Goal: Task Accomplishment & Management: Manage account settings

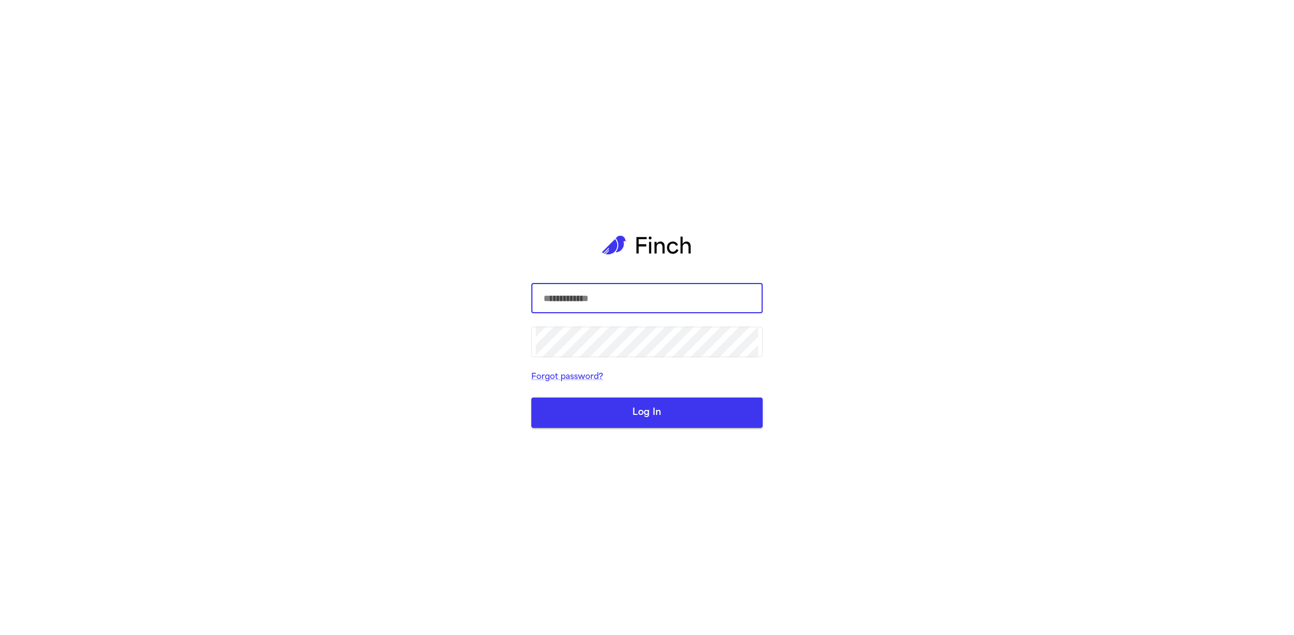
click at [577, 294] on input "text" at bounding box center [647, 297] width 222 height 31
click at [640, 311] on input "text" at bounding box center [647, 297] width 222 height 31
type input "**********"
click at [531, 398] on button "Log In" at bounding box center [646, 413] width 231 height 30
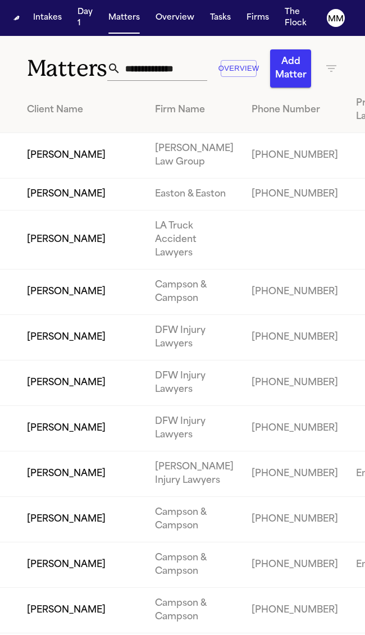
click at [235, 18] on button "Tasks" at bounding box center [221, 18] width 30 height 20
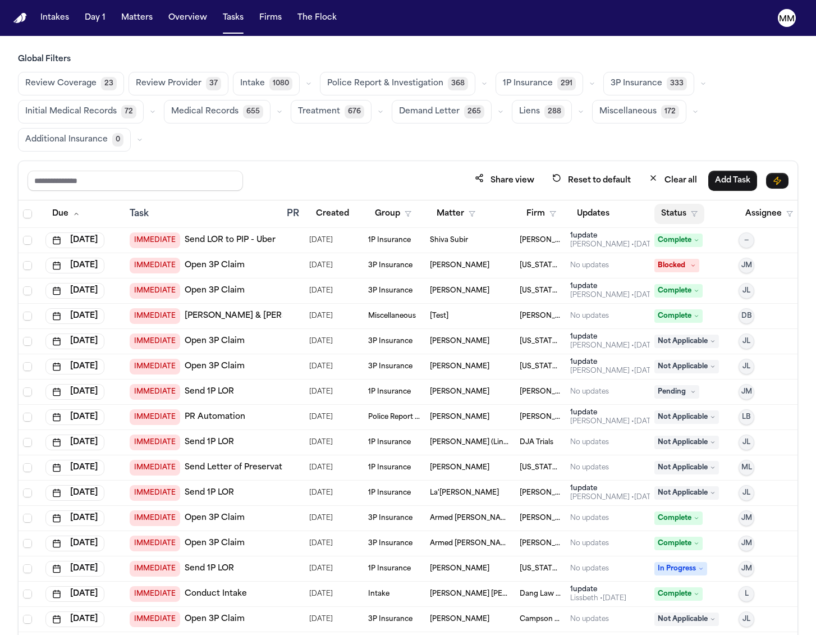
click at [683, 218] on button "Status" at bounding box center [680, 214] width 50 height 20
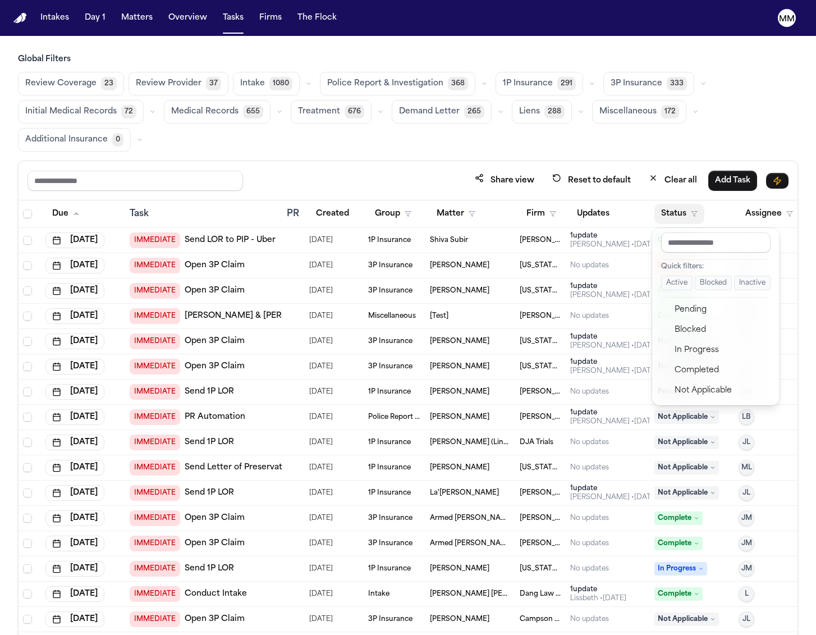
click at [670, 218] on button "Status" at bounding box center [680, 214] width 50 height 20
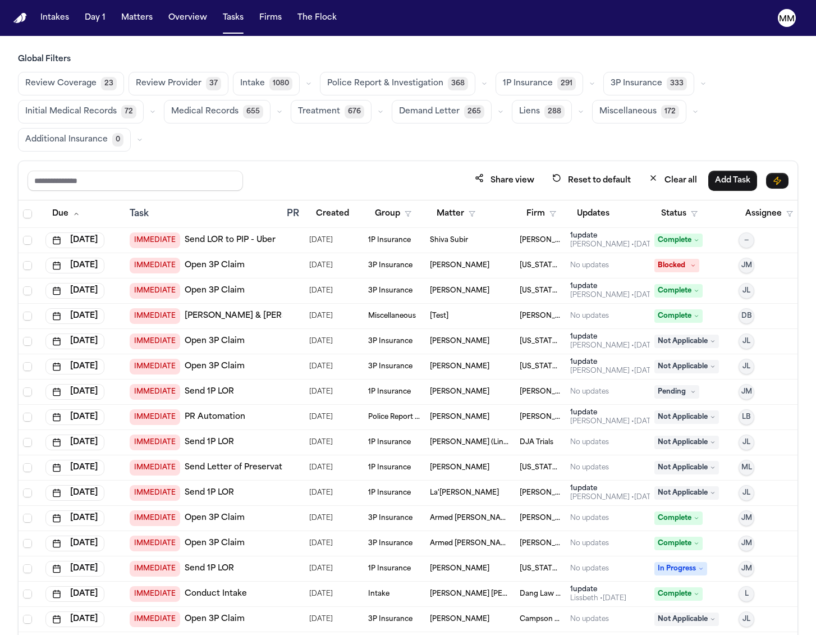
click at [555, 241] on span "[PERSON_NAME]" at bounding box center [541, 240] width 42 height 9
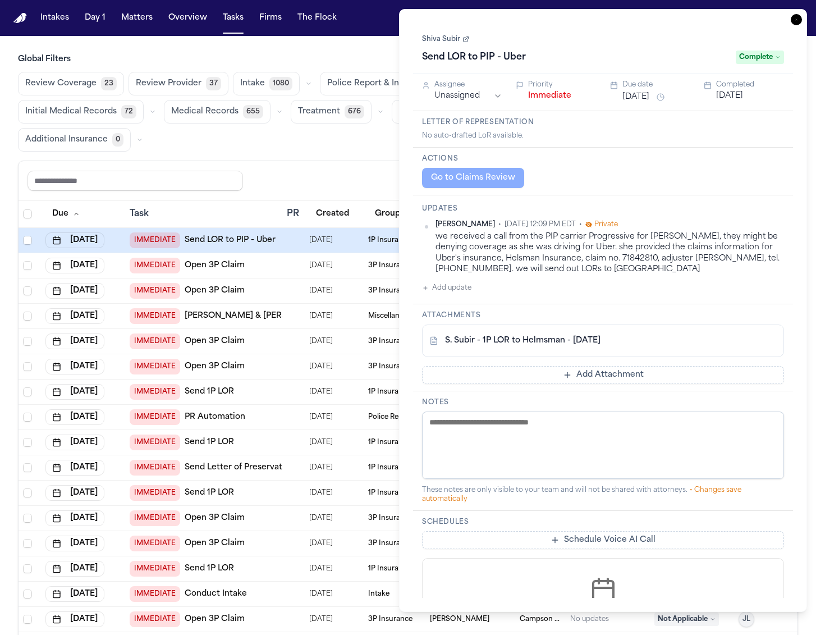
click at [769, 58] on span "Complete" at bounding box center [760, 57] width 48 height 13
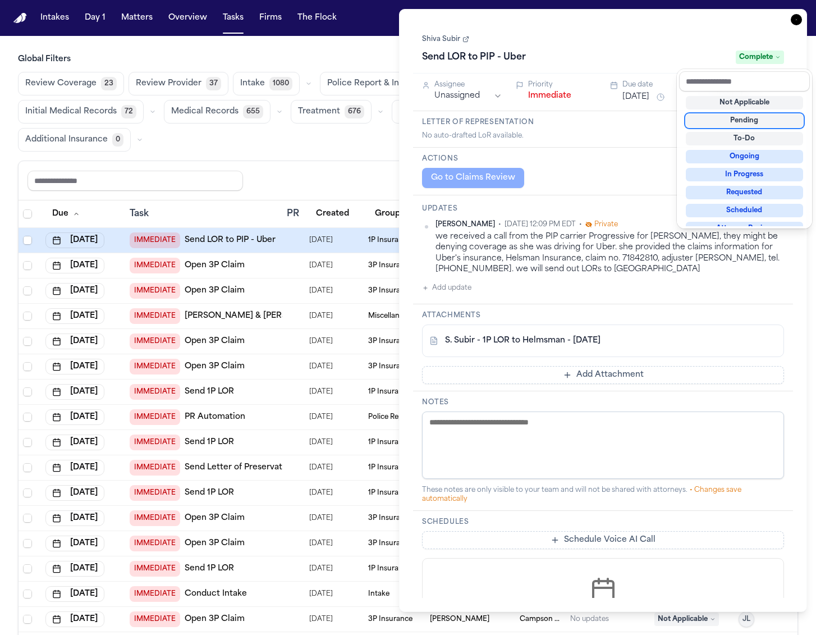
click at [716, 25] on div "Shiva Subir Send LOR to PIP - Uber Complete" at bounding box center [603, 48] width 380 height 51
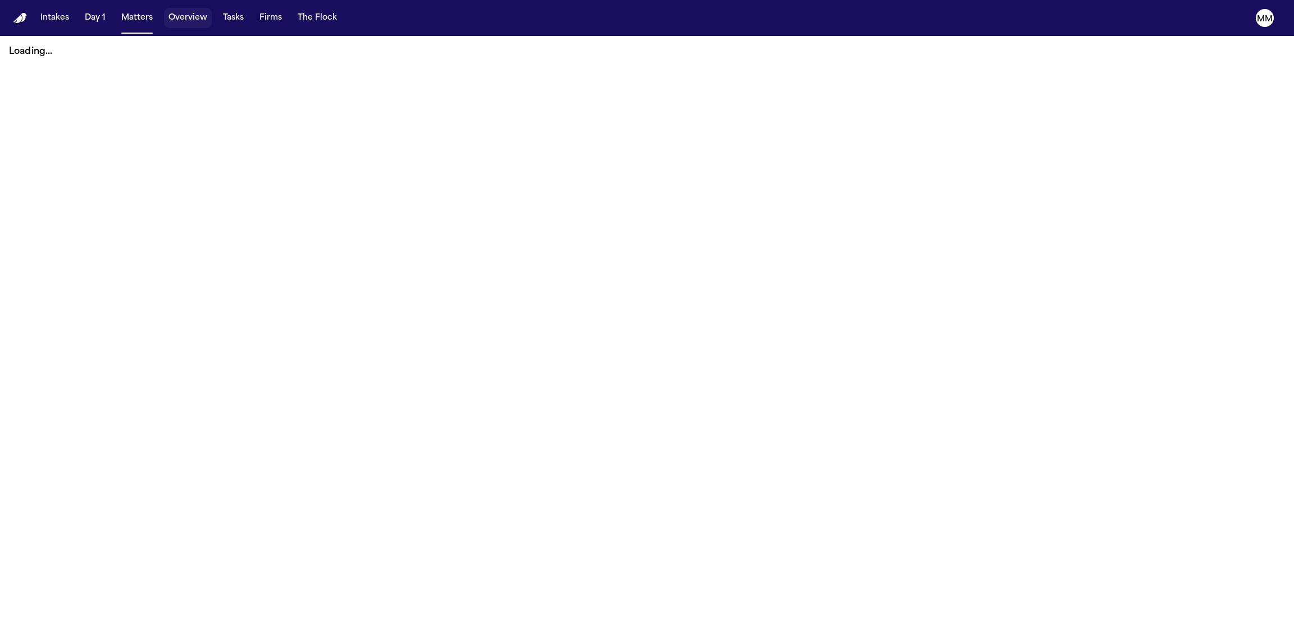
click at [241, 17] on button "Tasks" at bounding box center [233, 18] width 30 height 20
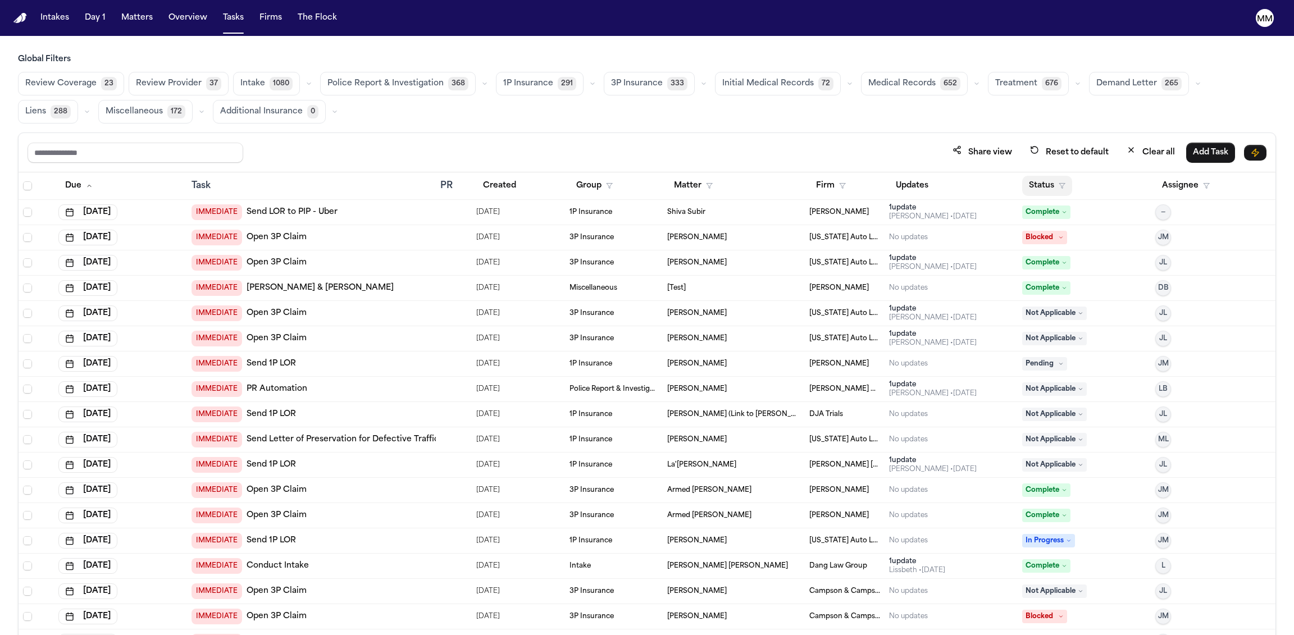
click at [1037, 193] on button "Status" at bounding box center [1047, 186] width 50 height 20
click at [1056, 329] on button "In Progress" at bounding box center [1077, 322] width 118 height 20
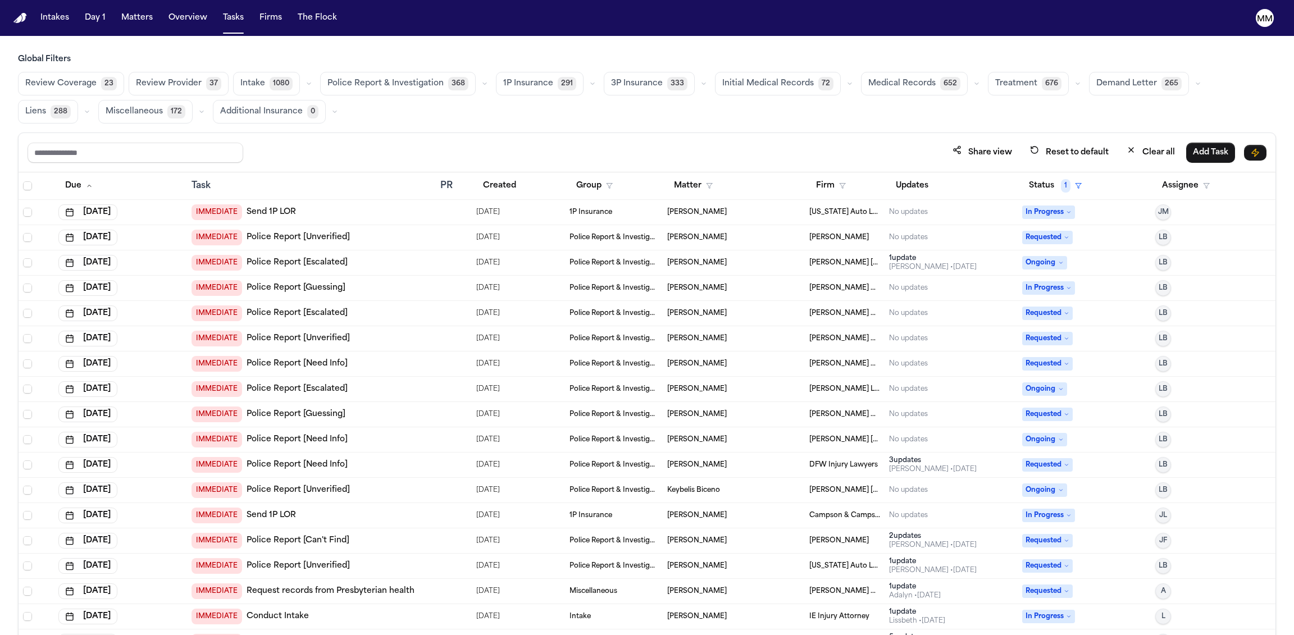
click at [897, 85] on span "Medical Records" at bounding box center [901, 83] width 67 height 11
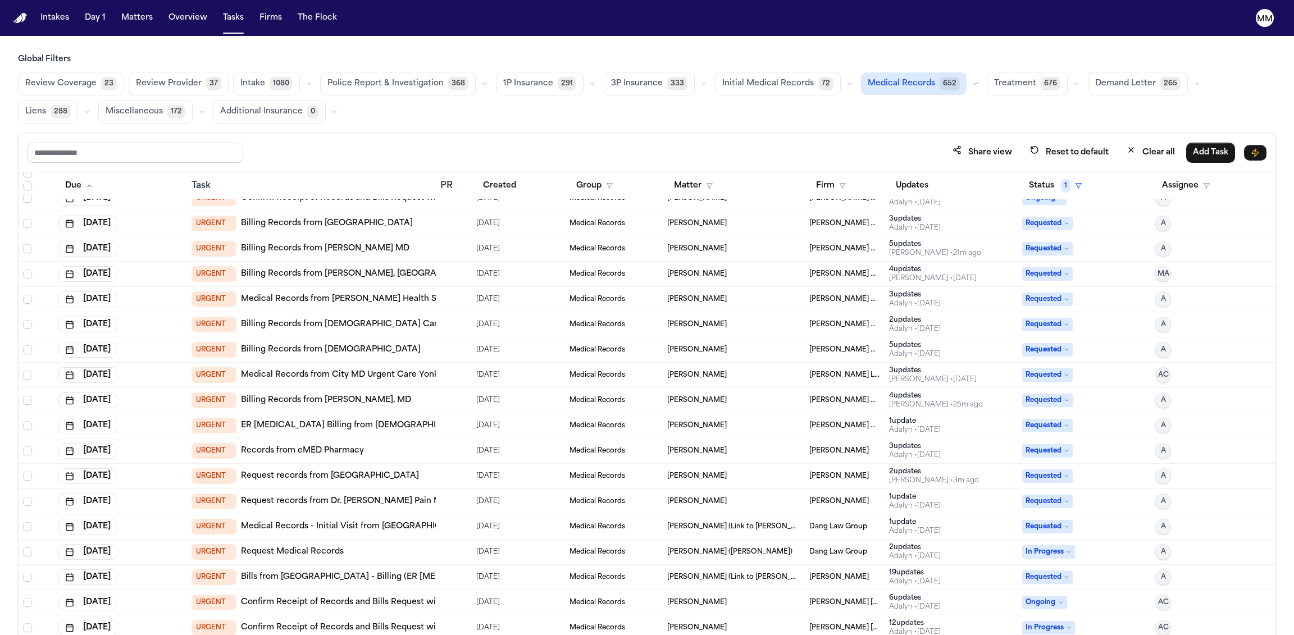
scroll to position [924, 0]
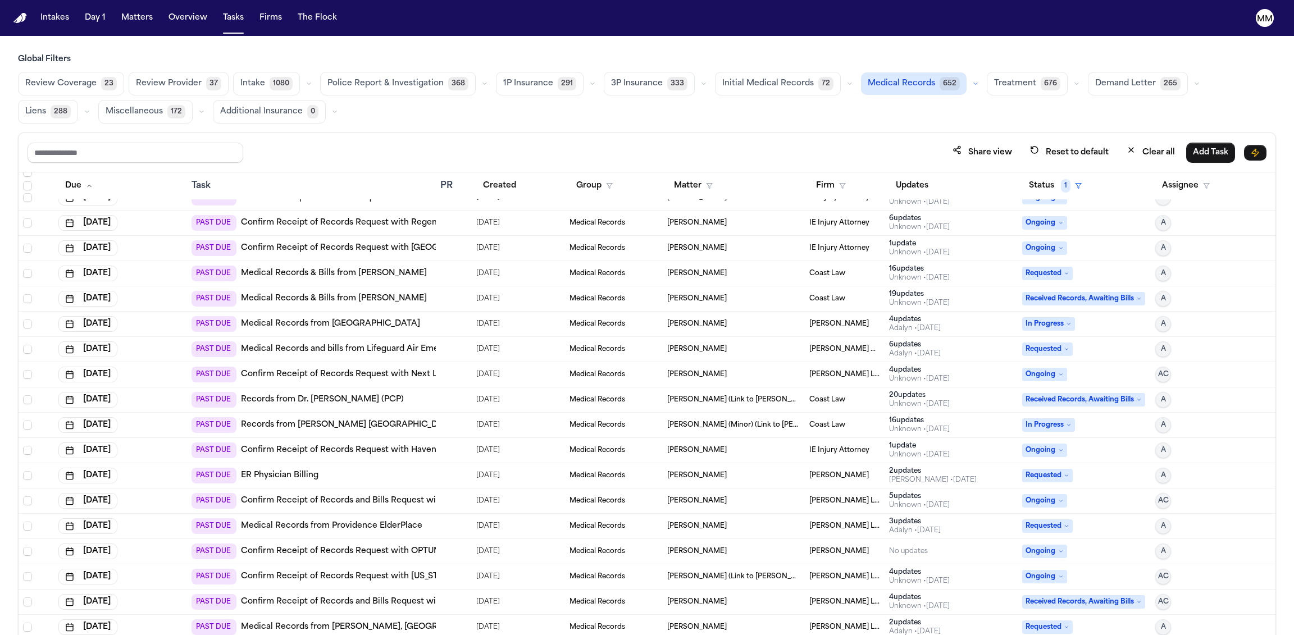
click at [493, 378] on span "06/19/2025" at bounding box center [488, 375] width 24 height 16
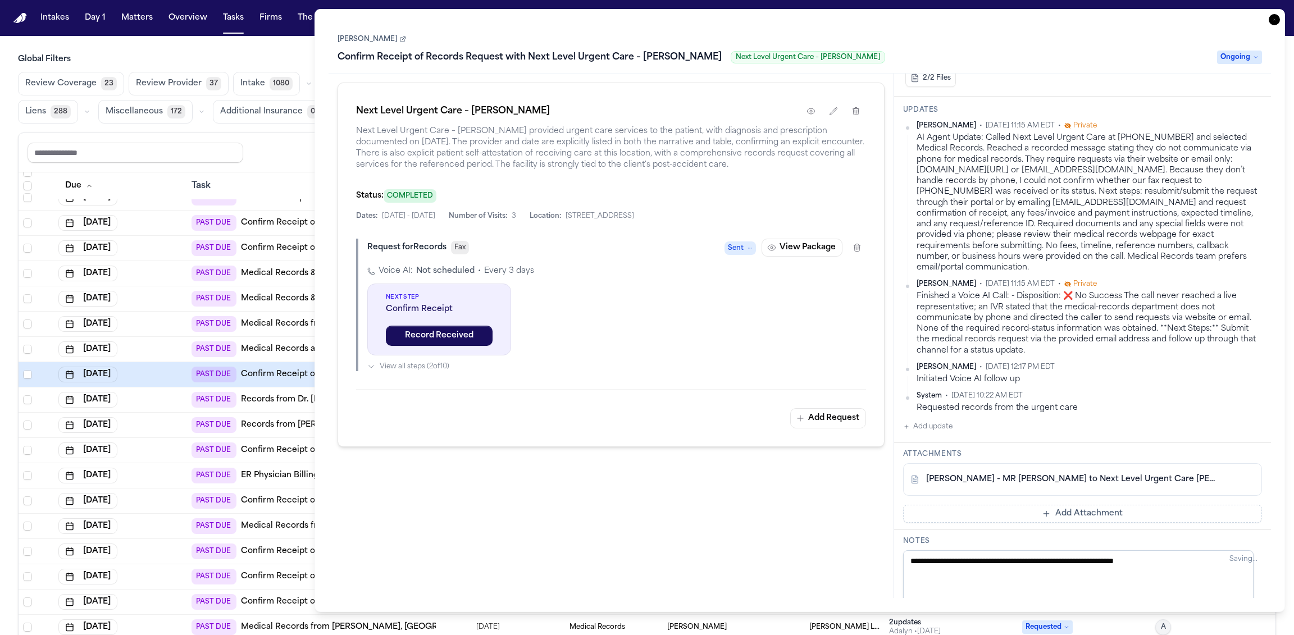
scroll to position [243, 0]
click at [1007, 387] on div "Initiated Voice AI follow up" at bounding box center [1088, 383] width 345 height 11
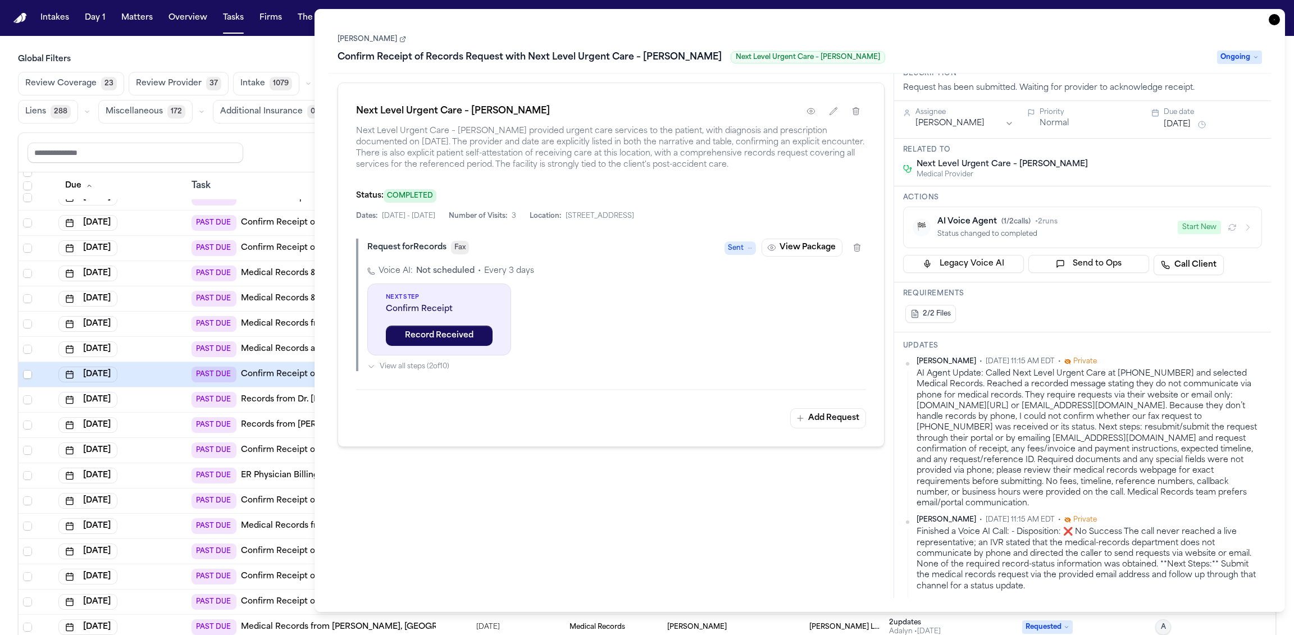
scroll to position [0, 0]
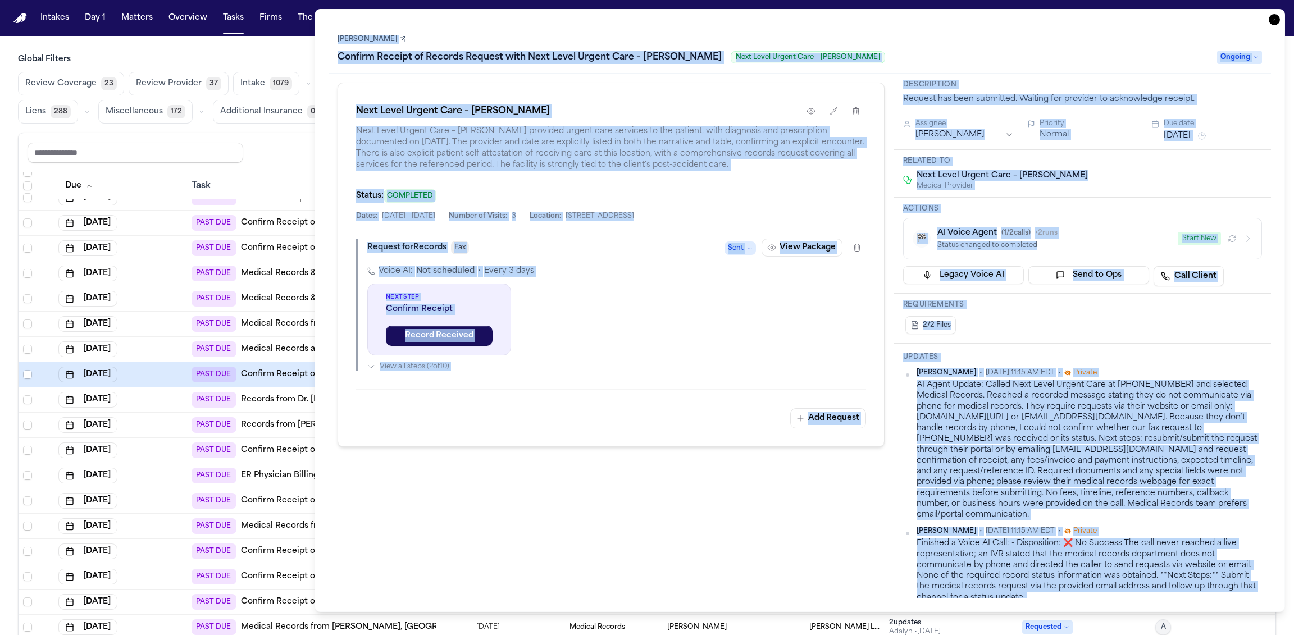
click at [1268, 21] on div "Task Details Dylan Miller Confirm Receipt of Records Request with Next Level Ur…" at bounding box center [799, 310] width 970 height 603
click at [1270, 21] on icon "button" at bounding box center [1273, 19] width 11 height 11
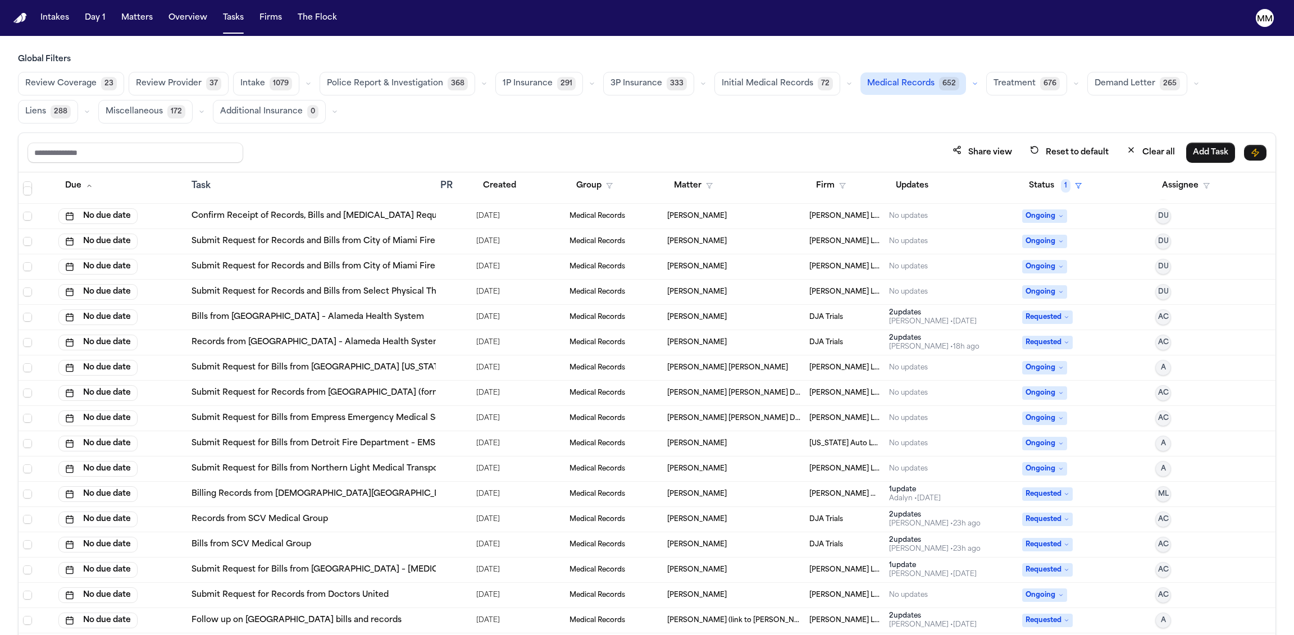
scroll to position [13643, 0]
click at [754, 370] on div "Fay Athena Roy" at bounding box center [733, 367] width 133 height 9
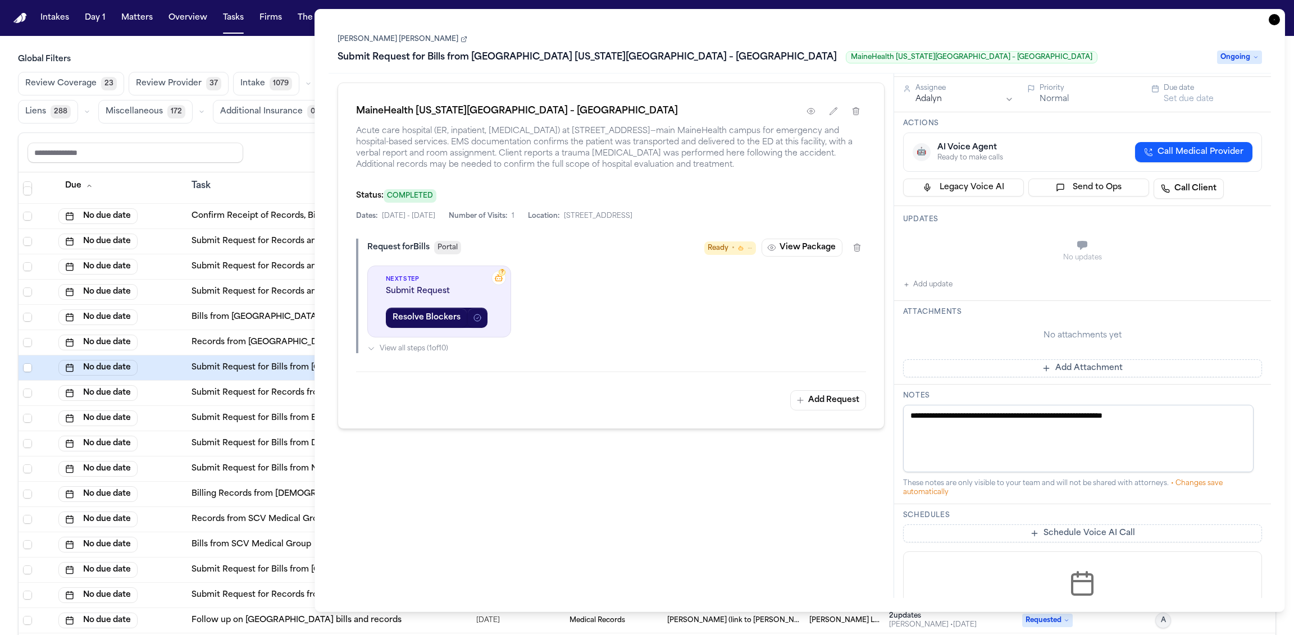
scroll to position [163, 0]
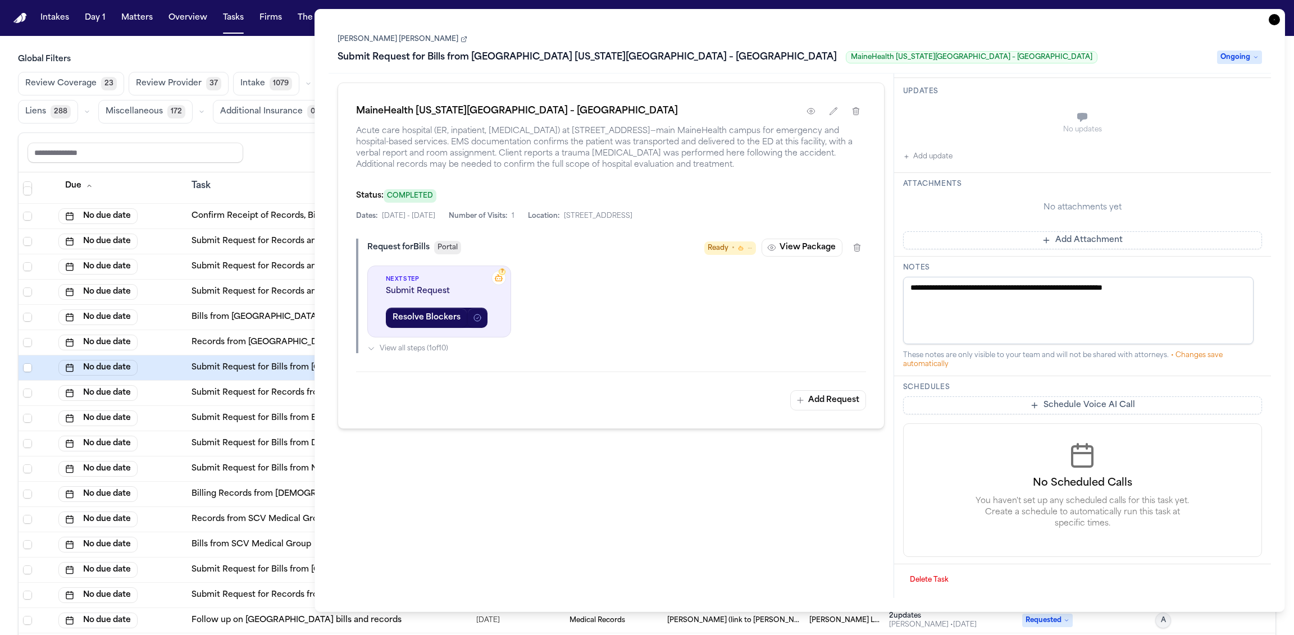
click at [1269, 23] on icon "button" at bounding box center [1273, 19] width 11 height 11
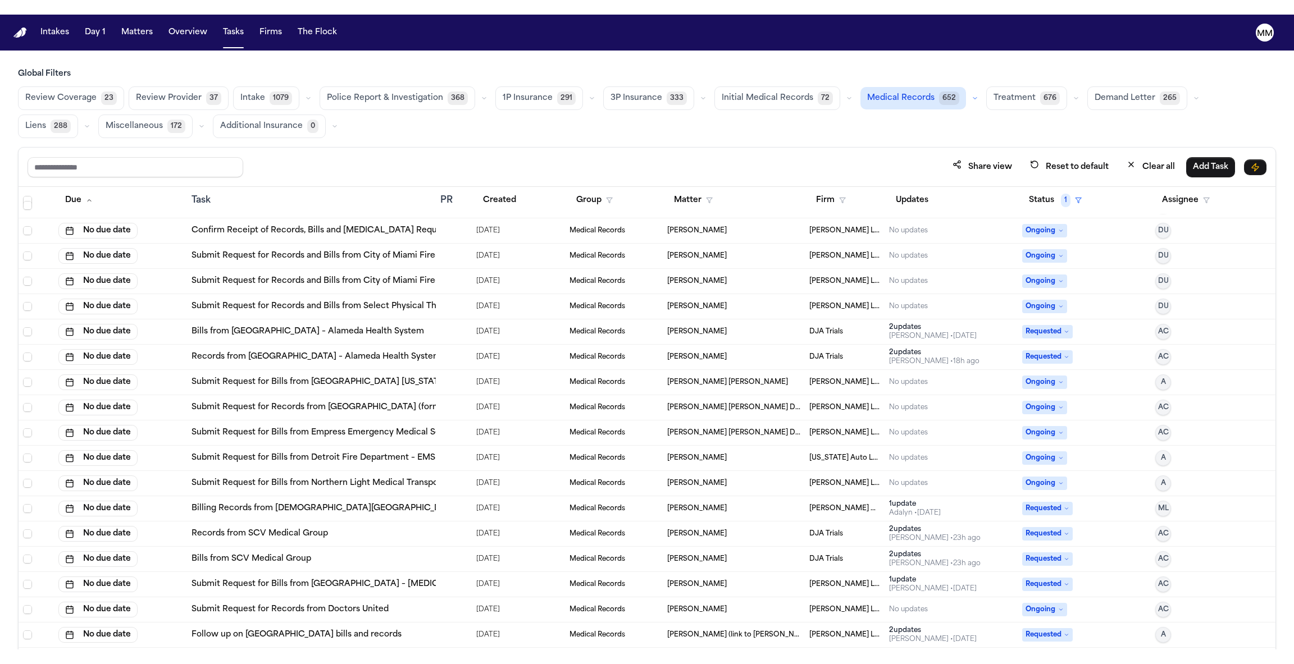
scroll to position [67, 0]
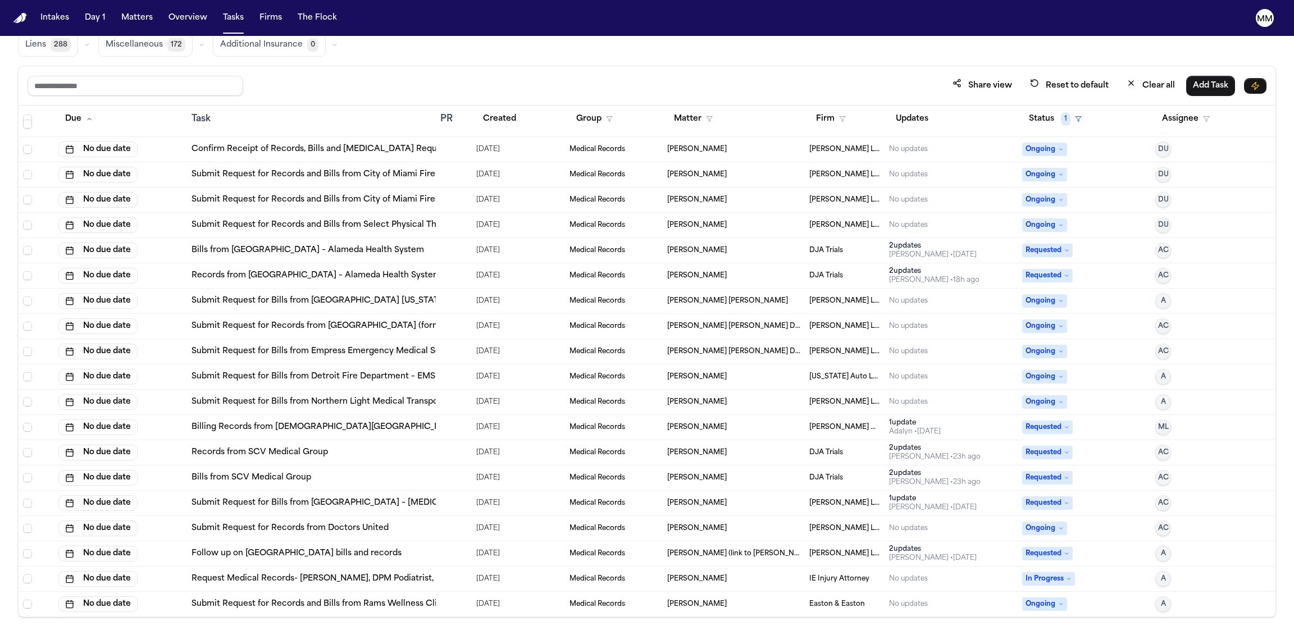
click at [645, 531] on div "Medical Records" at bounding box center [613, 528] width 89 height 9
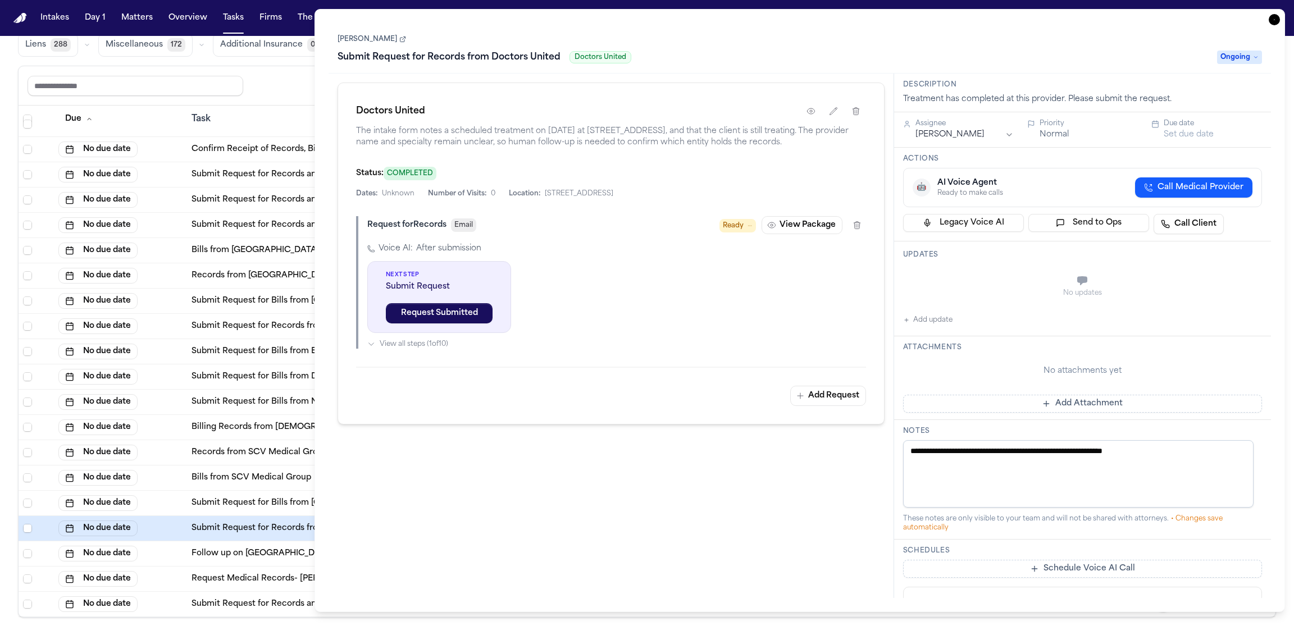
click at [400, 42] on link "Miguel Benjamin Medina" at bounding box center [371, 39] width 69 height 9
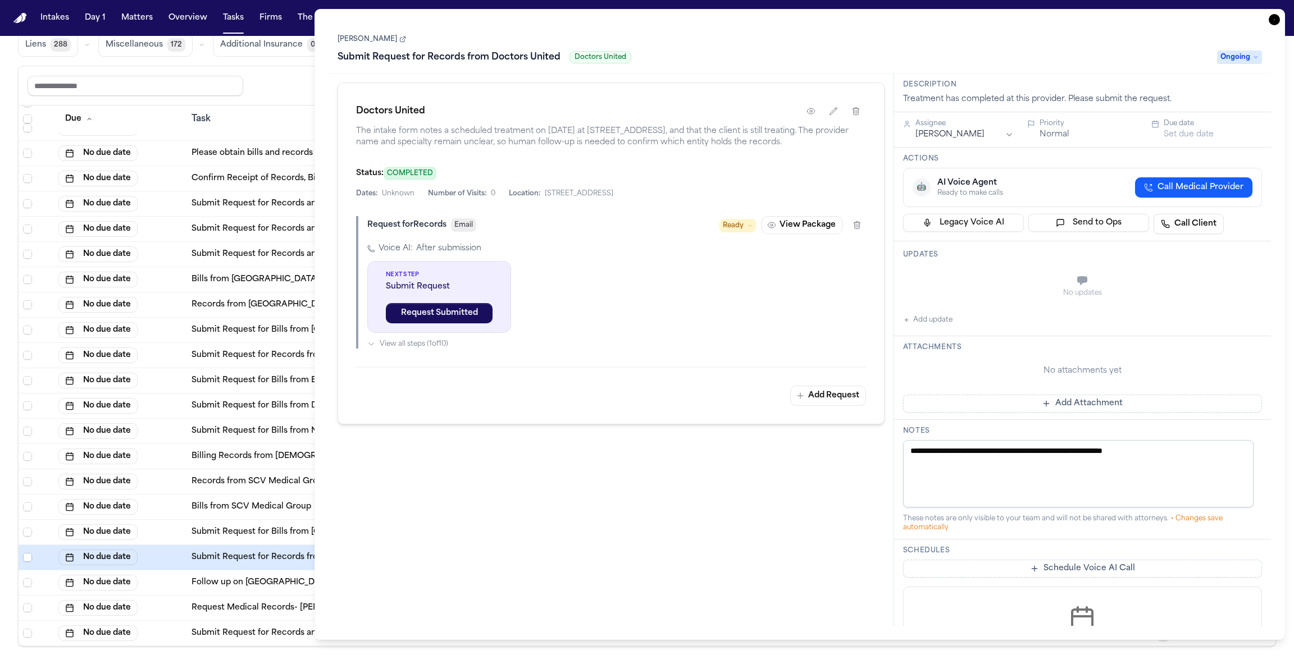
scroll to position [13616, 0]
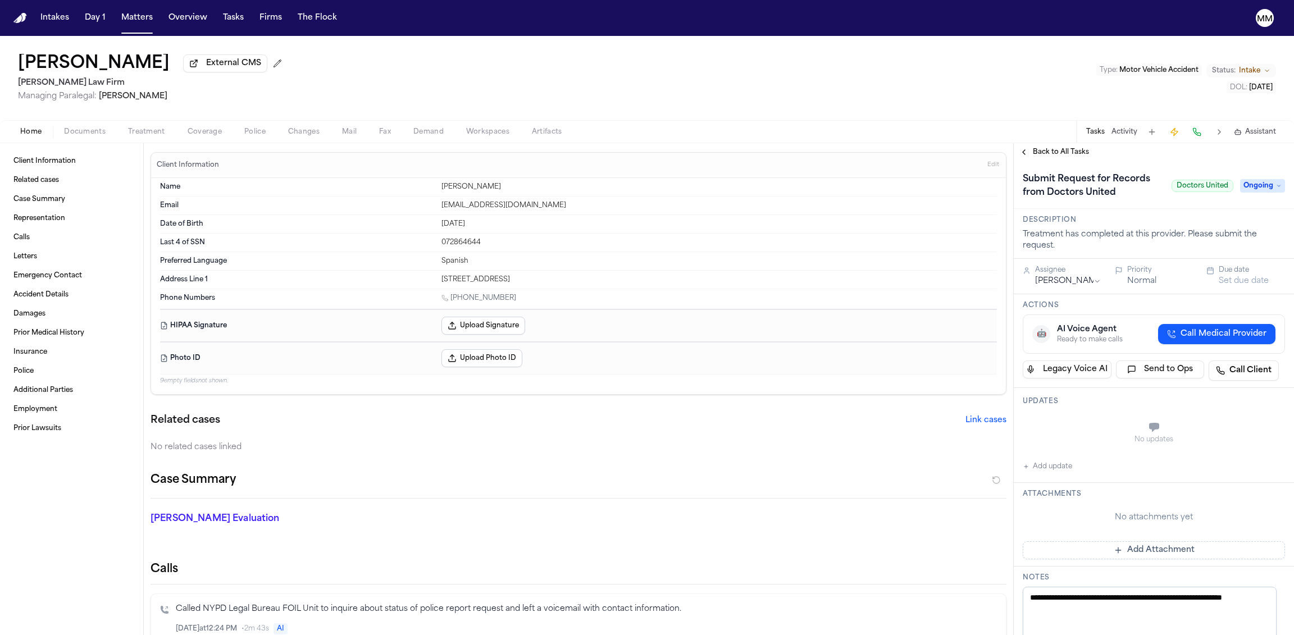
click at [320, 131] on button "Changes" at bounding box center [304, 131] width 54 height 13
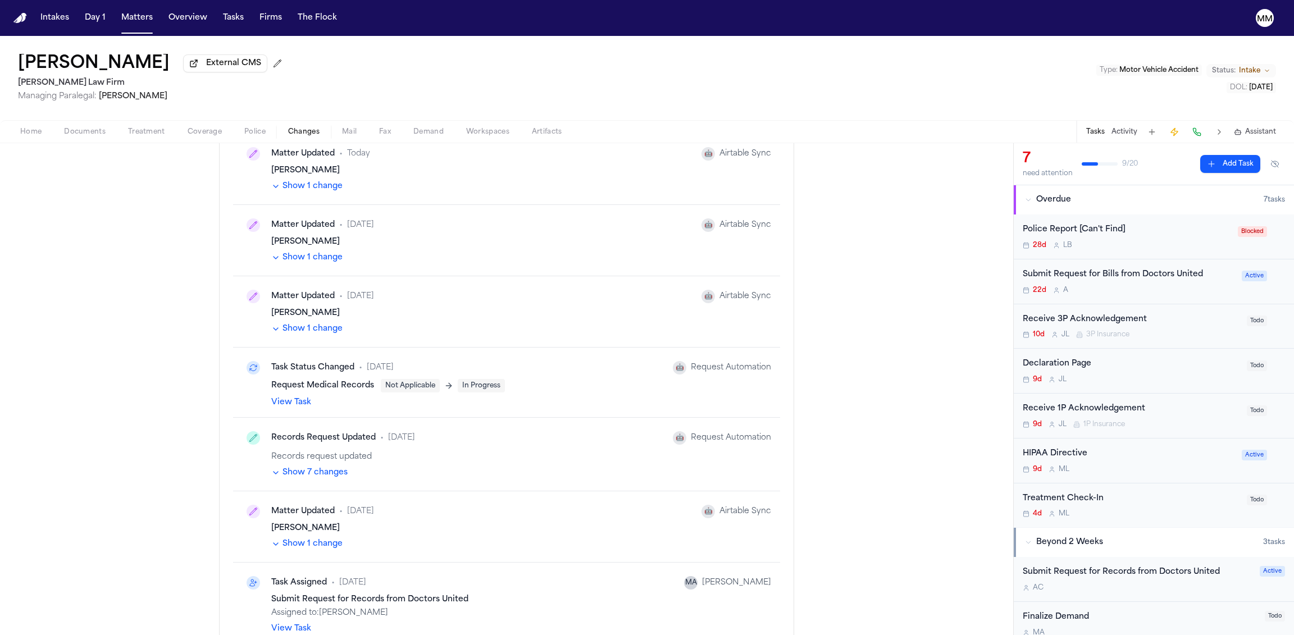
scroll to position [211, 0]
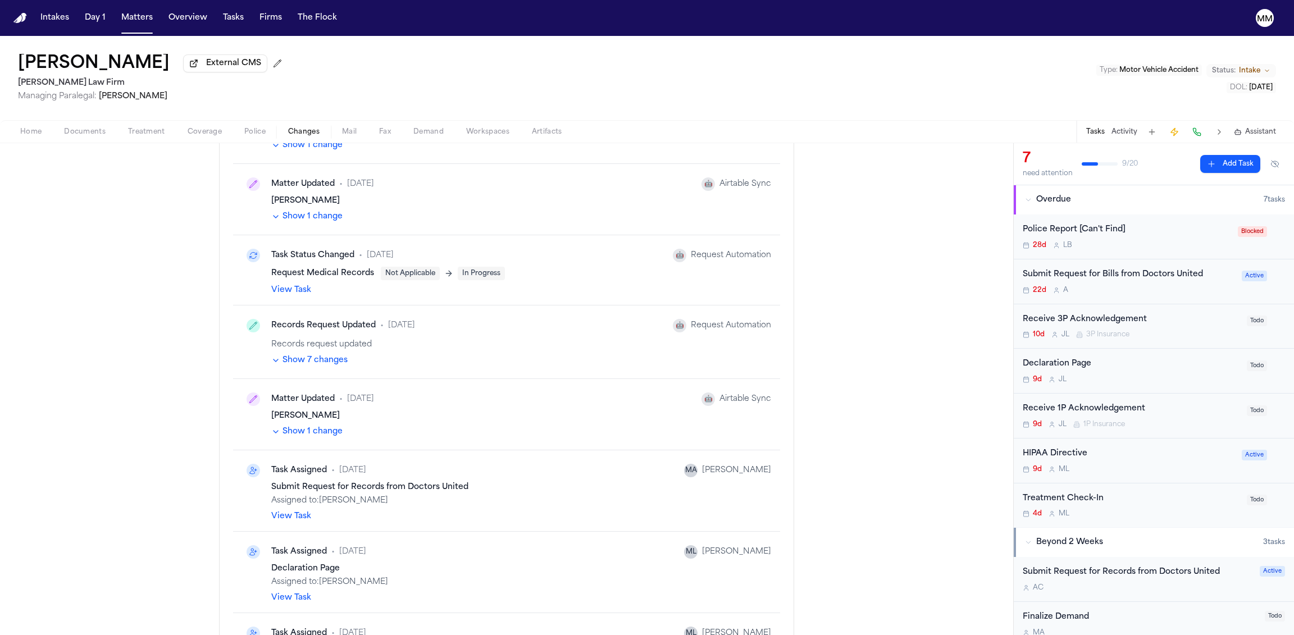
click at [1125, 136] on button "Activity" at bounding box center [1124, 131] width 26 height 9
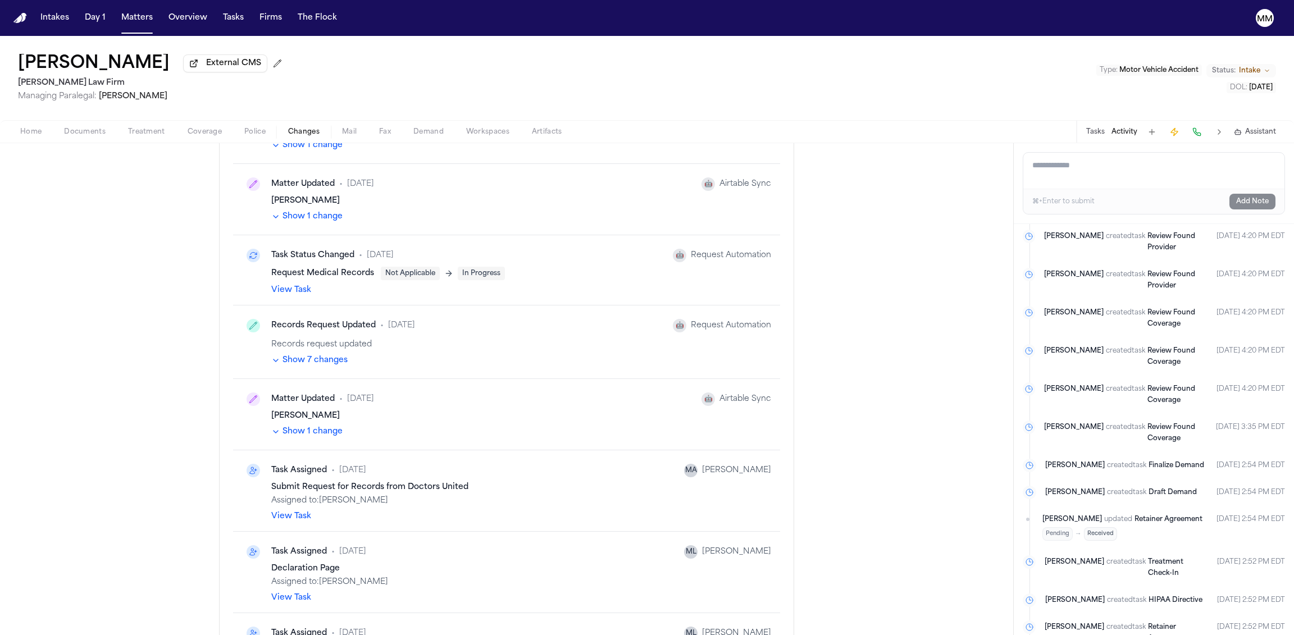
scroll to position [1902, 0]
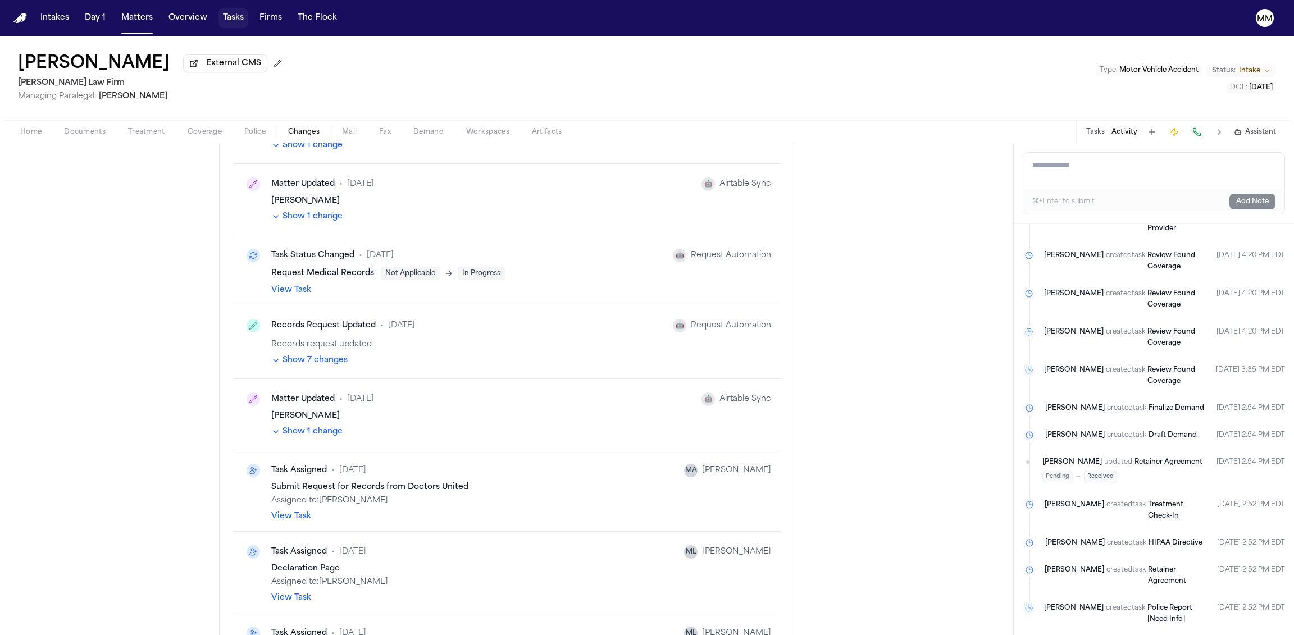
click at [223, 23] on button "Tasks" at bounding box center [233, 18] width 30 height 20
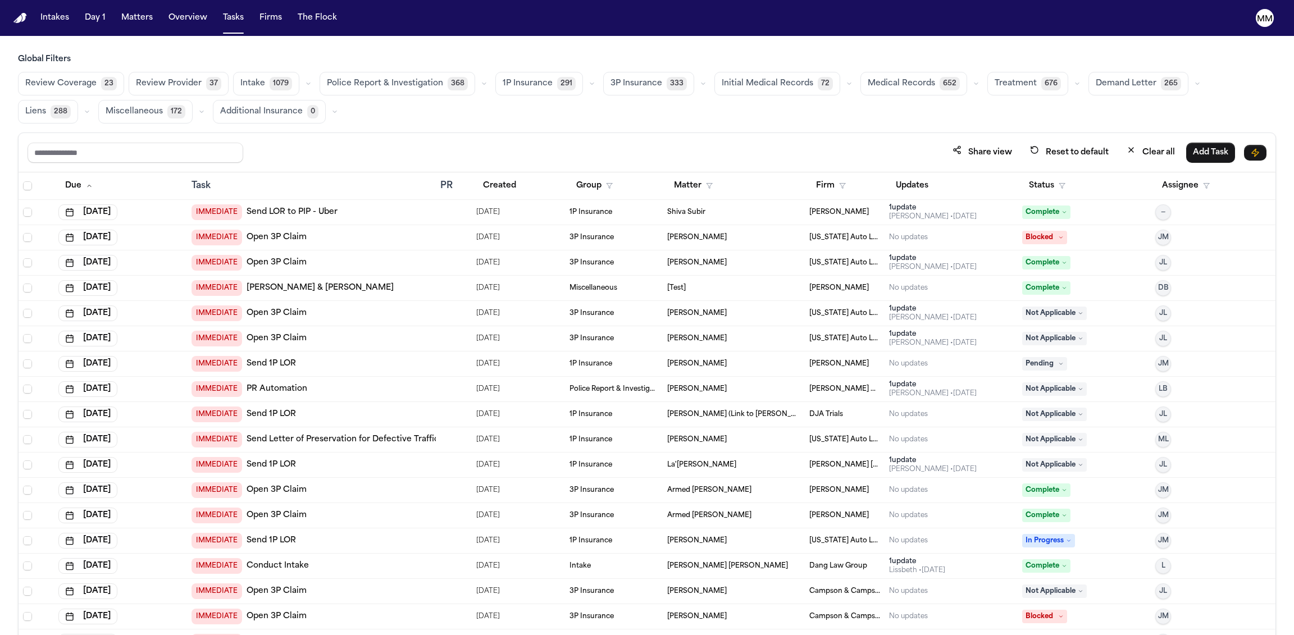
click at [288, 233] on link "Open 3P Claim" at bounding box center [277, 237] width 60 height 11
click at [111, 148] on input "text" at bounding box center [136, 153] width 216 height 20
paste input "**********"
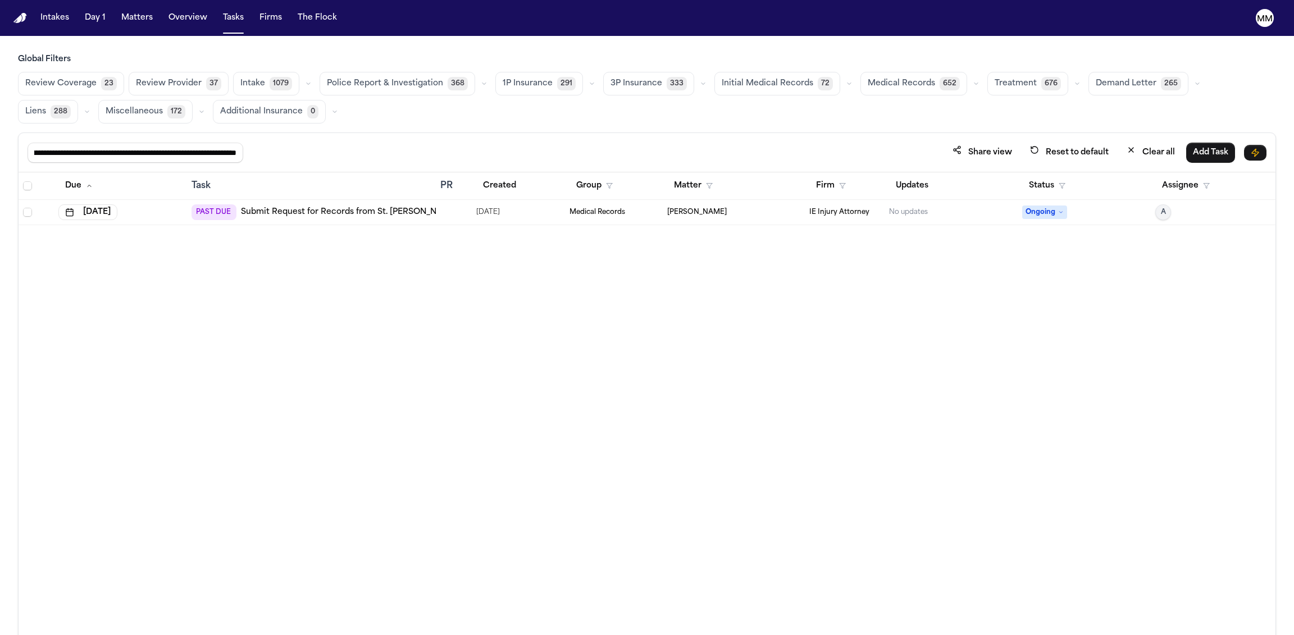
type input "**********"
click at [348, 212] on link "Submit Request for Records from St. Jude Heritage Fullerton – Pain Medicine" at bounding box center [436, 212] width 390 height 11
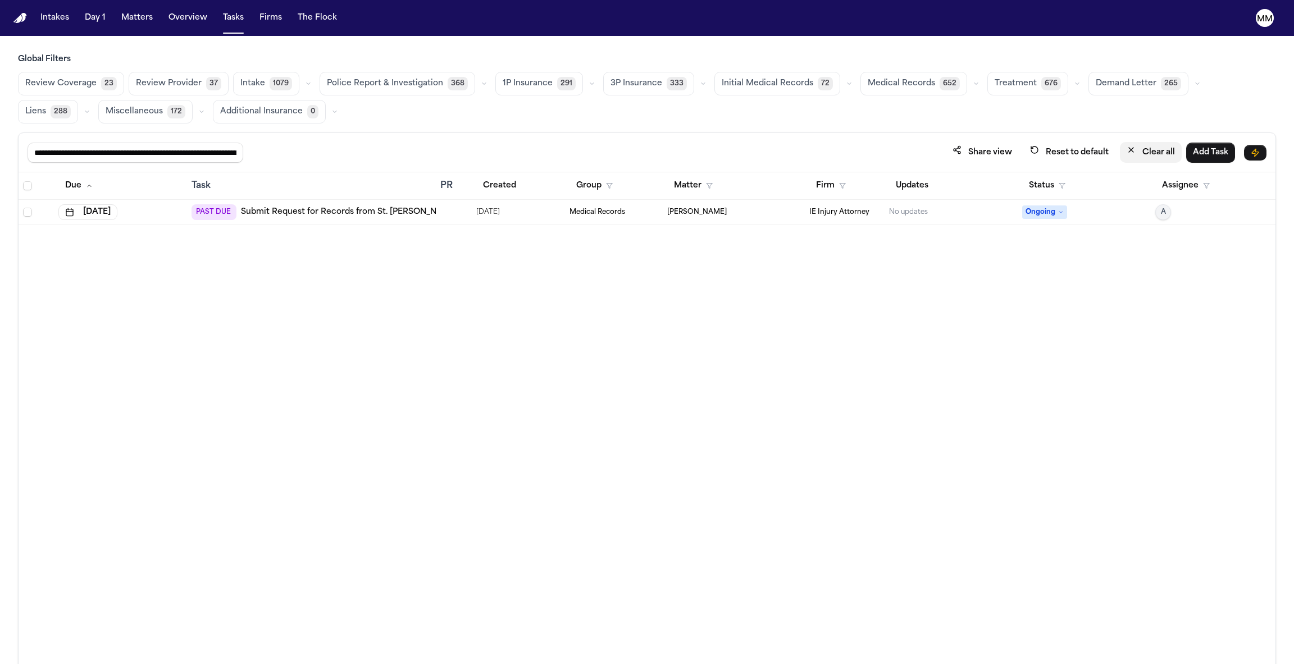
click at [1146, 157] on button "Clear all" at bounding box center [1151, 152] width 62 height 21
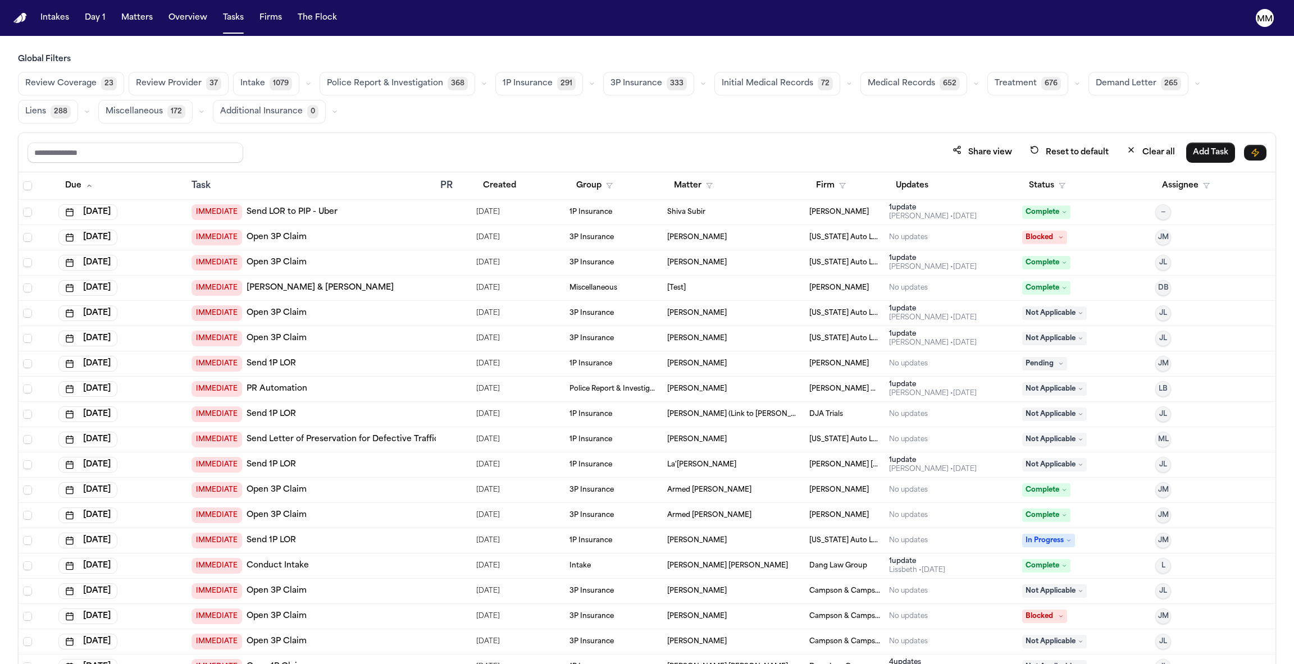
click at [888, 78] on span "Medical Records" at bounding box center [901, 83] width 67 height 11
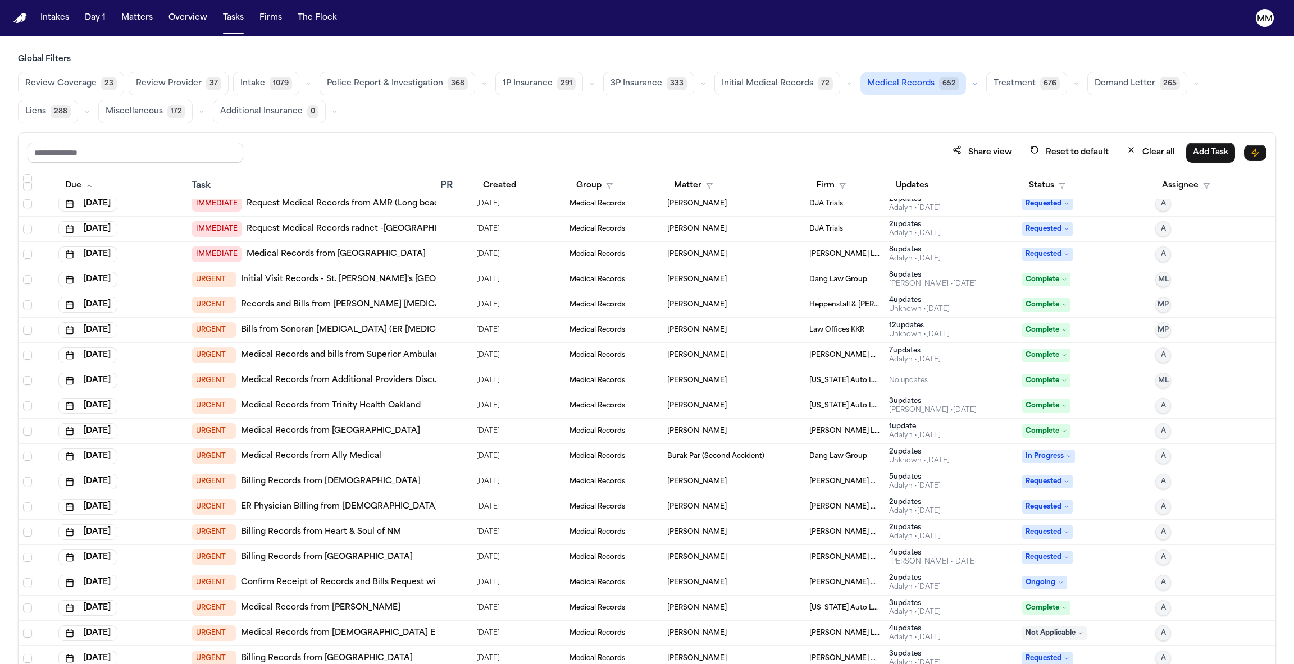
scroll to position [250, 0]
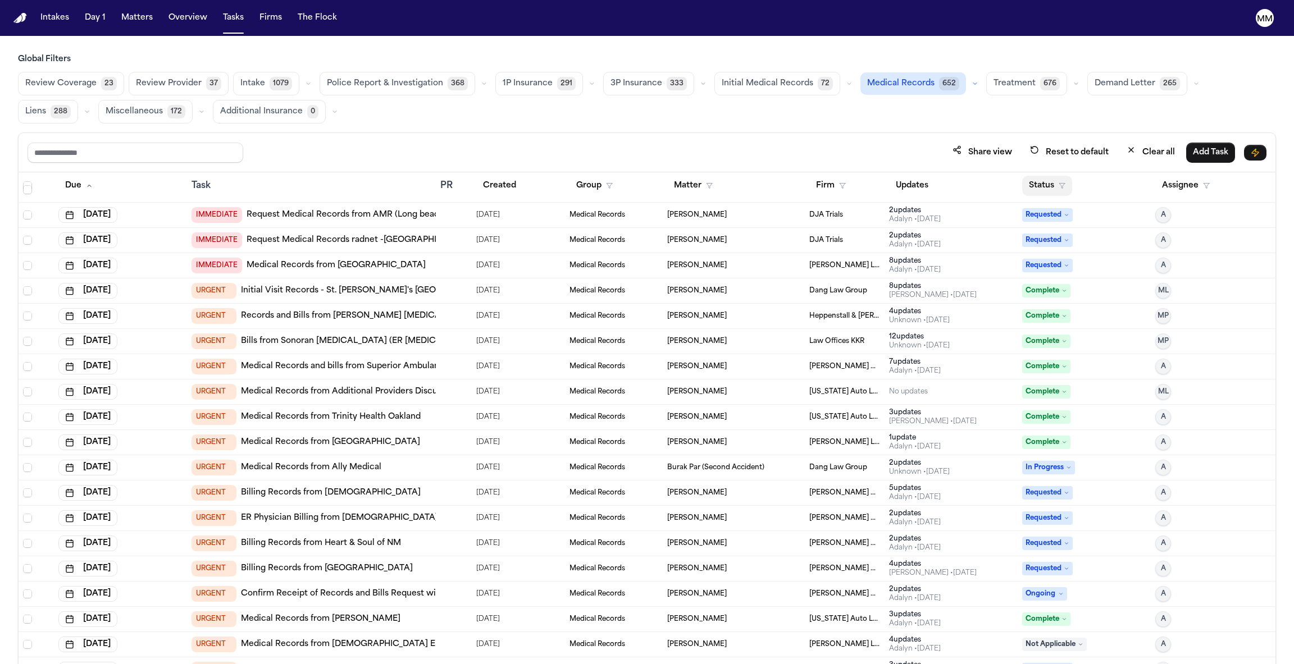
click at [1028, 179] on button "Status" at bounding box center [1047, 186] width 50 height 20
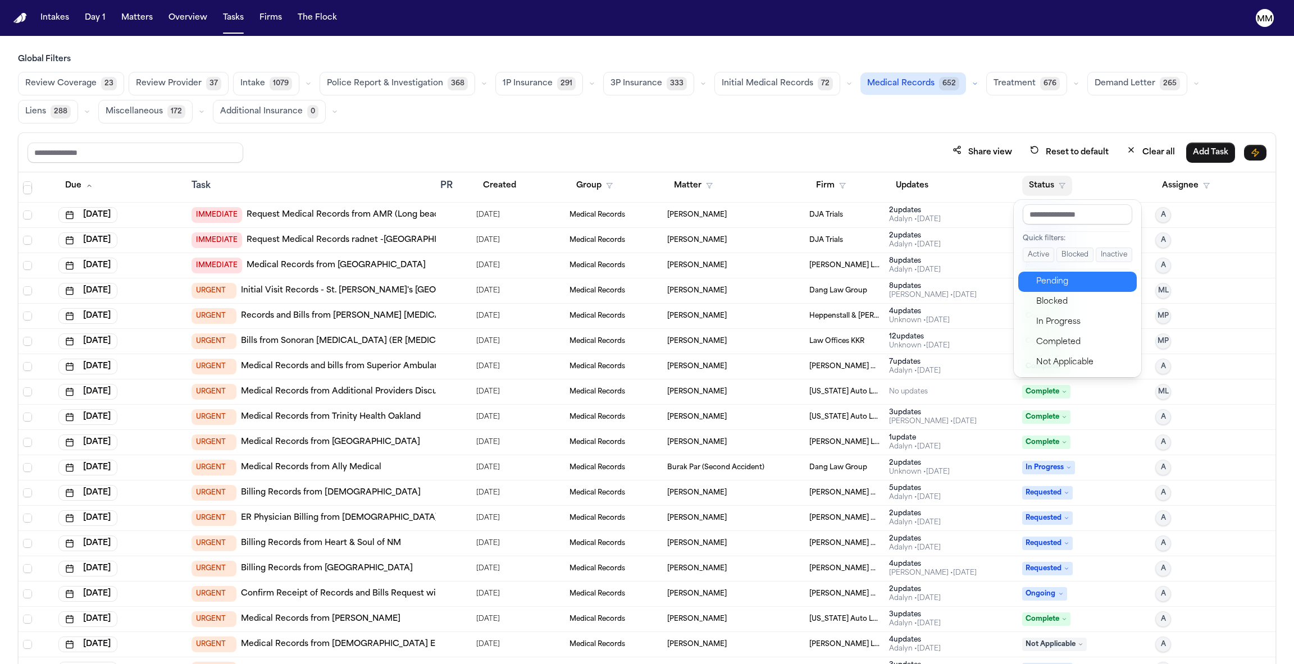
click at [1053, 290] on button "Pending" at bounding box center [1077, 282] width 118 height 20
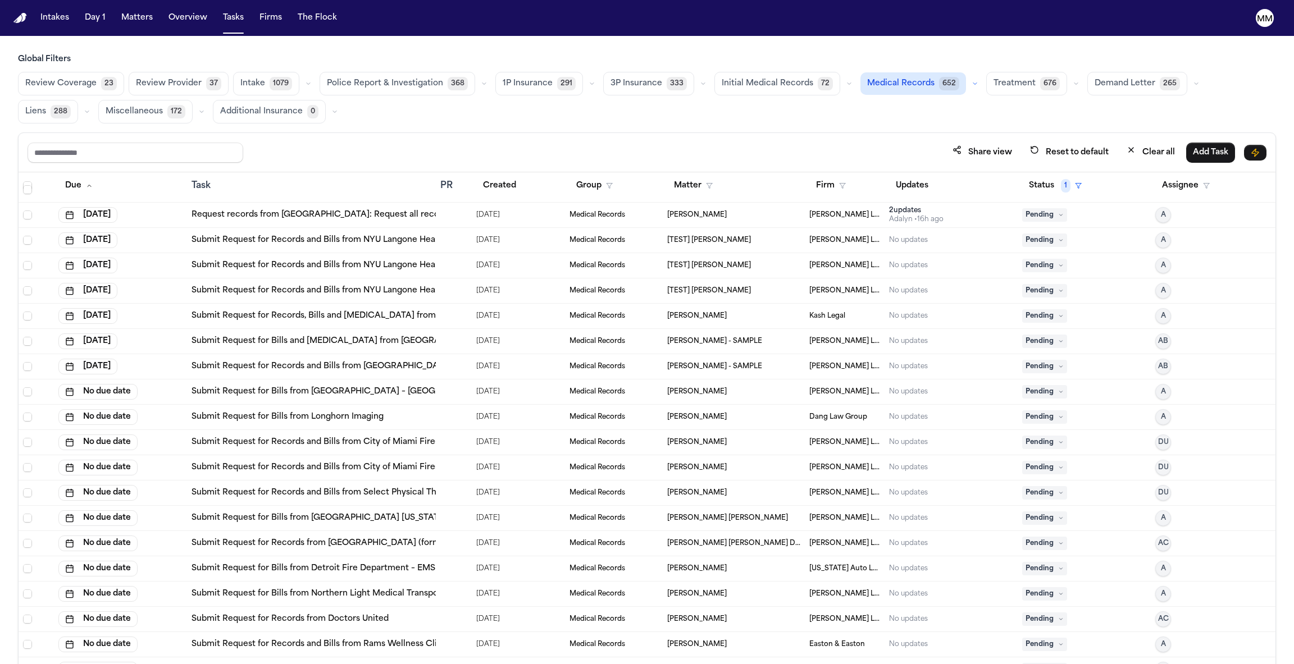
scroll to position [3100, 0]
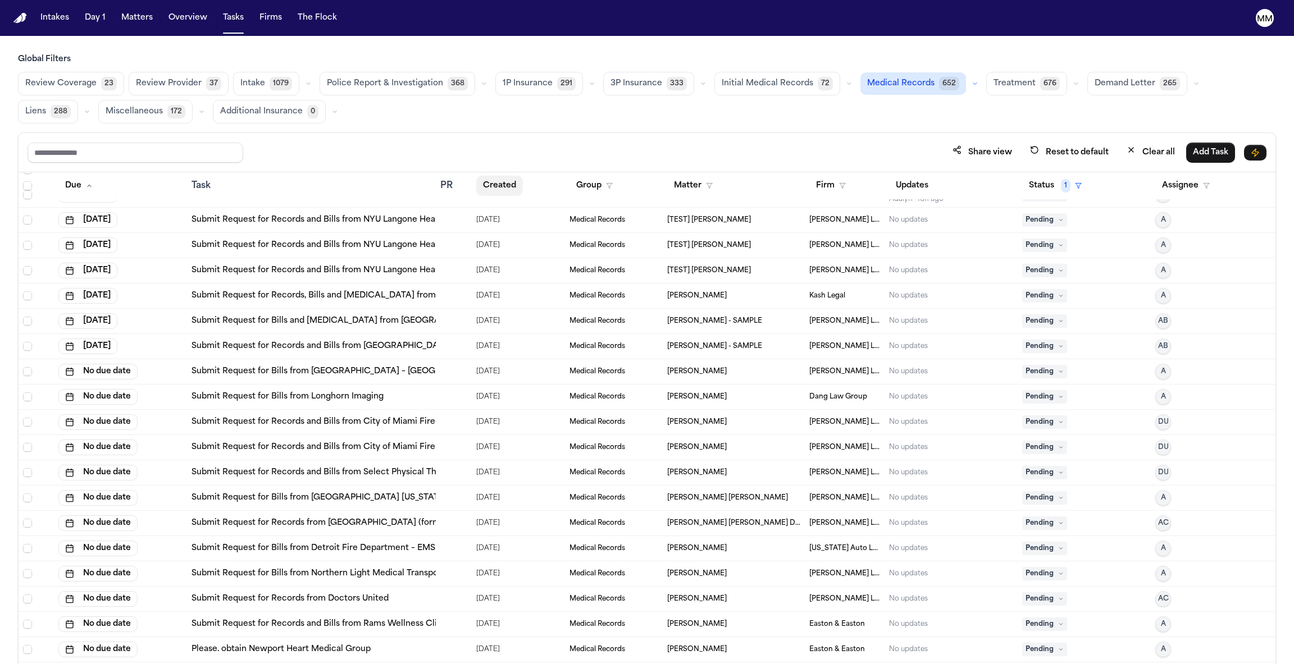
click at [499, 191] on button "Created" at bounding box center [499, 186] width 47 height 20
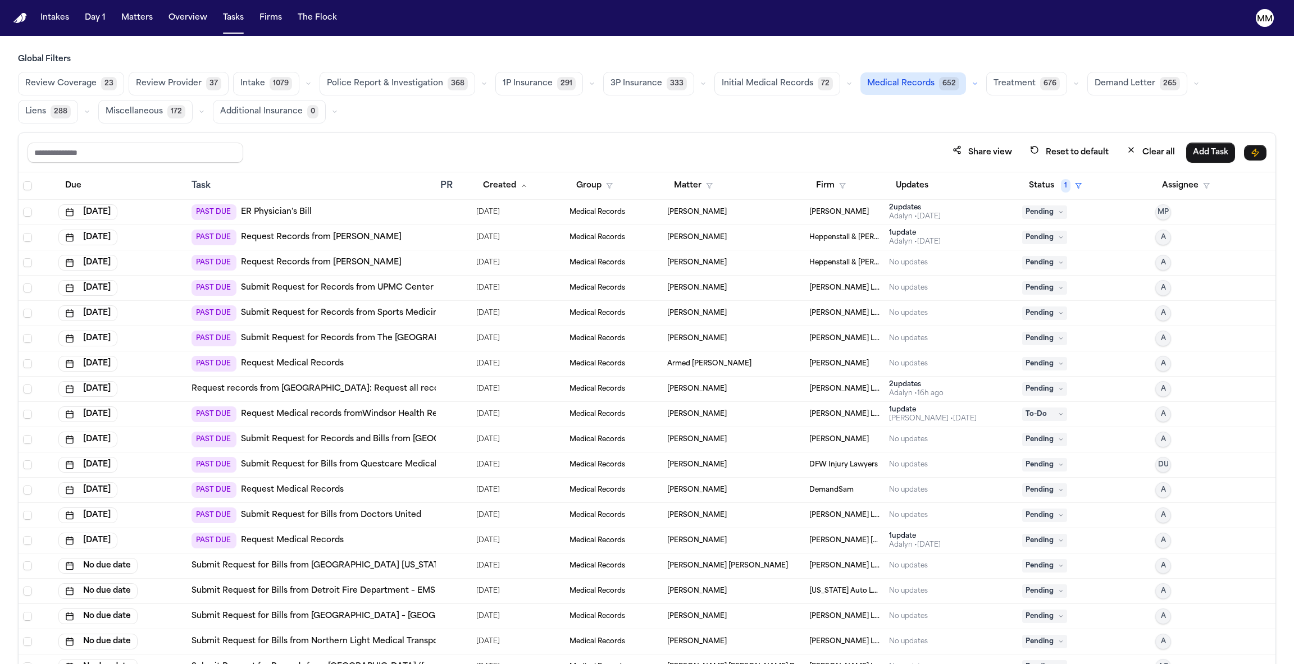
click at [478, 213] on span "06/18/2025" at bounding box center [488, 212] width 24 height 16
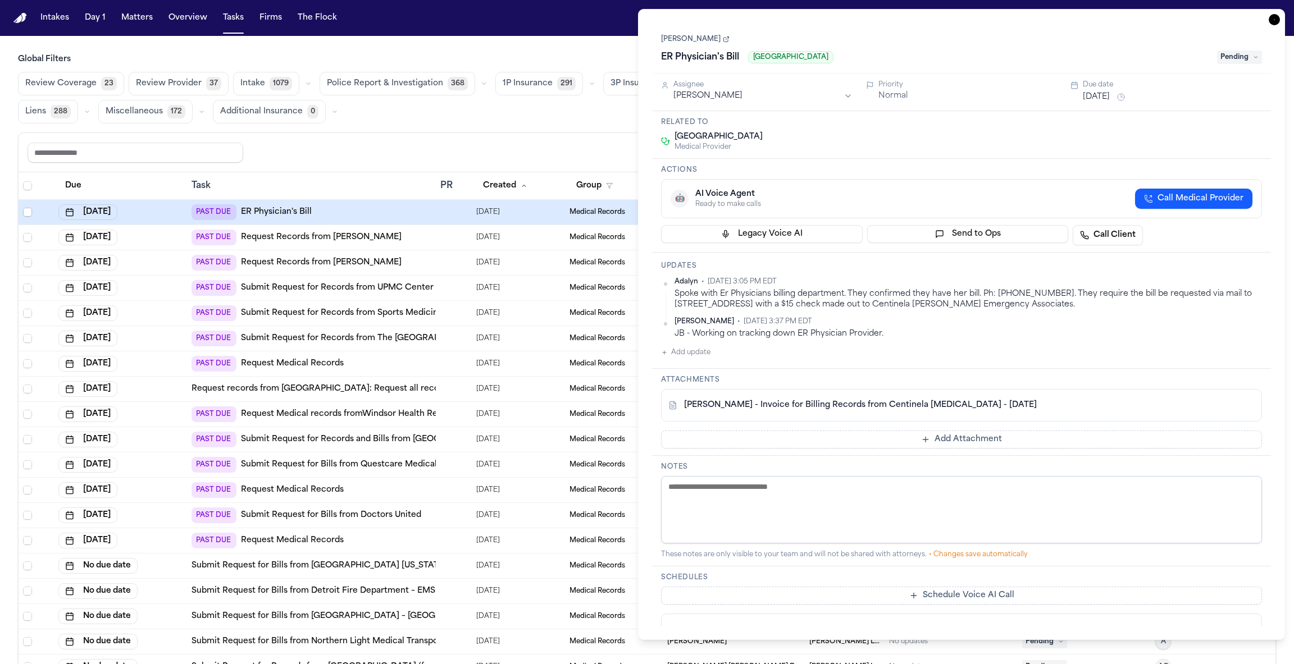
click at [738, 329] on div "JB - Working on tracking down ER Physician Provider." at bounding box center [967, 333] width 587 height 11
click at [1234, 62] on span "Pending" at bounding box center [1239, 57] width 45 height 13
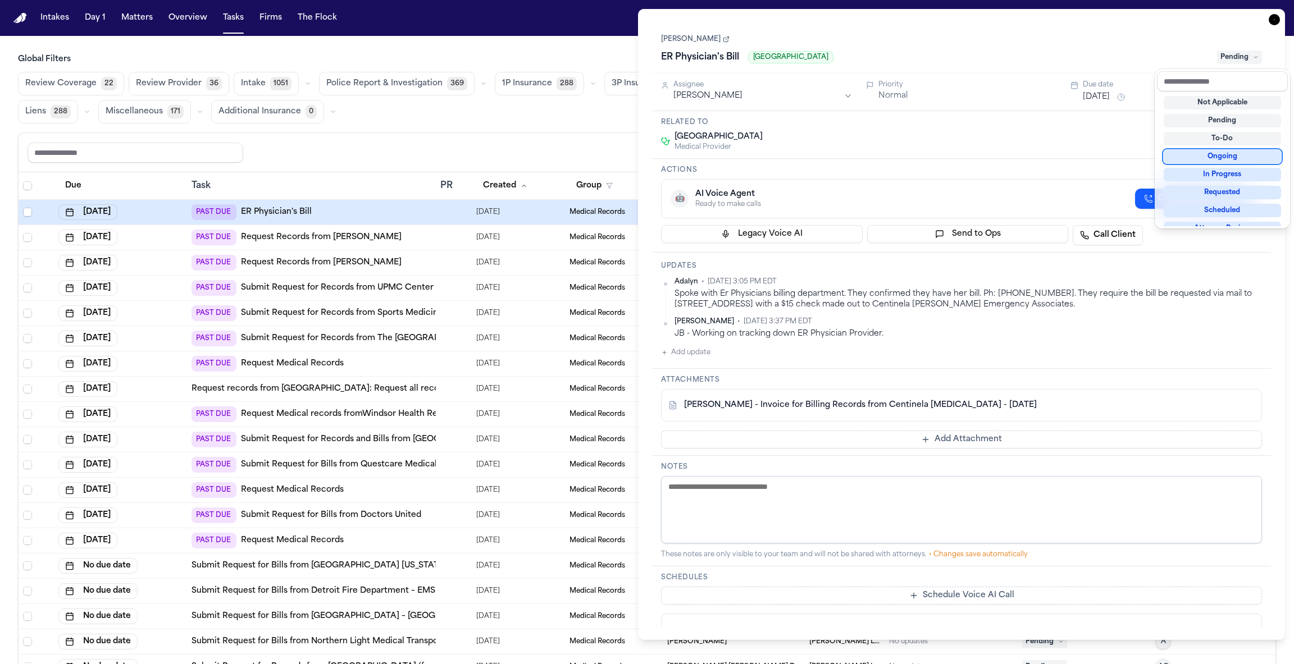
click at [697, 42] on div "Tequana Colvin ER Physician's Bill Centinela Hospital Medical Center Pending" at bounding box center [961, 49] width 601 height 34
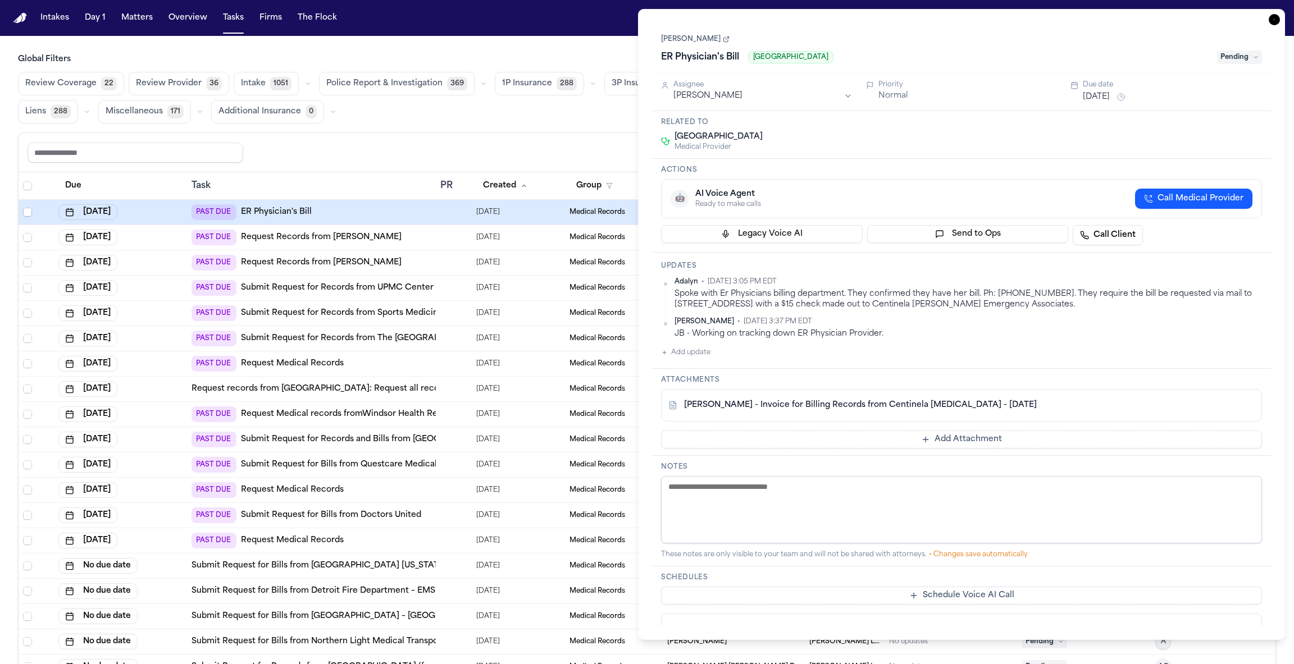
click at [696, 42] on link "[PERSON_NAME]" at bounding box center [695, 39] width 69 height 9
click at [669, 58] on h1 "ER Physician's Bill" at bounding box center [699, 57] width 87 height 18
click at [669, 58] on input "**********" at bounding box center [935, 57] width 549 height 18
click at [1277, 22] on icon "button" at bounding box center [1273, 19] width 11 height 11
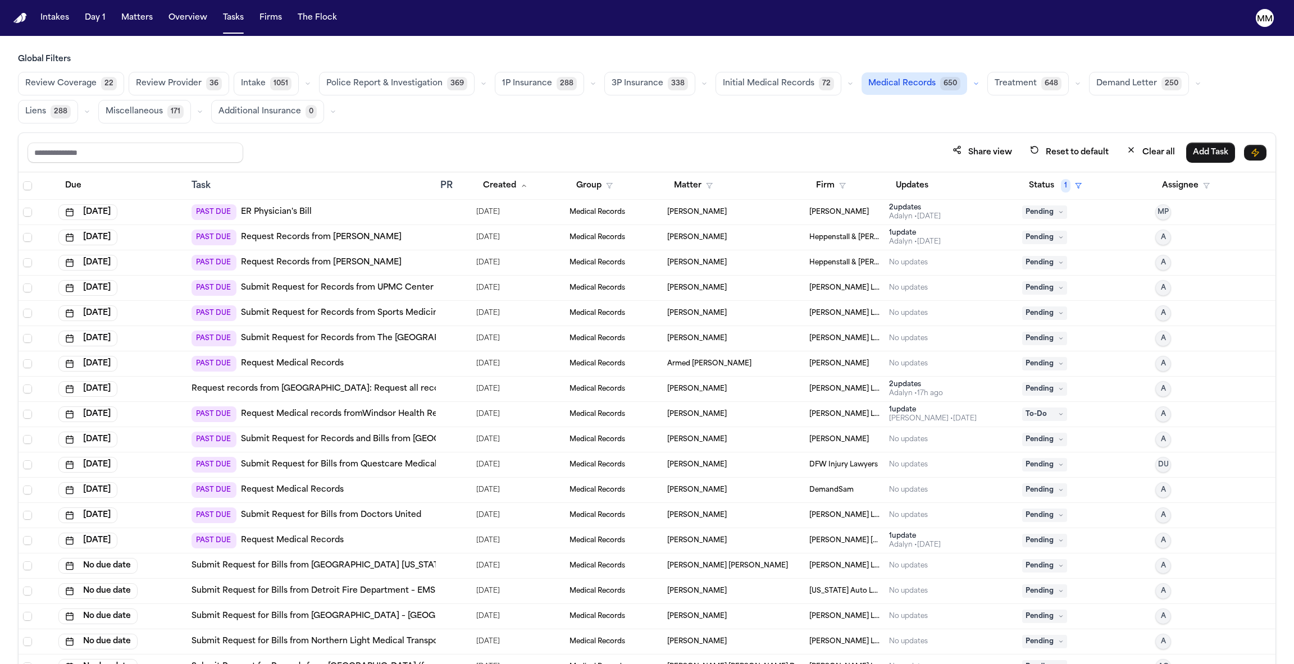
click at [598, 238] on span "Medical Records" at bounding box center [597, 237] width 56 height 9
click at [138, 26] on button "Matters" at bounding box center [137, 18] width 40 height 20
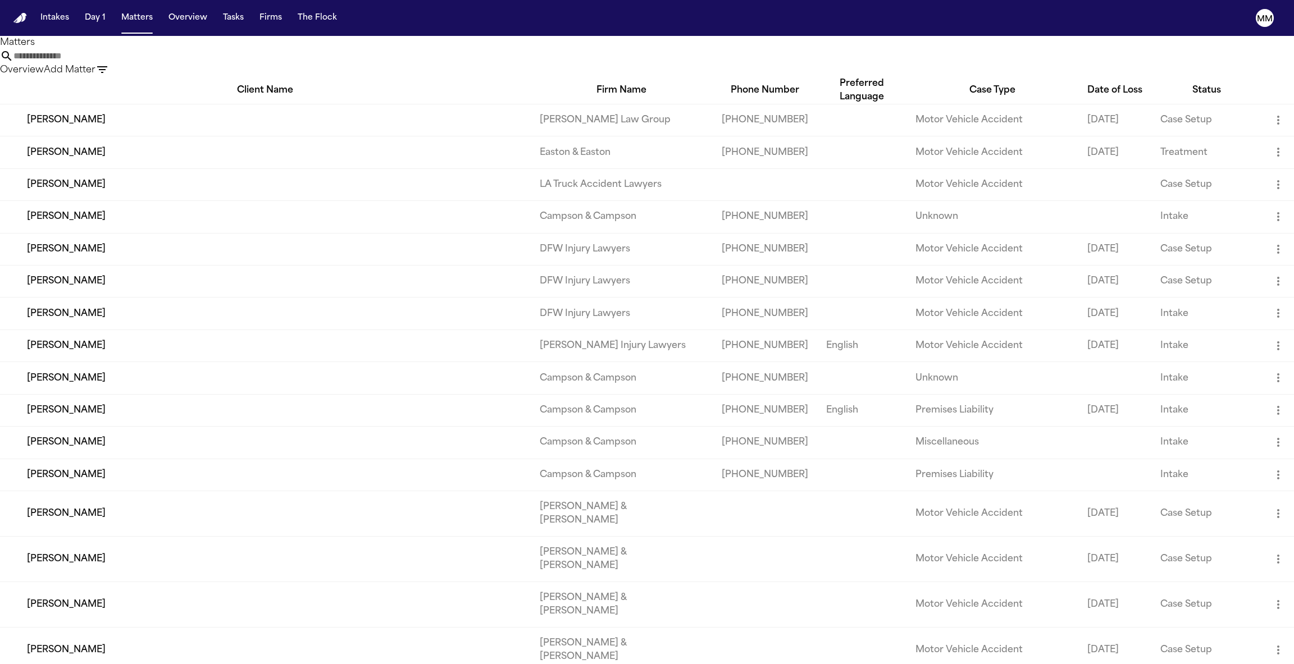
click at [102, 136] on td "[PERSON_NAME]" at bounding box center [265, 120] width 531 height 32
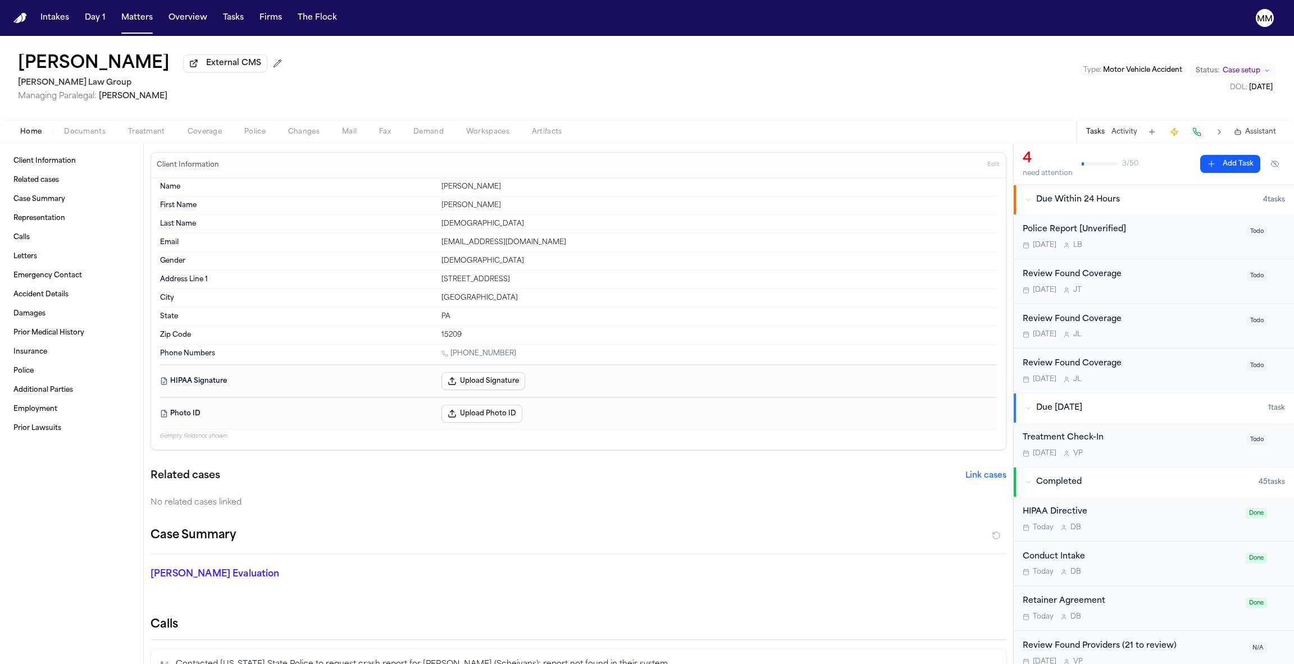
click at [317, 143] on div "Home Documents Treatment Coverage Police Changes Mail Fax Demand Workspaces Art…" at bounding box center [647, 131] width 1294 height 22
click at [300, 136] on span "Changes" at bounding box center [303, 131] width 31 height 9
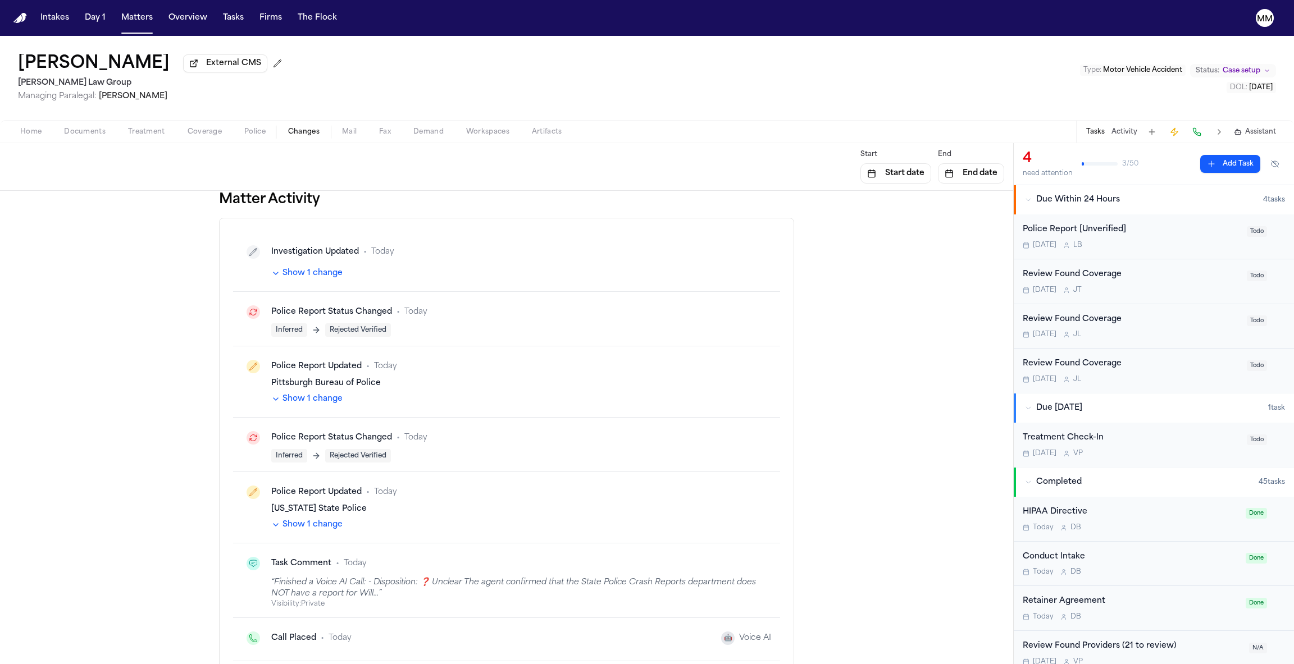
click at [318, 279] on button "Show 1 change" at bounding box center [306, 273] width 71 height 11
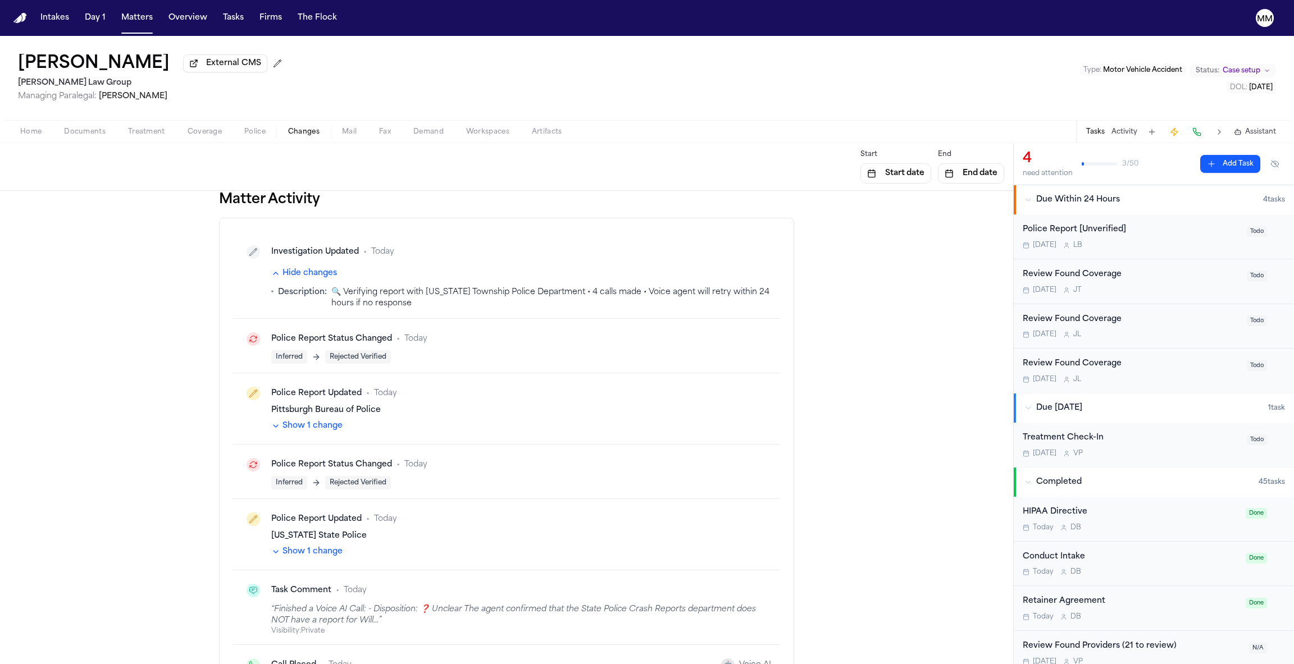
click at [318, 279] on button "Hide changes" at bounding box center [304, 273] width 66 height 11
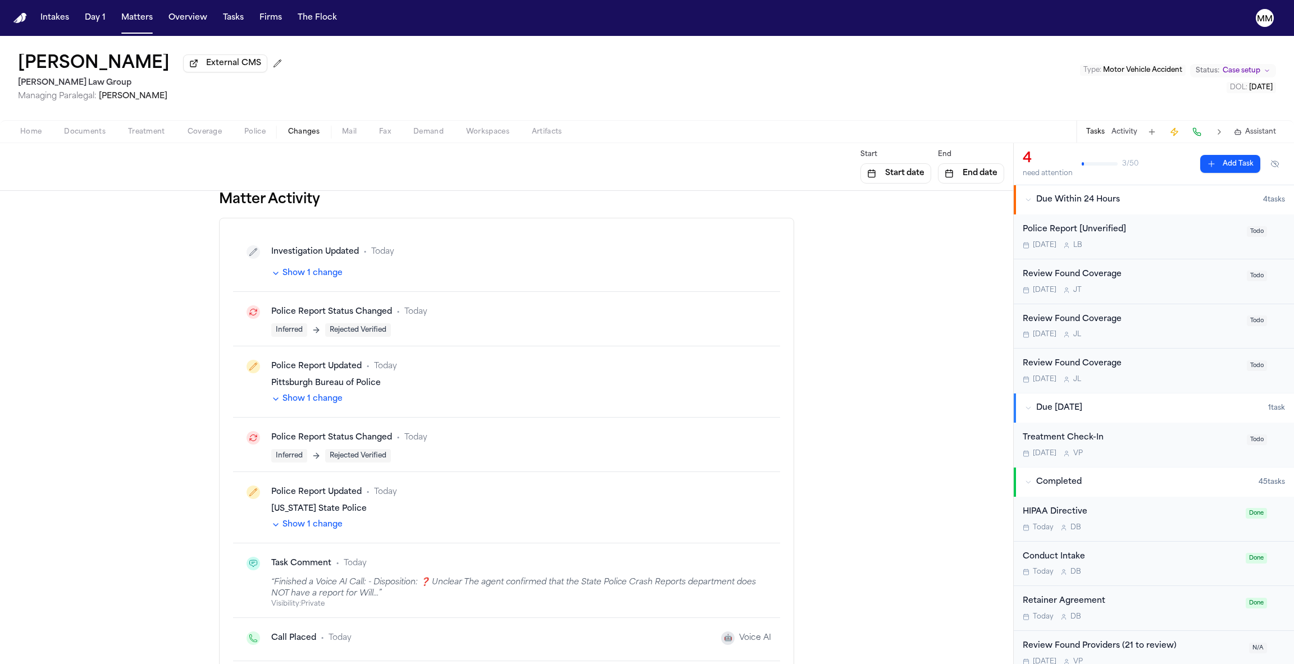
click at [303, 404] on button "Show 1 change" at bounding box center [306, 399] width 71 height 11
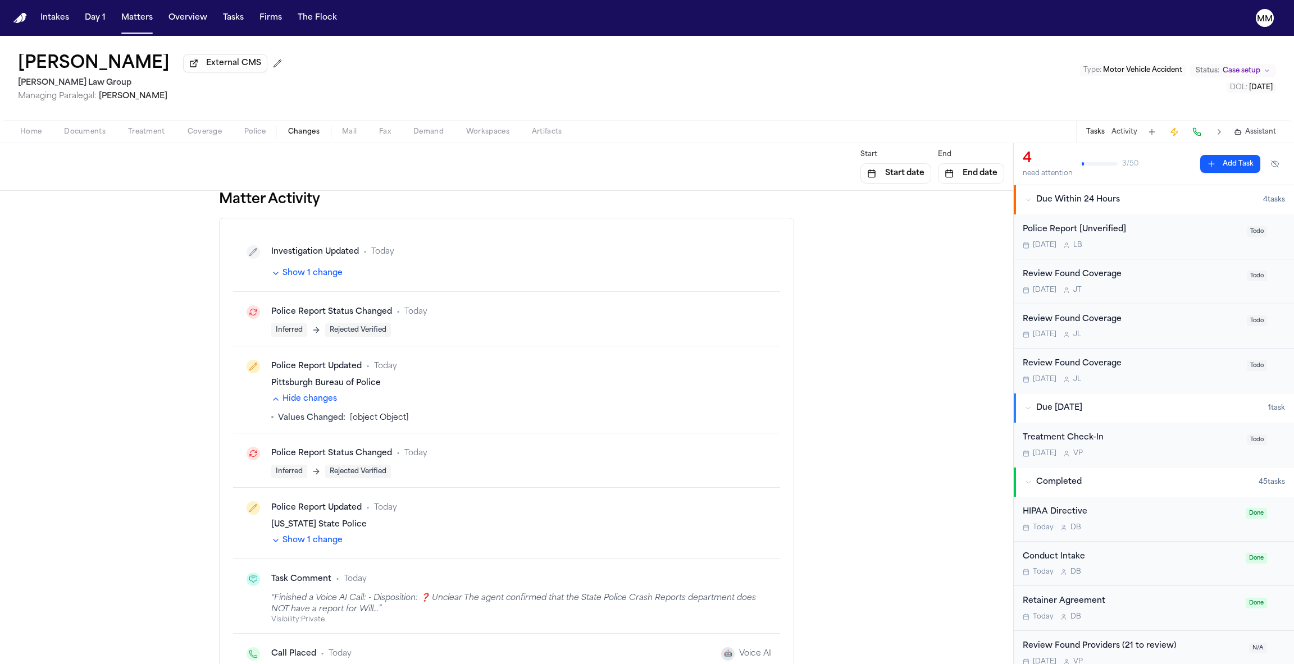
click at [301, 550] on div "Police Report Updated • Today Pennsylvania State Police Show 1 change" at bounding box center [506, 523] width 547 height 71
click at [302, 546] on button "Show 1 change" at bounding box center [306, 540] width 71 height 11
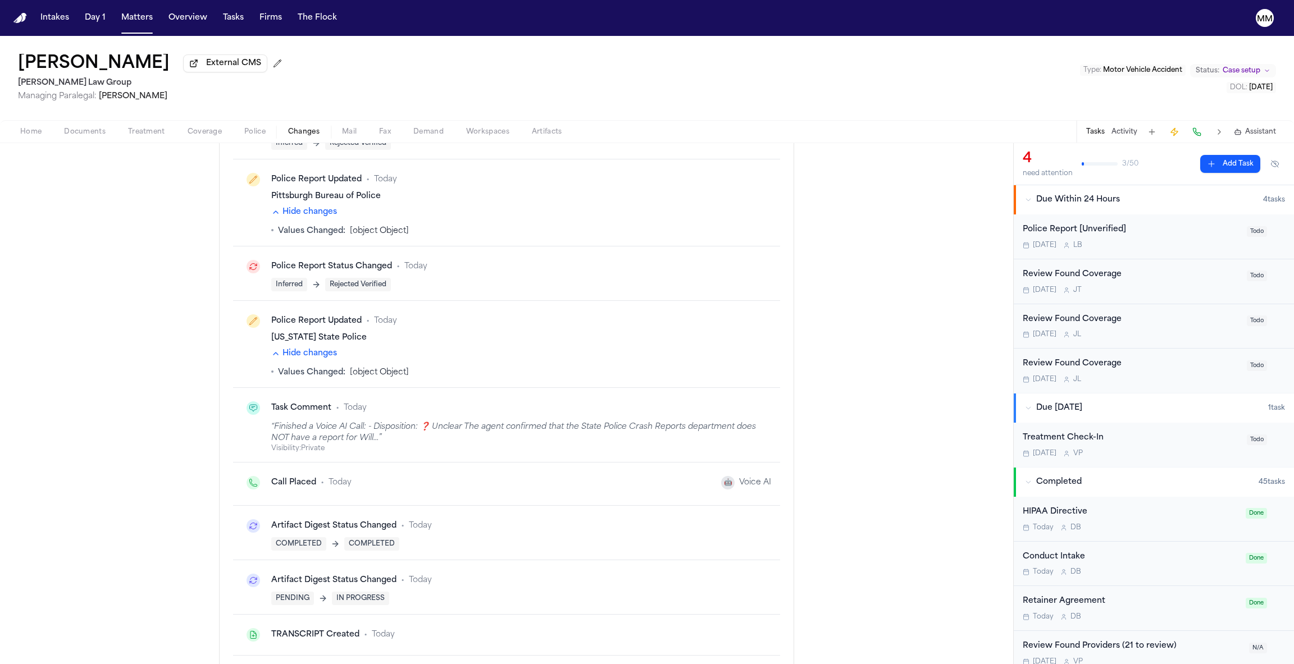
scroll to position [194, 0]
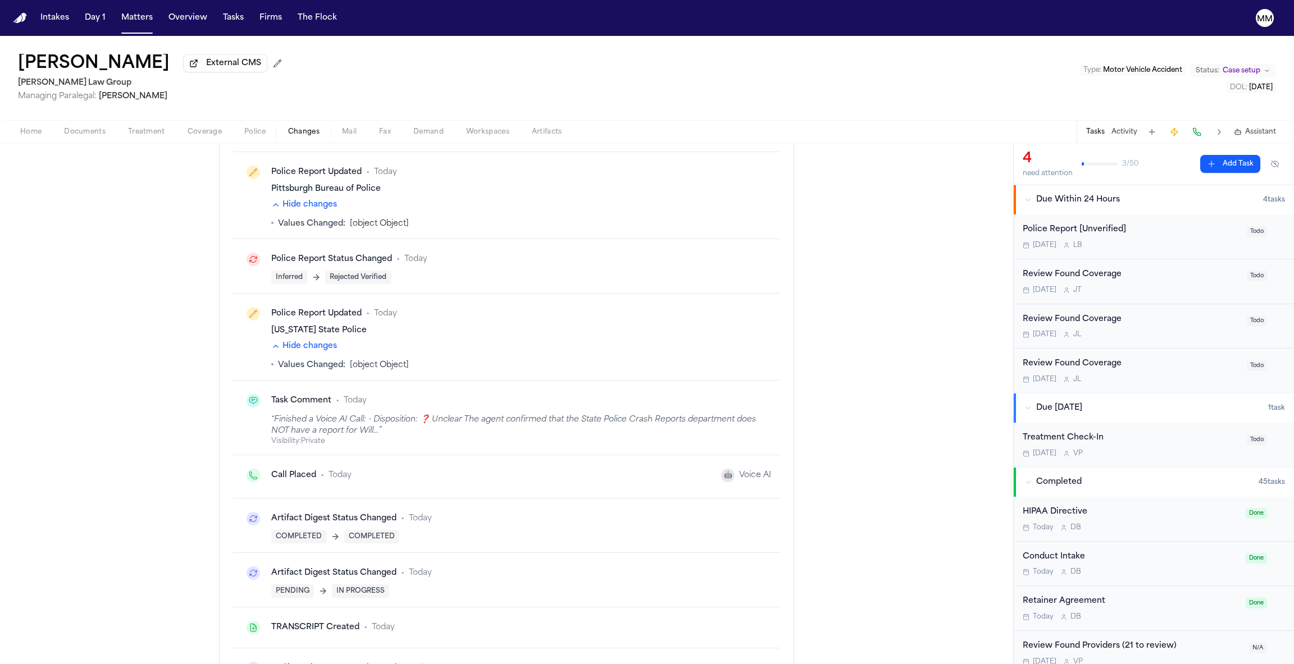
click at [308, 207] on button "Hide changes" at bounding box center [304, 204] width 66 height 11
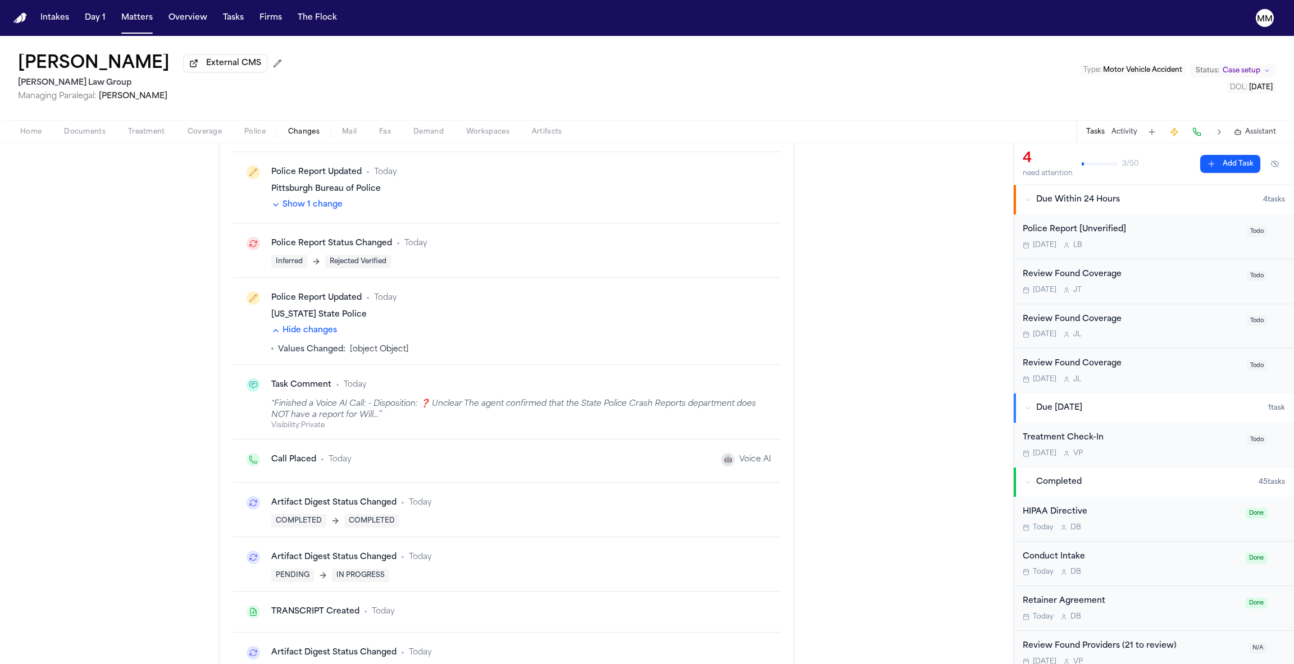
click at [307, 334] on button "Hide changes" at bounding box center [304, 330] width 66 height 11
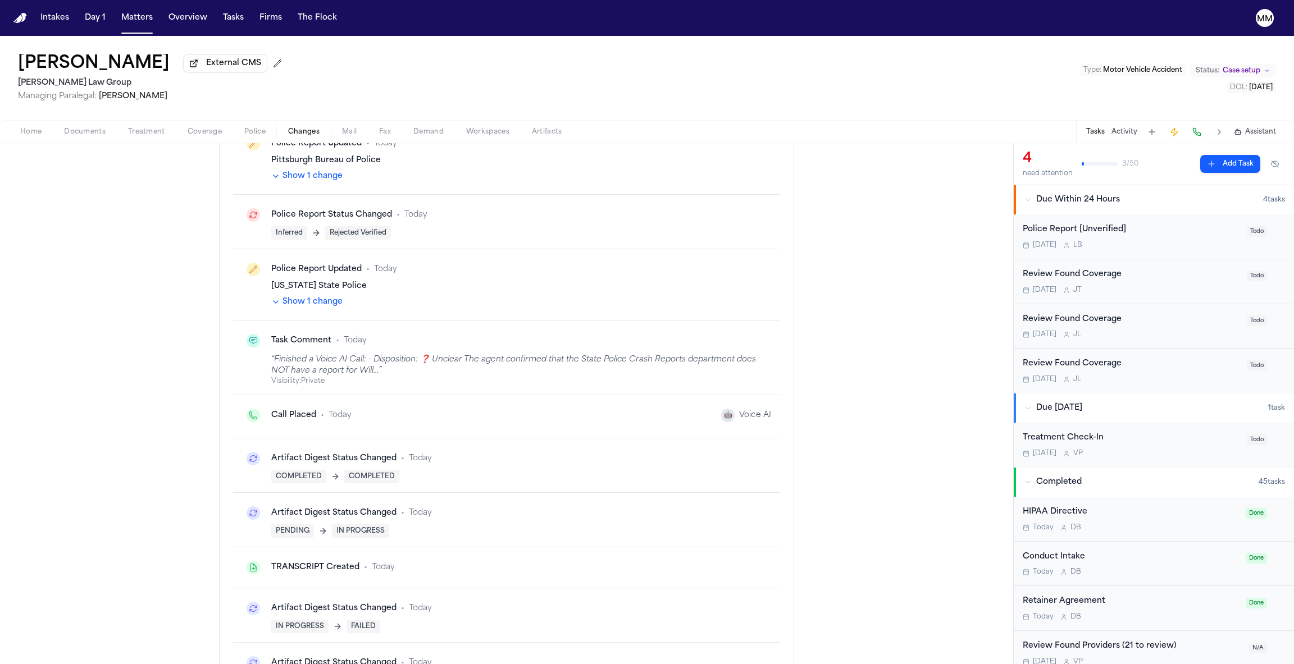
scroll to position [234, 0]
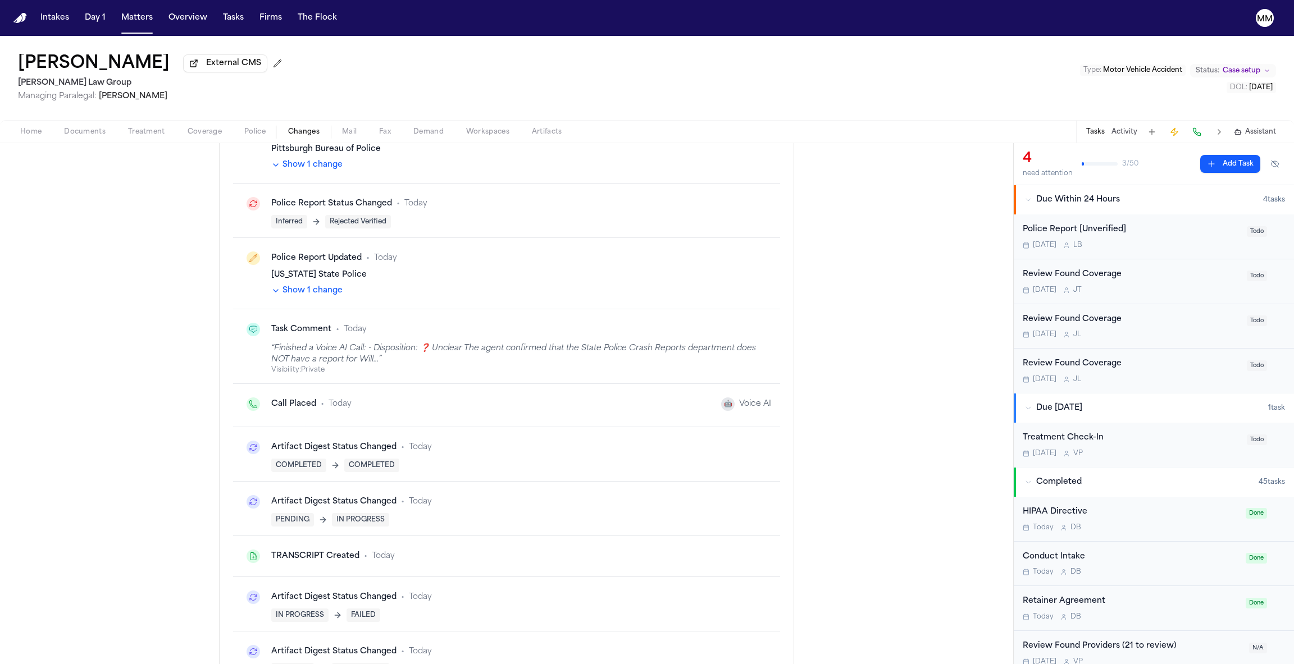
click at [335, 356] on div "“ Finished a Voice AI Call: - Disposition: ❓ Unclear The agent confirmed that t…" at bounding box center [521, 354] width 500 height 22
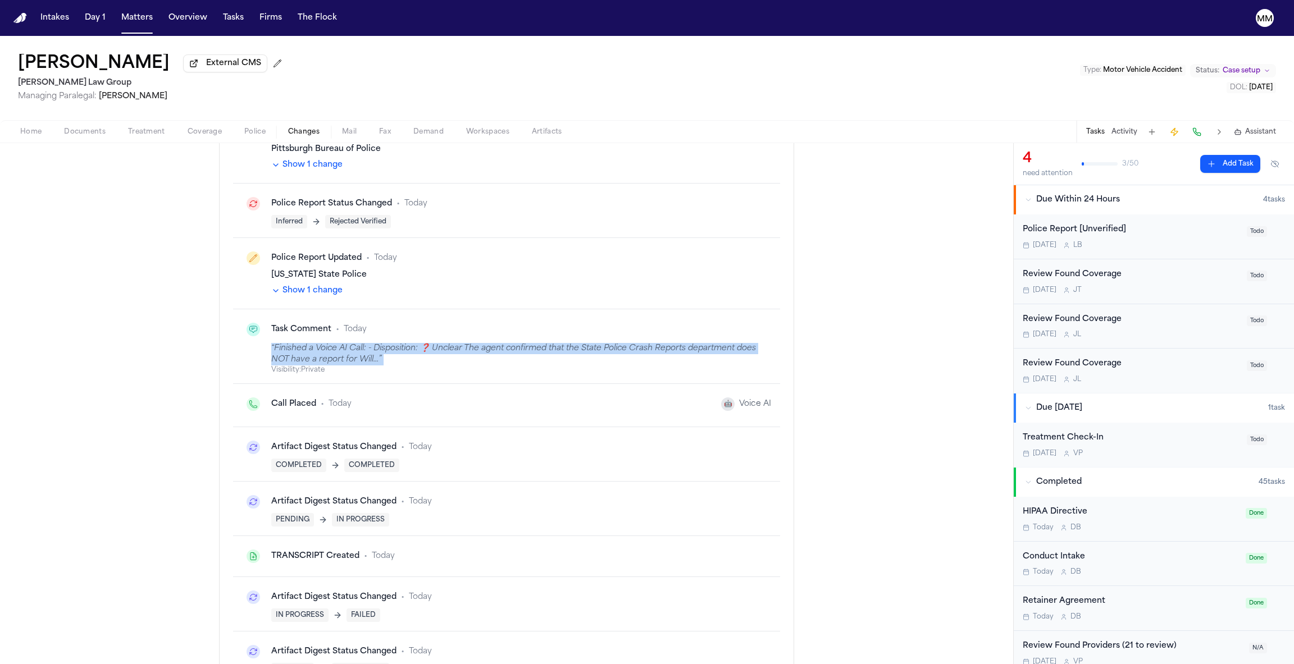
click at [335, 356] on div "“ Finished a Voice AI Call: - Disposition: ❓ Unclear The agent confirmed that t…" at bounding box center [521, 354] width 500 height 22
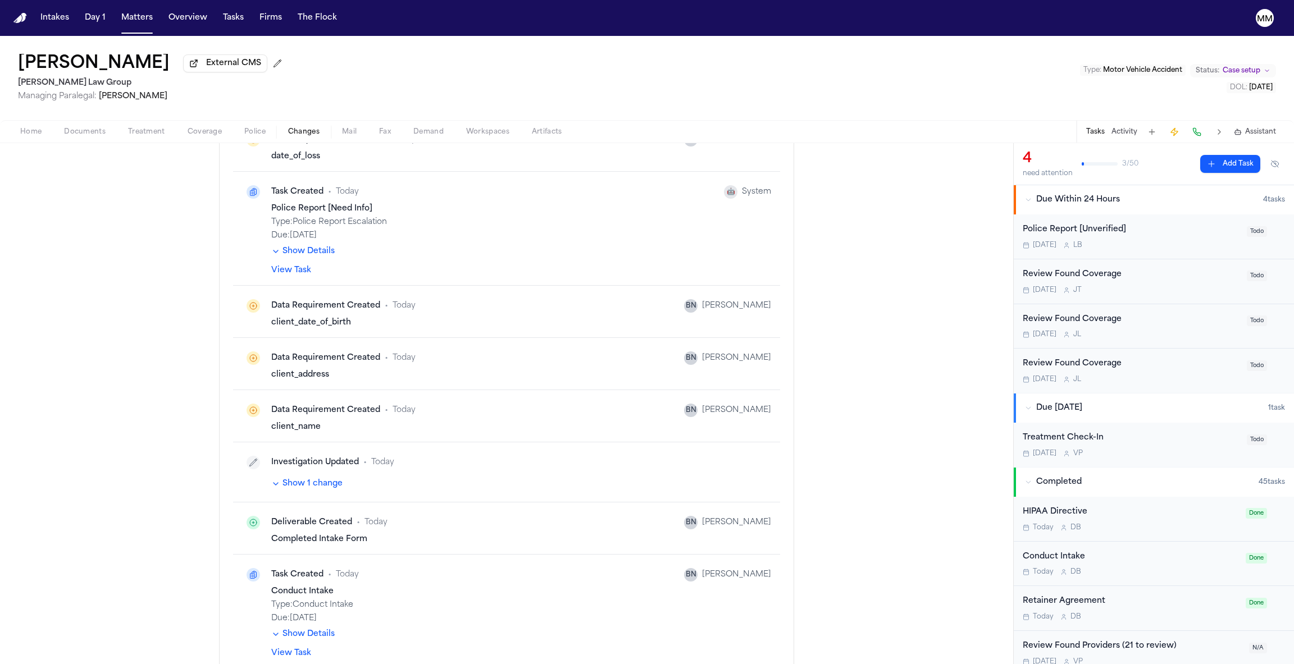
scroll to position [17374, 0]
click at [309, 477] on button "Show 1 change" at bounding box center [306, 482] width 71 height 11
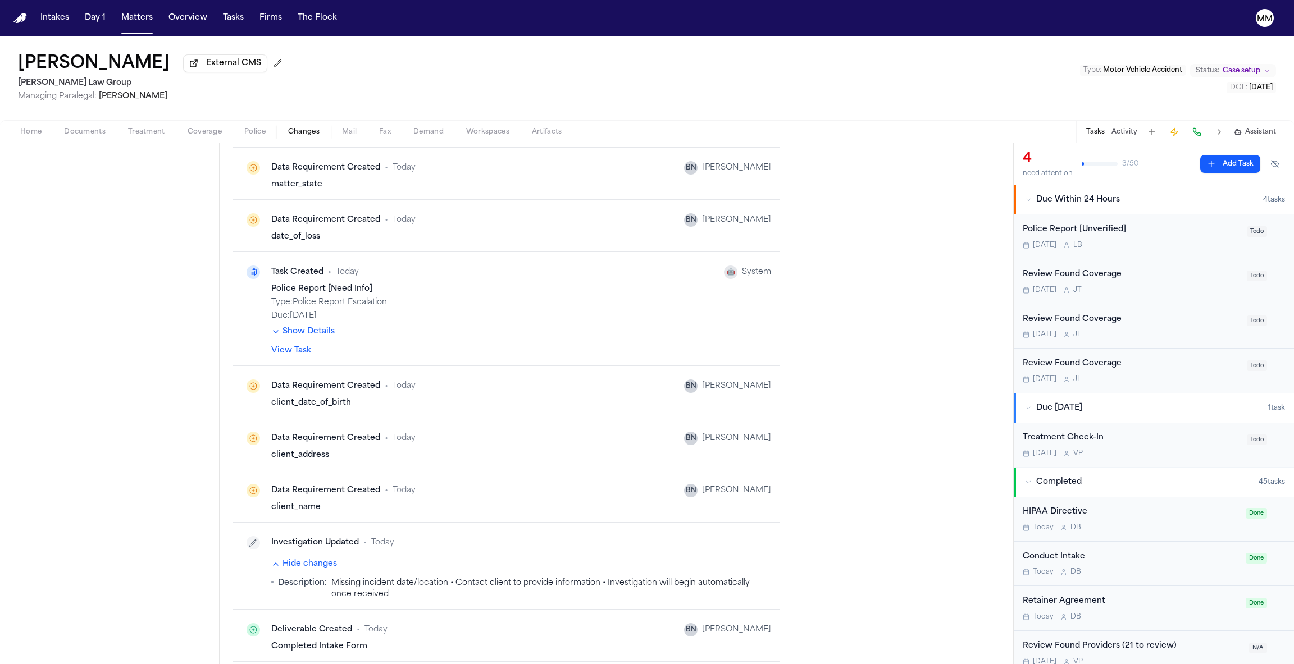
scroll to position [17264, 0]
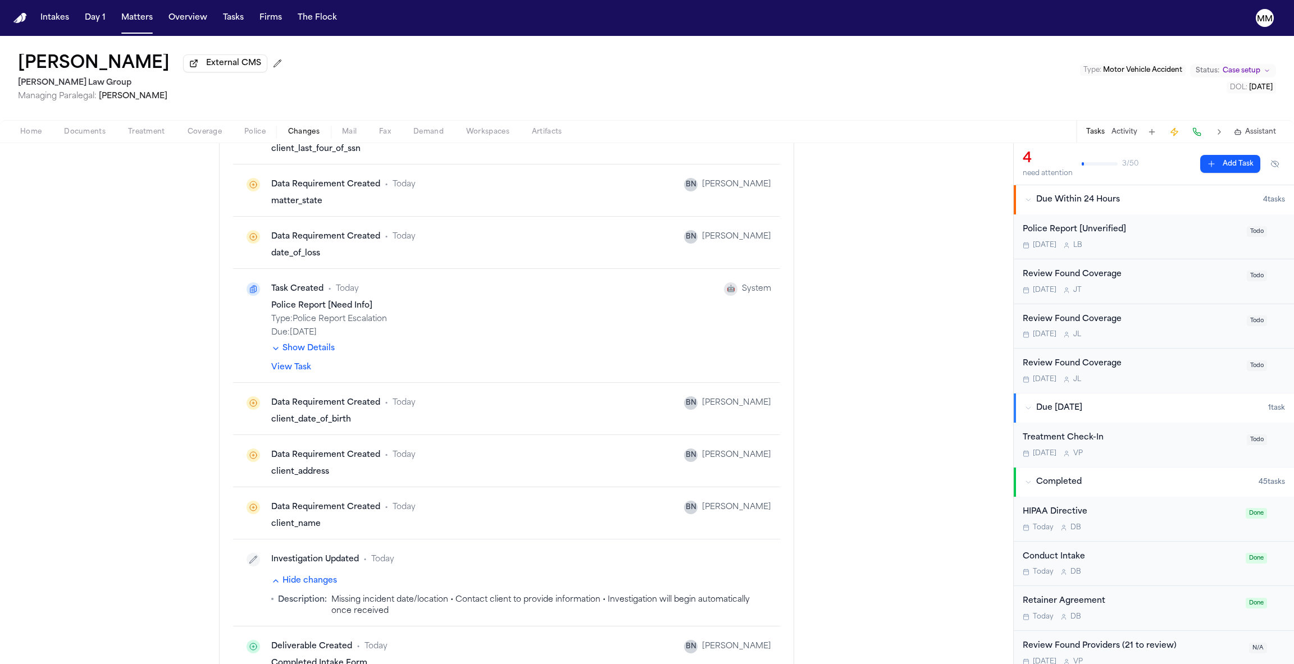
click at [312, 502] on div "Data Requirement Created" at bounding box center [325, 507] width 109 height 11
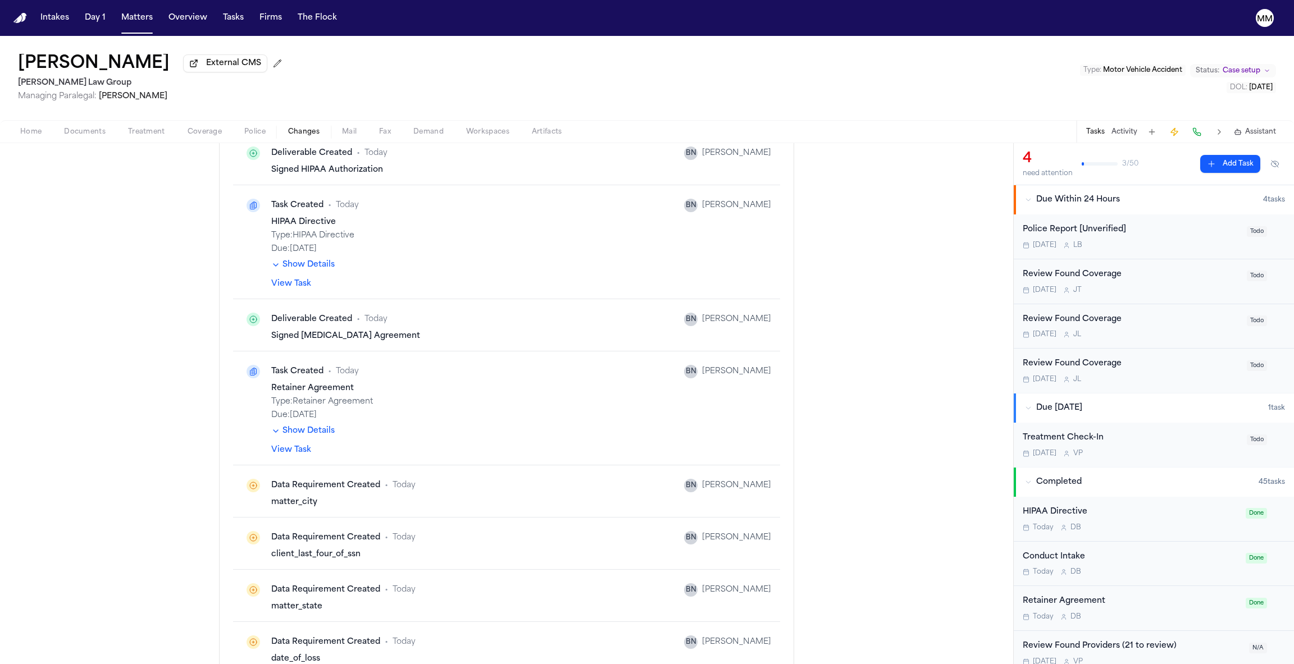
scroll to position [16771, 0]
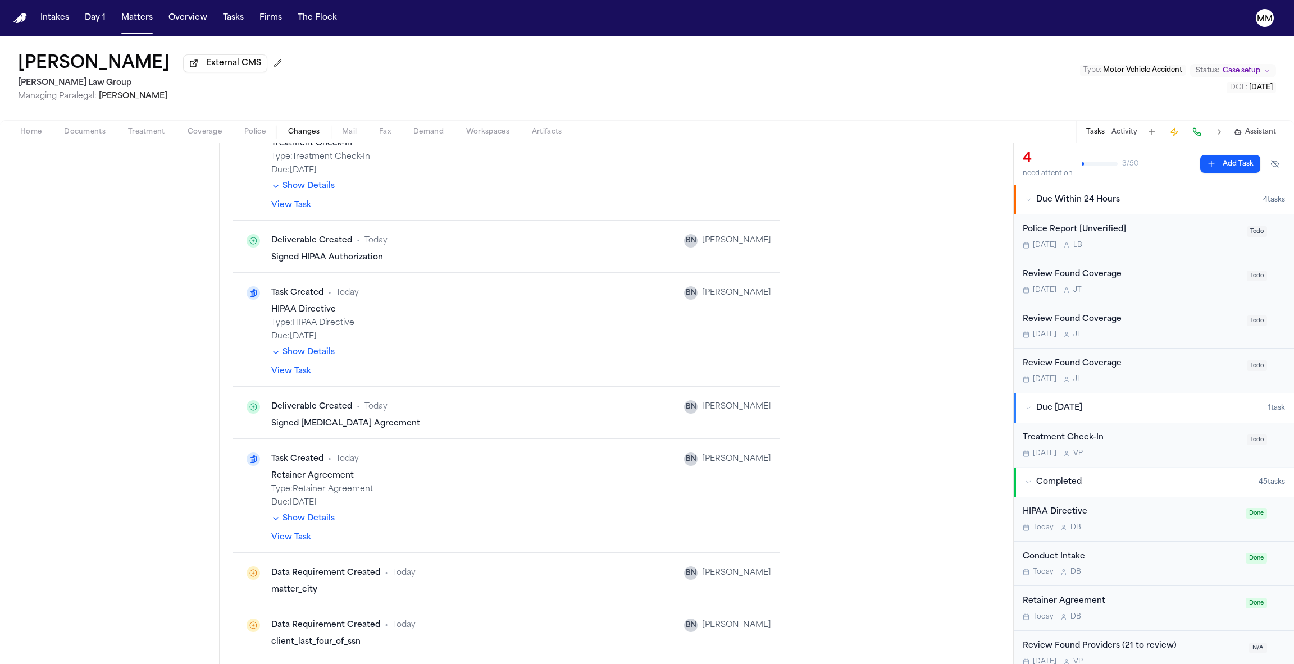
click at [294, 532] on link "View Task" at bounding box center [291, 537] width 40 height 11
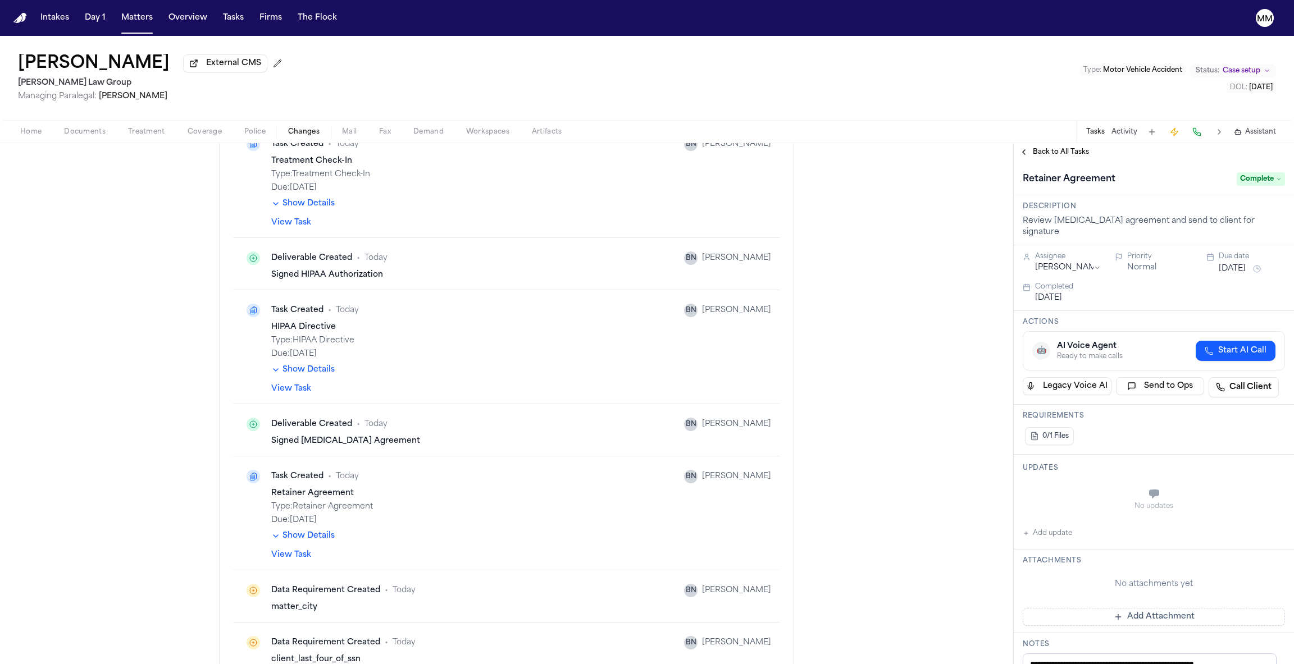
scroll to position [16744, 0]
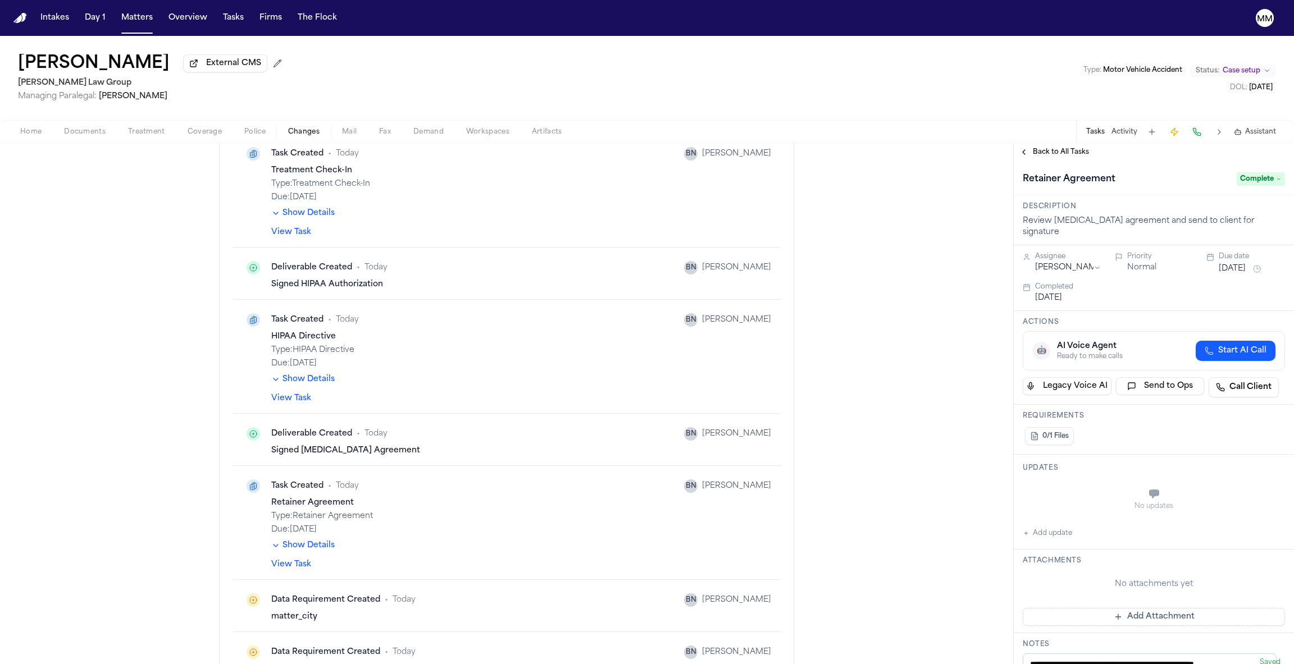
click at [305, 540] on button "Show Details" at bounding box center [302, 545] width 63 height 11
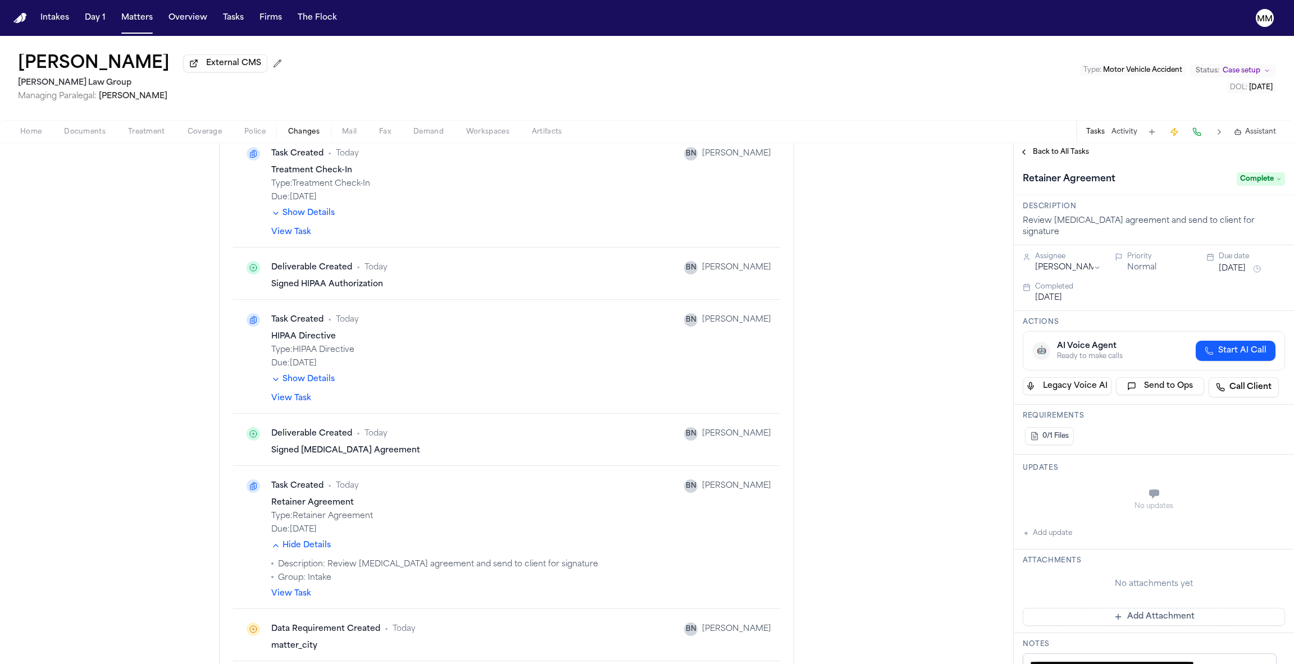
click at [305, 540] on button "Hide Details" at bounding box center [301, 545] width 60 height 11
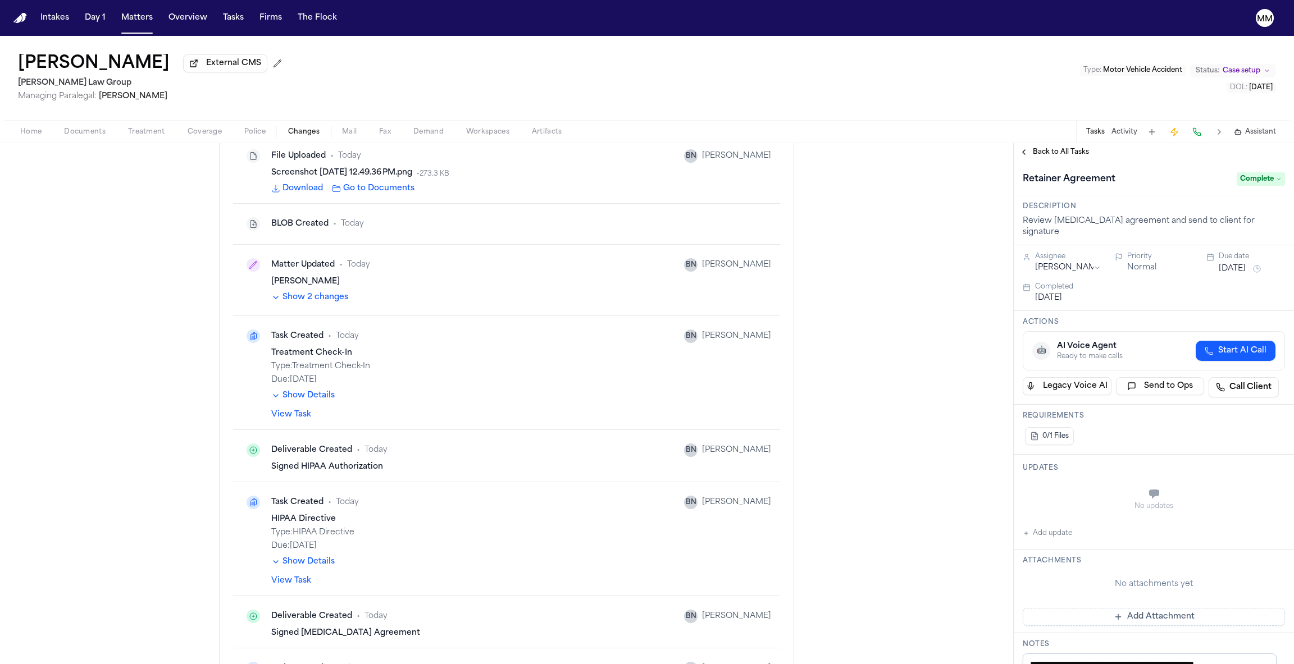
scroll to position [16552, 0]
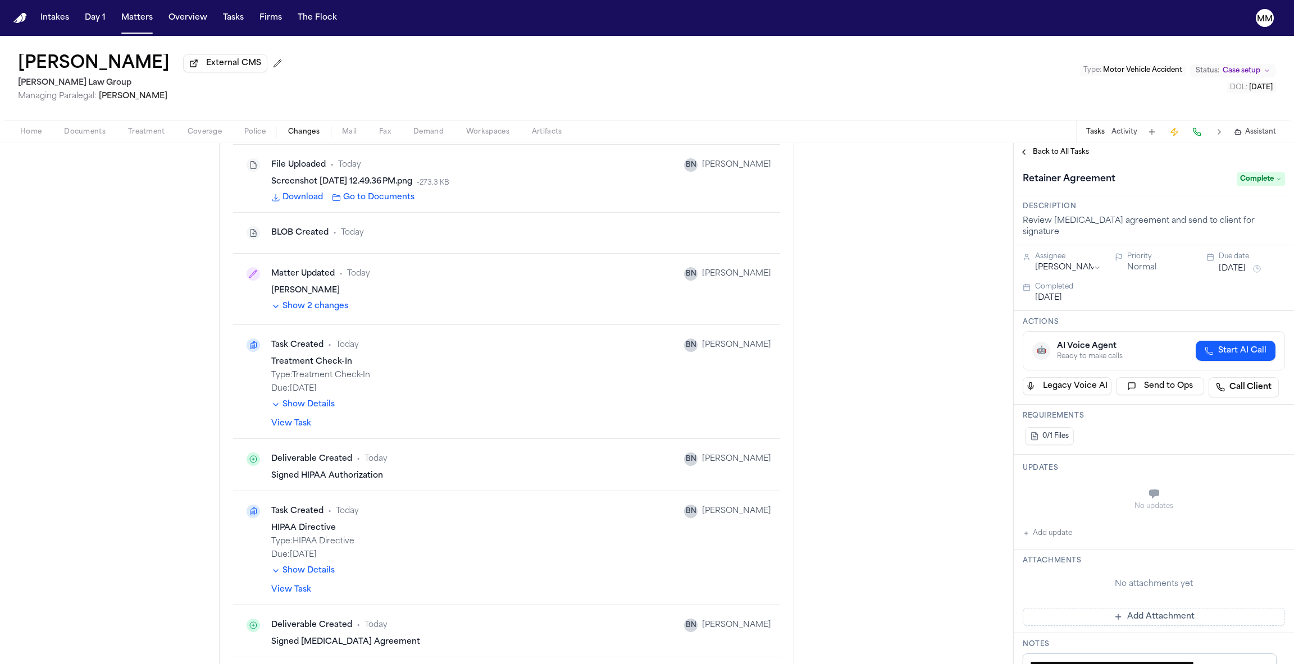
click at [285, 585] on link "View Task" at bounding box center [291, 590] width 40 height 11
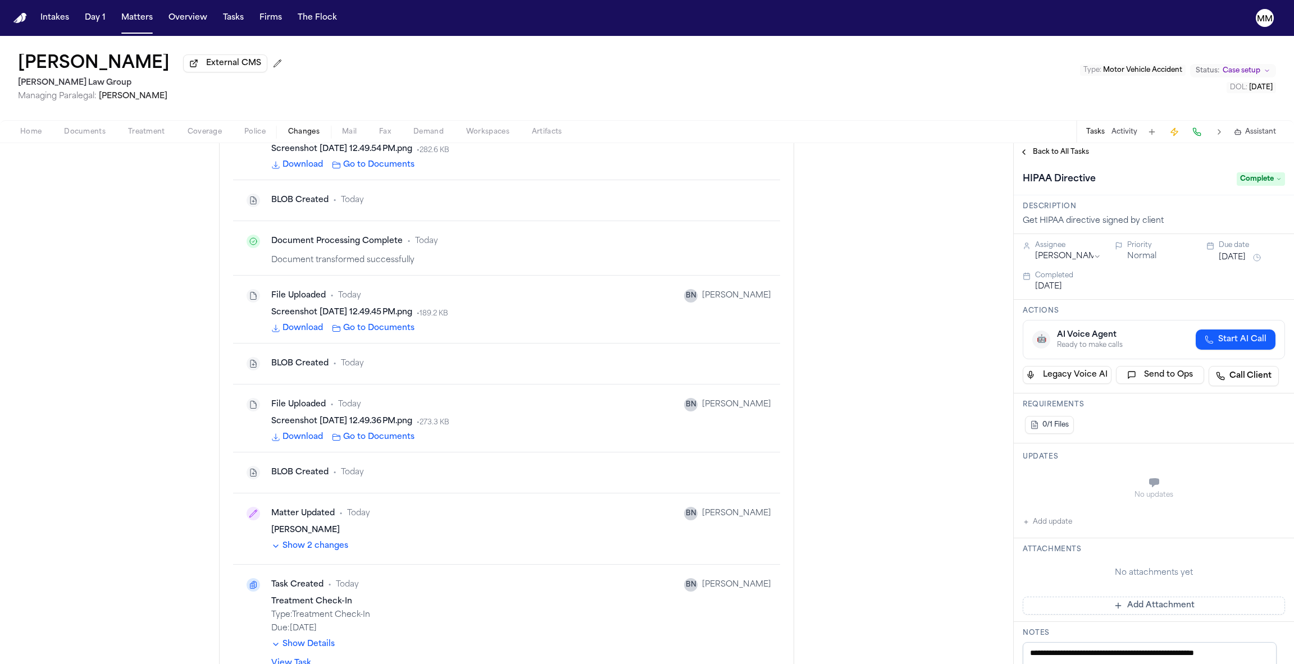
scroll to position [16311, 0]
click at [298, 469] on div "BLOB Created" at bounding box center [299, 474] width 57 height 11
copy div "BLOB Created"
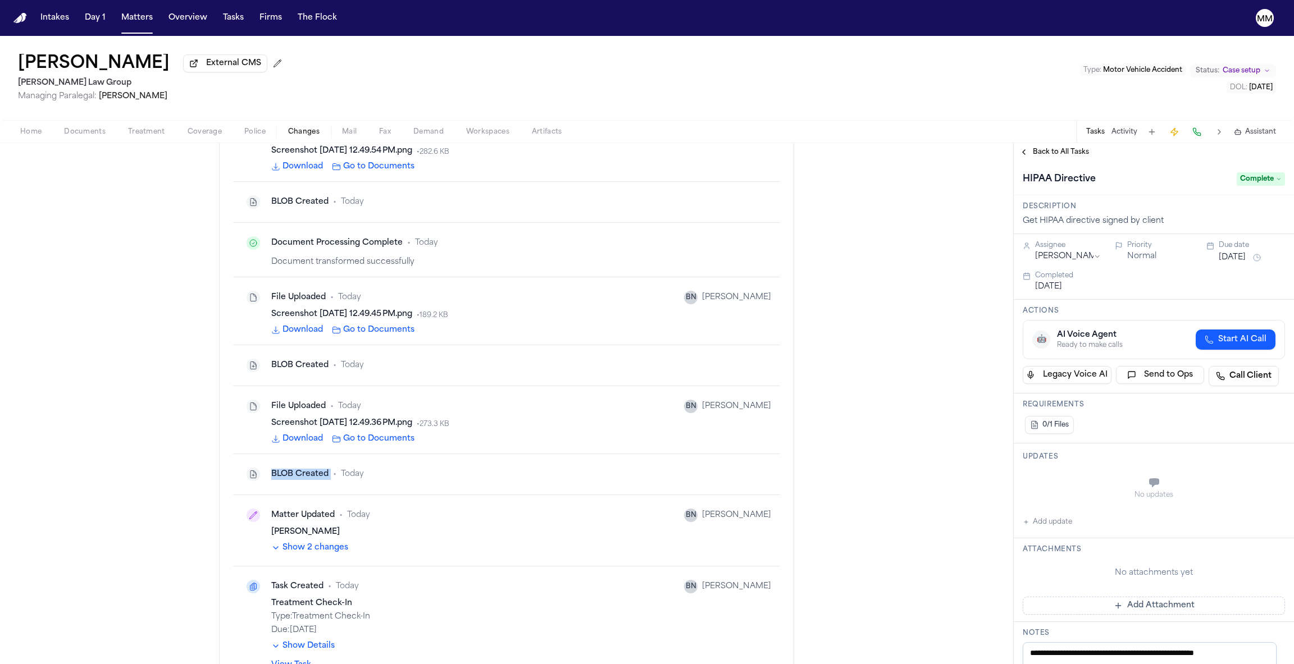
click at [278, 469] on div "BLOB Created" at bounding box center [299, 474] width 57 height 11
drag, startPoint x: 273, startPoint y: 342, endPoint x: 282, endPoint y: 343, distance: 9.1
click at [282, 463] on div "BLOB Created • Today" at bounding box center [506, 474] width 529 height 22
click at [284, 469] on div "BLOB Created" at bounding box center [299, 474] width 57 height 11
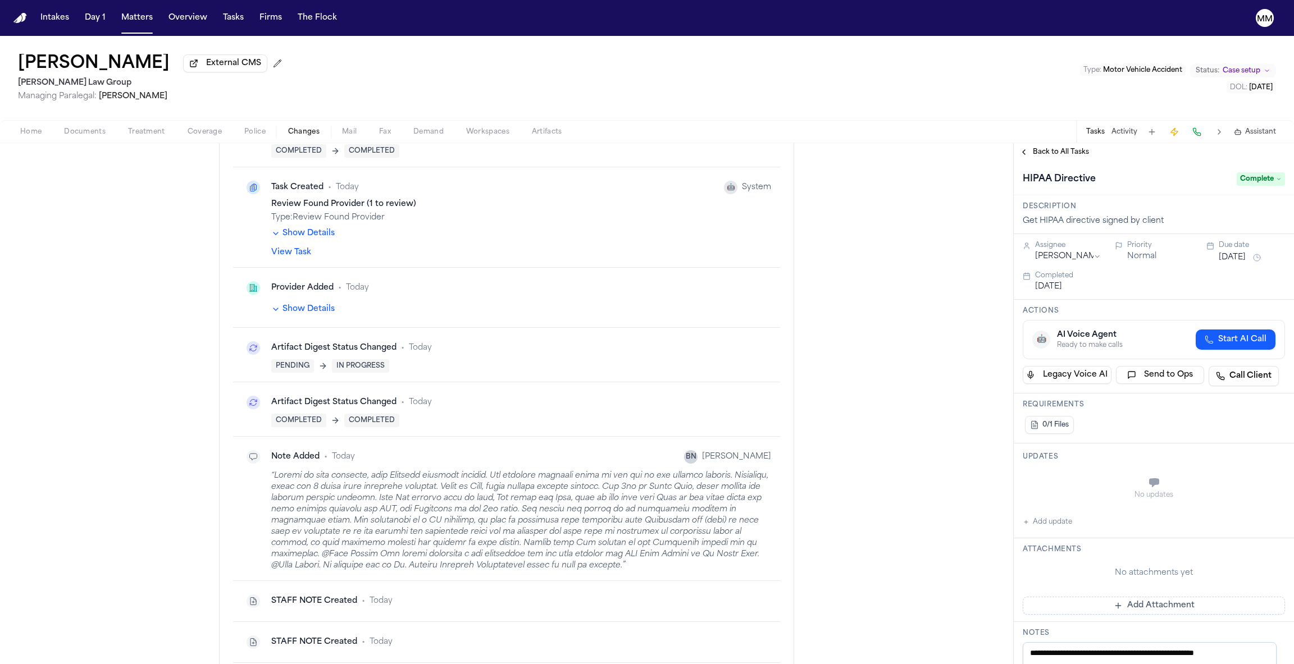
scroll to position [15252, 0]
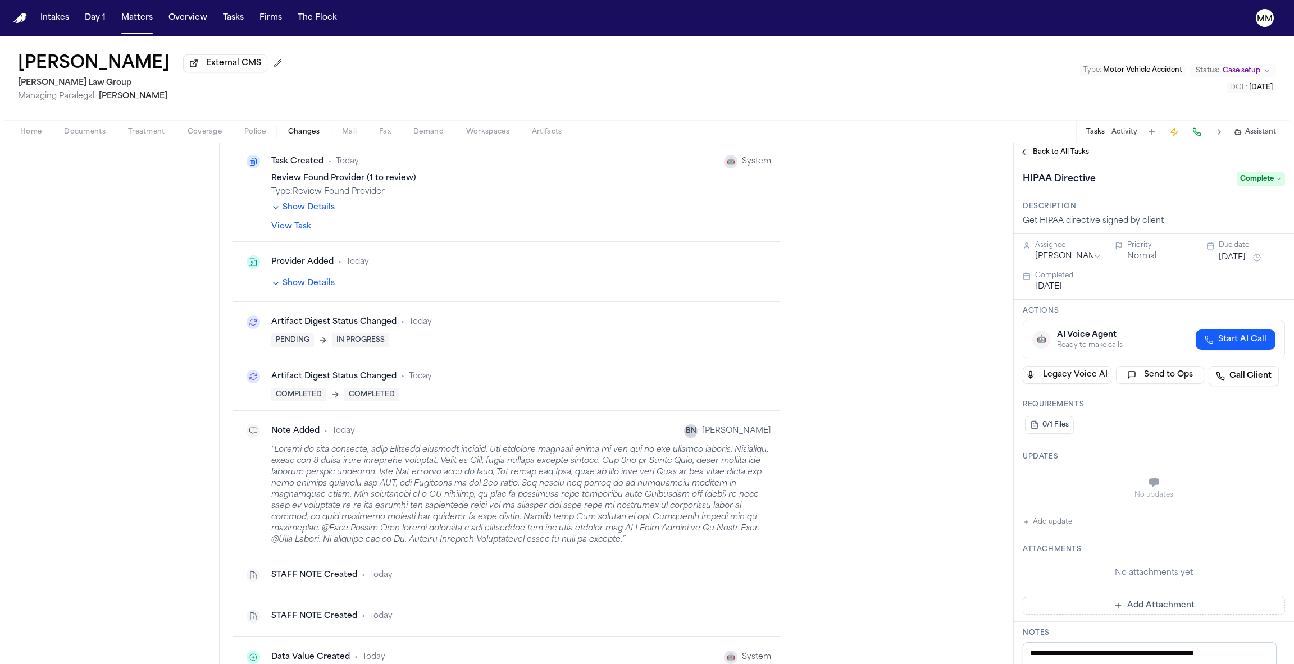
click at [296, 445] on div "“ ”" at bounding box center [521, 495] width 500 height 101
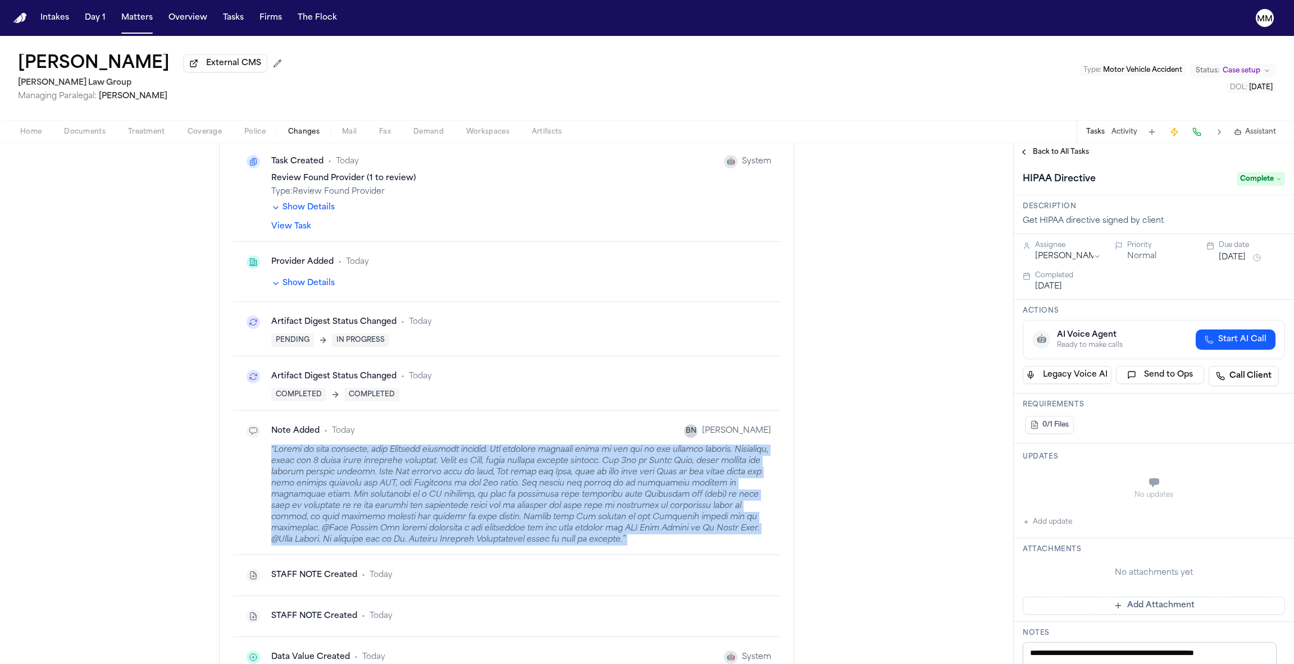
click at [296, 445] on div "“ ”" at bounding box center [521, 495] width 500 height 101
click at [315, 445] on div "“ ”" at bounding box center [521, 495] width 500 height 101
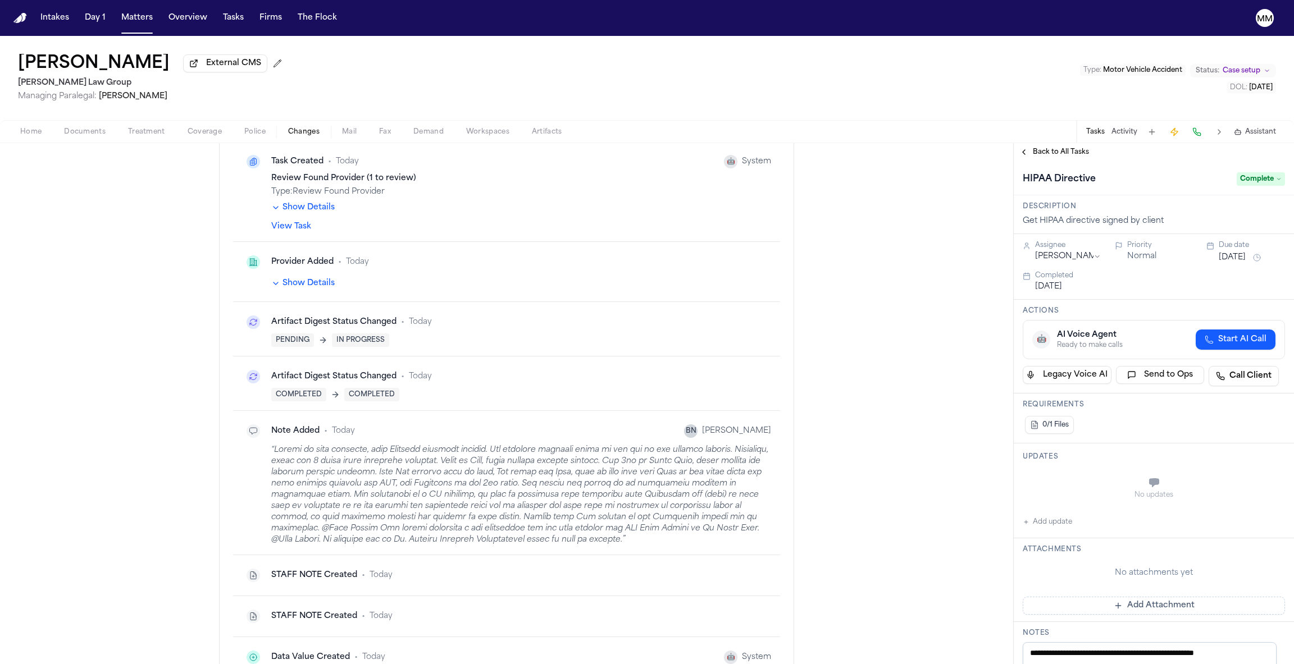
click at [314, 445] on div "“ ”" at bounding box center [521, 495] width 500 height 101
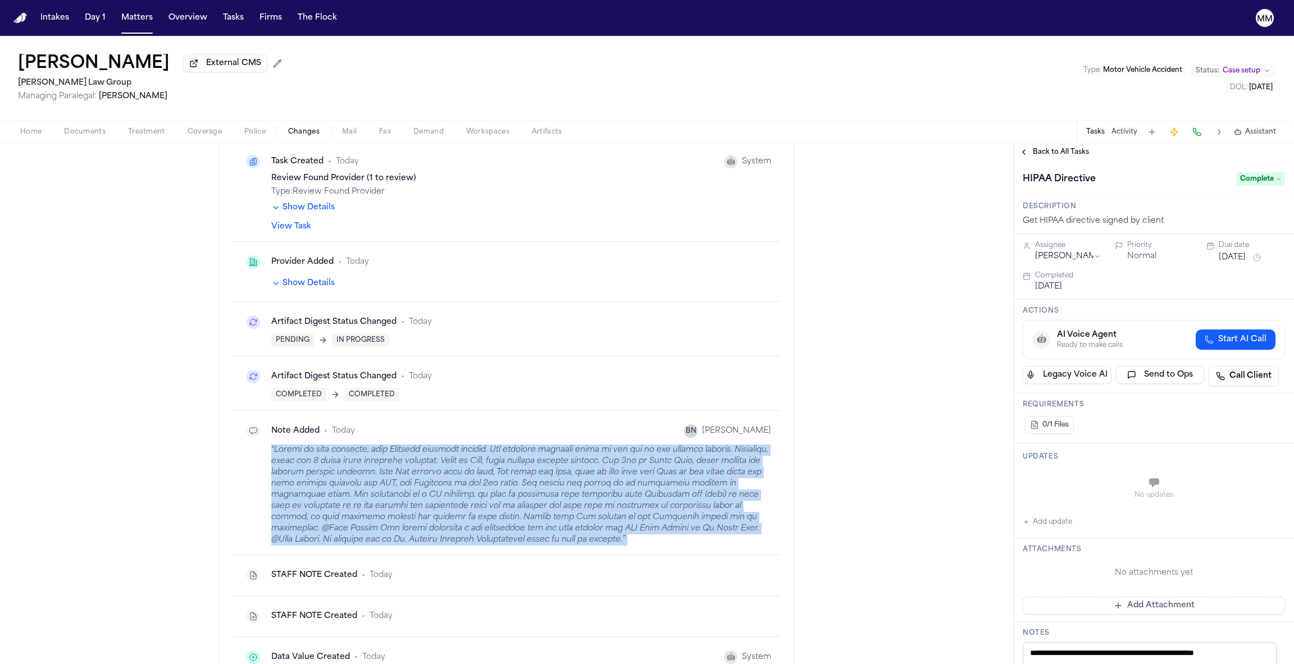
click at [314, 445] on div "“ ”" at bounding box center [521, 495] width 500 height 101
click at [1096, 131] on button "Tasks" at bounding box center [1095, 131] width 19 height 9
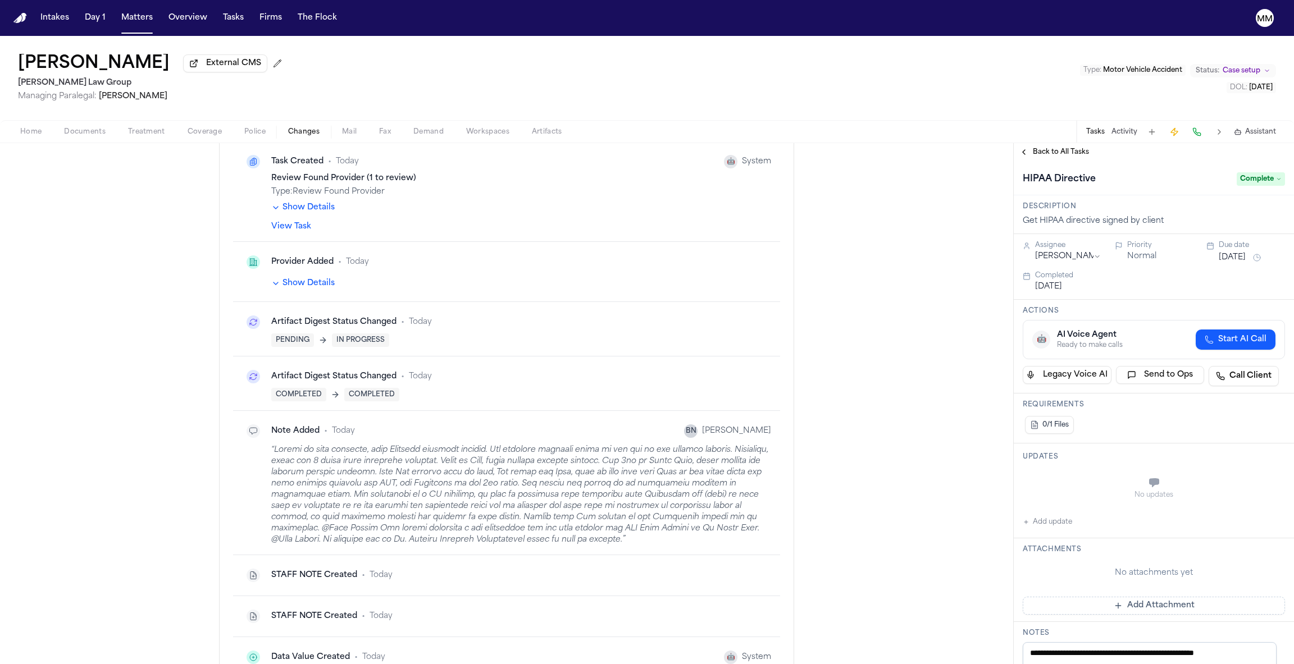
click at [1107, 135] on div "Tasks Activity Assistant" at bounding box center [1180, 132] width 209 height 22
click at [1117, 136] on button "Activity" at bounding box center [1124, 131] width 26 height 9
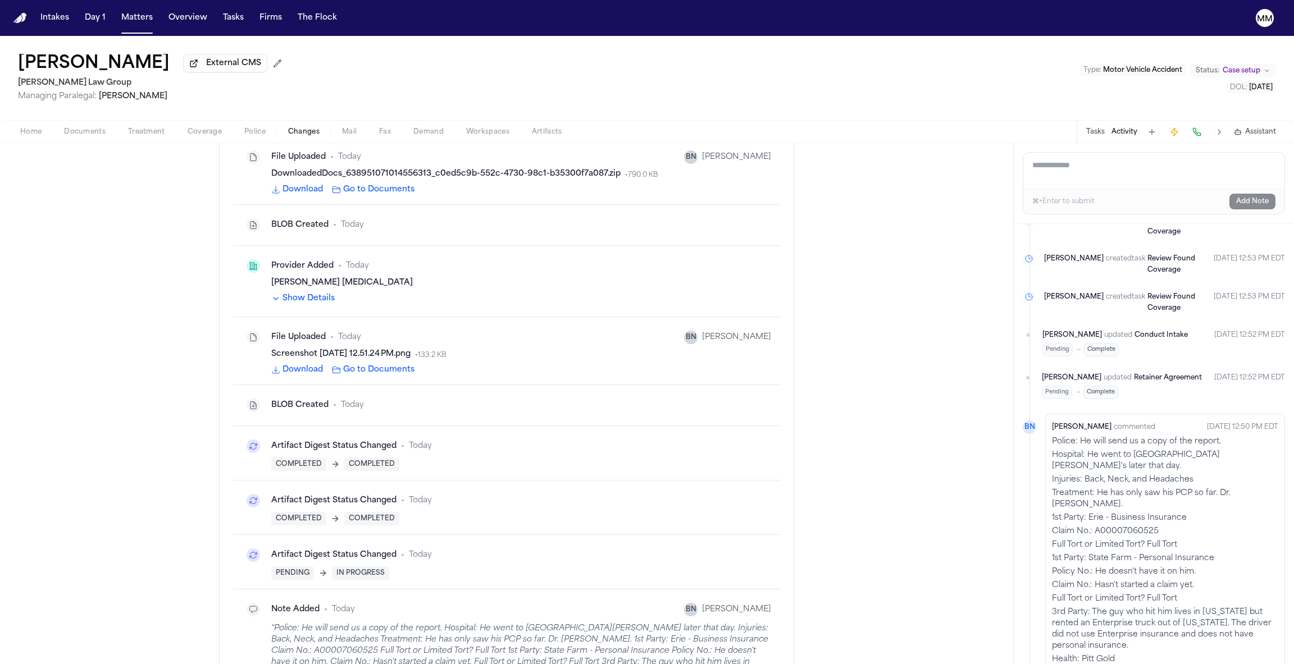
scroll to position [14342, 0]
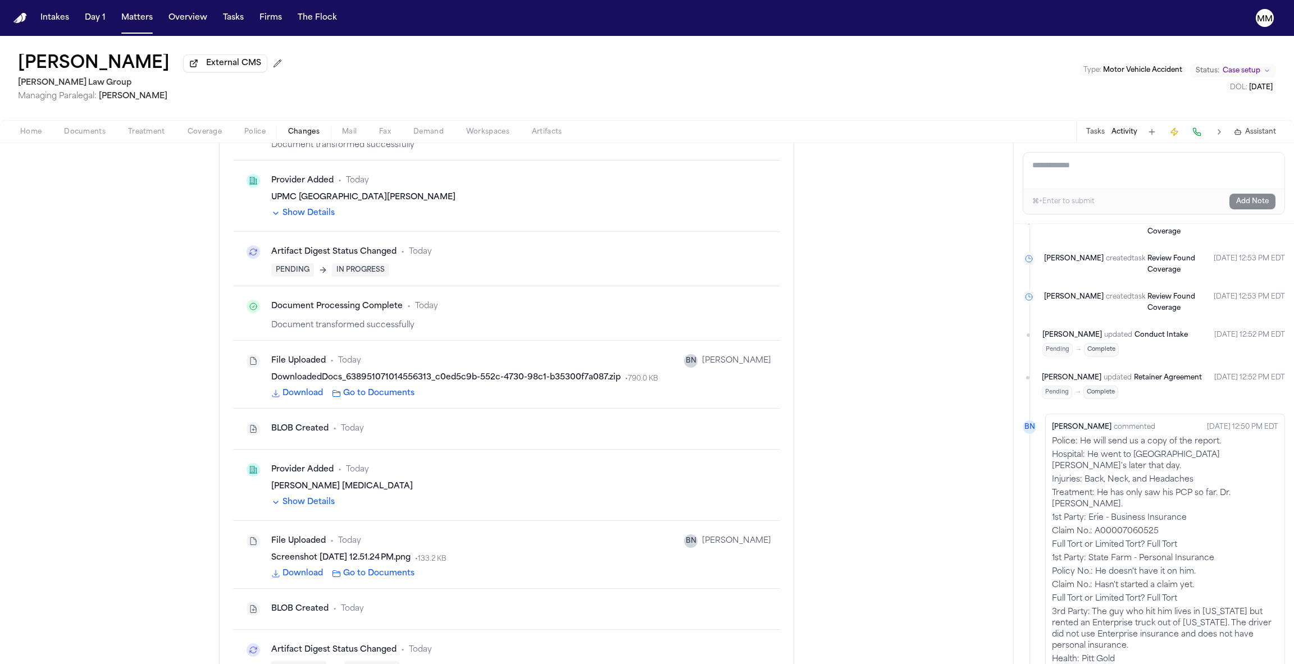
click at [381, 553] on div "Screenshot [DATE] 12.51.24 PM.png" at bounding box center [340, 558] width 139 height 11
click at [299, 568] on button "Download" at bounding box center [297, 573] width 52 height 11
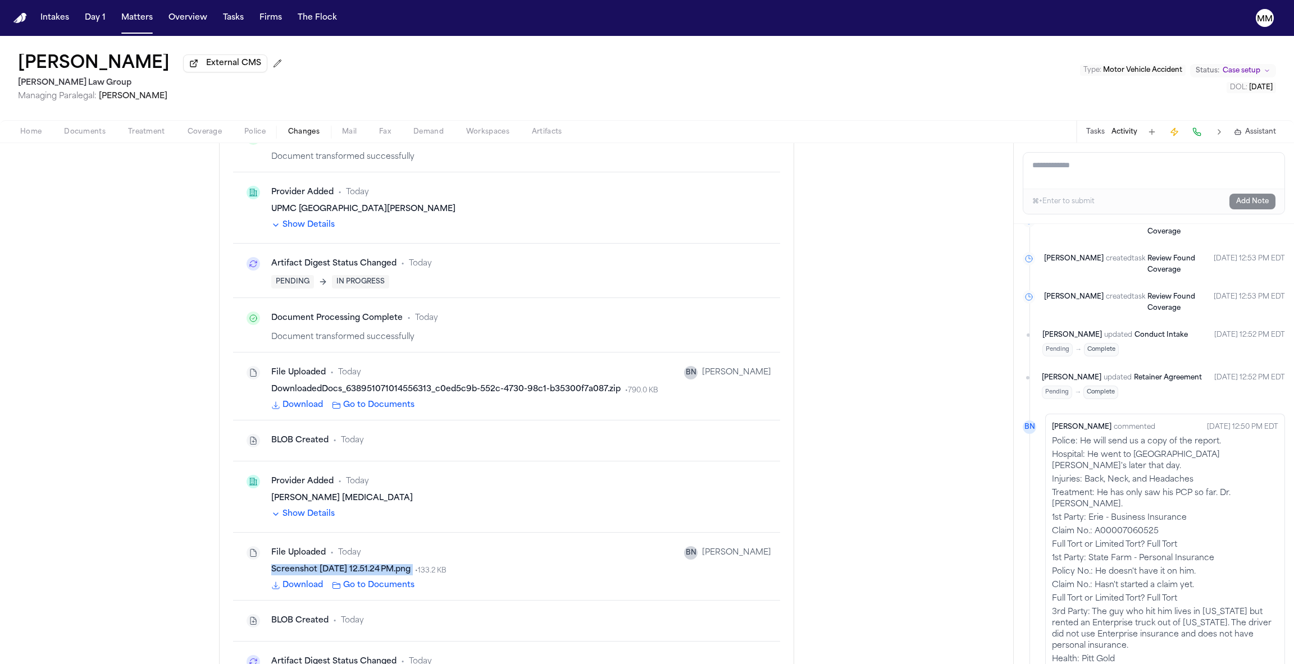
scroll to position [14275, 0]
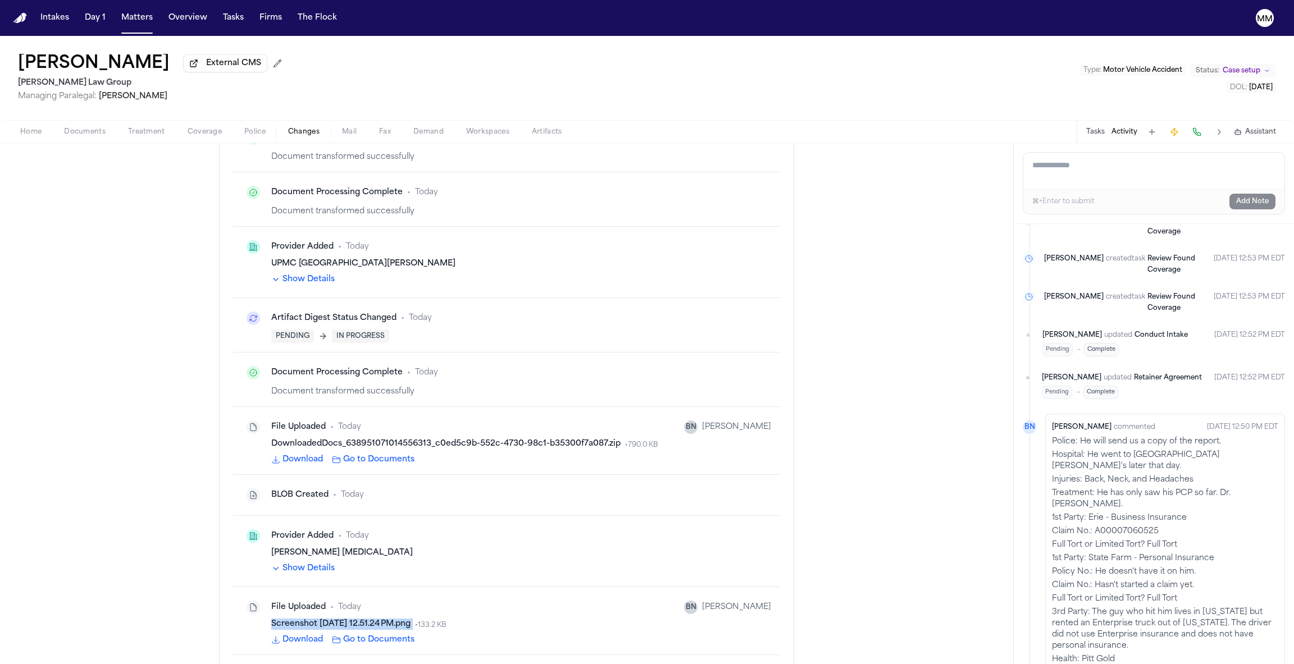
click at [293, 563] on button "Show Details" at bounding box center [302, 568] width 63 height 11
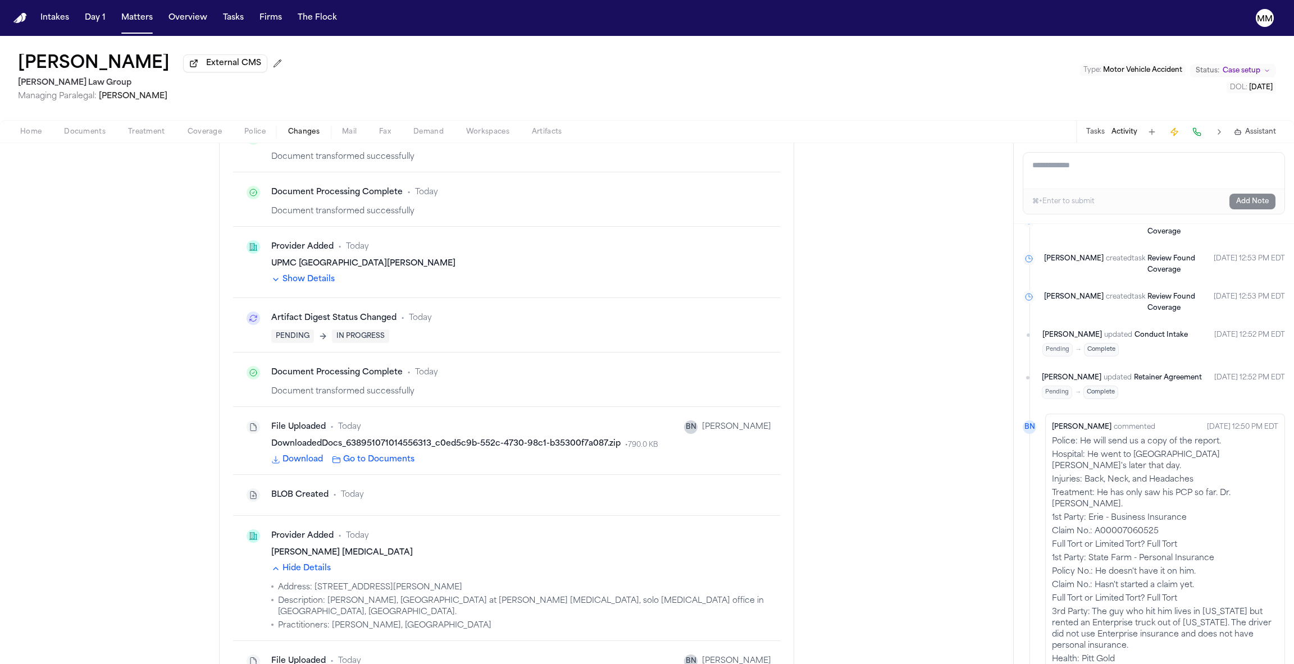
click at [309, 563] on button "Hide Details" at bounding box center [301, 568] width 60 height 11
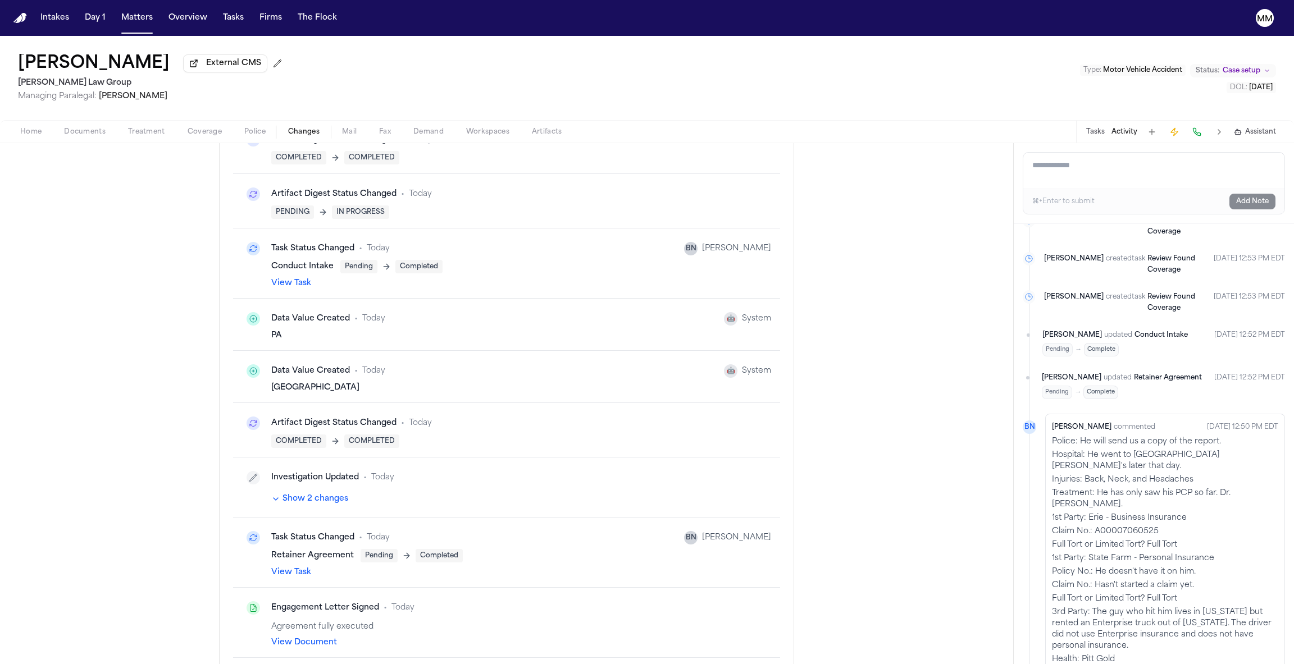
scroll to position [13408, 0]
click at [299, 635] on link "View Document" at bounding box center [304, 645] width 66 height 11
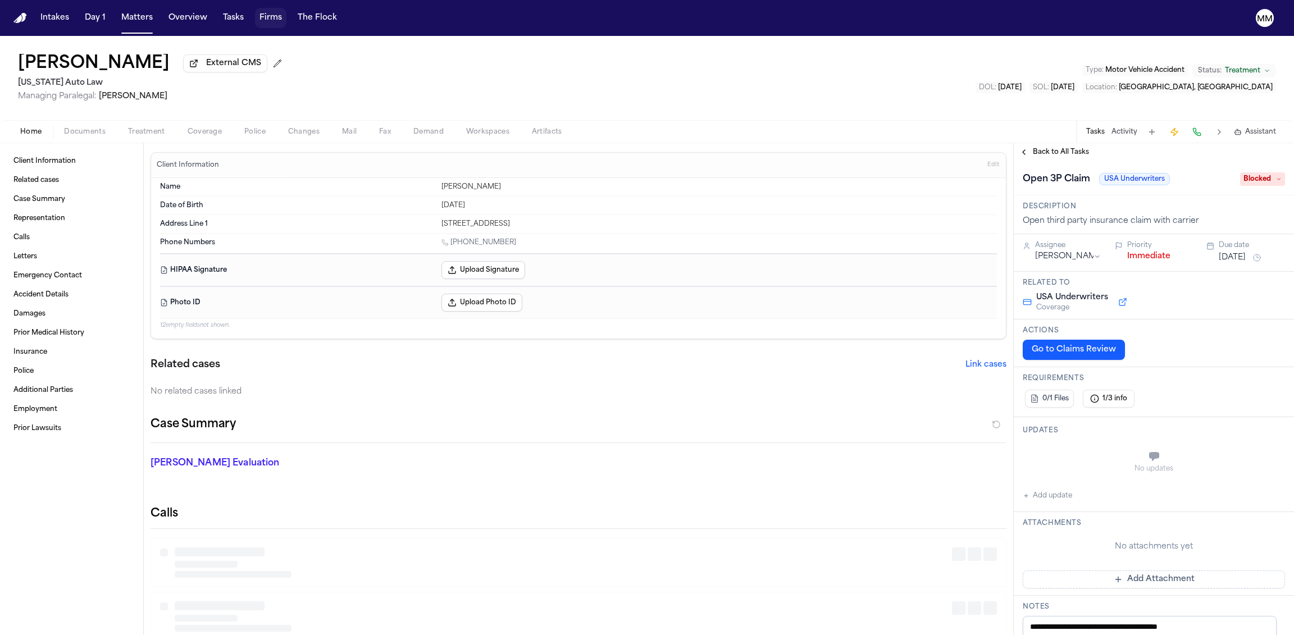
click at [228, 19] on button "Tasks" at bounding box center [233, 18] width 30 height 20
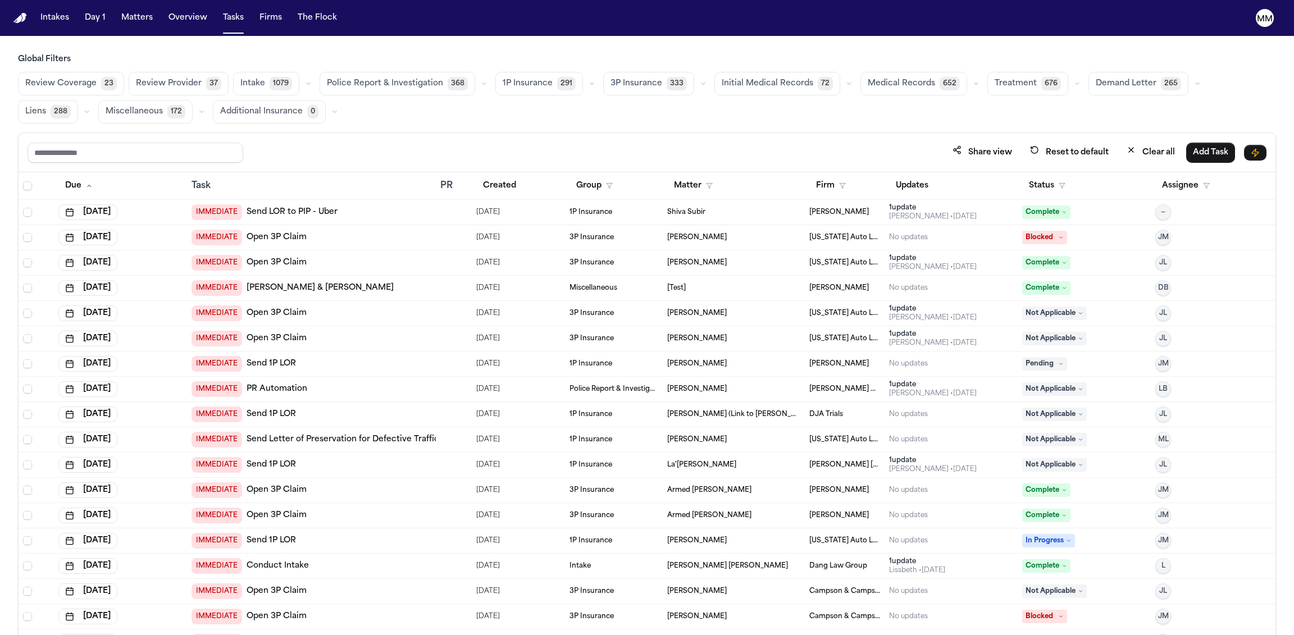
click at [152, 264] on div "[DATE]" at bounding box center [120, 263] width 124 height 16
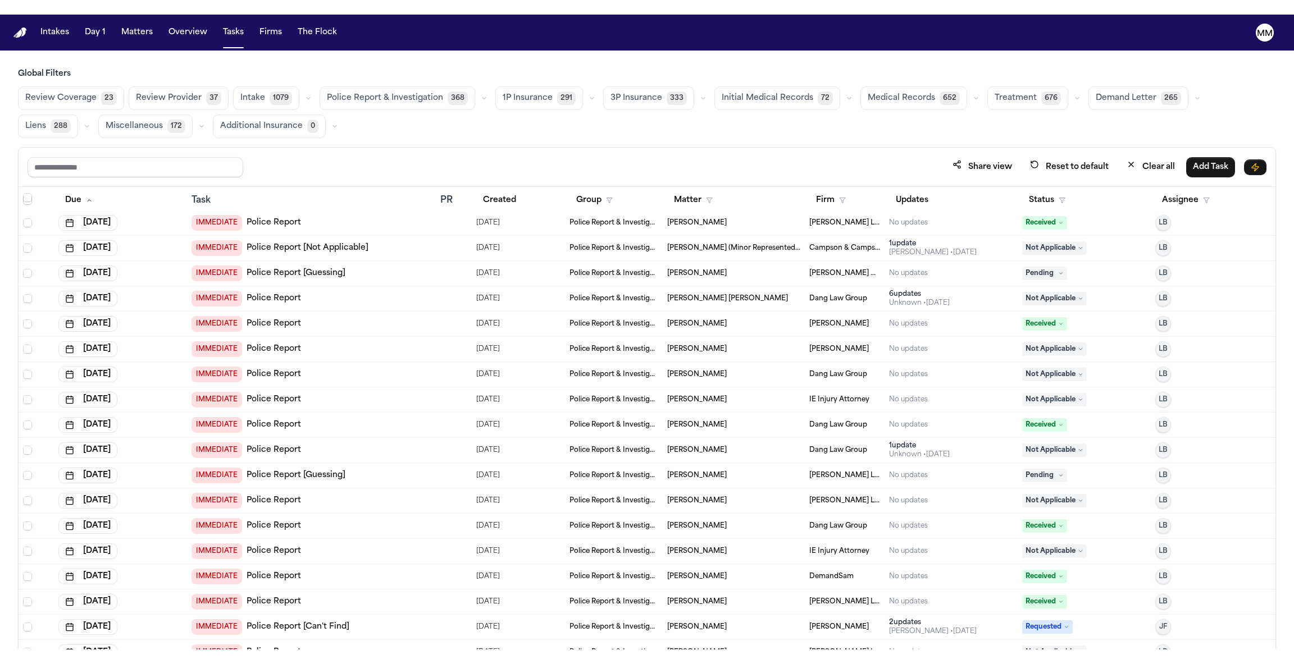
scroll to position [11097, 0]
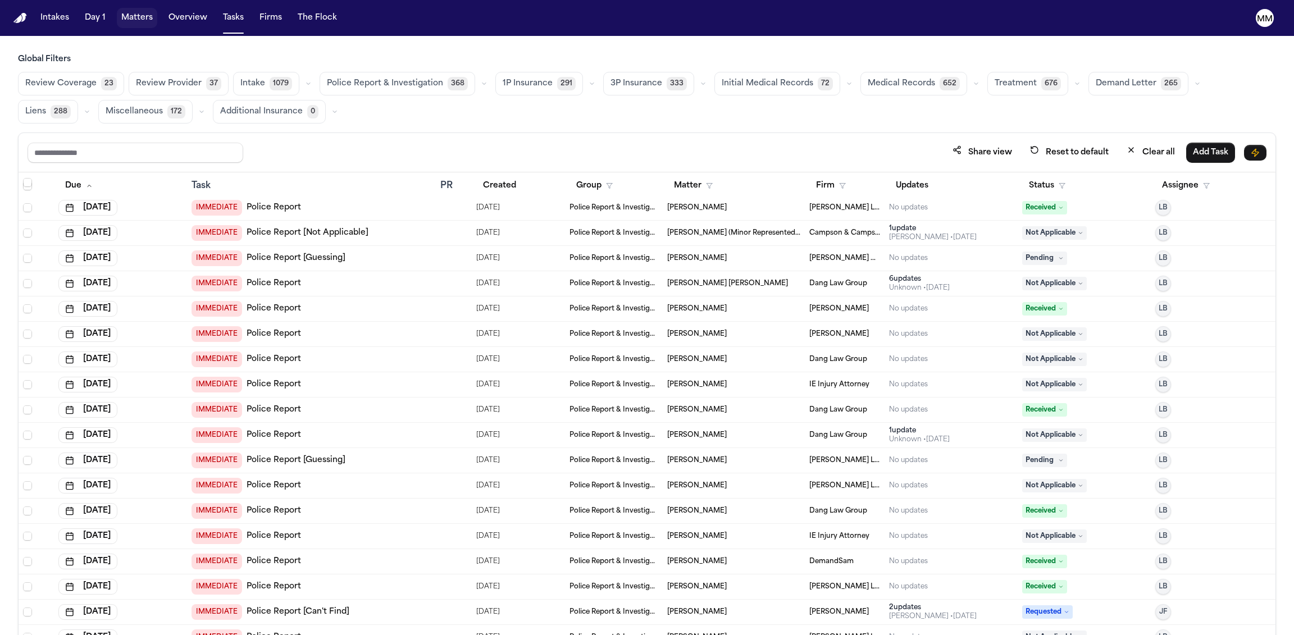
click at [139, 21] on button "Matters" at bounding box center [137, 18] width 40 height 20
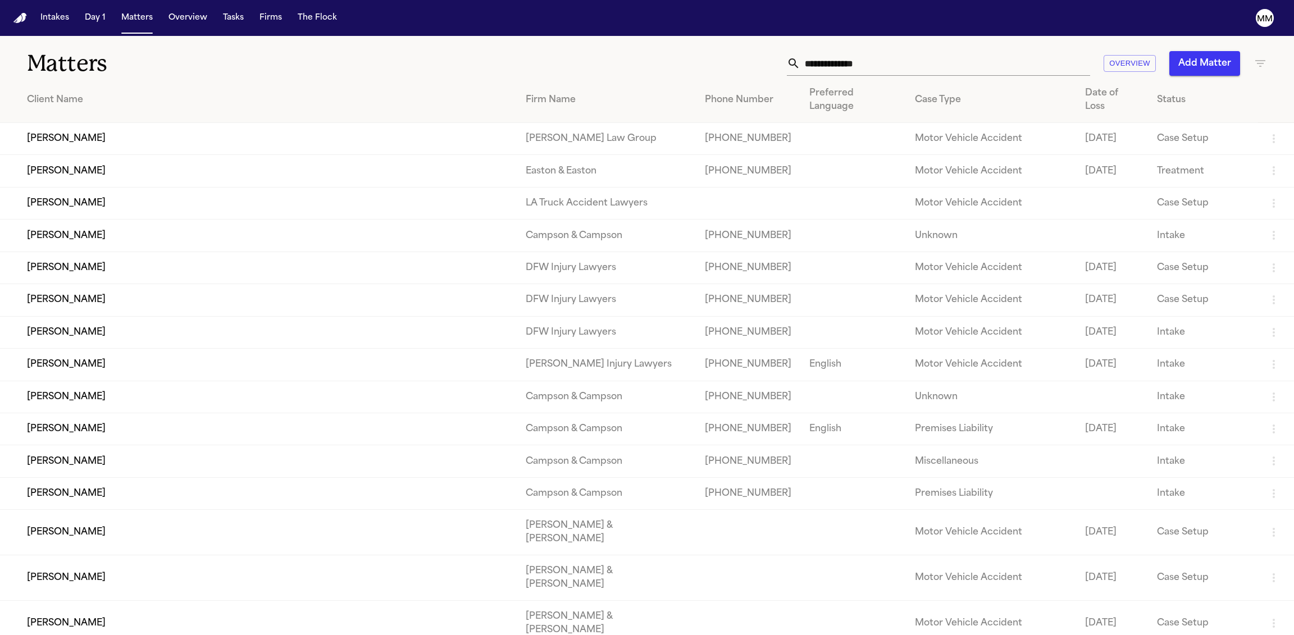
click at [209, 252] on td "[PERSON_NAME]" at bounding box center [258, 268] width 517 height 32
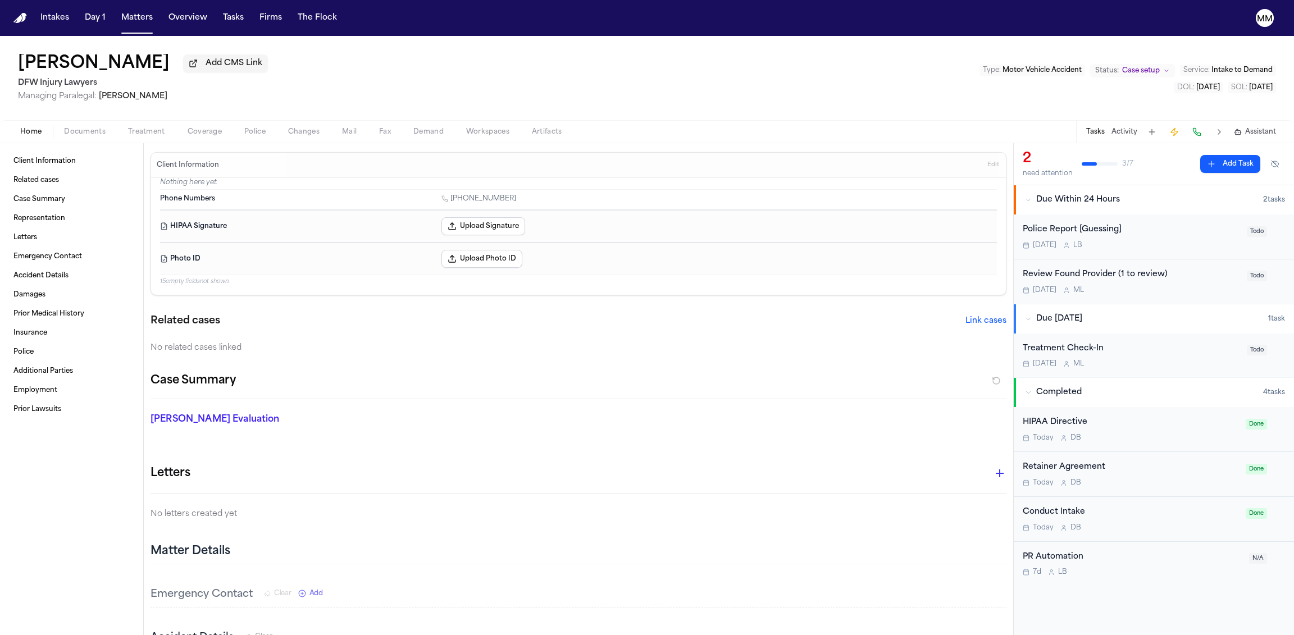
click at [1106, 256] on div "Police Report [Guessing] Tomorrow L B Todo" at bounding box center [1154, 236] width 280 height 45
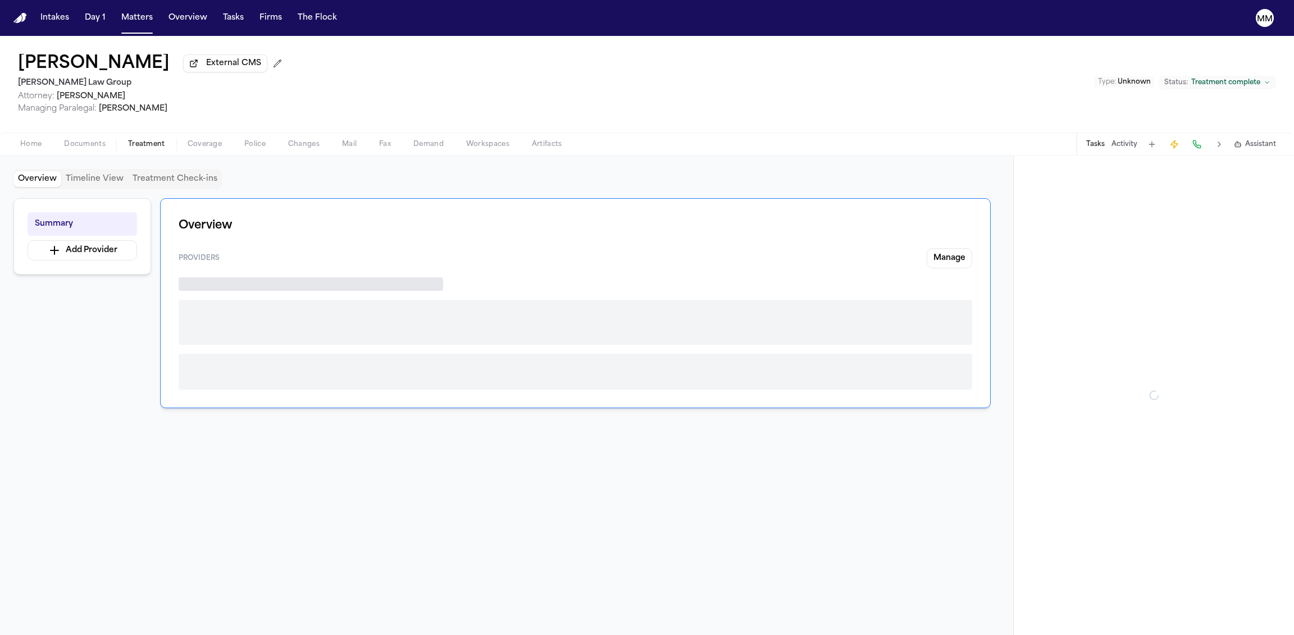
click at [161, 151] on span "button" at bounding box center [146, 150] width 51 height 1
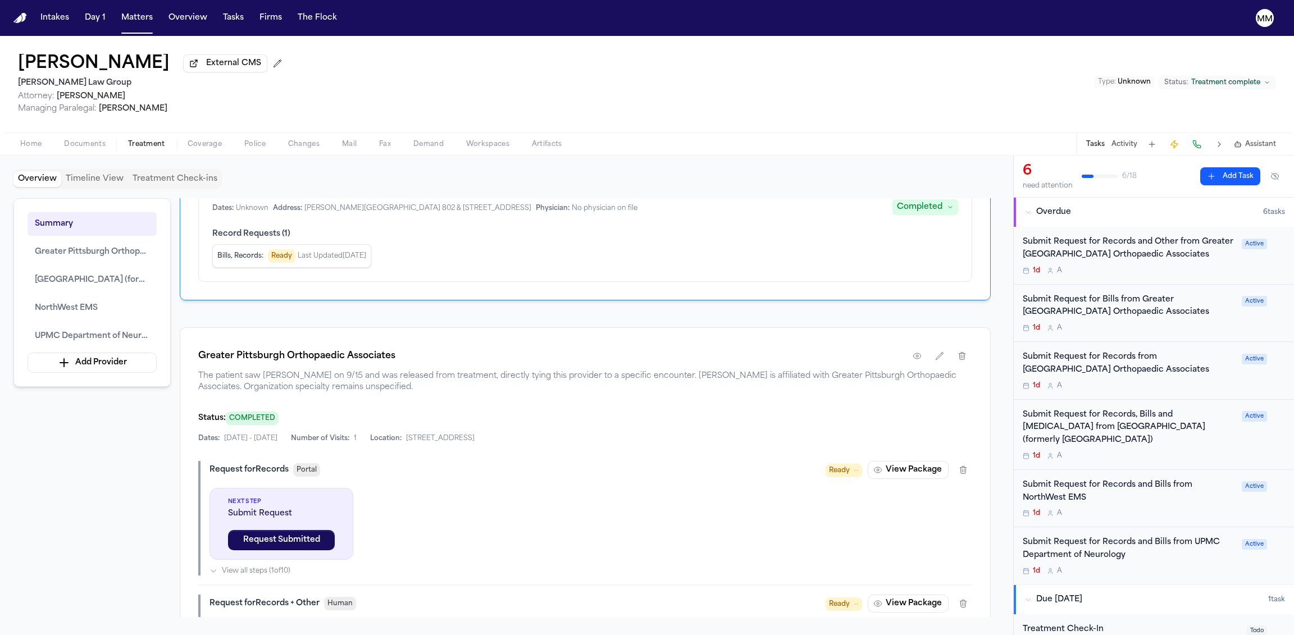
scroll to position [475, 0]
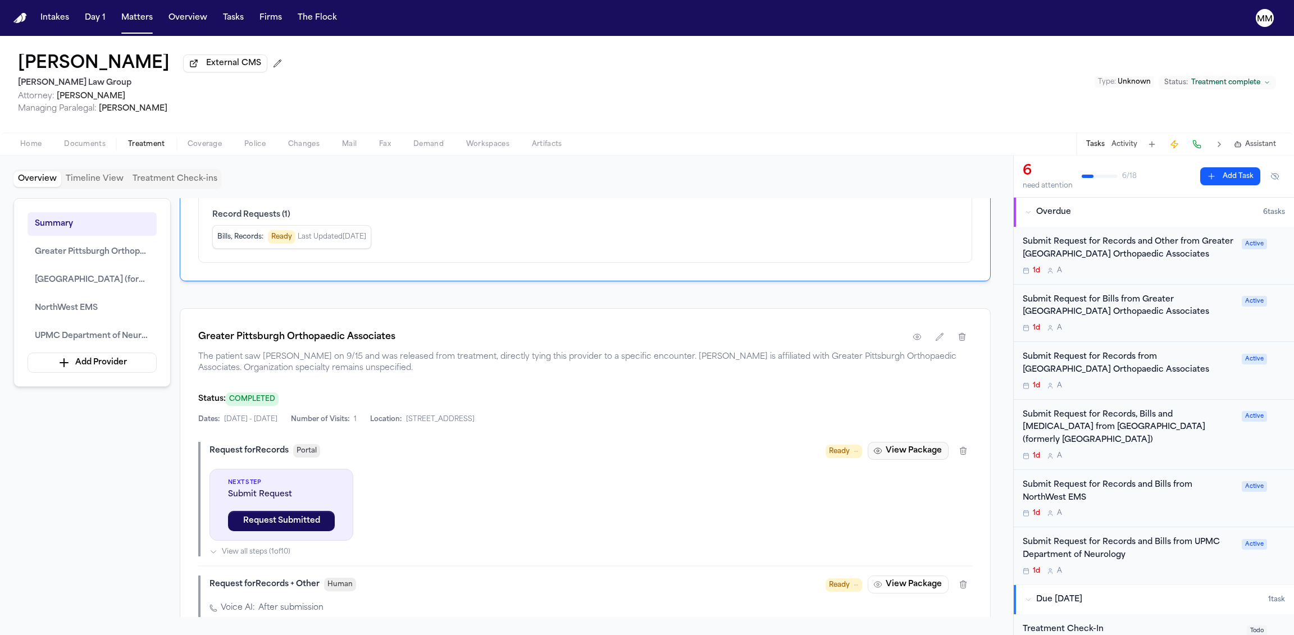
click at [901, 451] on button "View Package" at bounding box center [908, 451] width 81 height 18
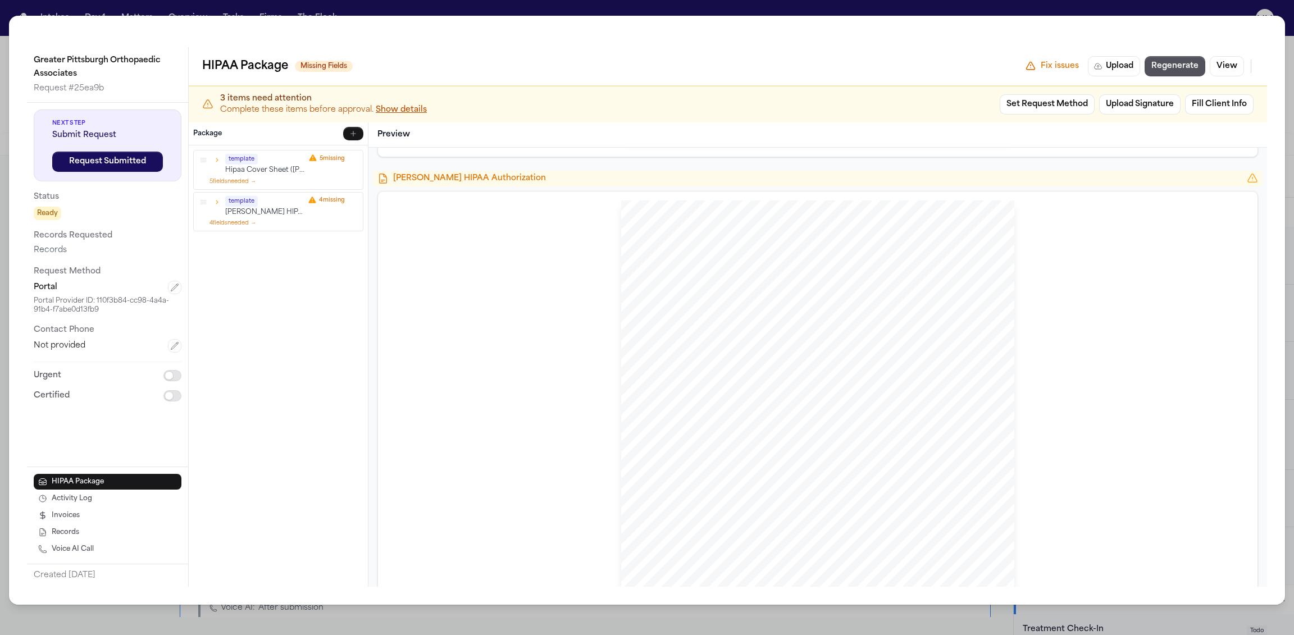
scroll to position [705, 0]
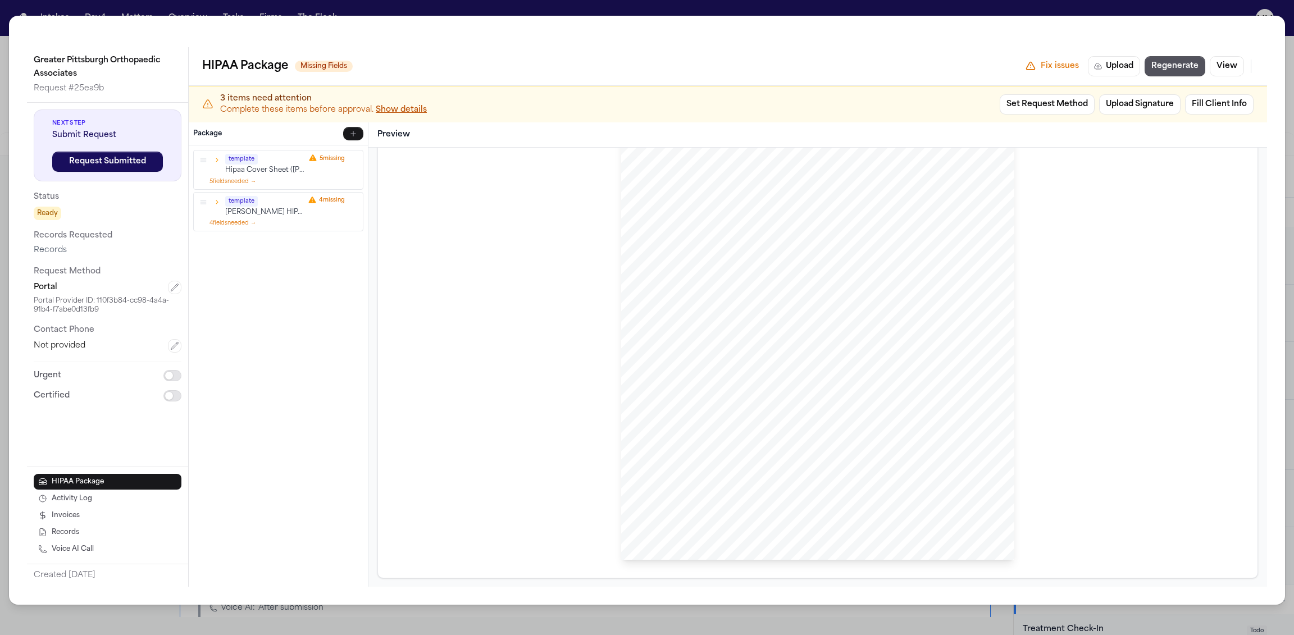
click at [727, 601] on div "Greater Pittsburgh Orthopaedic Associates Request # 25ea9b Next Step Submit Req…" at bounding box center [647, 310] width 1276 height 589
click at [752, 619] on div "Greater Pittsburgh Orthopaedic Associates Request # 25ea9b Next Step Submit Req…" at bounding box center [647, 317] width 1294 height 635
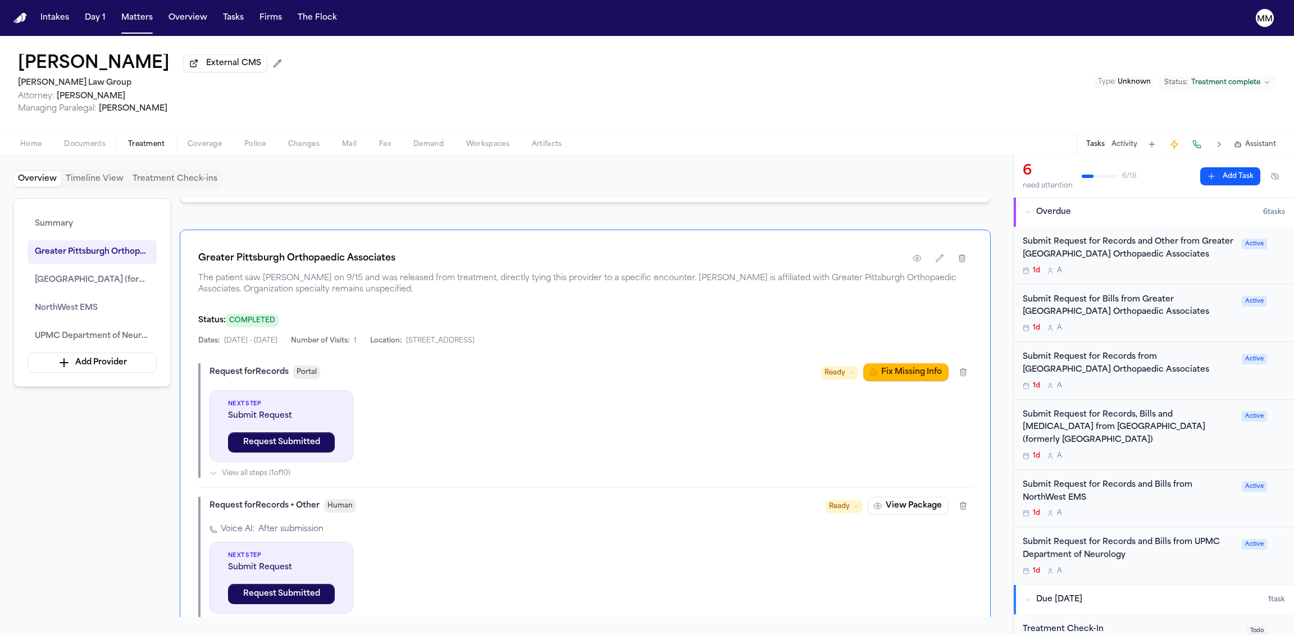
scroll to position [555, 0]
click at [1101, 255] on div "Submit Request for Records and Other from Greater [GEOGRAPHIC_DATA] Orthopaedic…" at bounding box center [1129, 249] width 212 height 26
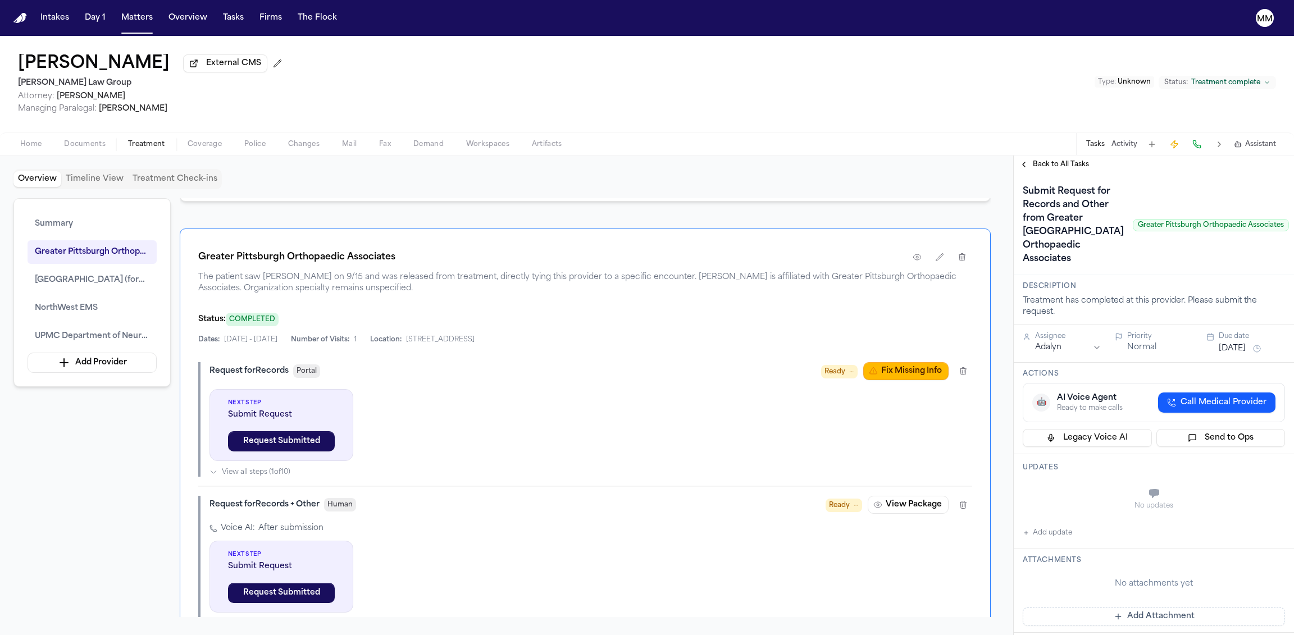
drag, startPoint x: 1042, startPoint y: 173, endPoint x: 1071, endPoint y: 163, distance: 30.9
click at [1042, 172] on div "Back to All Tasks" at bounding box center [1154, 165] width 280 height 18
click at [1124, 147] on button "Activity" at bounding box center [1124, 144] width 26 height 9
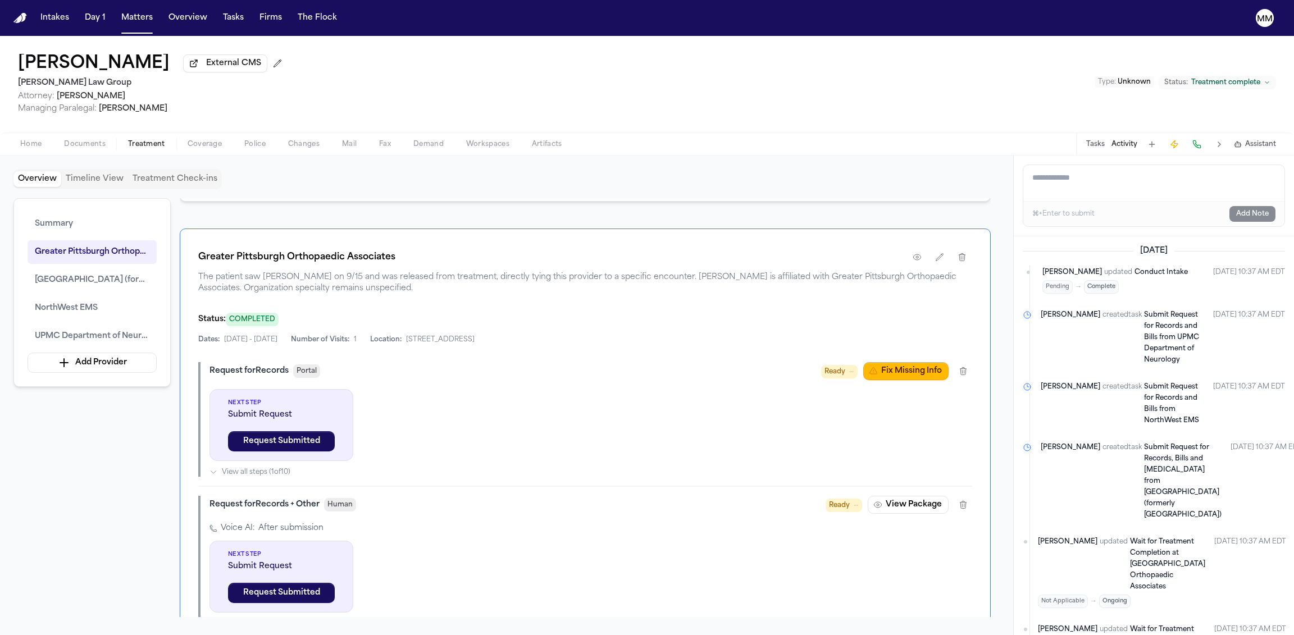
click at [1055, 322] on span "[PERSON_NAME]" at bounding box center [1070, 337] width 60 height 56
click at [1094, 149] on button "Tasks" at bounding box center [1095, 144] width 19 height 9
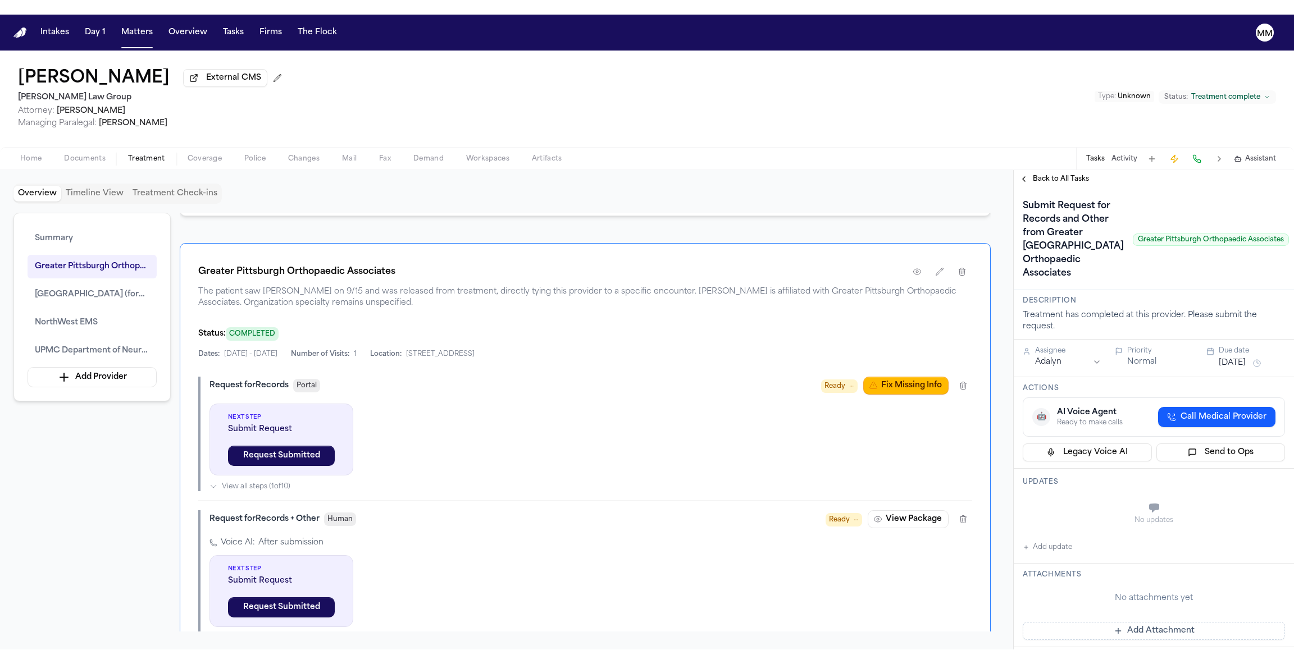
scroll to position [81, 0]
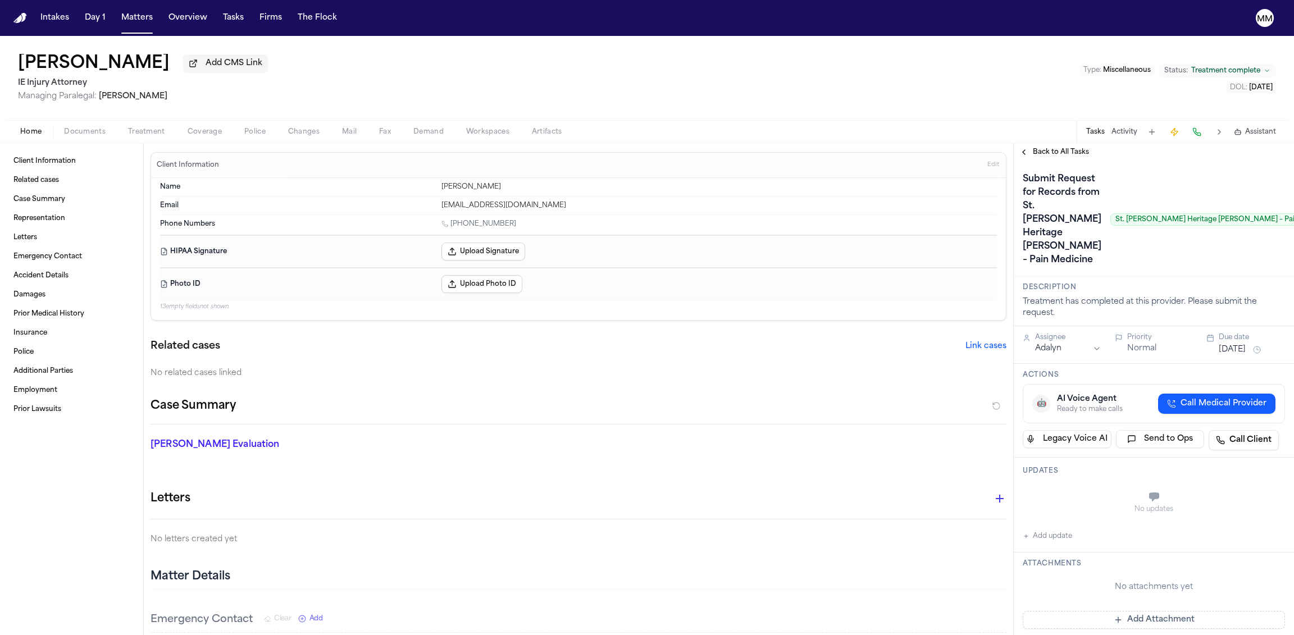
click at [142, 131] on span "Treatment" at bounding box center [146, 131] width 37 height 9
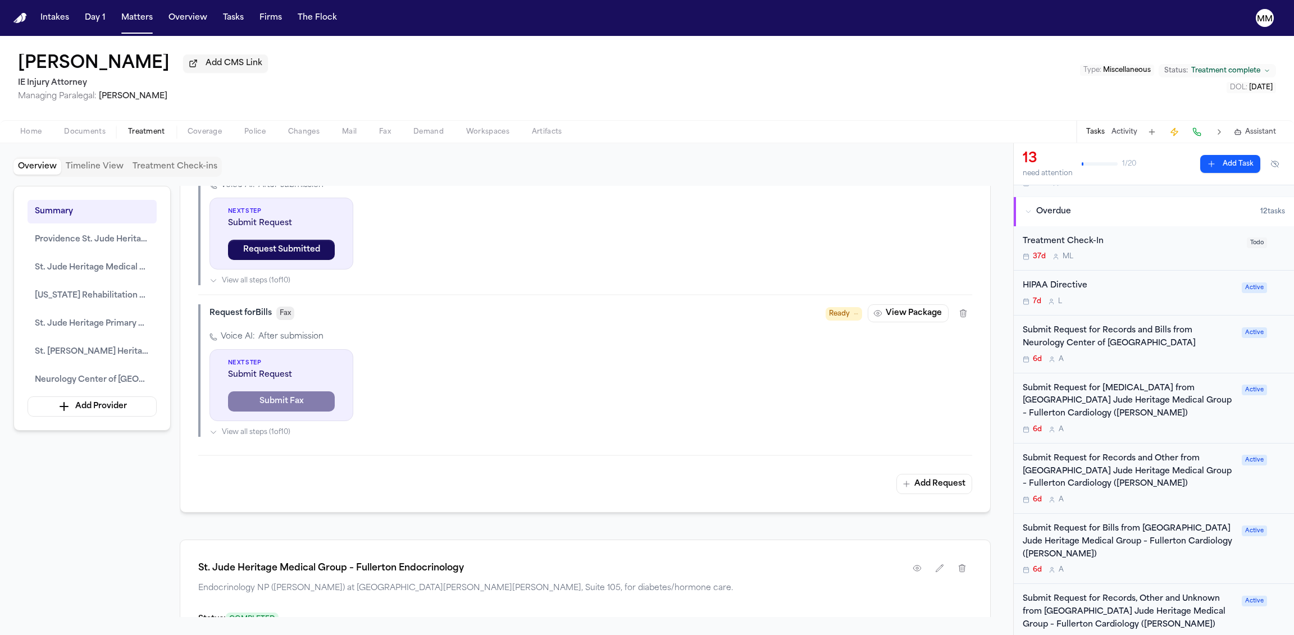
scroll to position [108, 0]
click at [1123, 407] on div "Submit Request for Radiology from Providence St. Jude Heritage Medical Group – …" at bounding box center [1129, 401] width 212 height 38
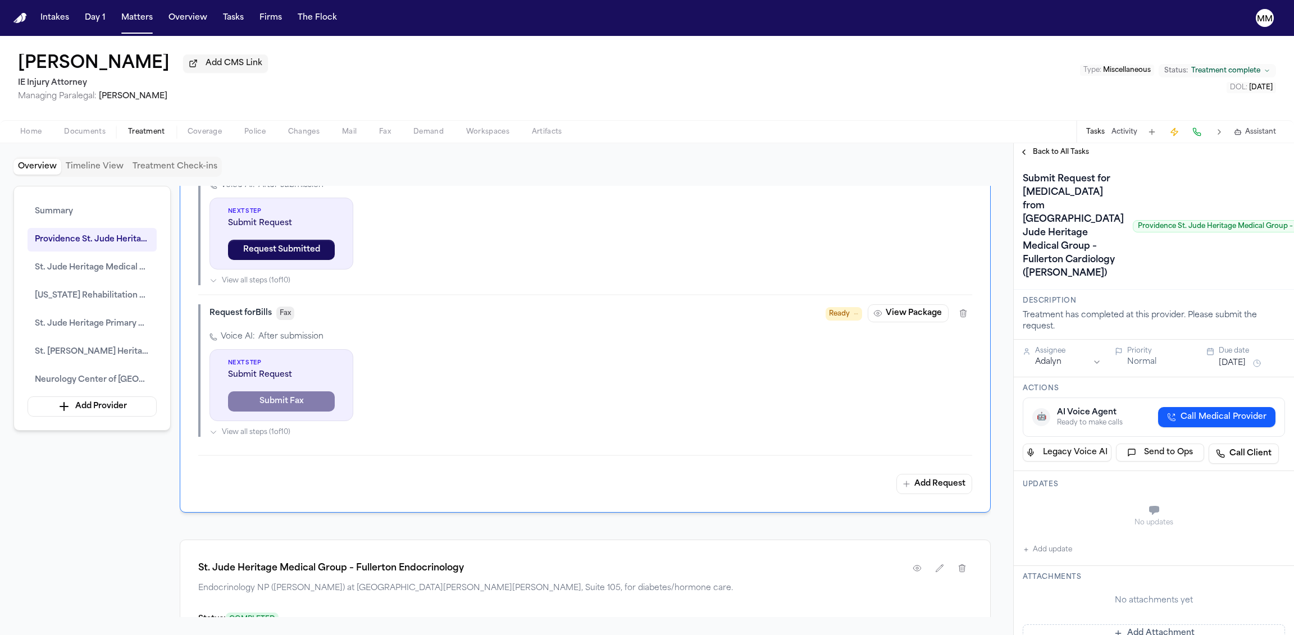
click at [1041, 147] on div "Back to All Tasks" at bounding box center [1154, 152] width 280 height 18
click at [1042, 153] on span "Back to All Tasks" at bounding box center [1061, 152] width 56 height 9
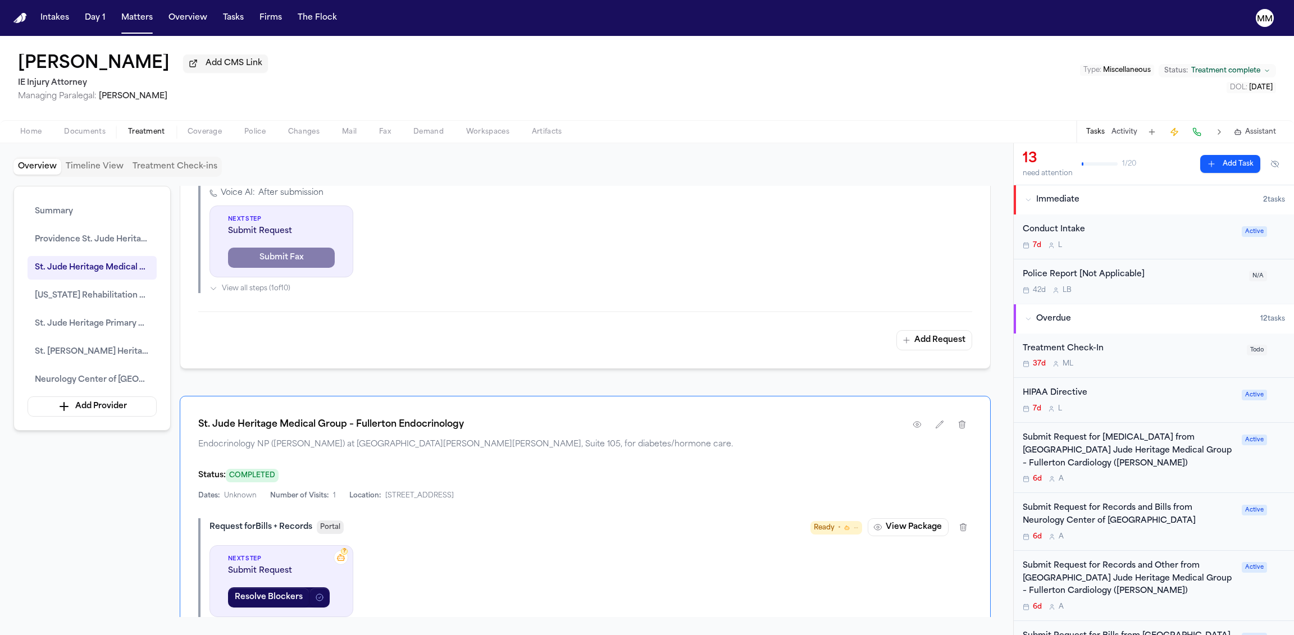
click at [1063, 506] on div "Submit Request for Records and Bills from Neurology Center of North Orange Coun…" at bounding box center [1129, 515] width 212 height 26
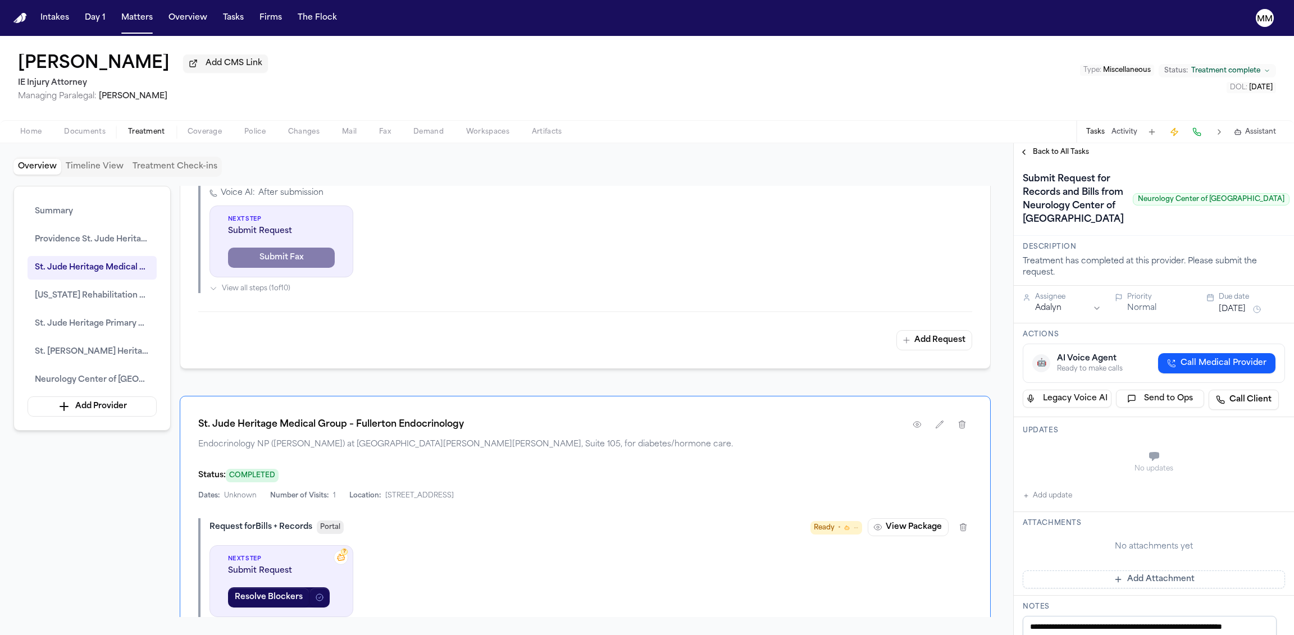
click at [1045, 154] on span "Back to All Tasks" at bounding box center [1061, 152] width 56 height 9
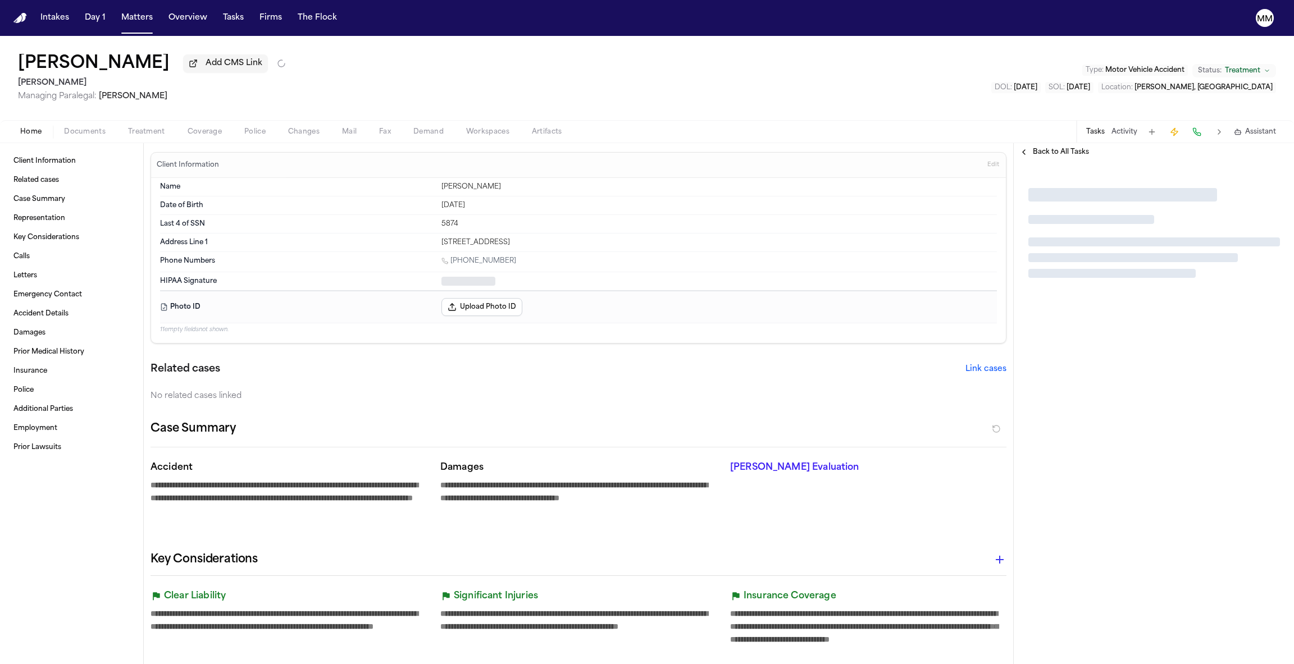
type textarea "*"
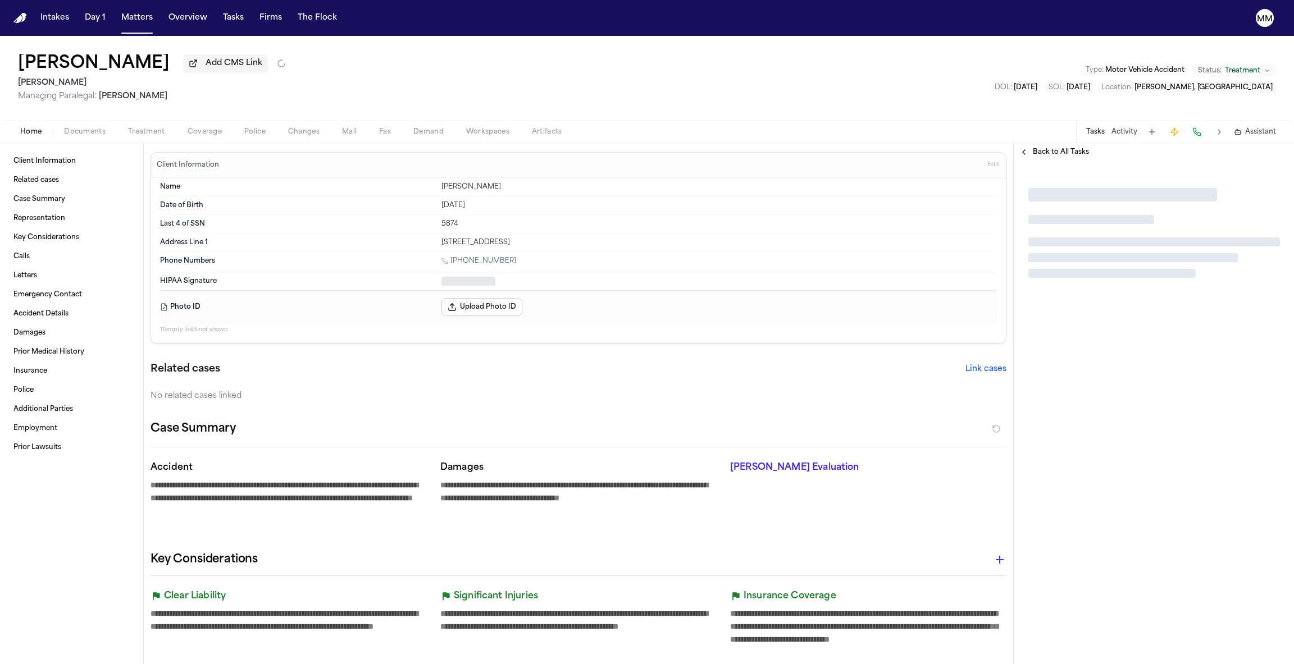
type textarea "*"
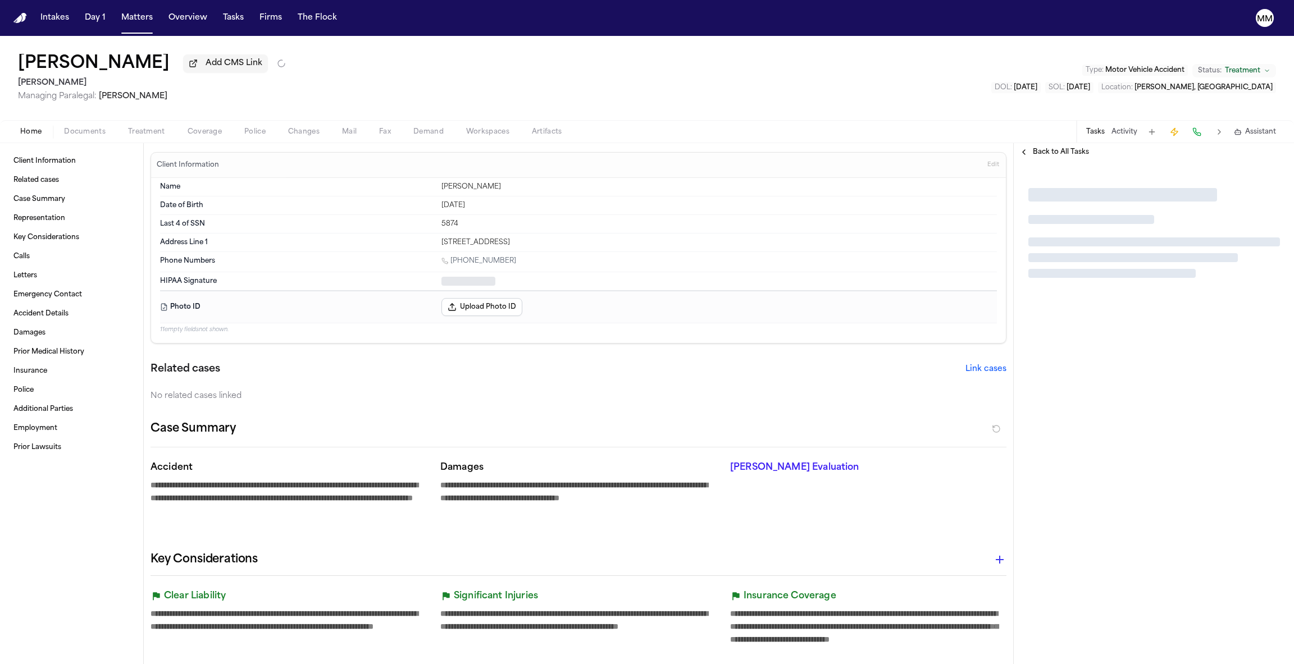
type textarea "*"
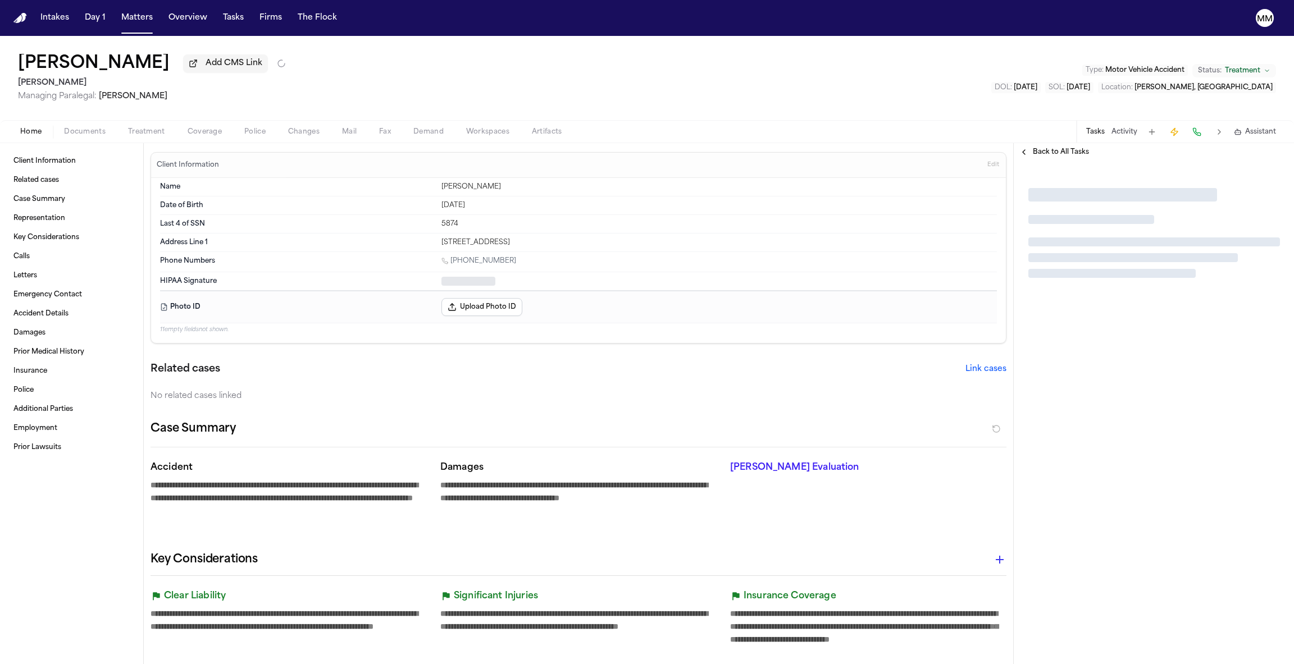
type textarea "*"
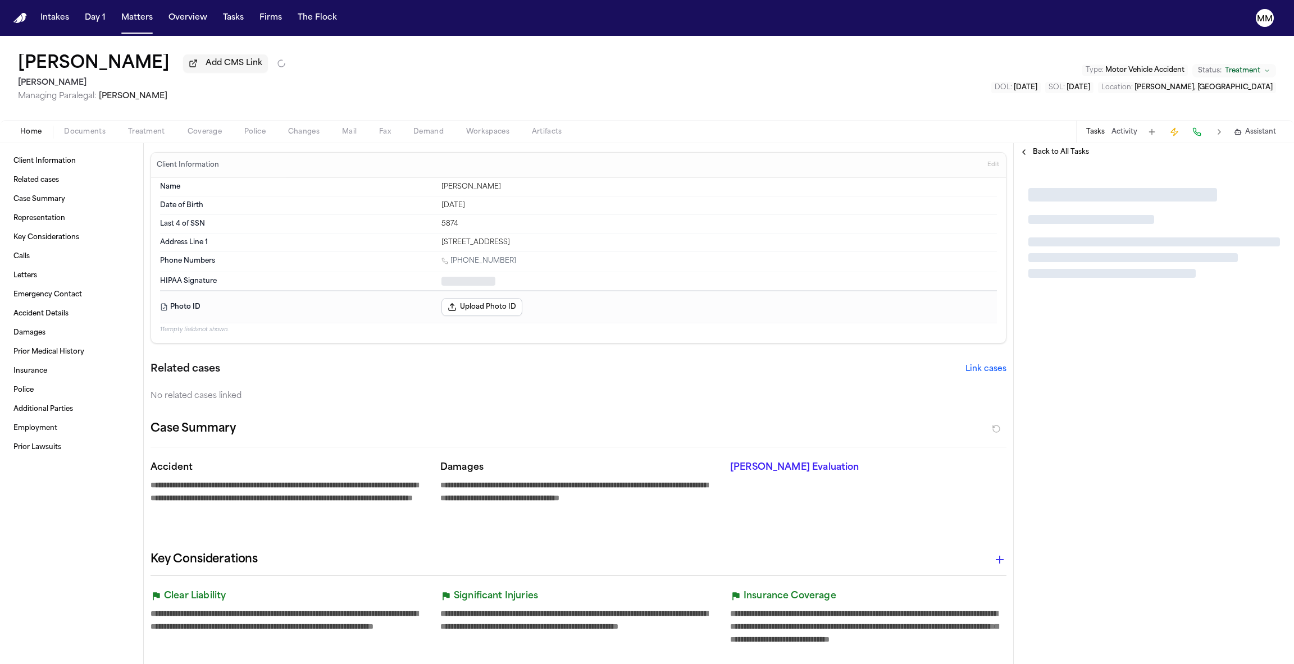
type textarea "*"
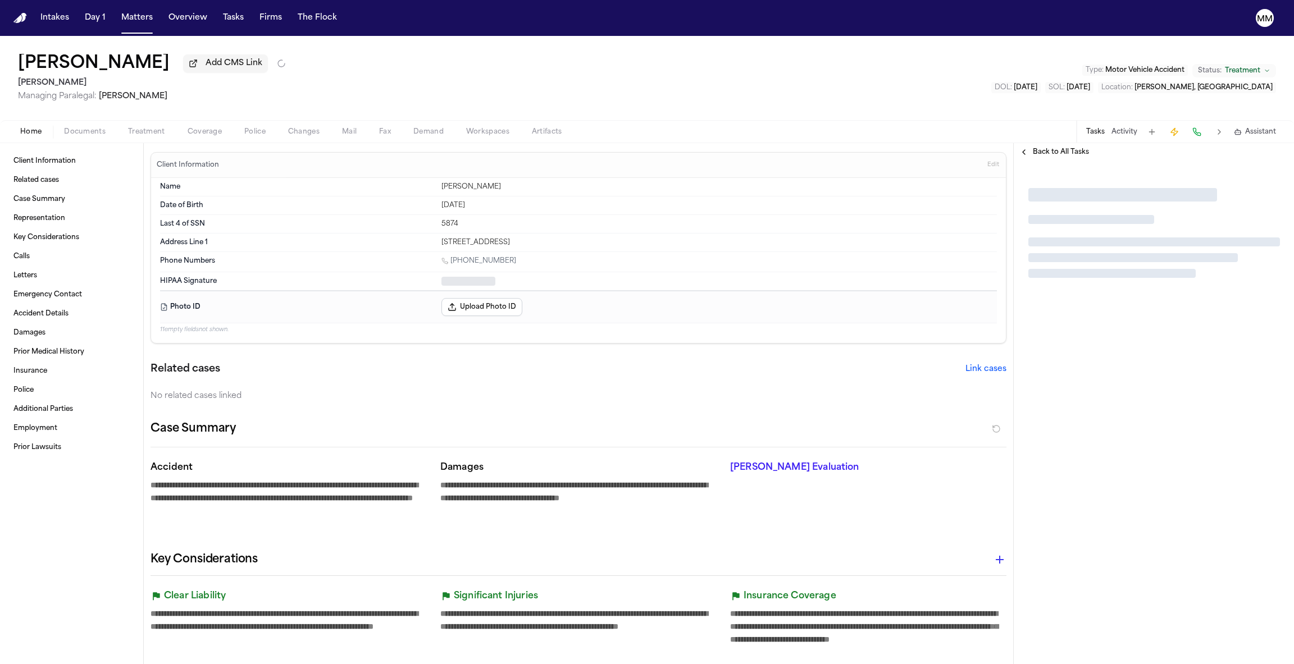
type textarea "*"
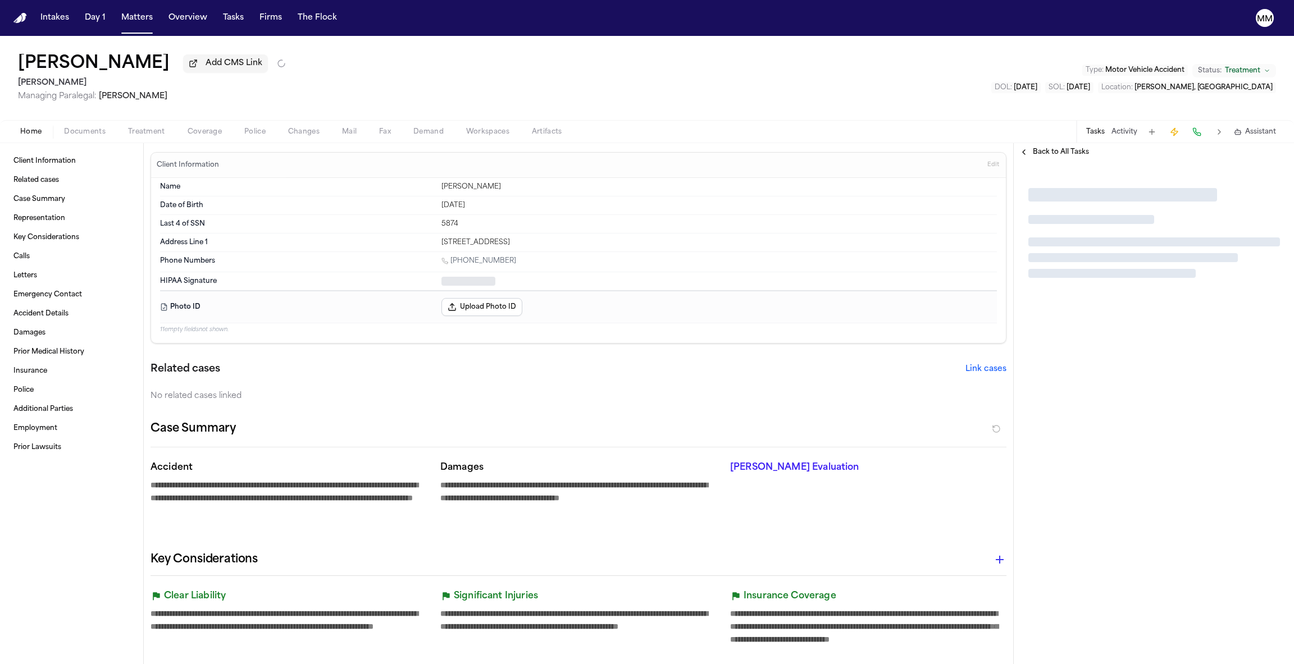
type textarea "*"
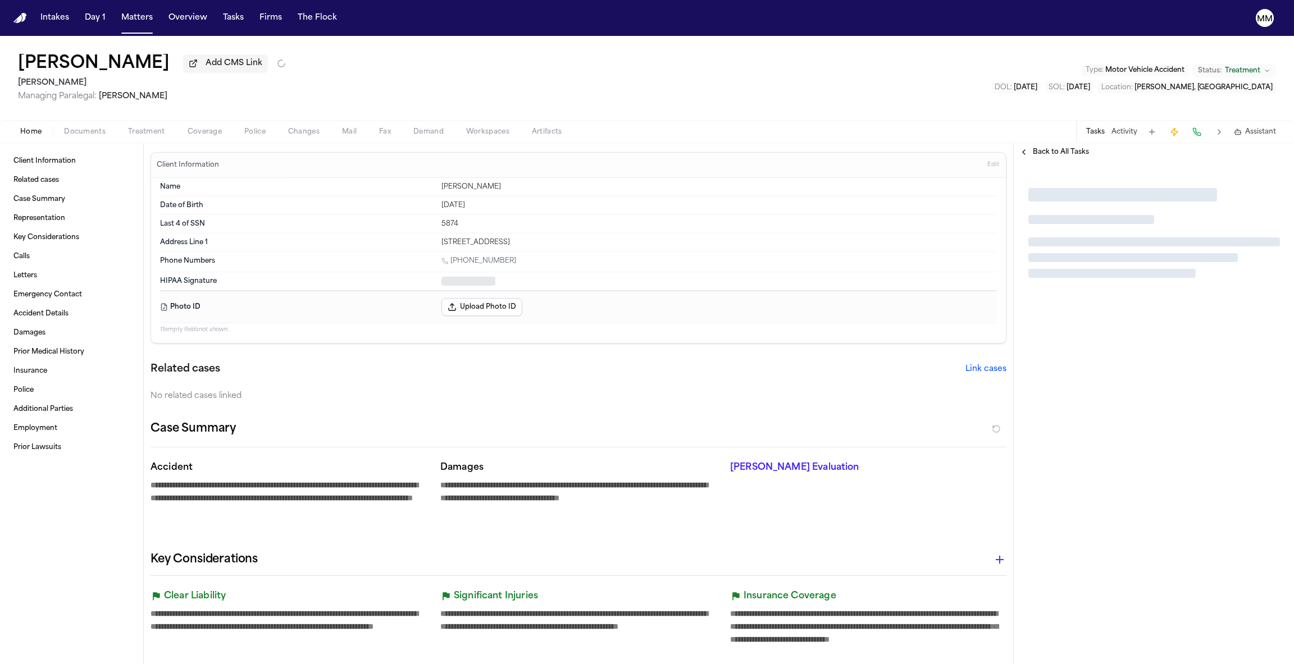
type textarea "*"
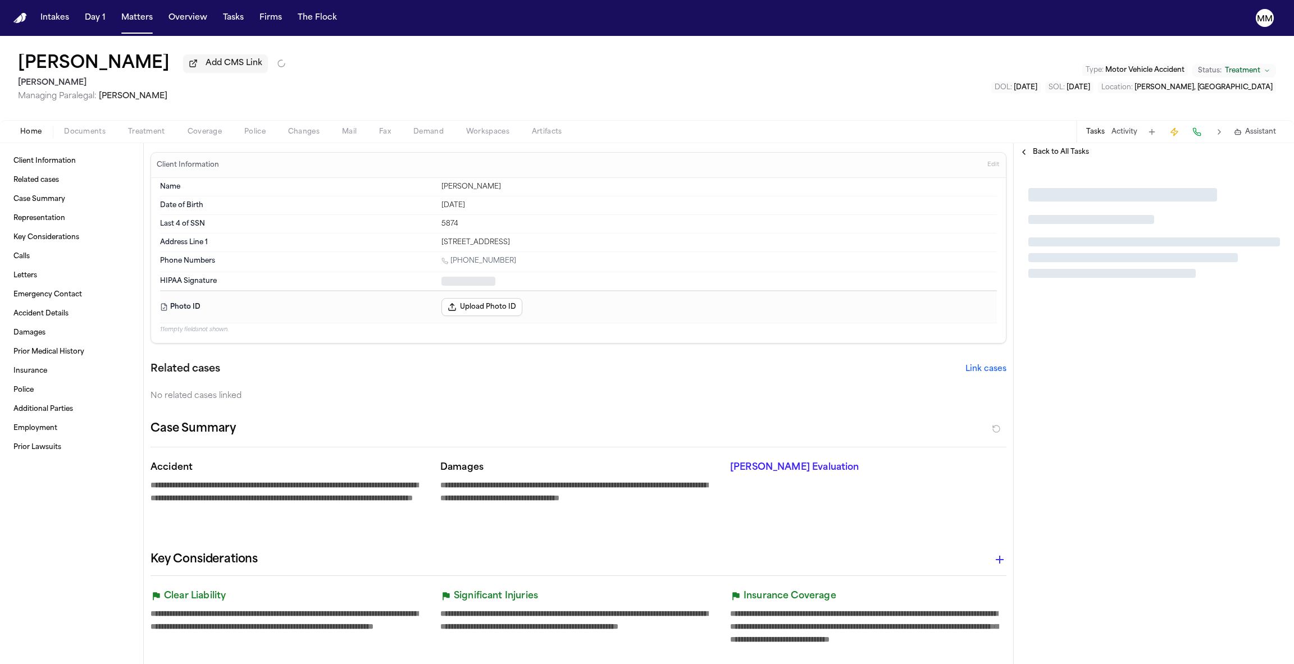
type textarea "*"
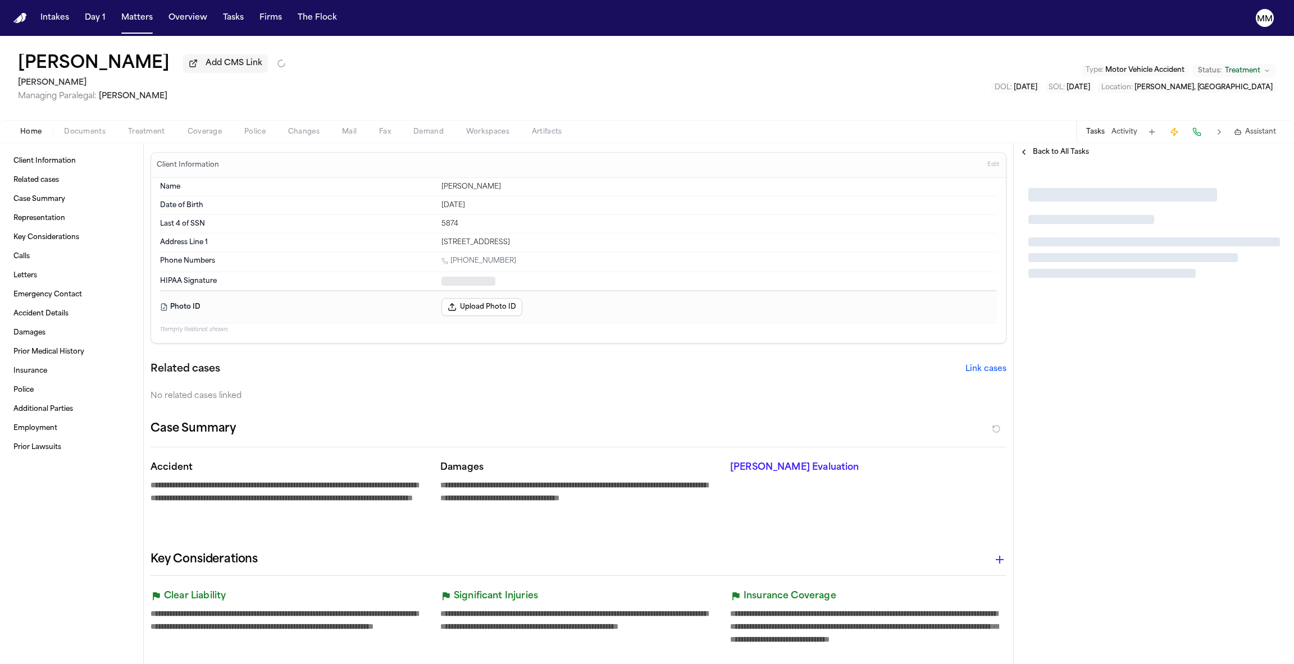
type textarea "*"
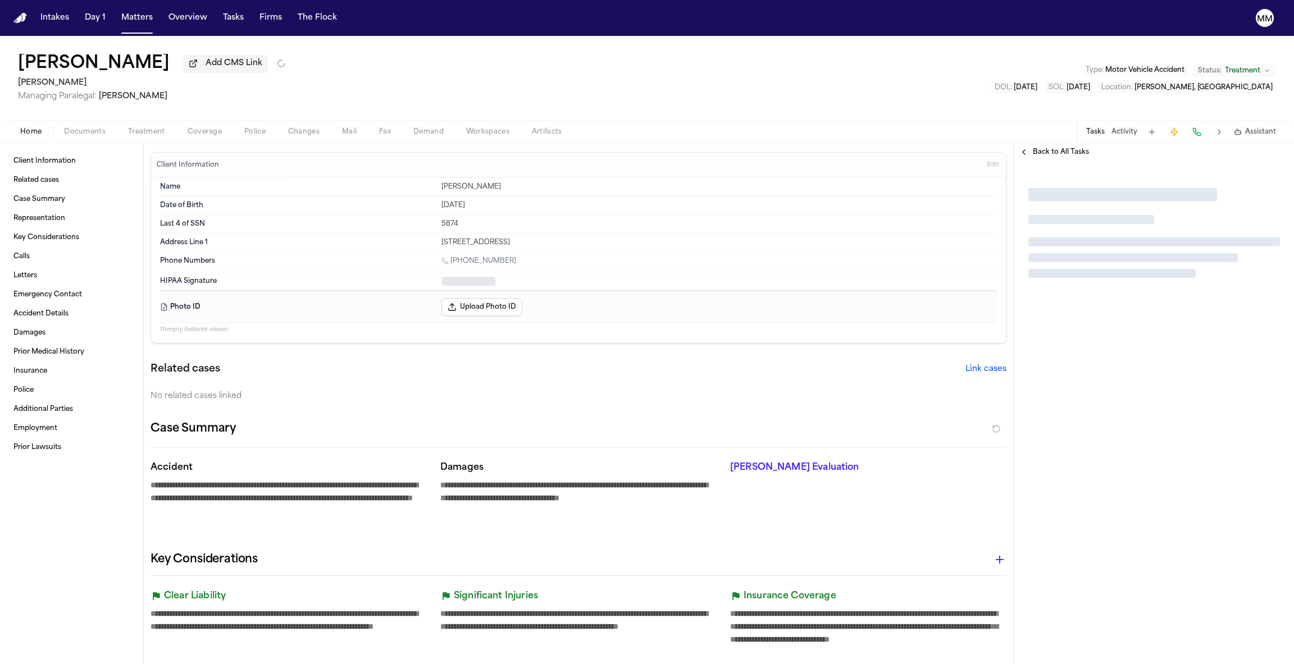
type textarea "*"
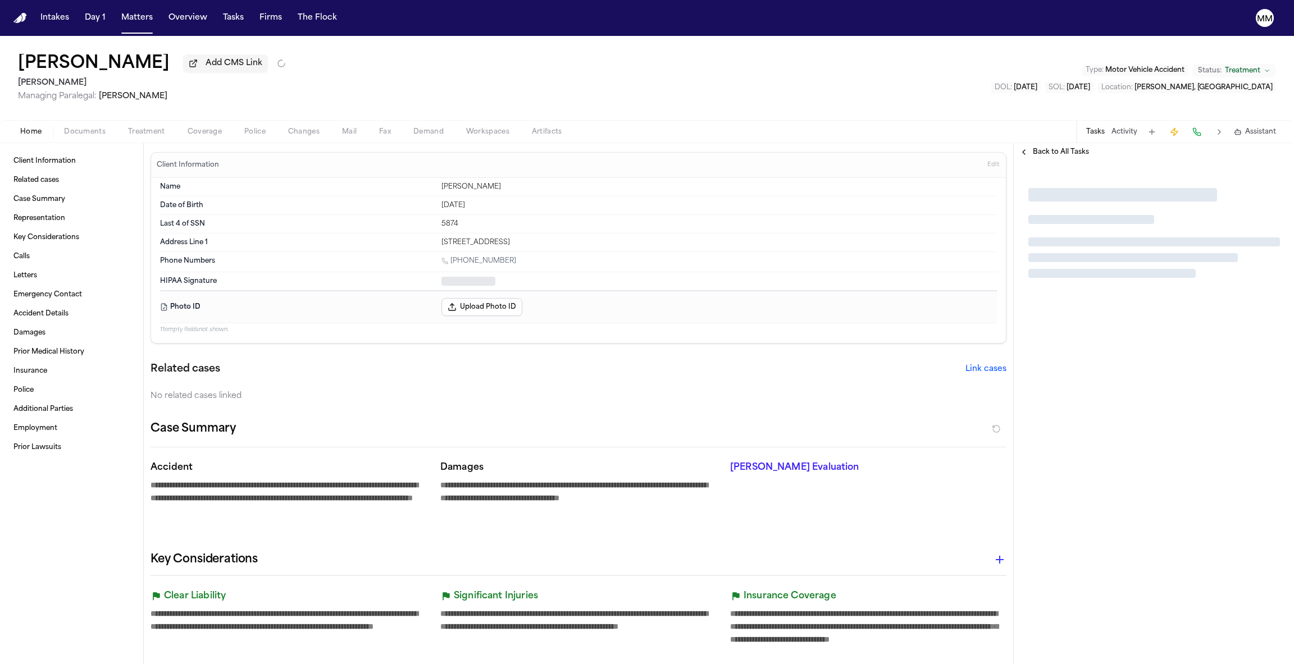
type textarea "*"
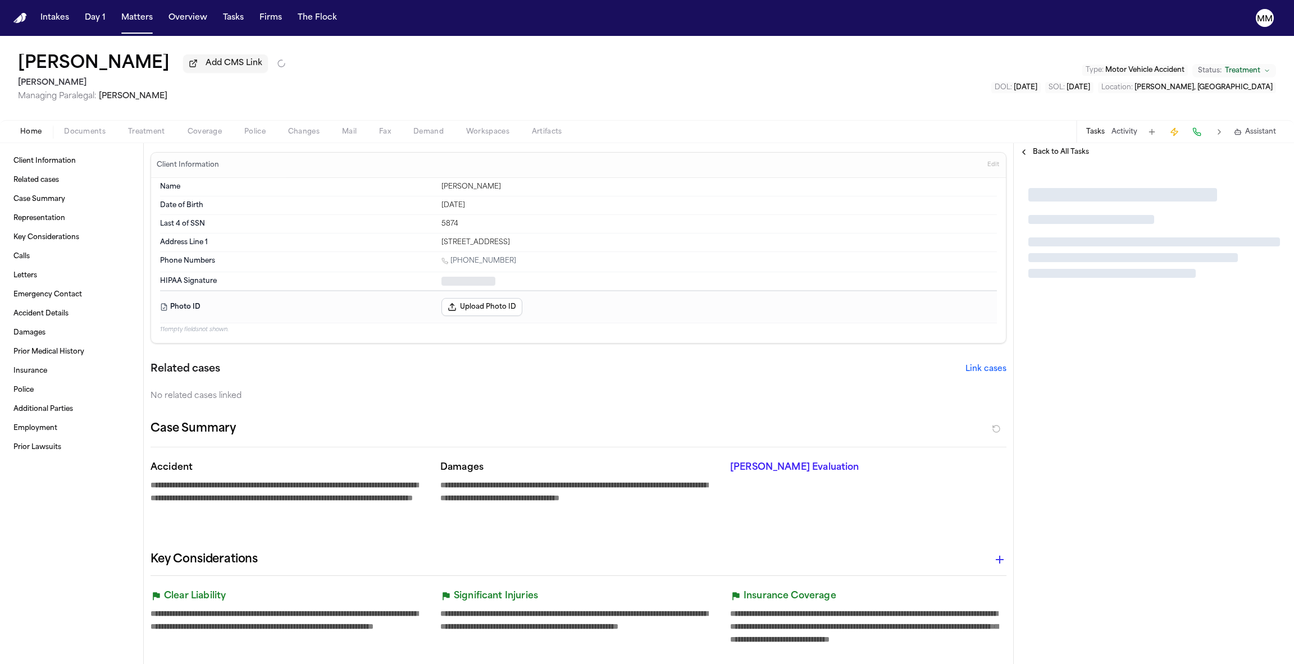
type textarea "*"
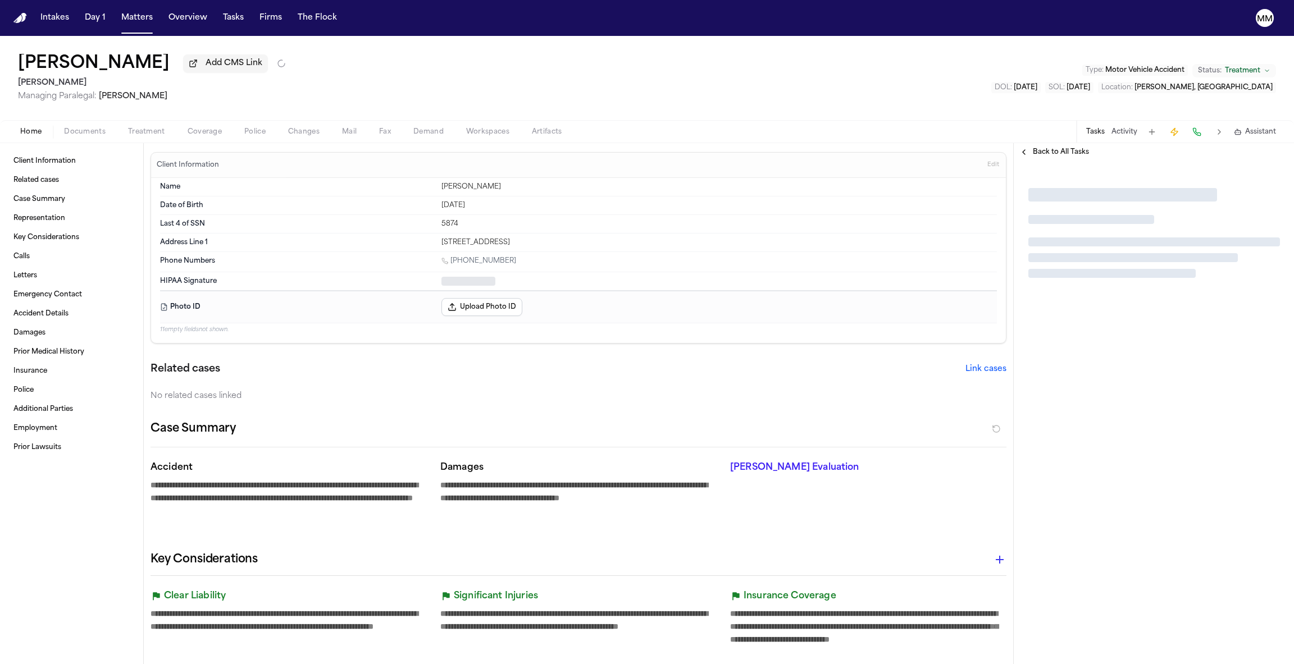
type textarea "*"
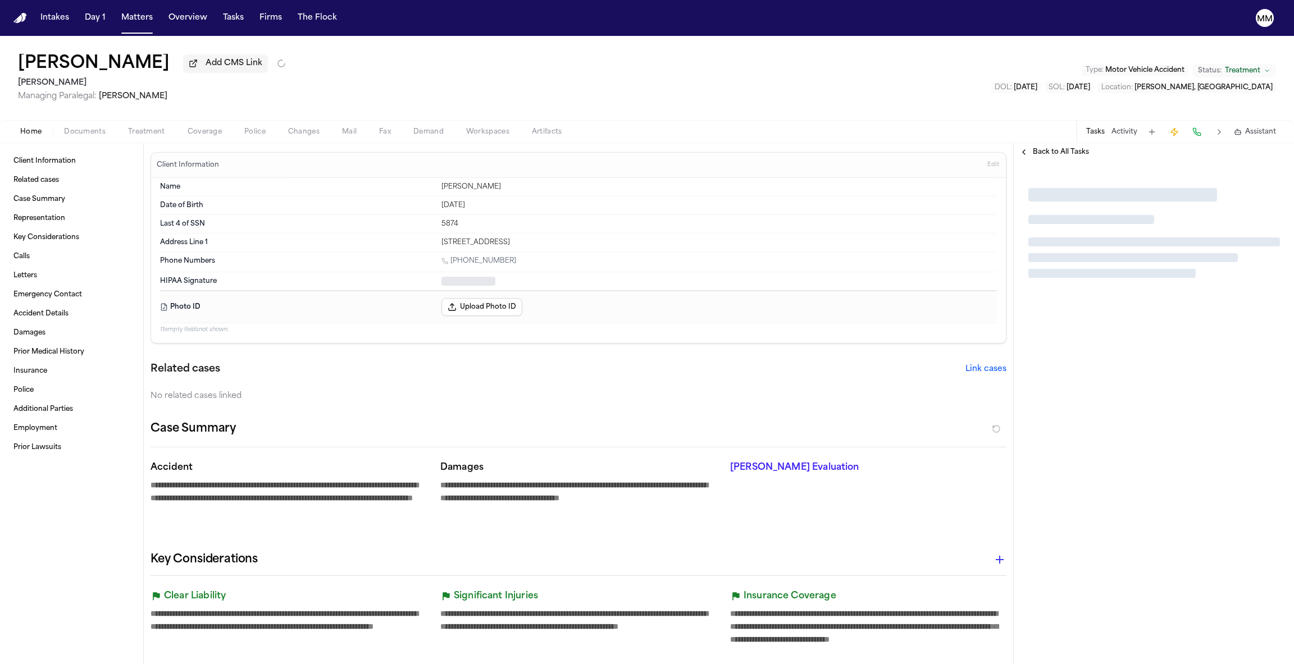
type textarea "*"
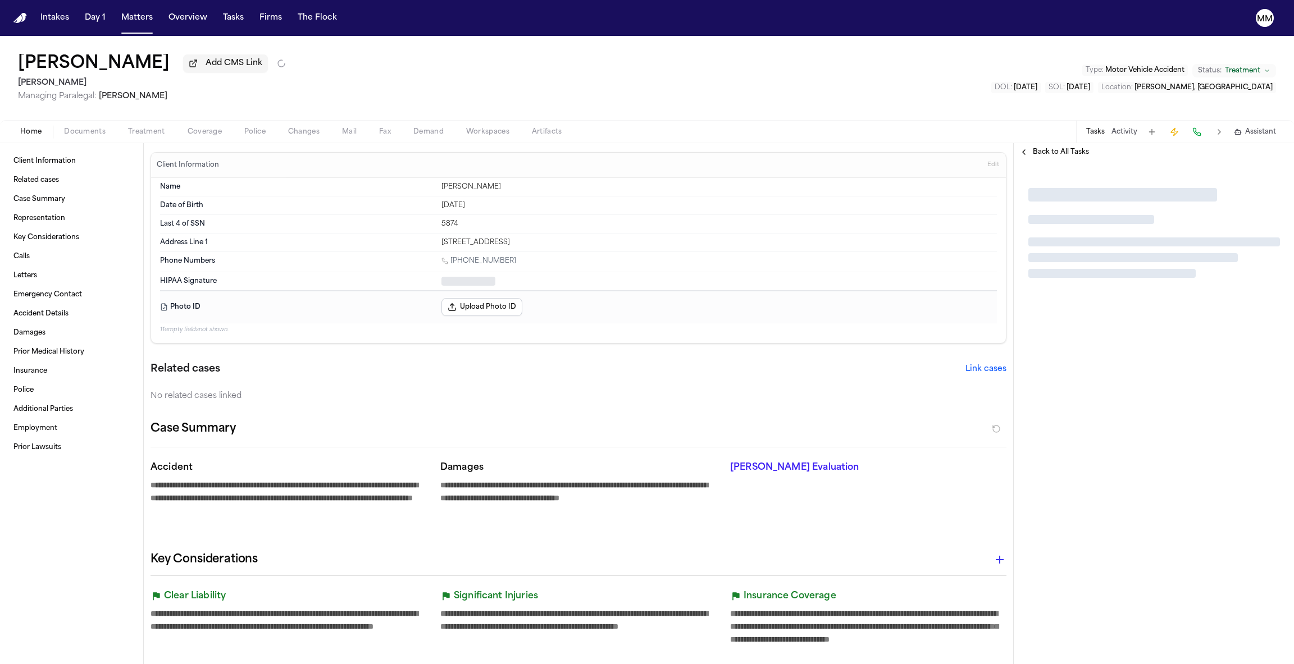
type textarea "*"
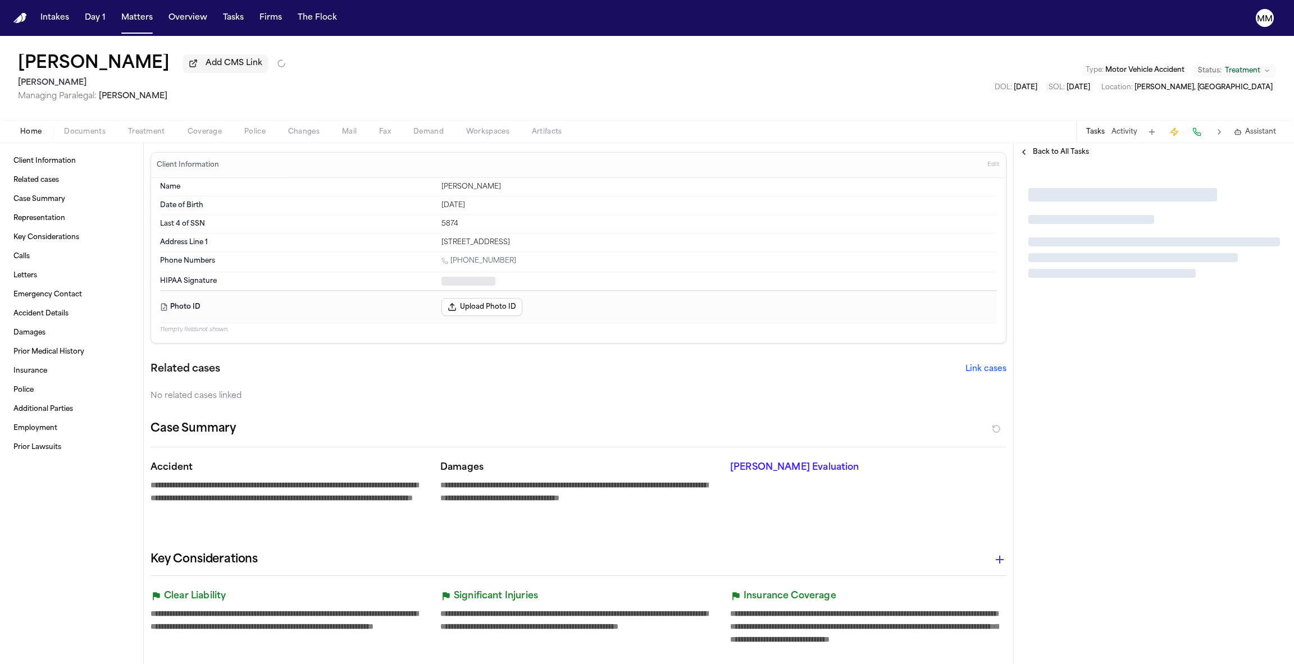
type textarea "*"
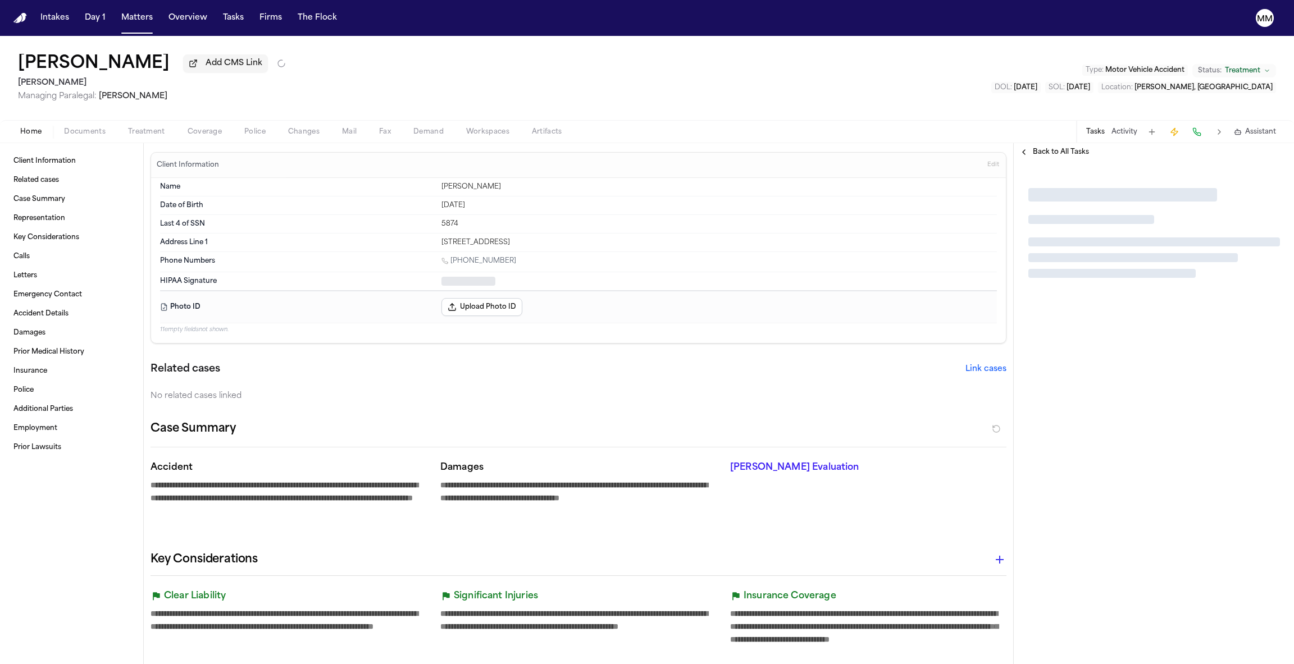
type textarea "*"
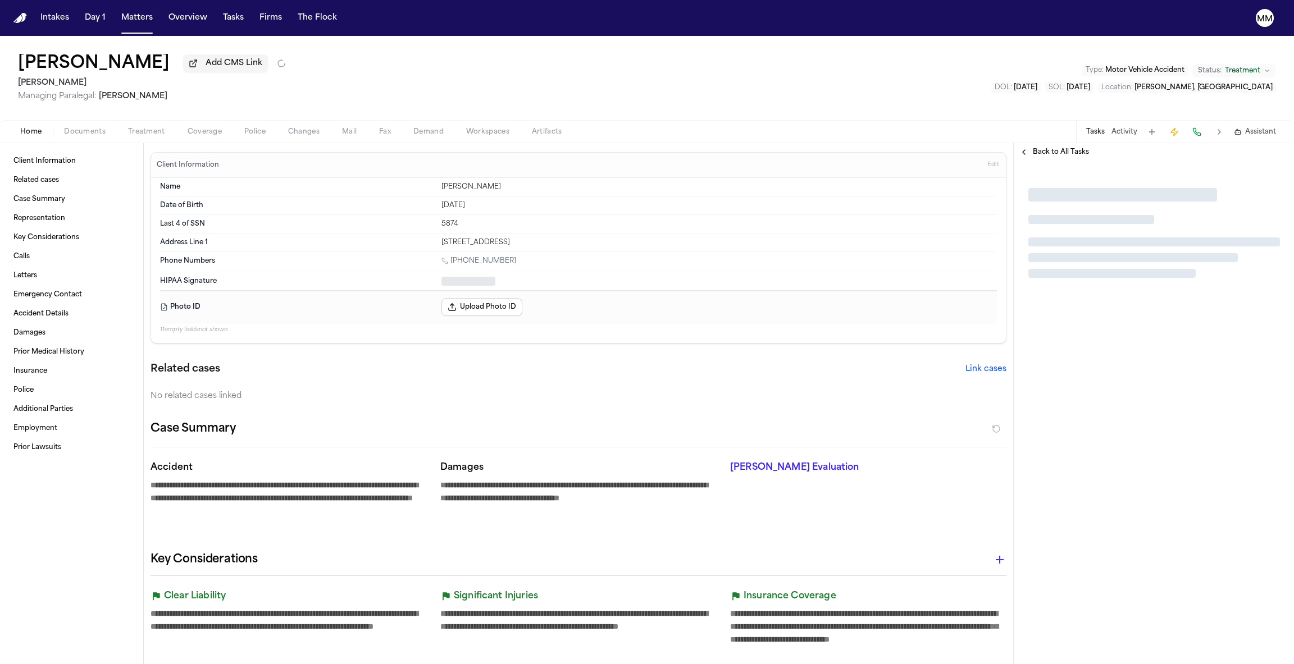
type textarea "*"
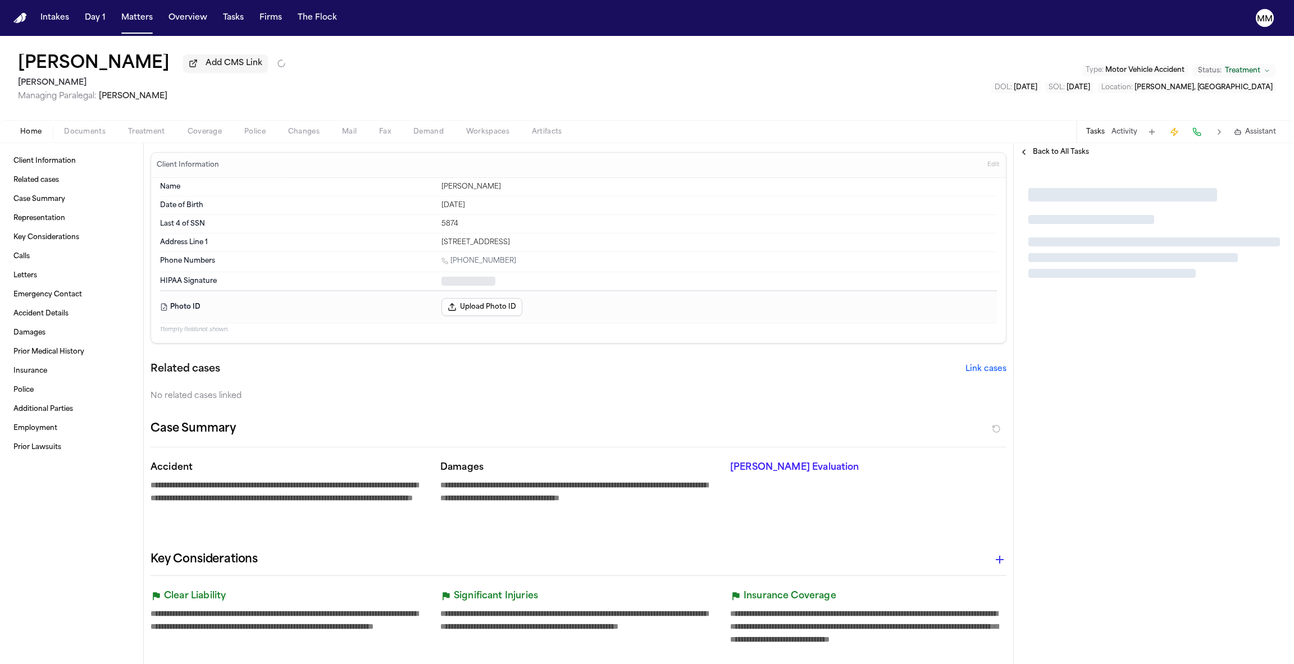
type textarea "*"
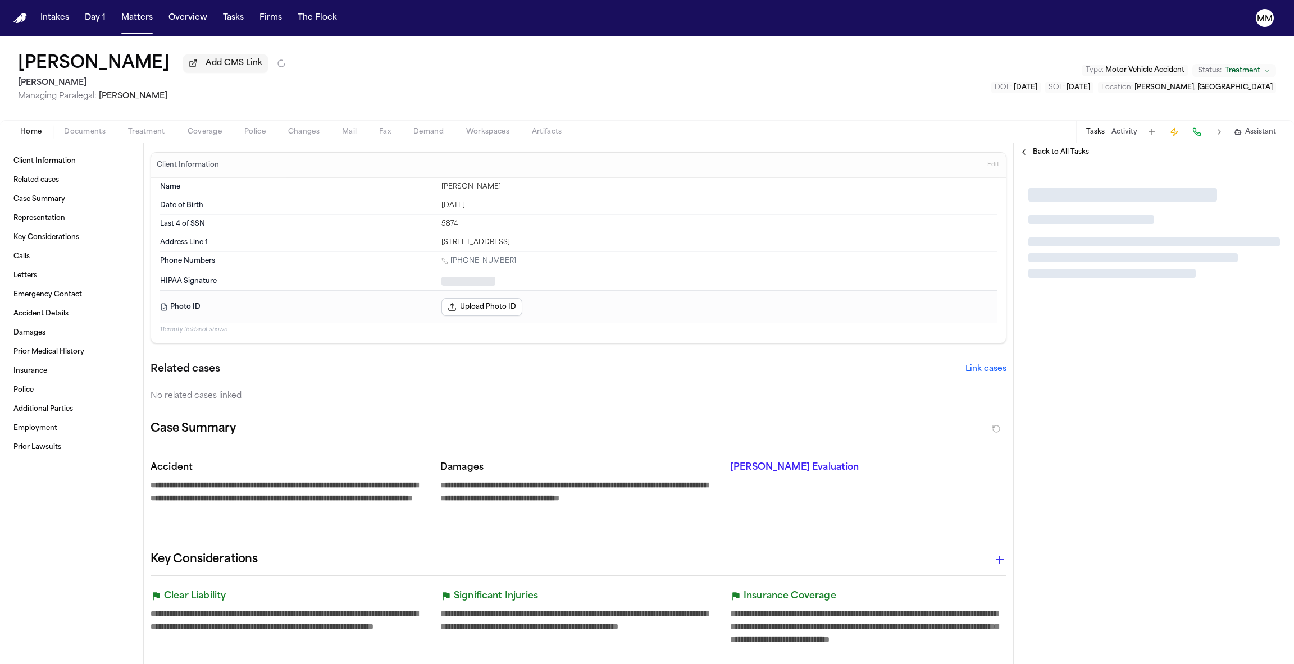
type textarea "*"
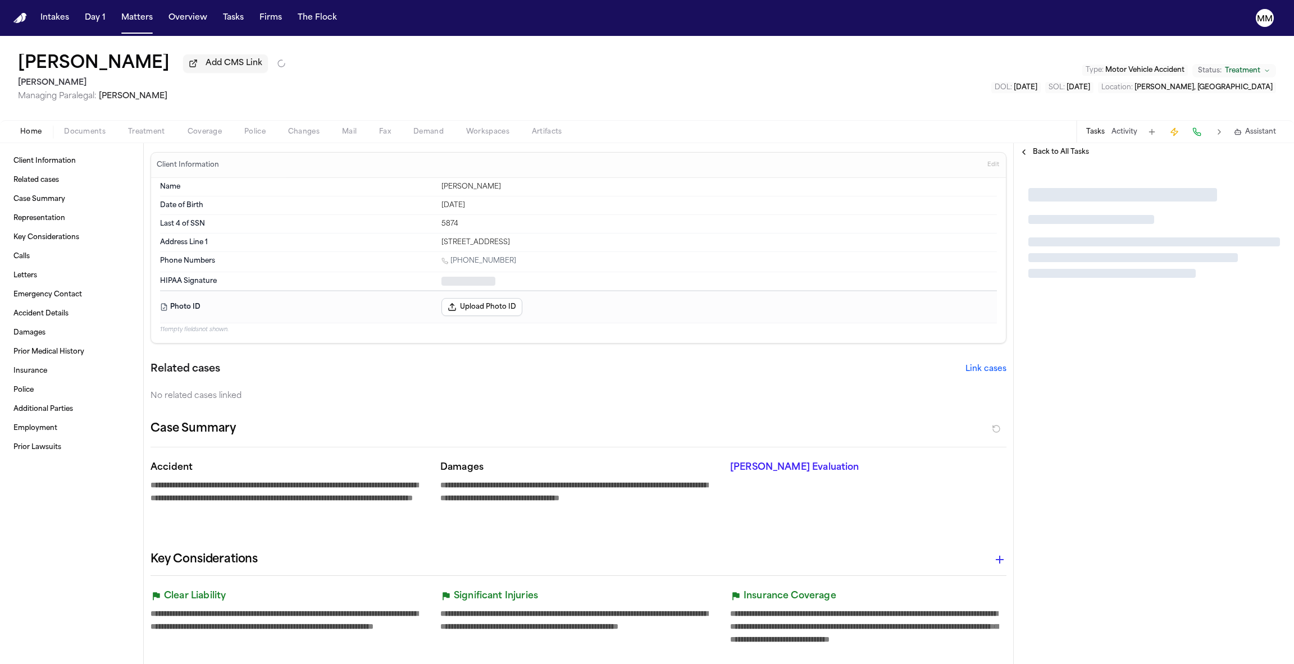
type textarea "*"
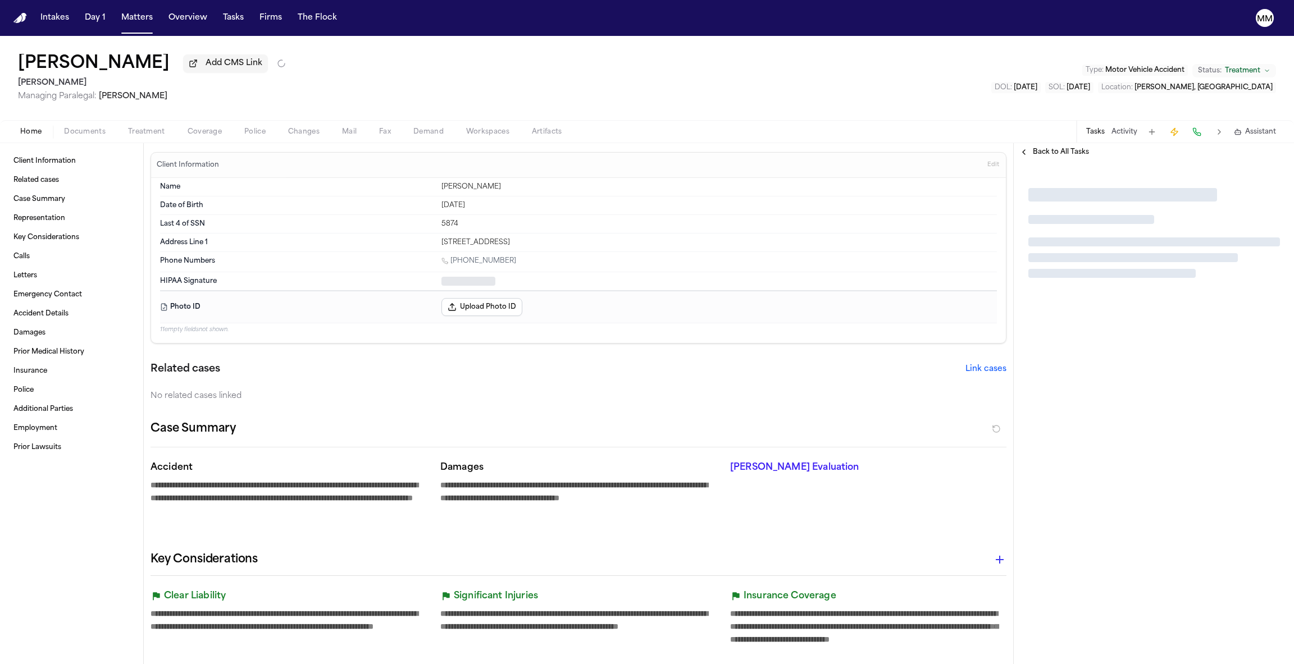
type textarea "*"
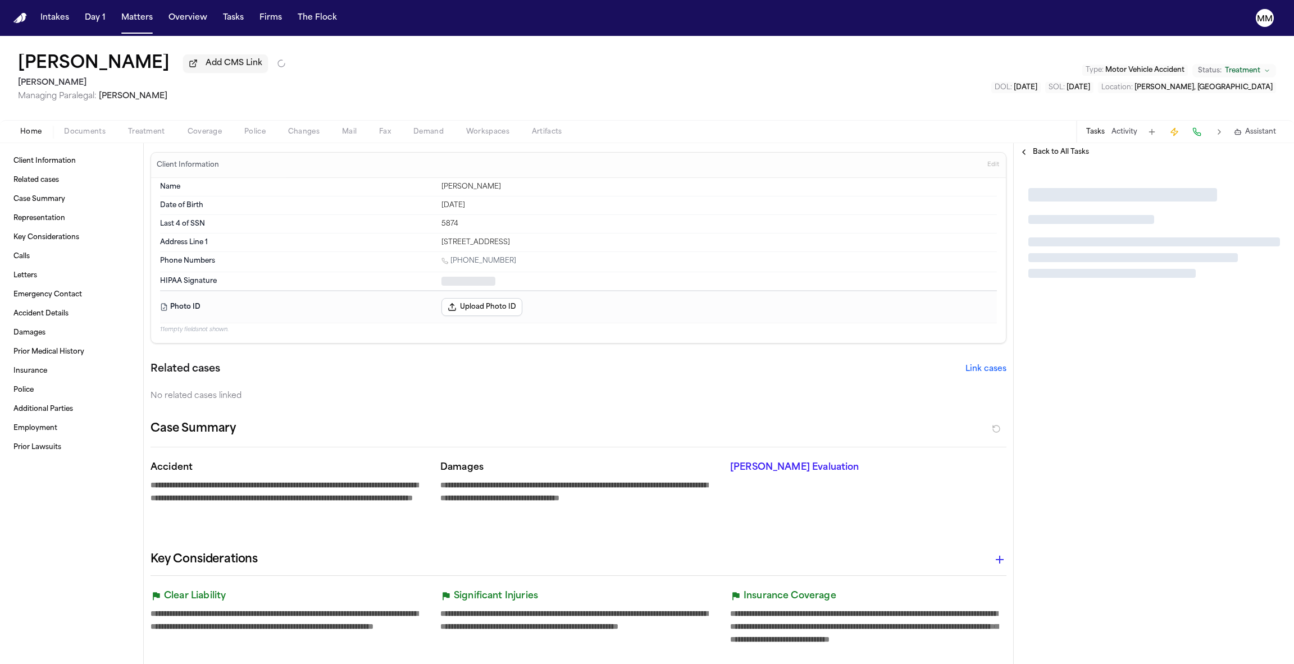
type textarea "*"
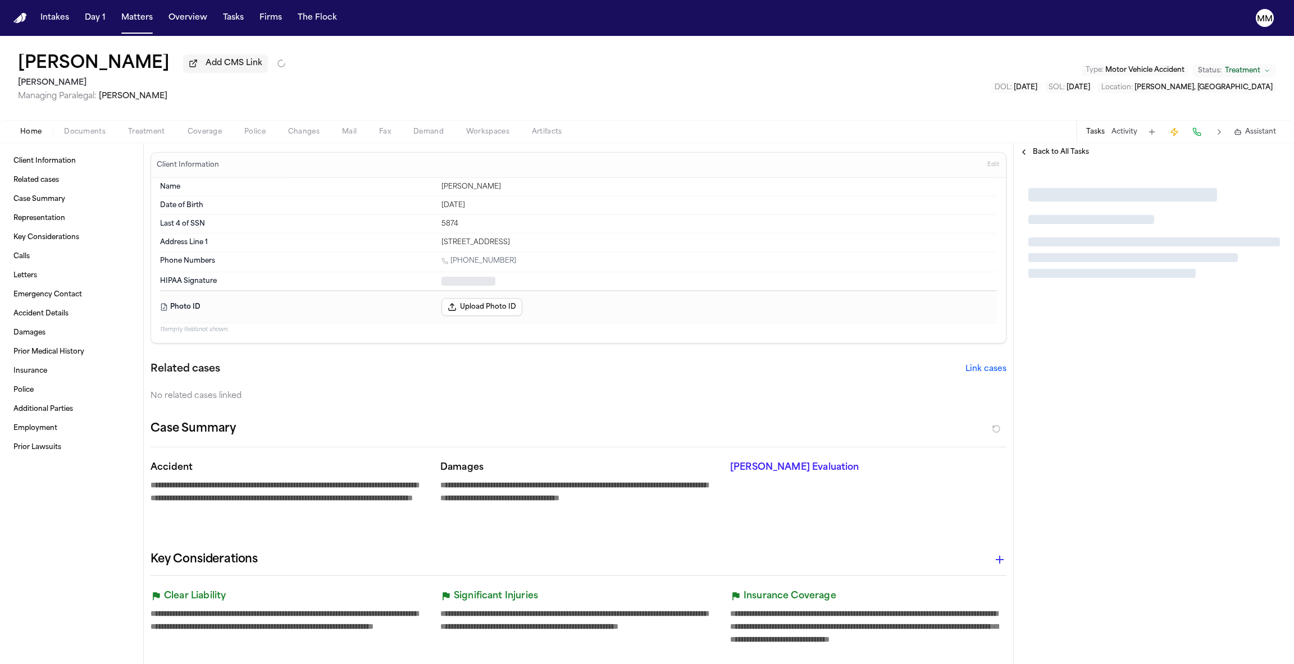
type textarea "*"
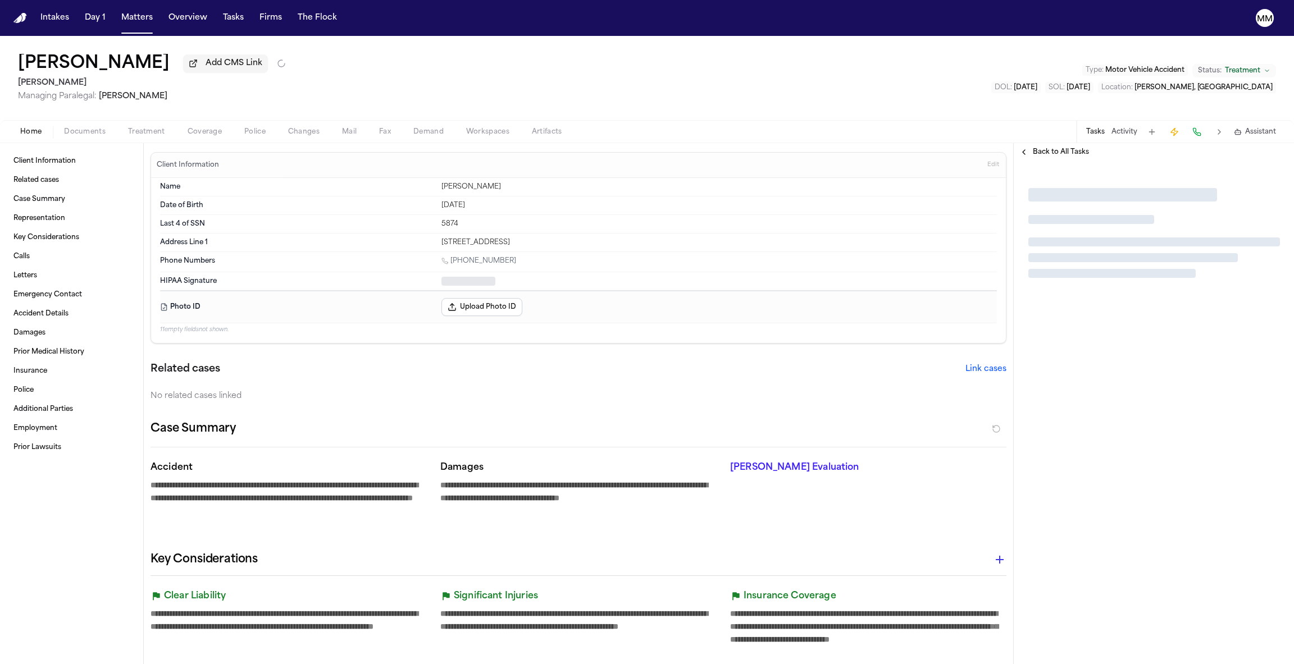
type textarea "*"
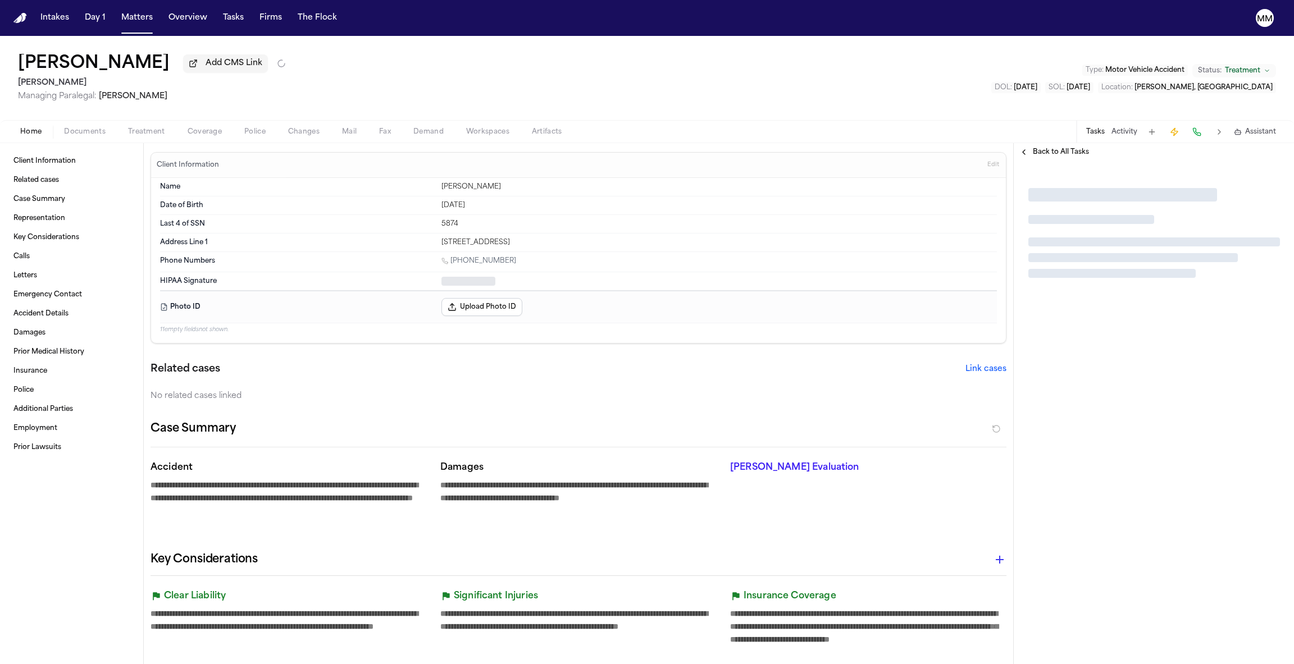
type textarea "*"
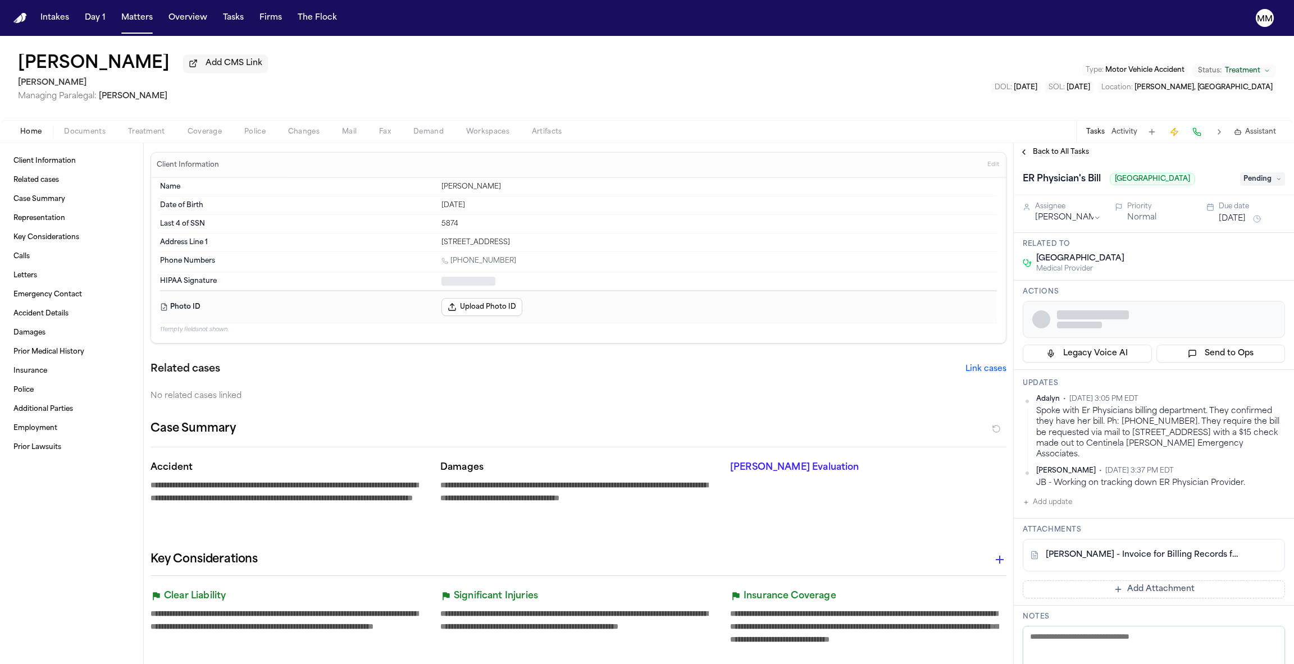
type textarea "*"
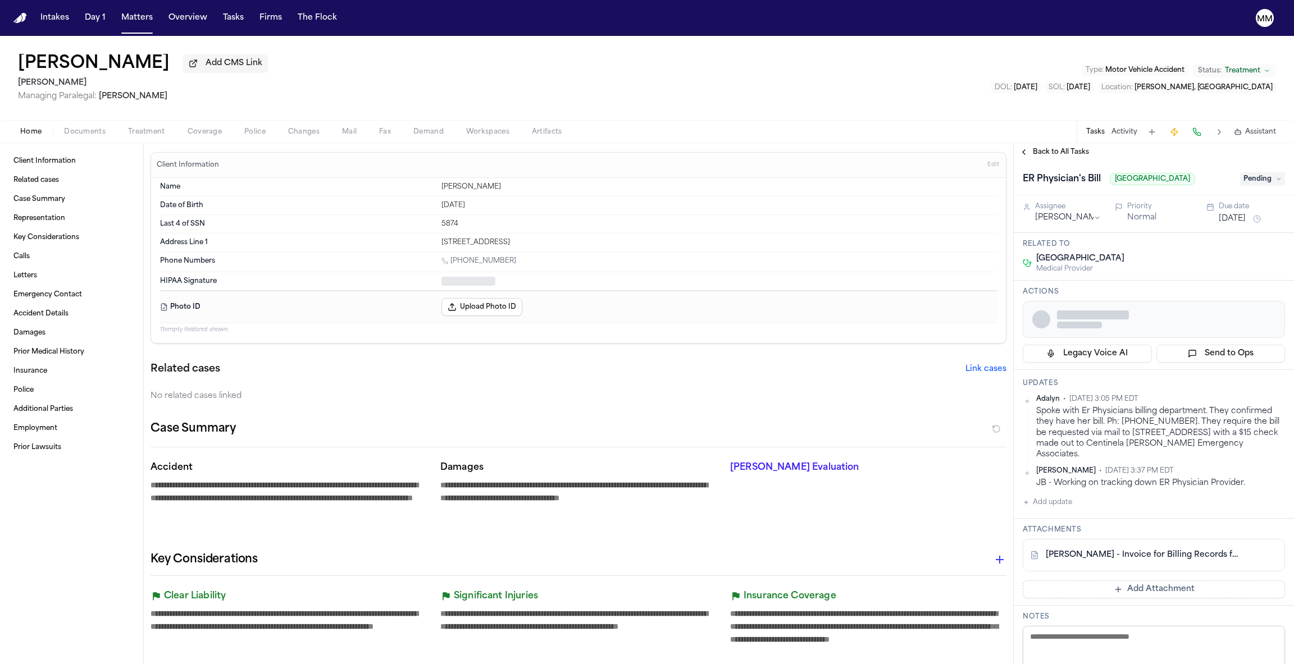
type textarea "*"
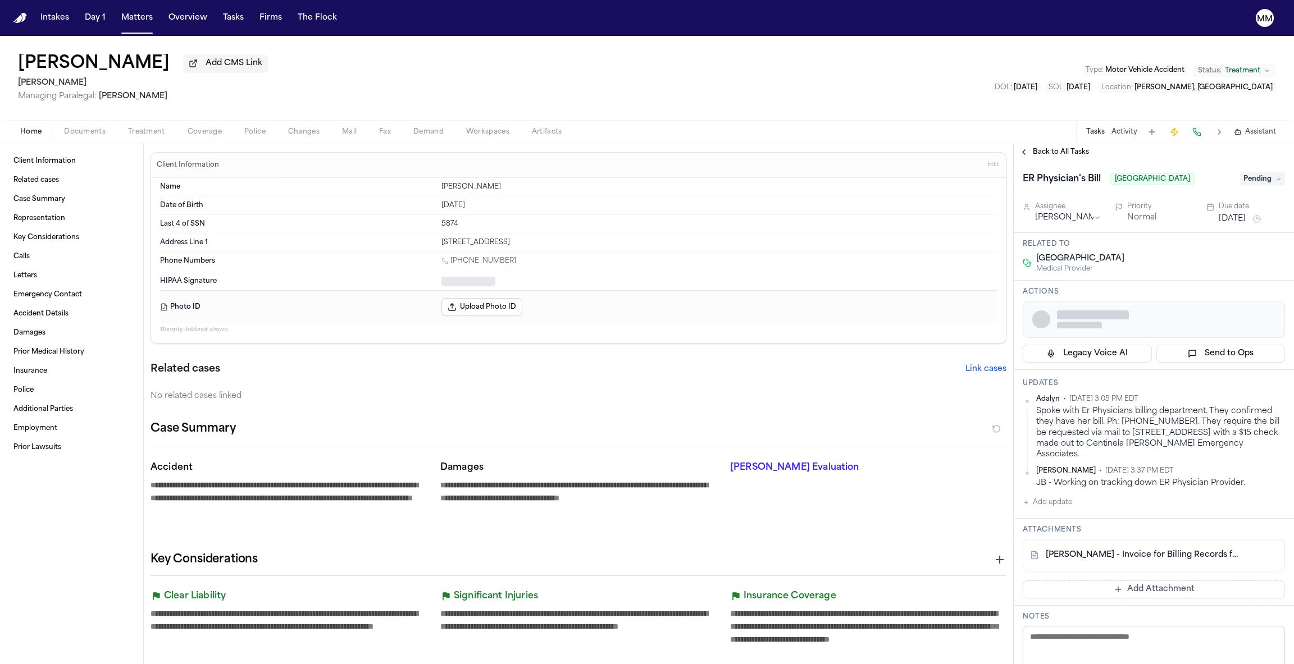
type textarea "*"
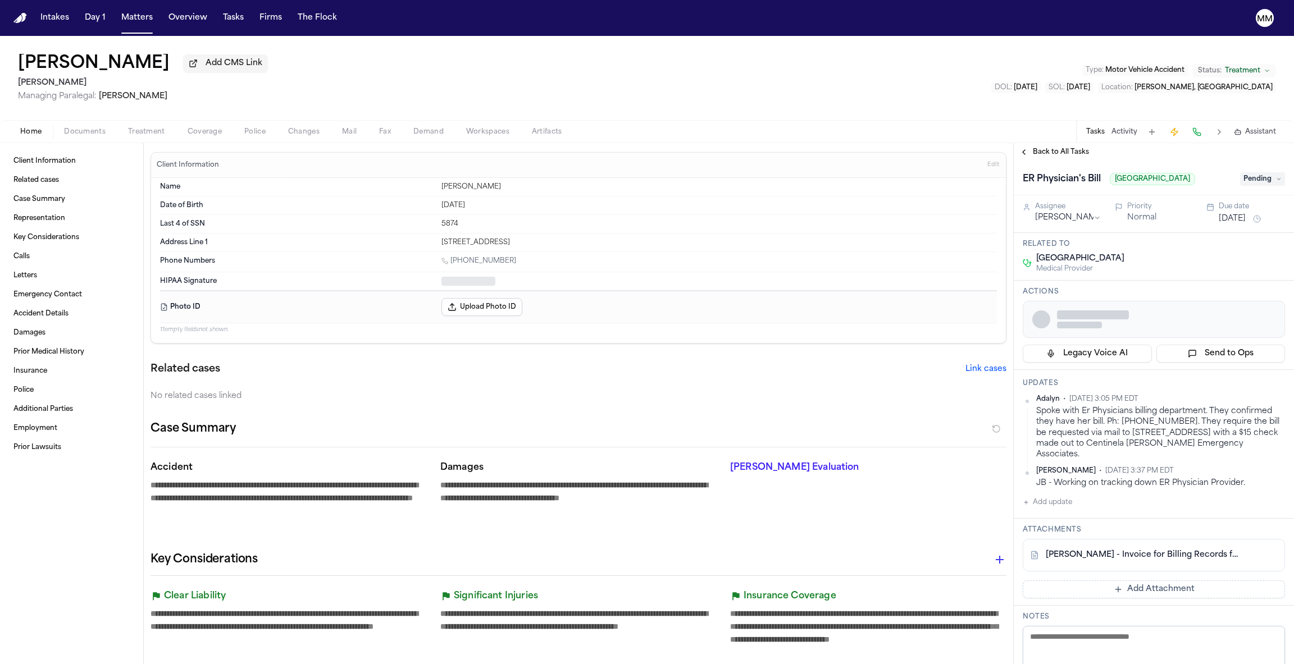
type textarea "*"
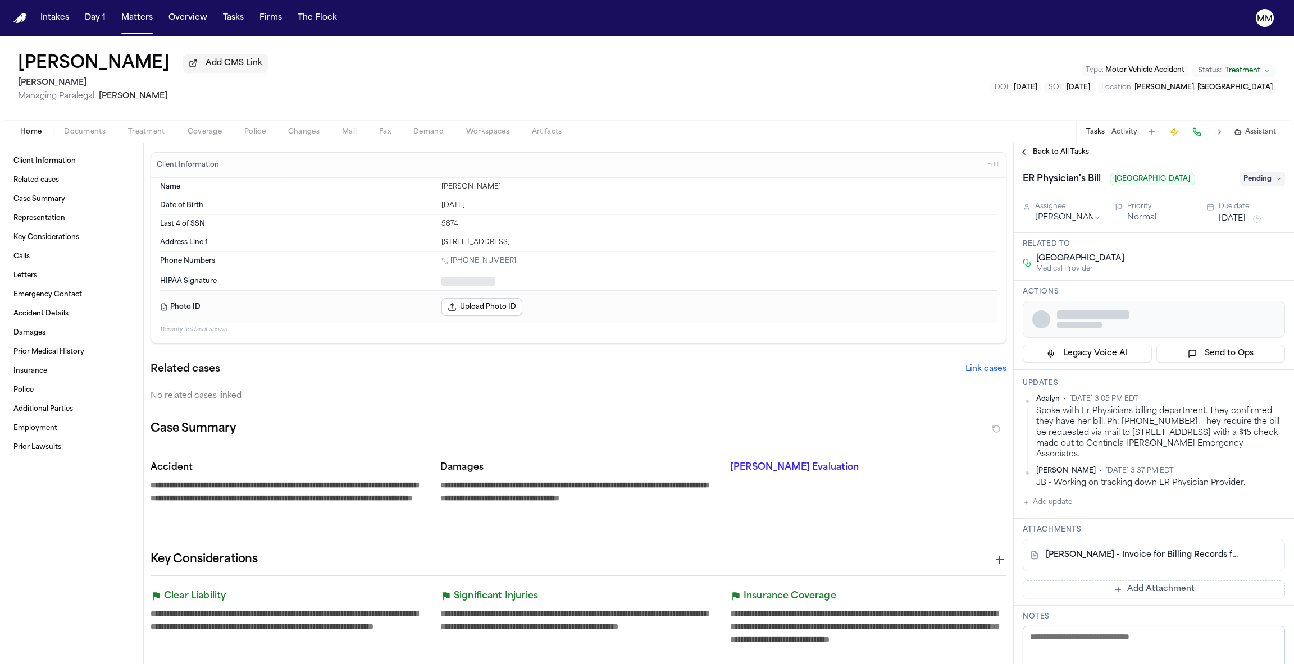
type textarea "*"
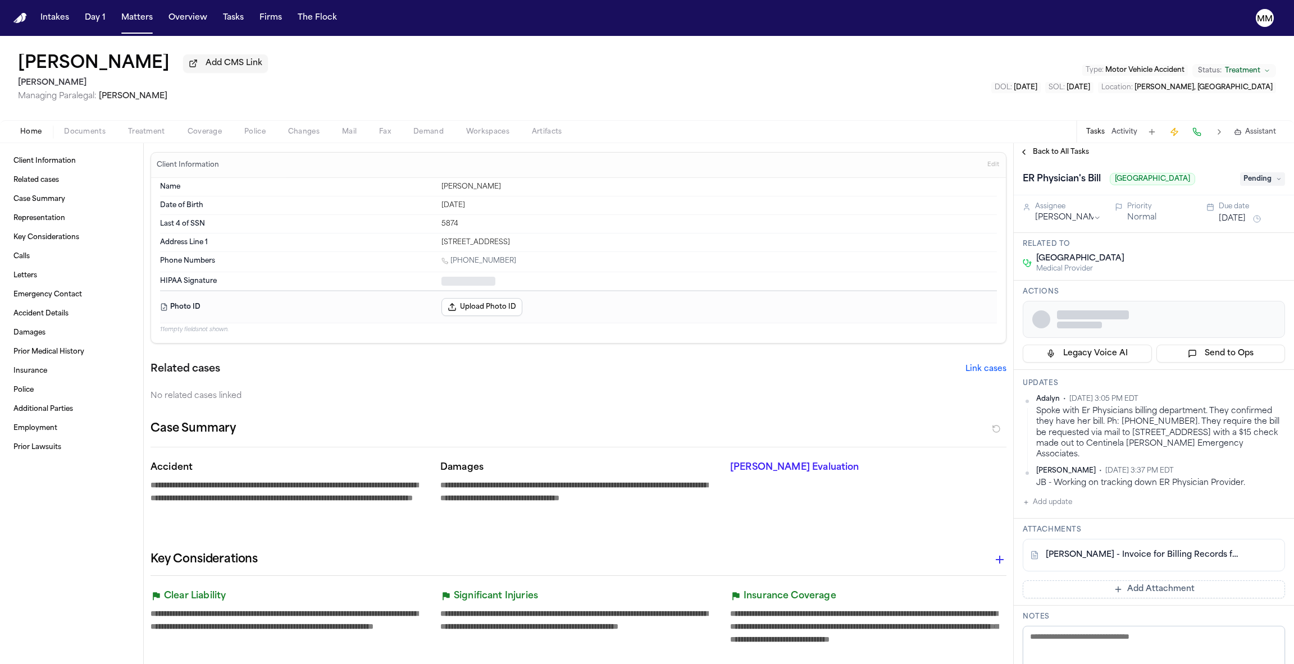
type textarea "*"
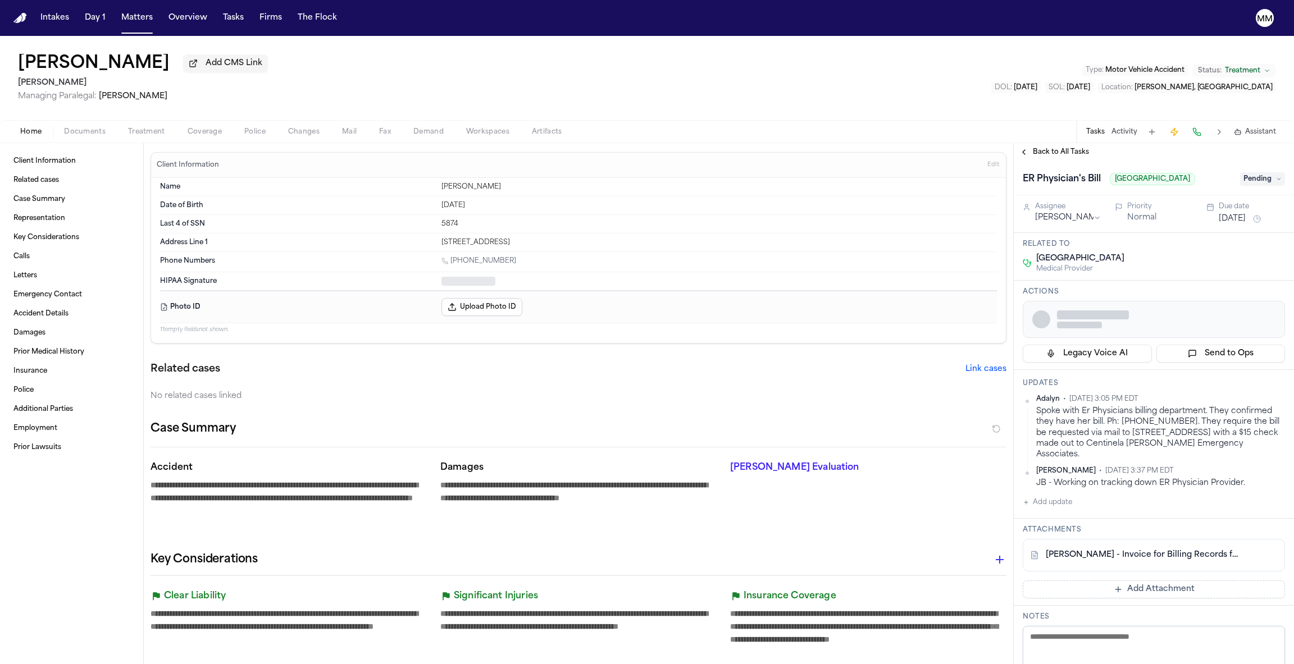
type textarea "*"
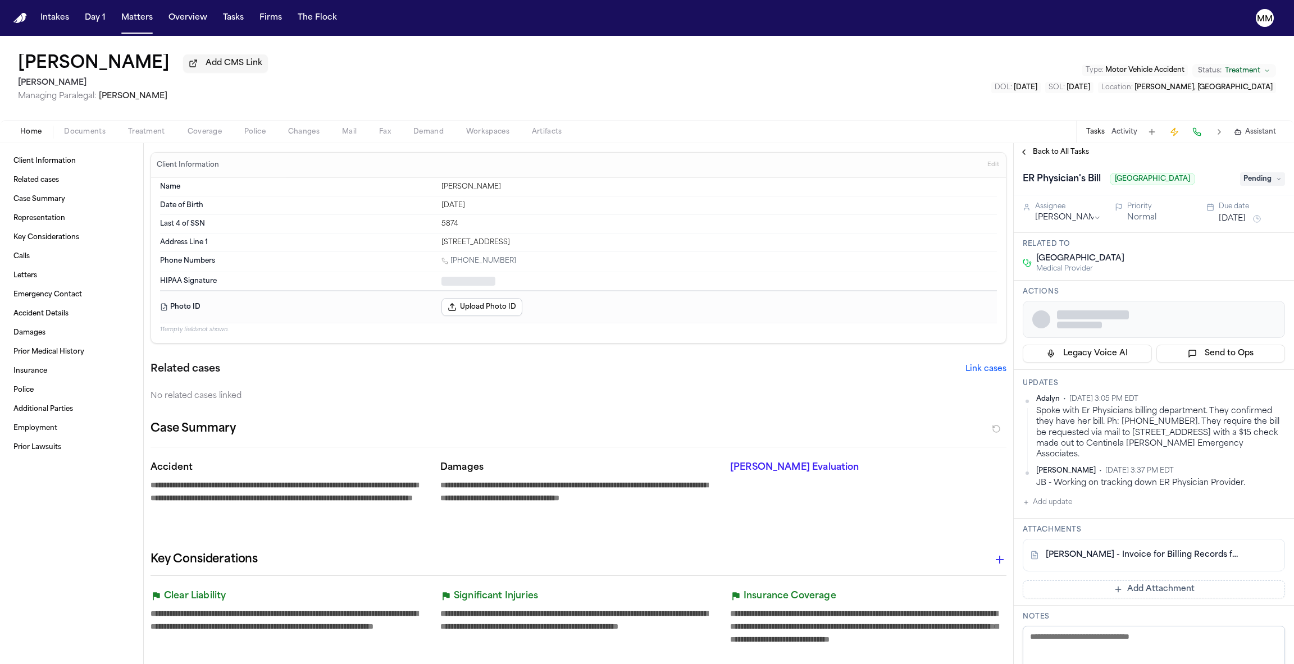
type textarea "*"
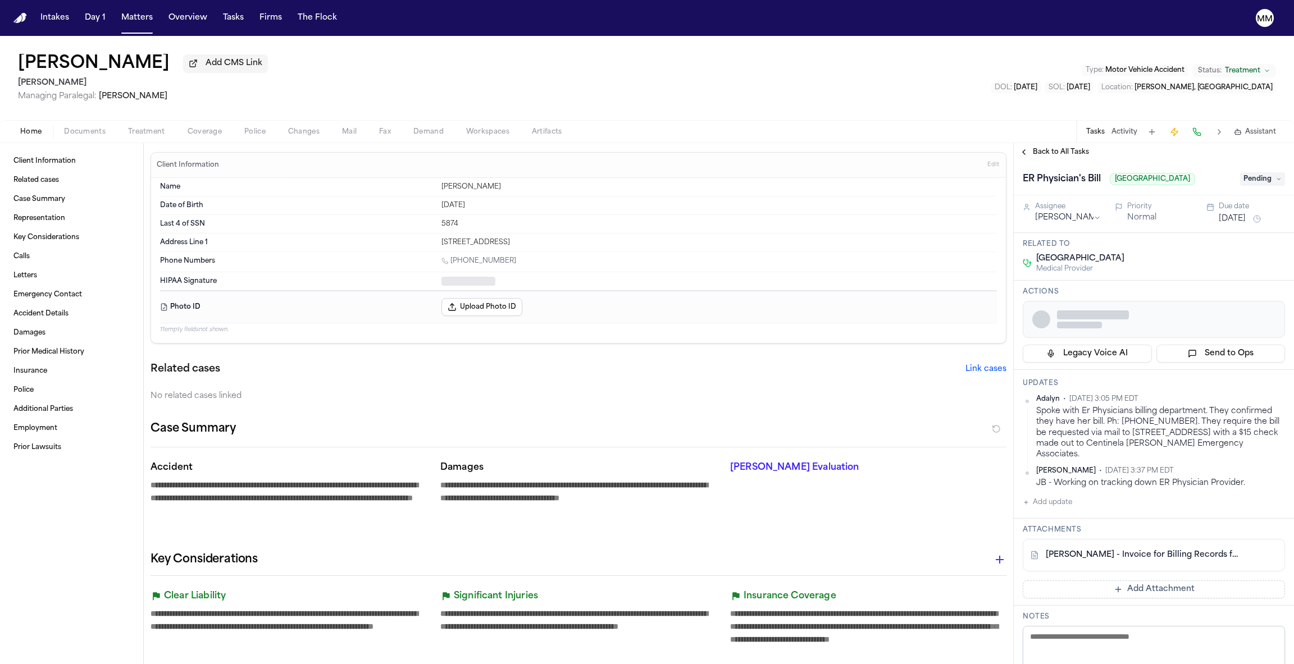
type textarea "*"
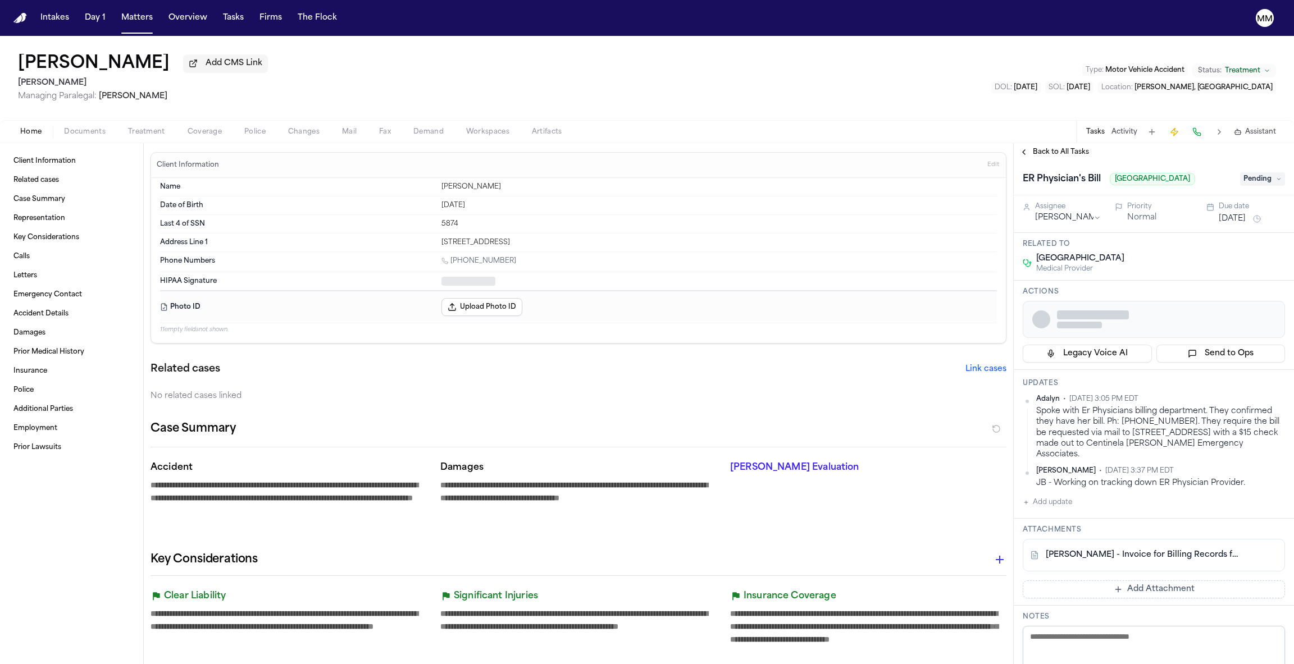
type textarea "*"
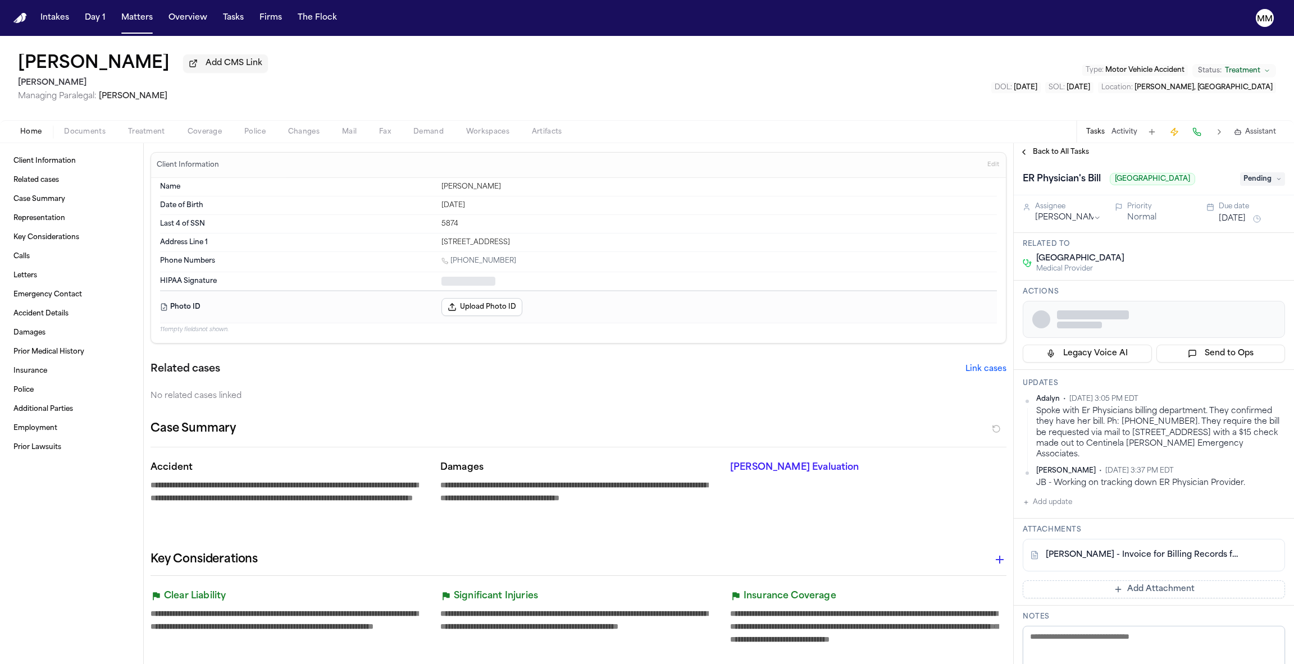
type textarea "*"
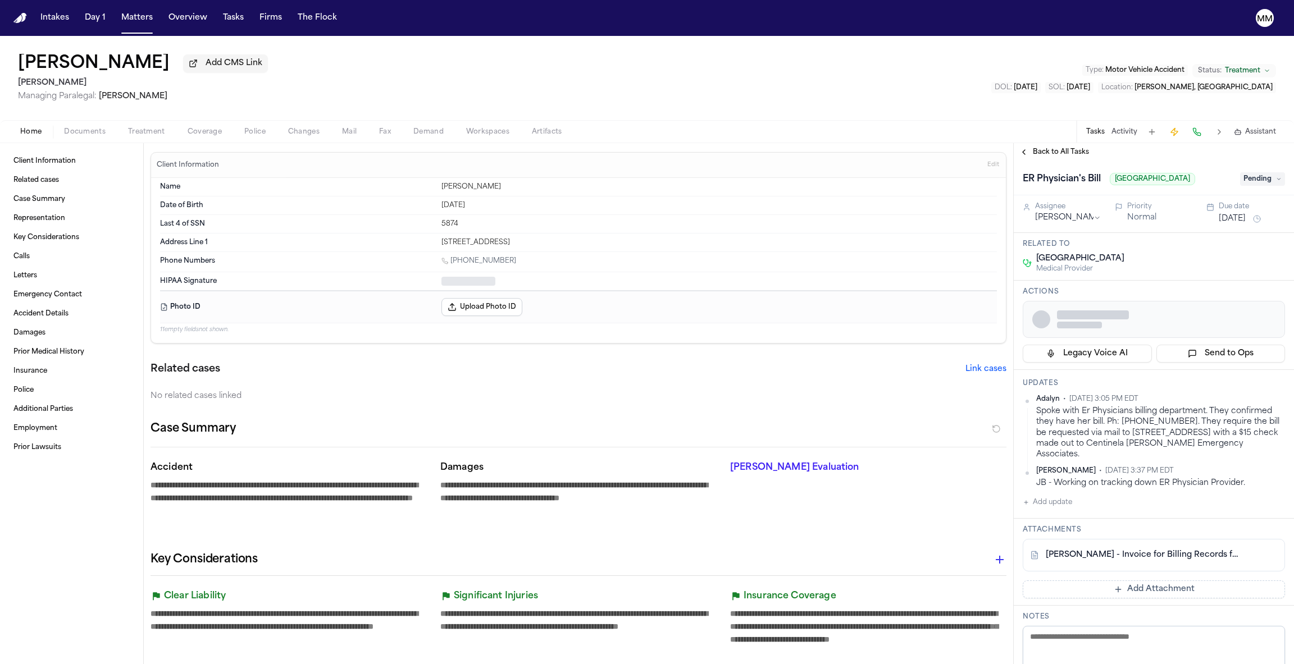
type textarea "*"
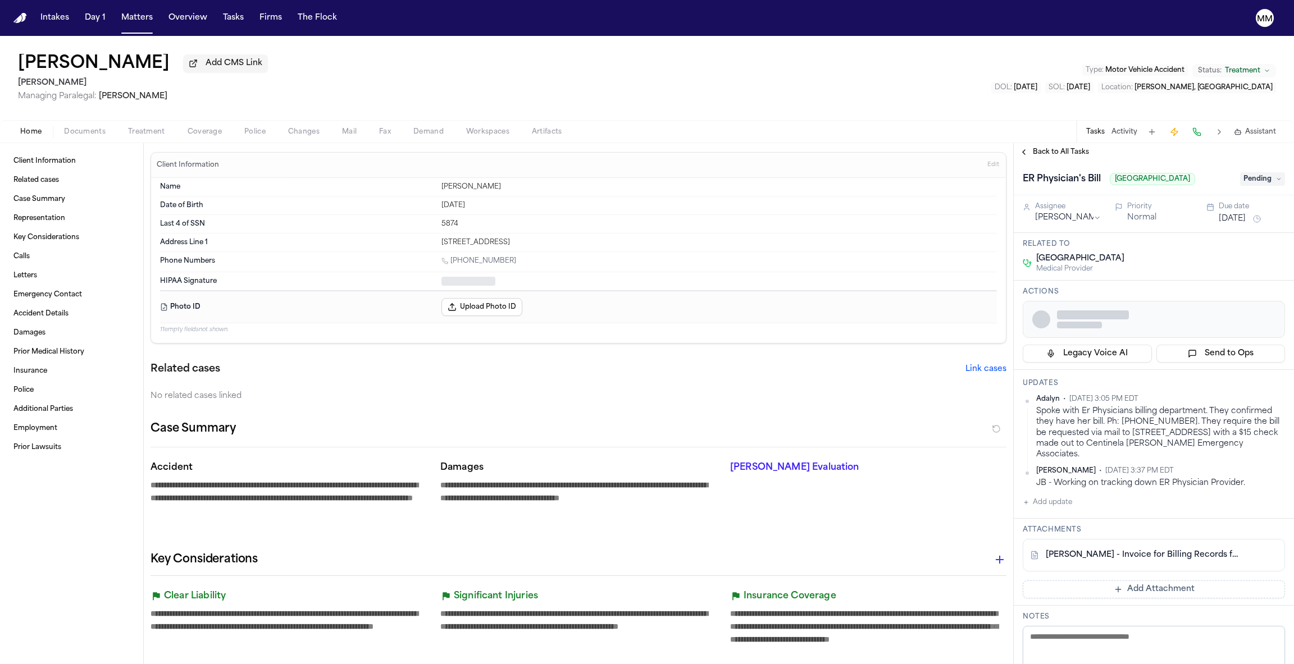
type textarea "*"
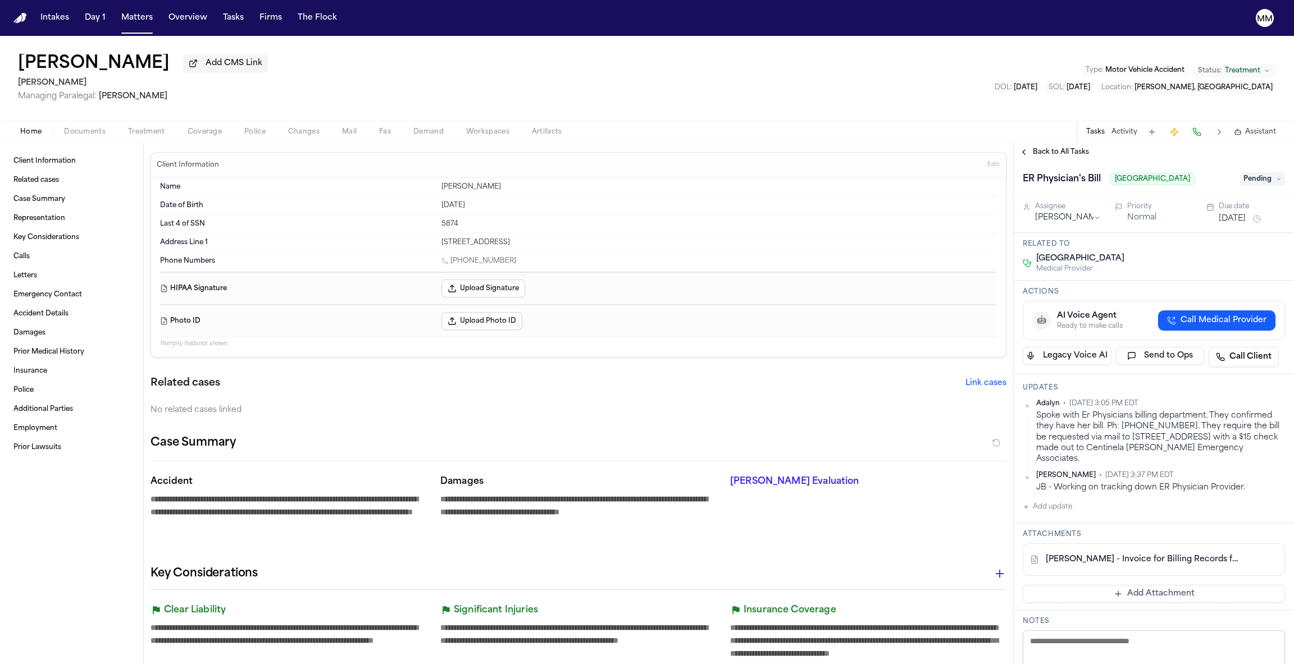
click at [1125, 135] on button "Activity" at bounding box center [1124, 131] width 26 height 9
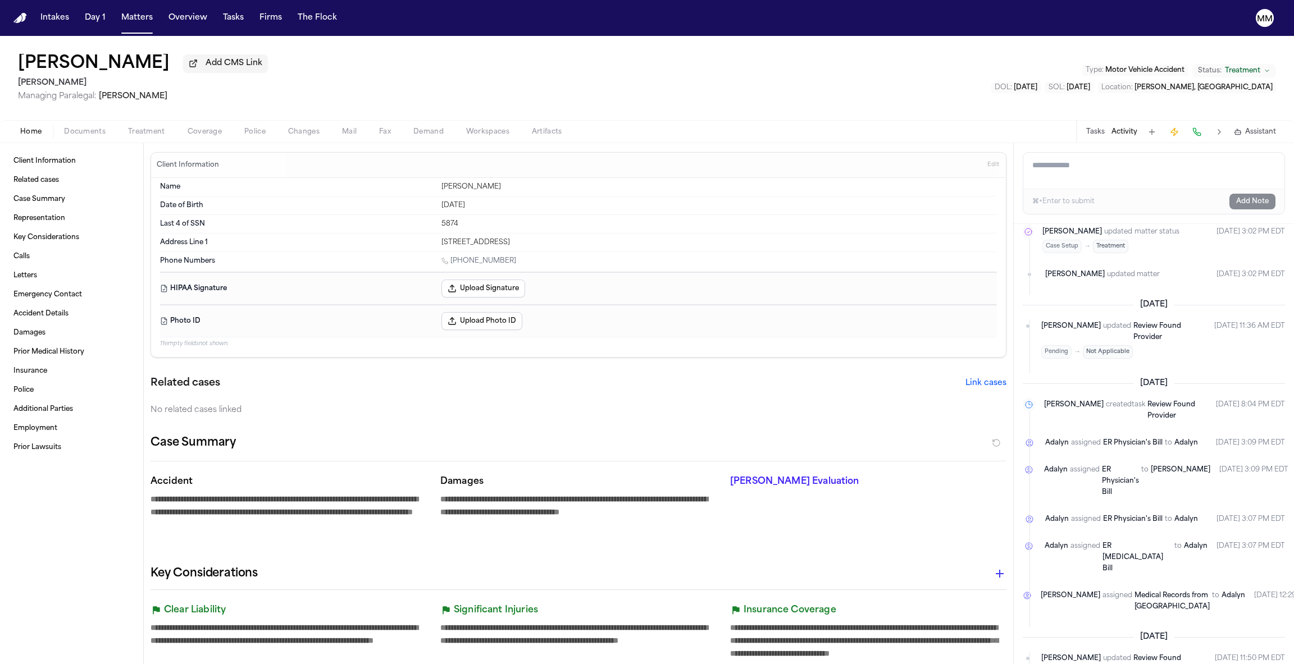
scroll to position [2220, 0]
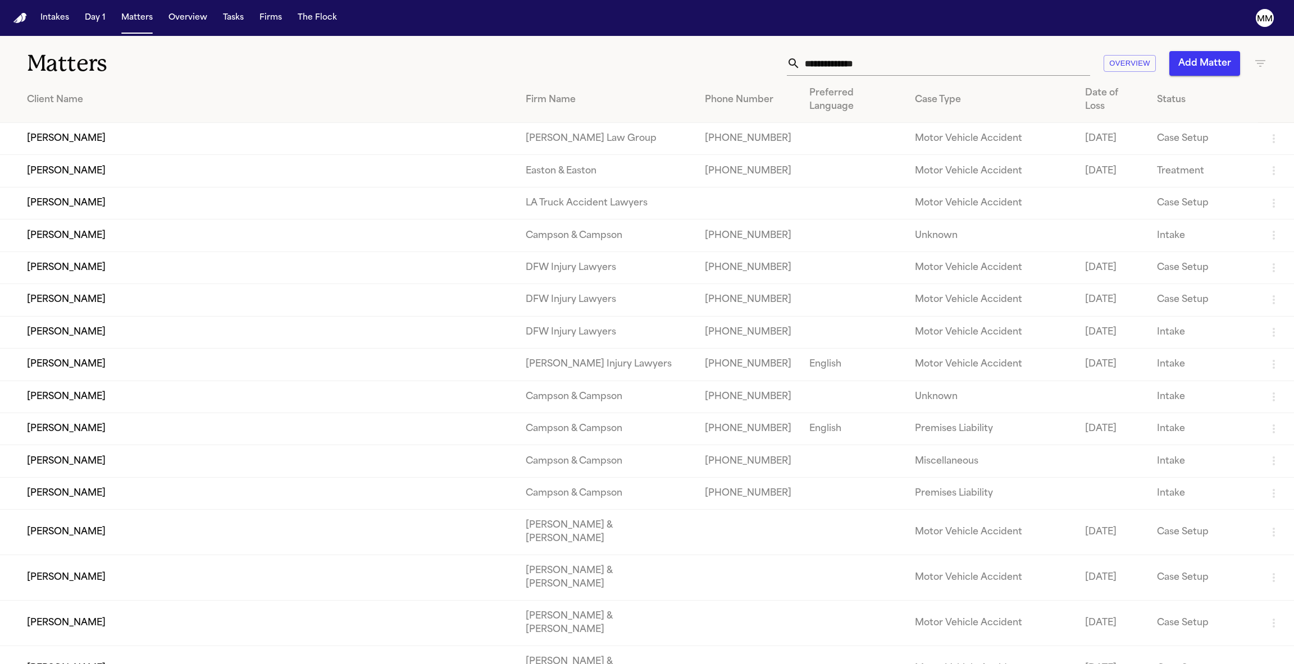
click at [77, 123] on td "[PERSON_NAME]" at bounding box center [258, 139] width 517 height 32
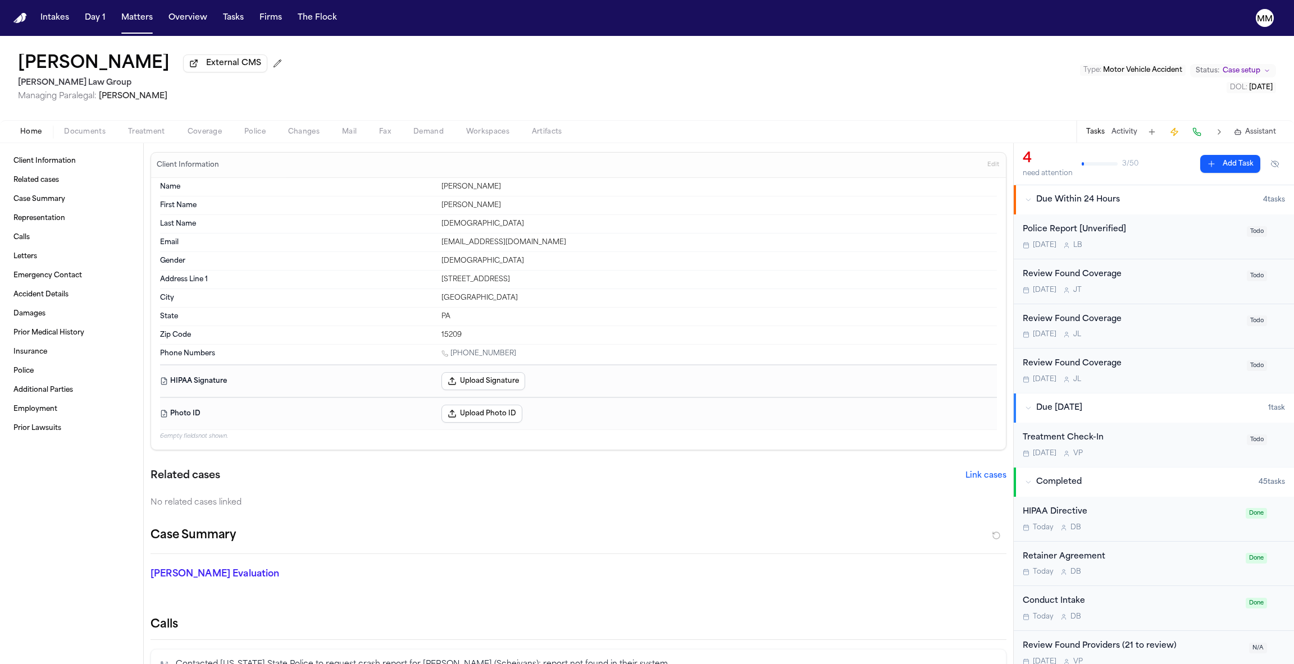
click at [250, 135] on span "Police" at bounding box center [254, 131] width 21 height 9
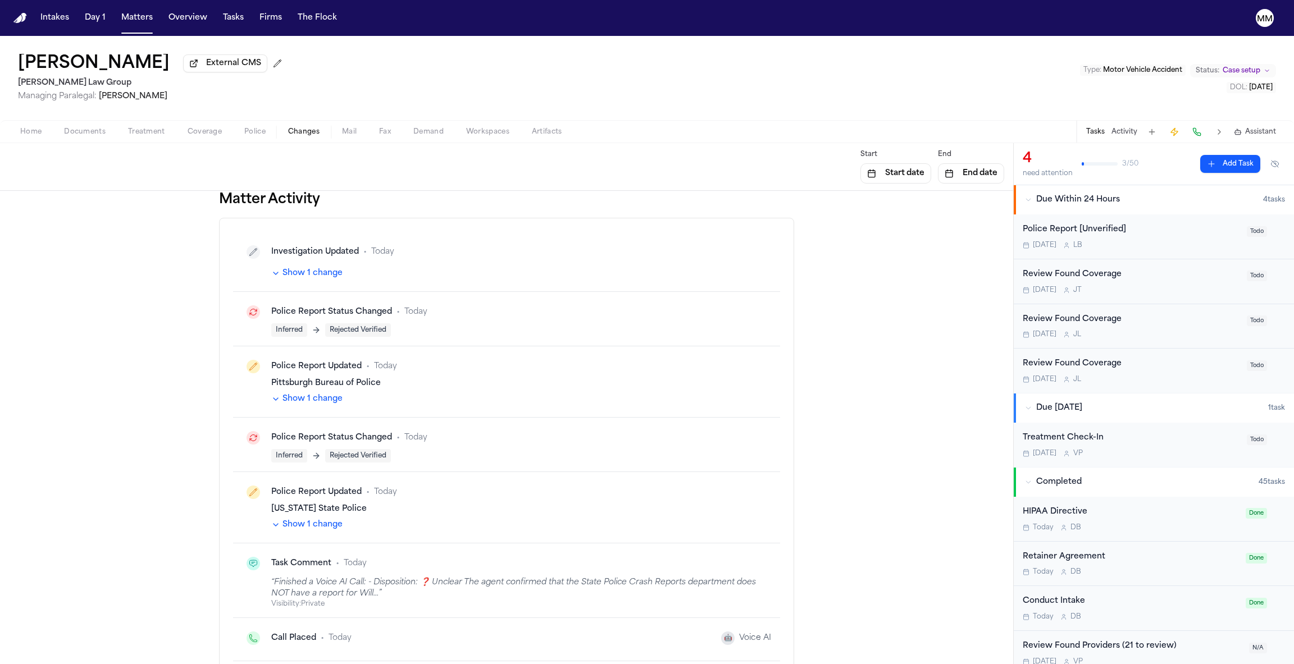
click at [284, 133] on button "Changes" at bounding box center [304, 131] width 54 height 13
click at [88, 130] on span "Documents" at bounding box center [85, 131] width 42 height 9
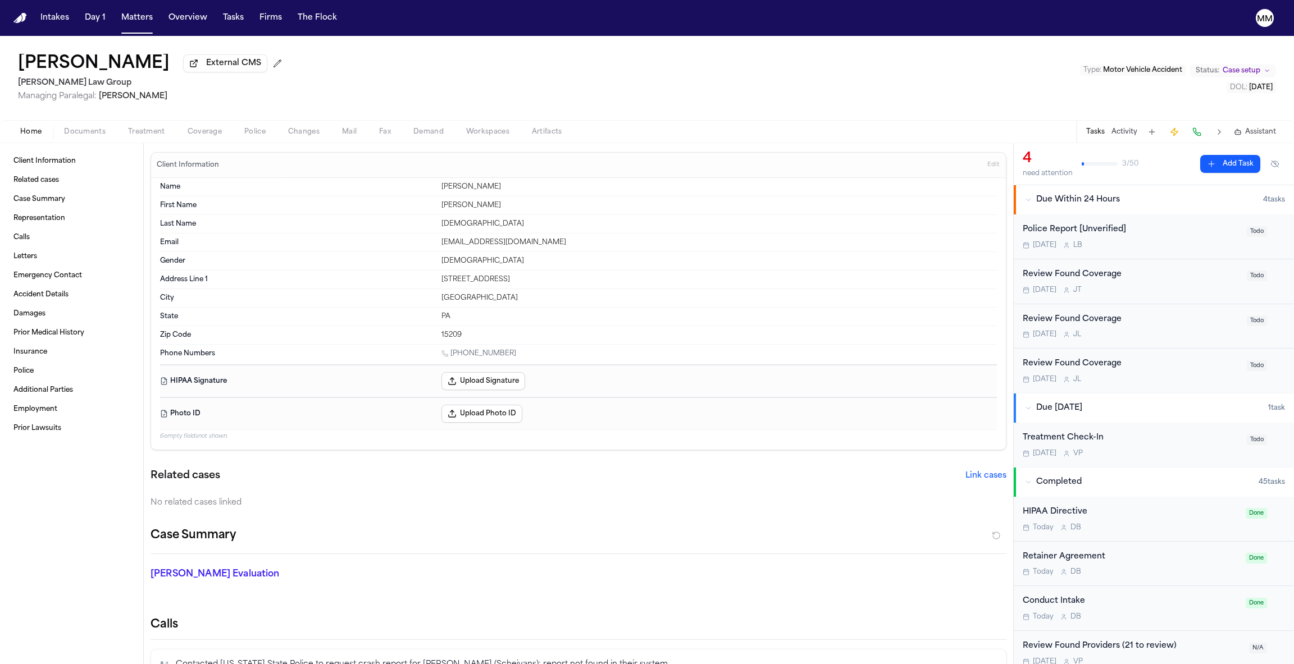
click at [30, 136] on span "Home" at bounding box center [30, 131] width 21 height 9
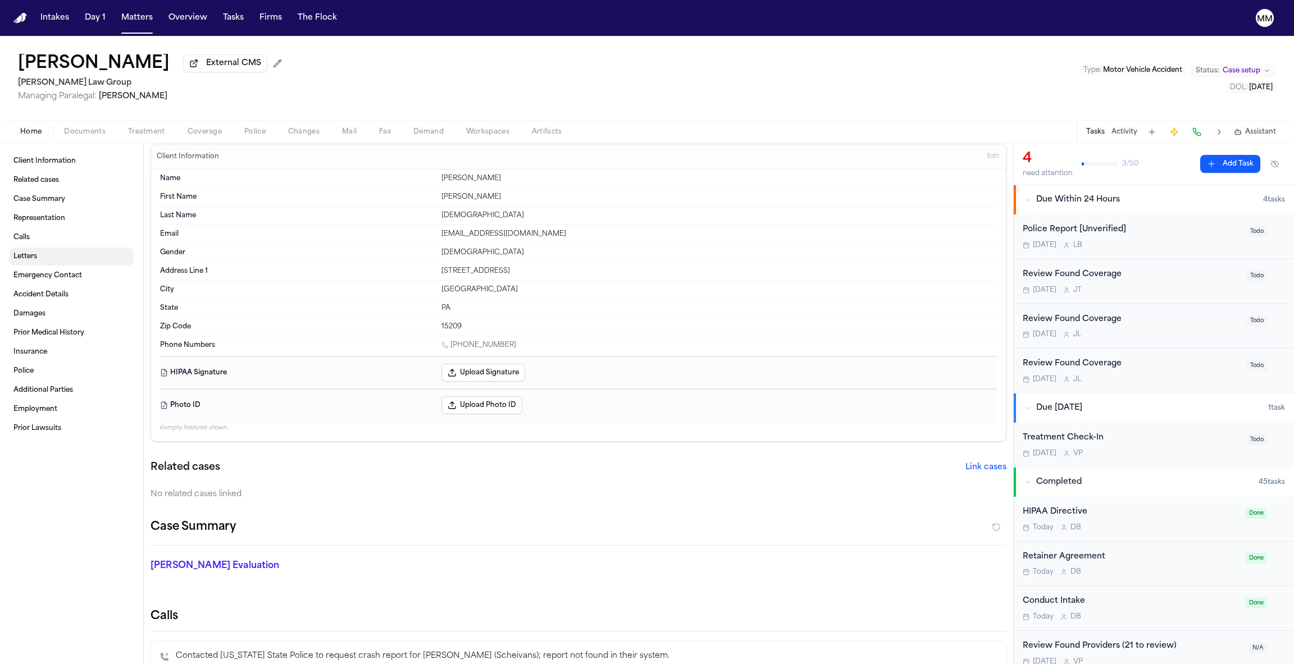
click at [39, 242] on link "Calls" at bounding box center [71, 238] width 125 height 18
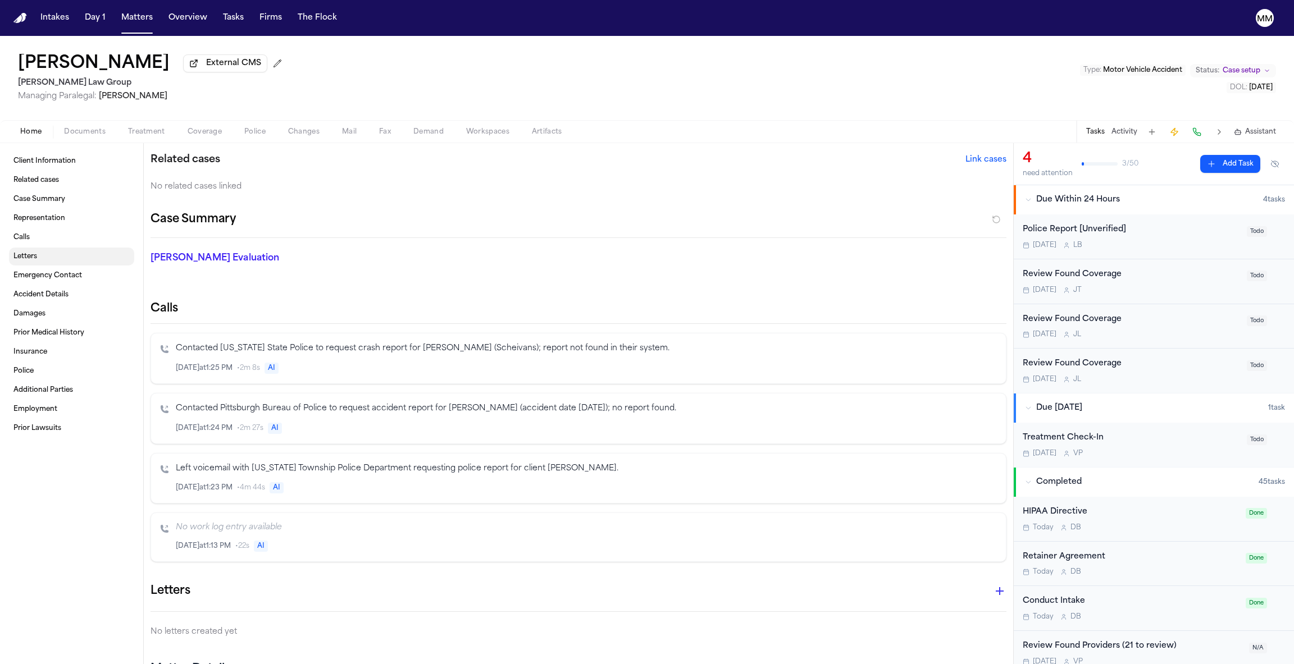
click at [39, 253] on link "Letters" at bounding box center [71, 257] width 125 height 18
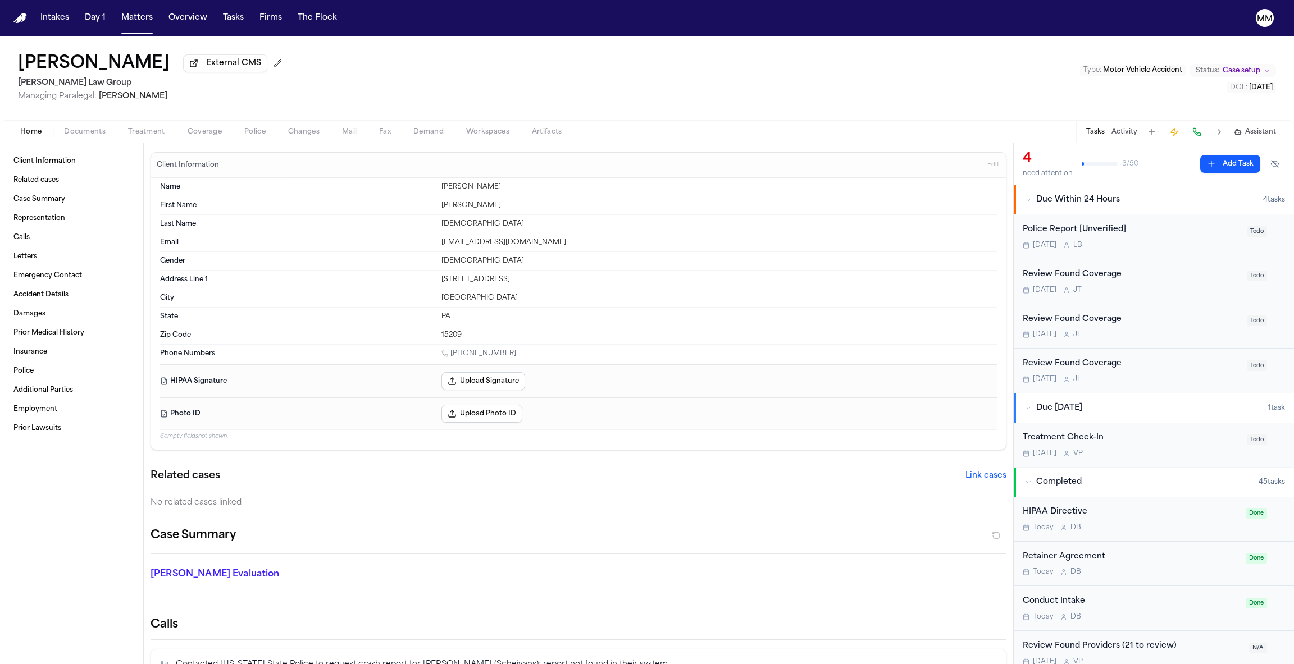
click at [352, 136] on span "Mail" at bounding box center [349, 131] width 15 height 9
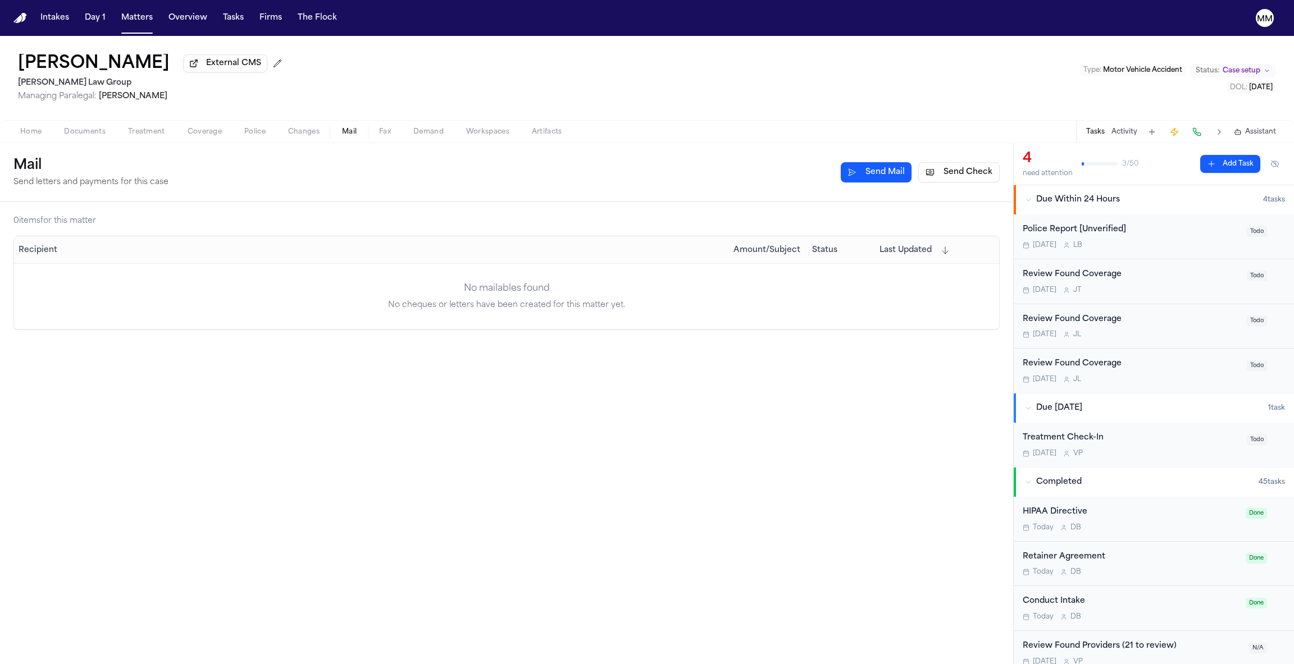
click at [360, 136] on button "Mail" at bounding box center [349, 131] width 37 height 13
click at [375, 135] on button "Fax" at bounding box center [385, 131] width 34 height 13
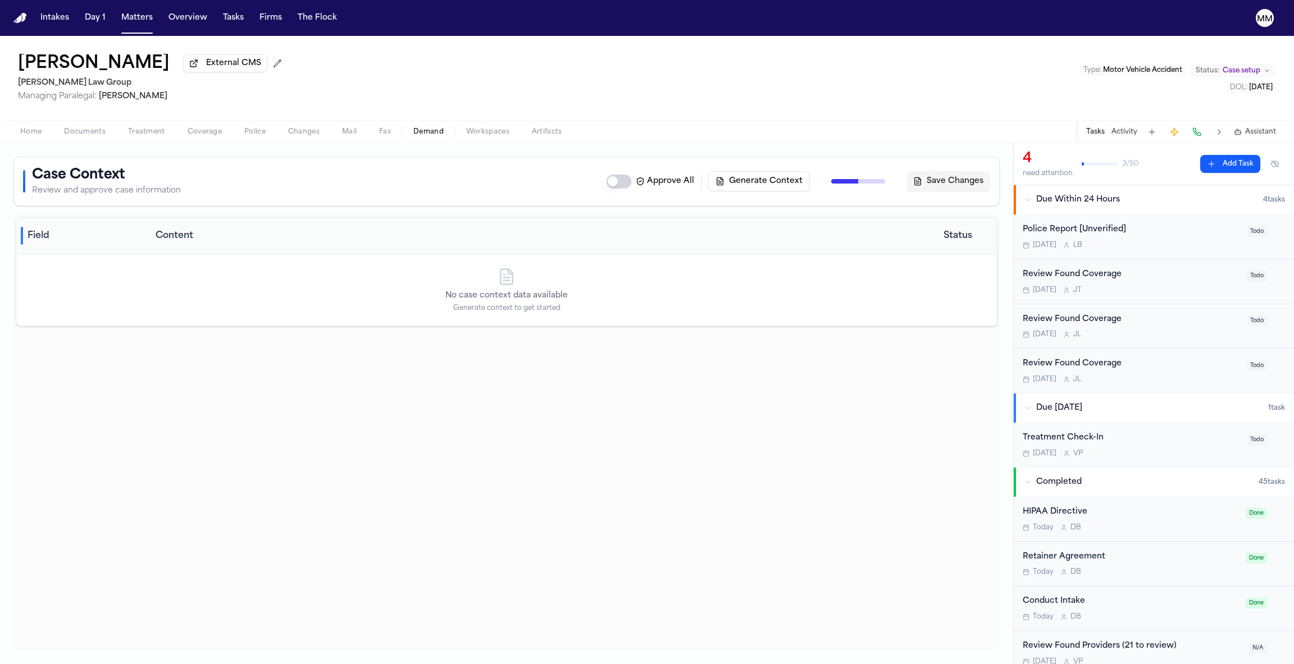
click at [420, 135] on span "Demand" at bounding box center [428, 131] width 30 height 9
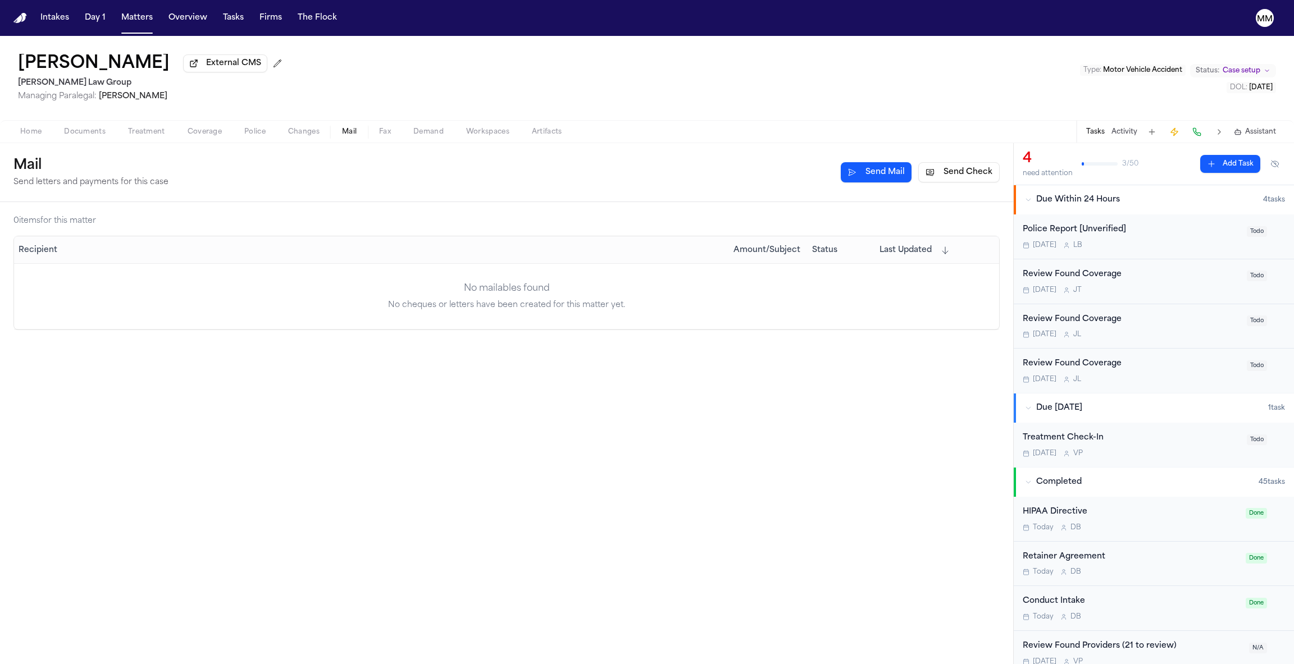
click at [331, 134] on button "Mail" at bounding box center [349, 131] width 37 height 13
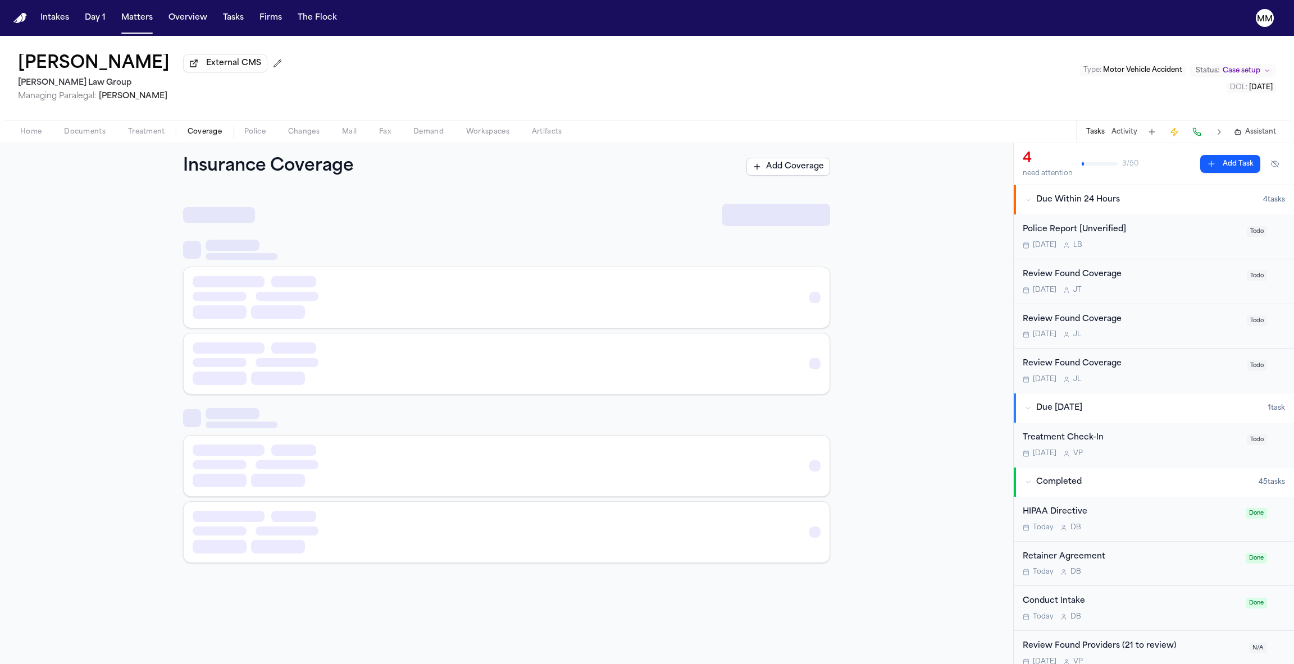
click at [208, 136] on span "Coverage" at bounding box center [205, 131] width 34 height 9
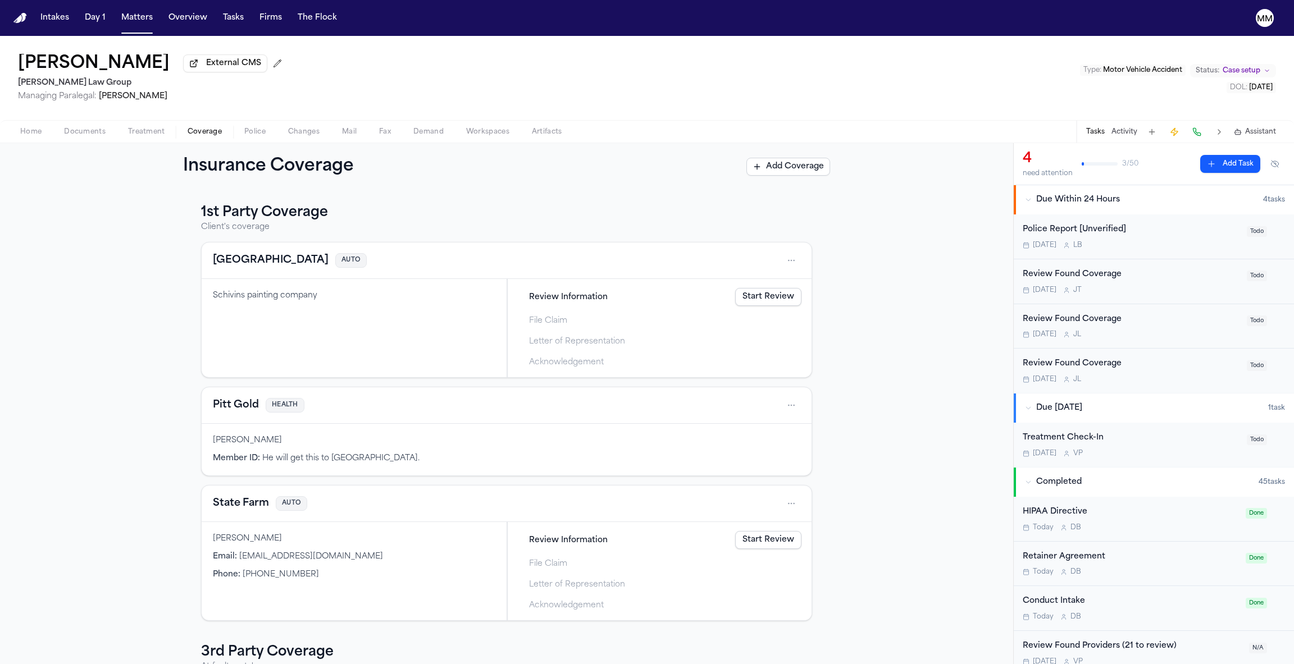
scroll to position [116, 0]
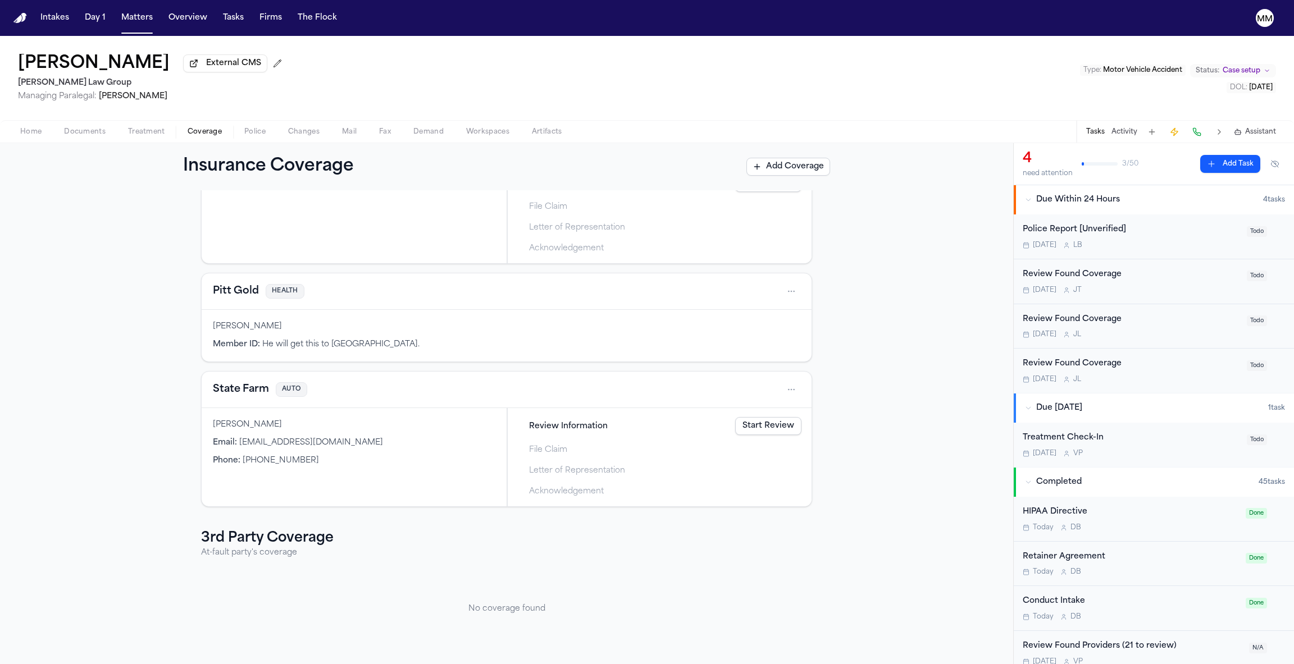
click at [328, 131] on button "Changes" at bounding box center [304, 131] width 54 height 13
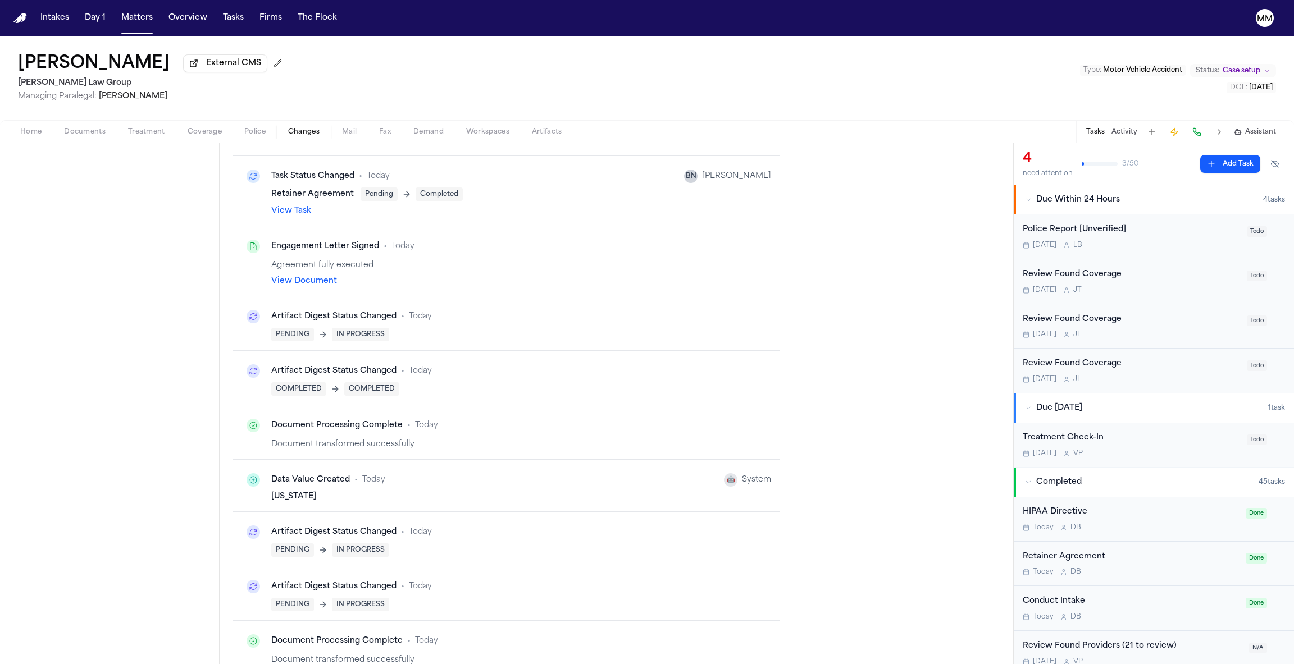
scroll to position [13454, 0]
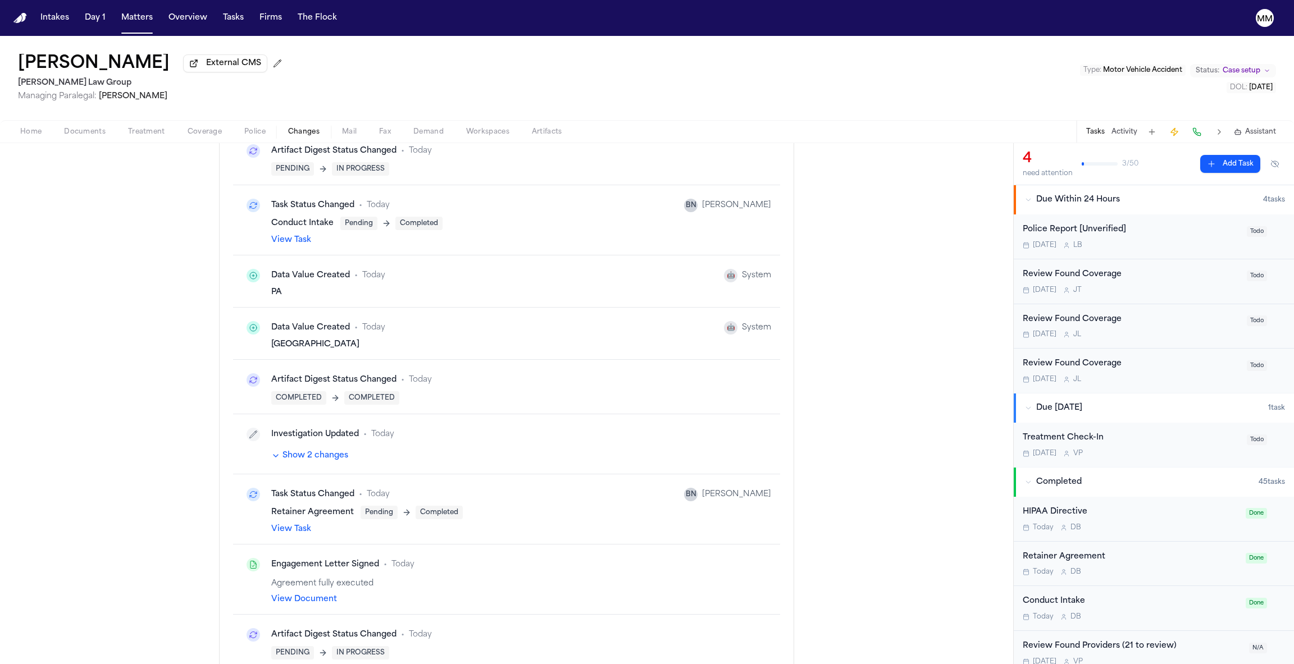
click at [342, 559] on div "Engagement Letter Signed" at bounding box center [325, 564] width 108 height 11
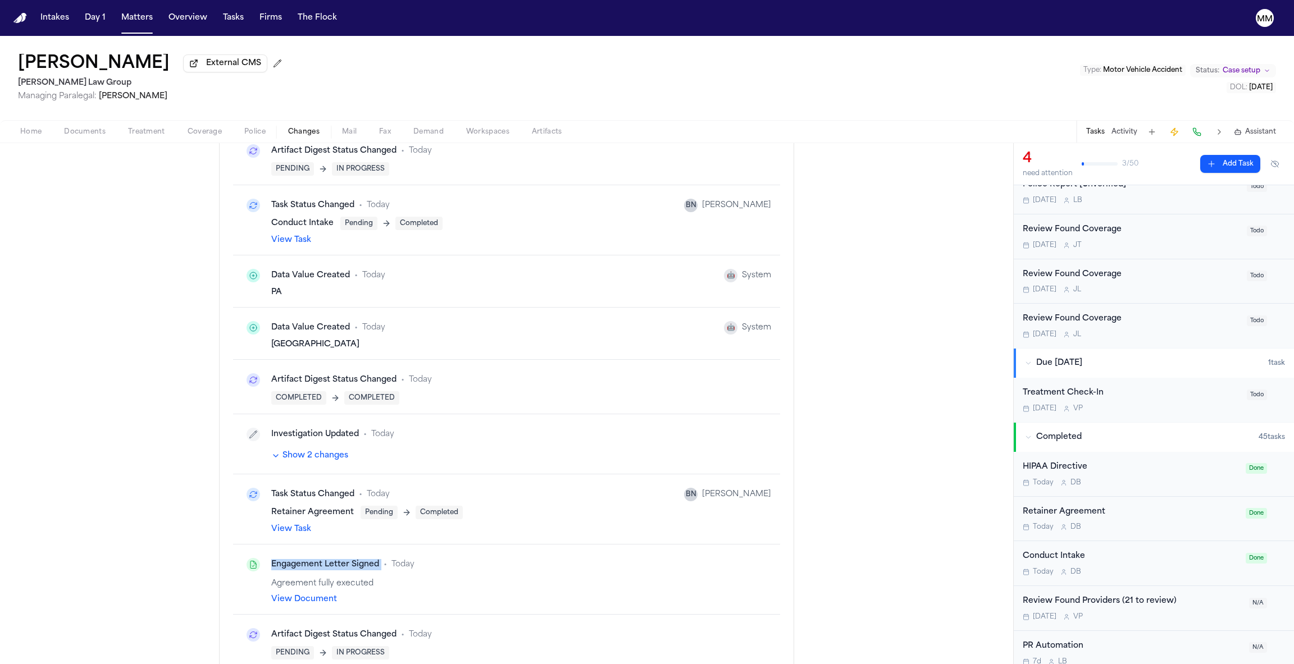
scroll to position [200, 0]
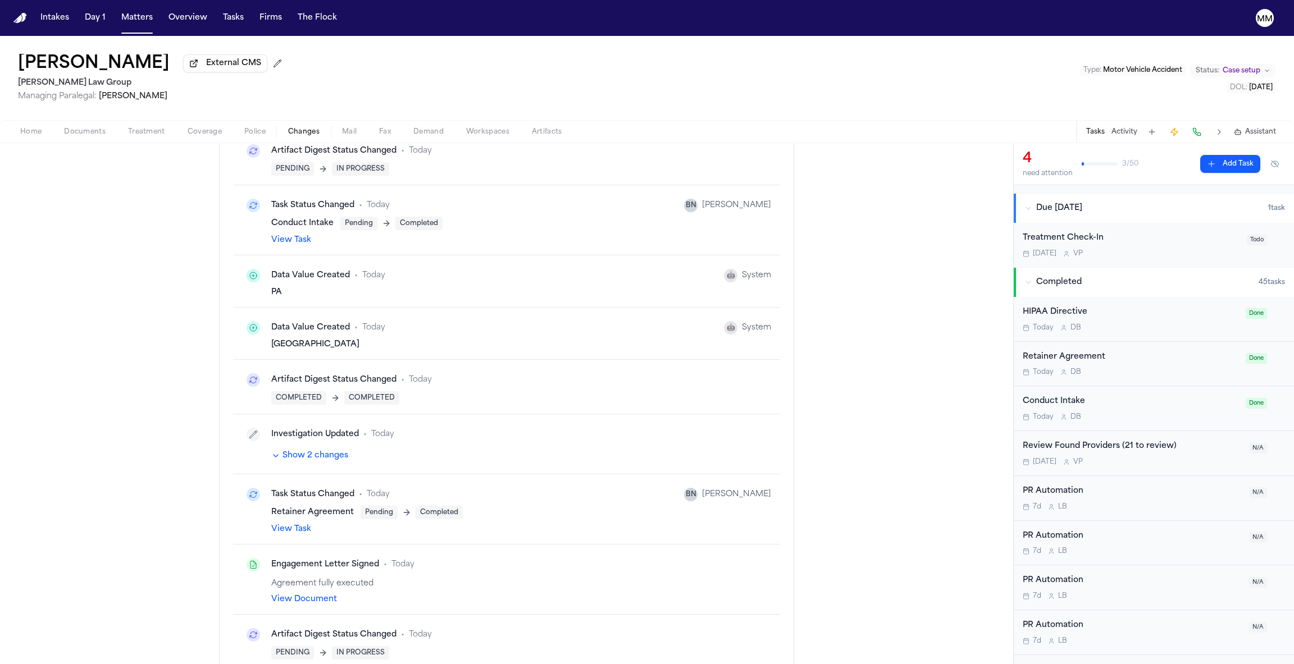
click at [1084, 366] on div "[MEDICAL_DATA] Agreement [DATE] D B" at bounding box center [1131, 364] width 216 height 26
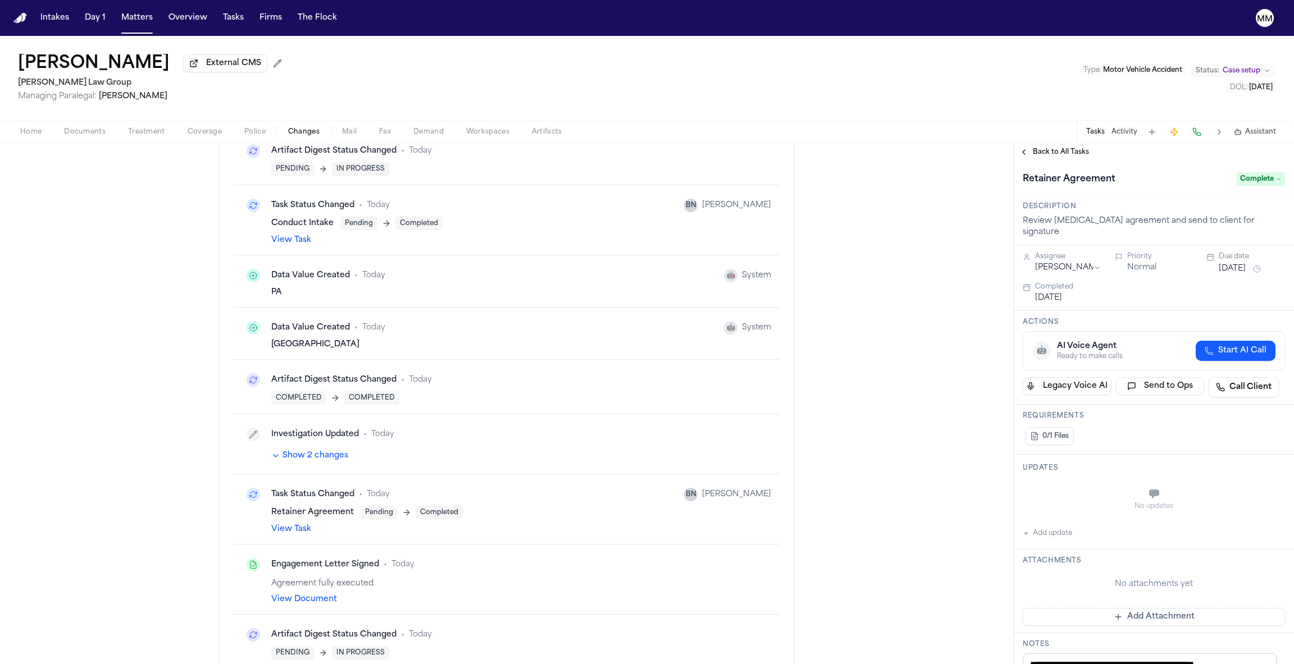
click at [334, 578] on div "Agreement fully executed" at bounding box center [521, 583] width 500 height 11
click at [334, 559] on div "Engagement Letter Signed" at bounding box center [325, 564] width 108 height 11
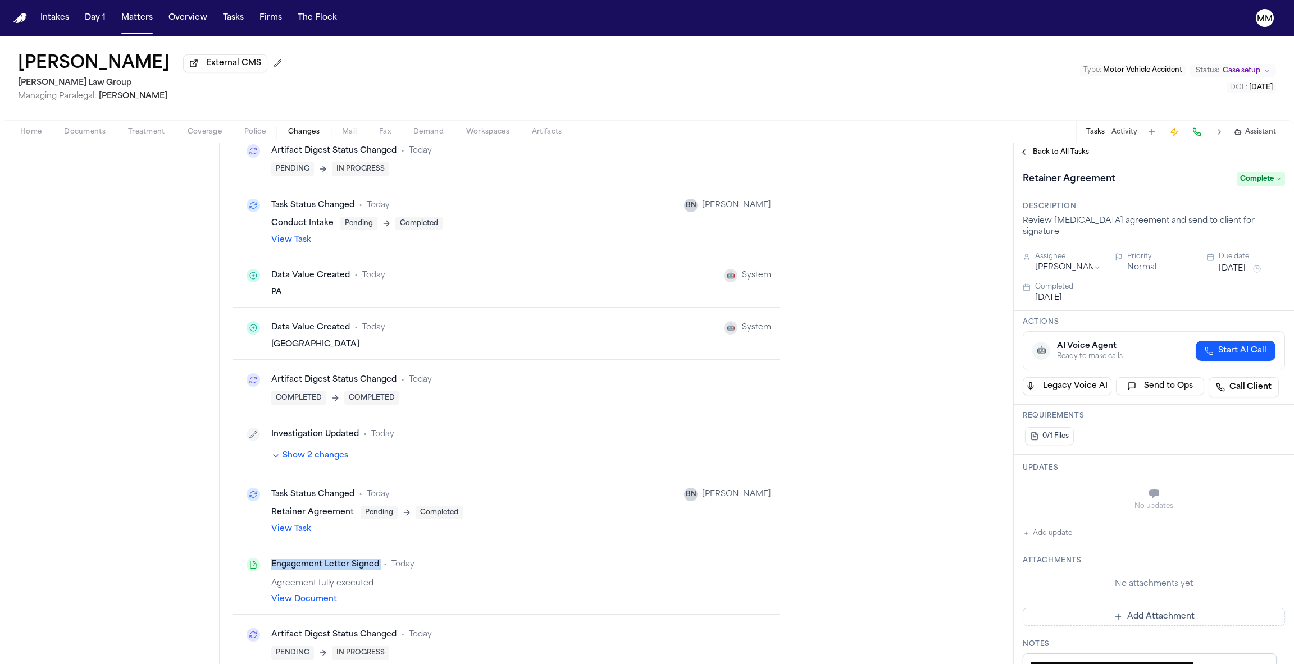
click at [334, 559] on div "Engagement Letter Signed" at bounding box center [325, 564] width 108 height 11
copy div "Engagement Letter Signed"
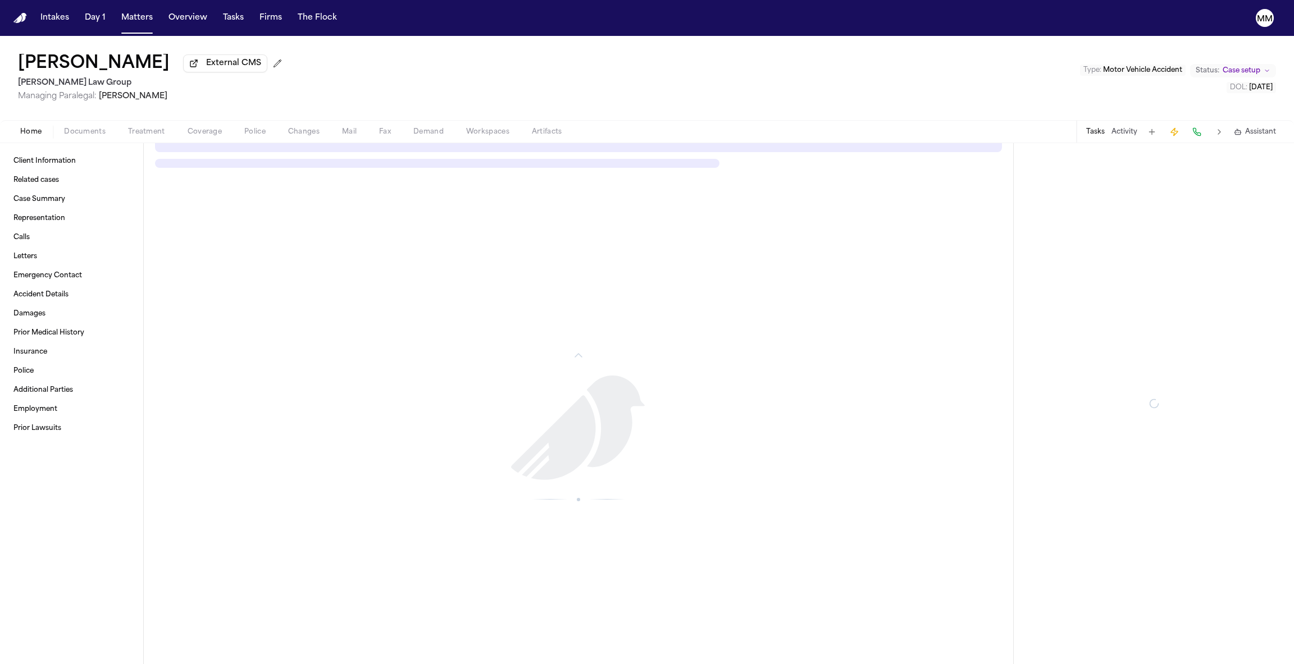
click at [43, 134] on button "Home" at bounding box center [31, 131] width 44 height 13
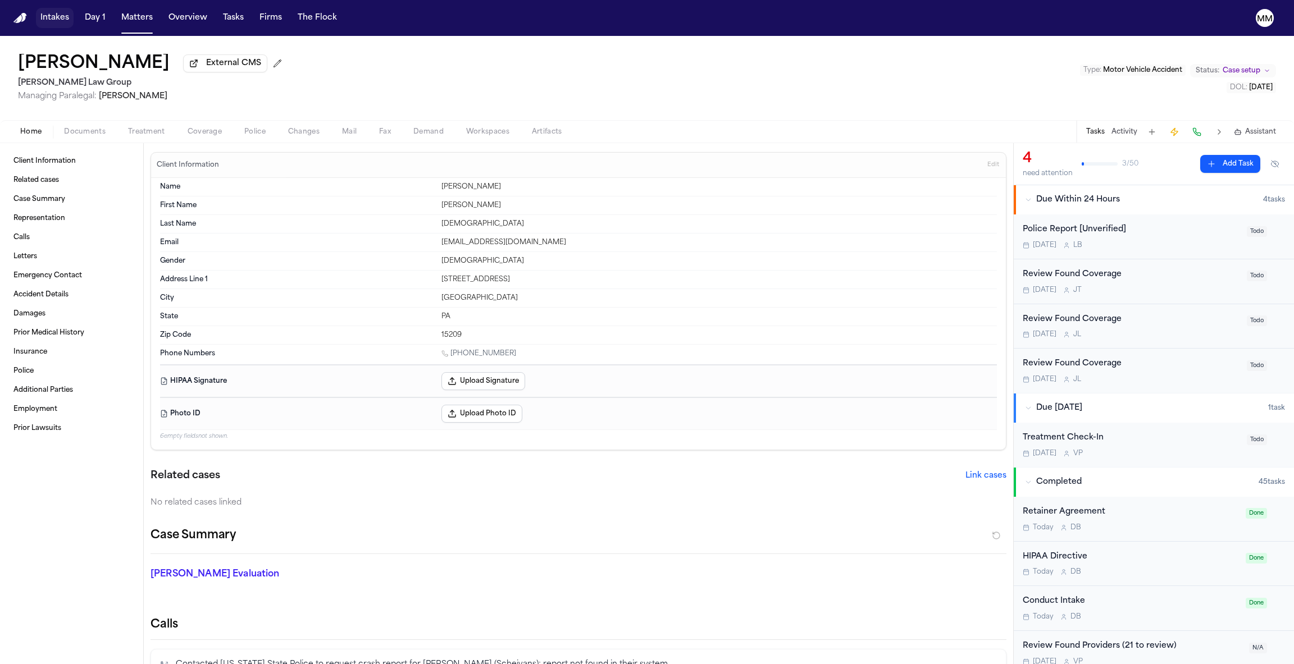
click at [54, 17] on button "Intakes" at bounding box center [55, 18] width 38 height 20
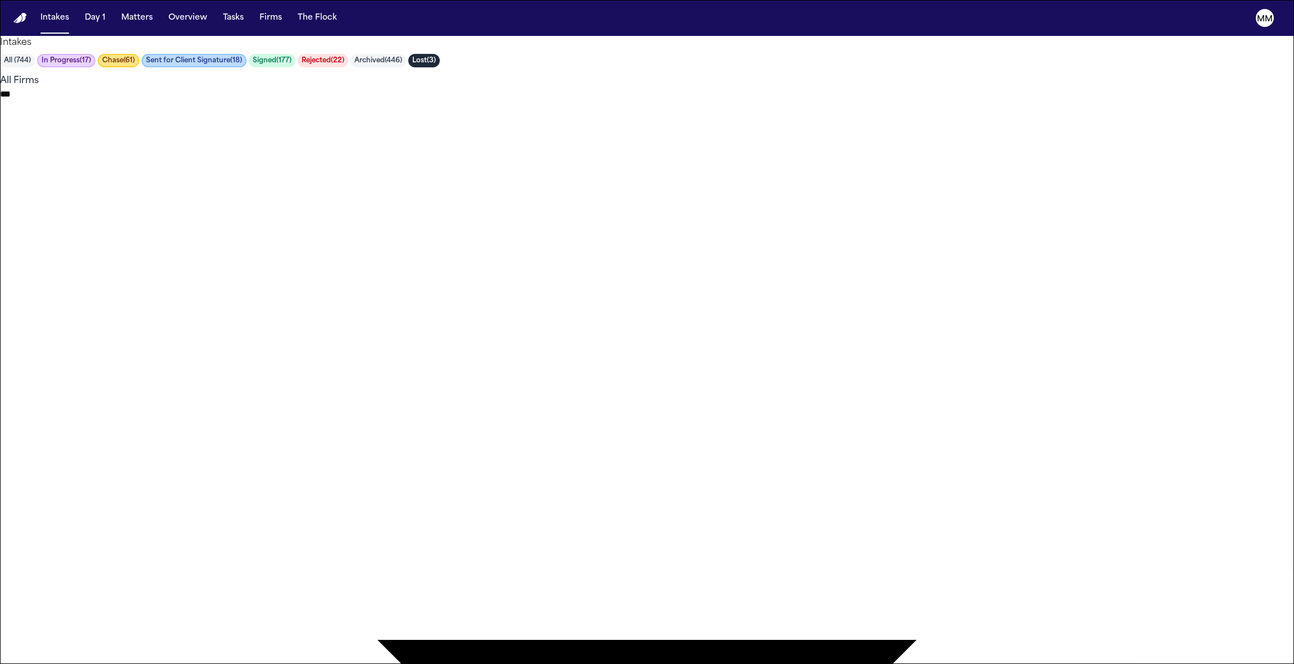
type input "*******"
click at [147, 22] on button "Matters" at bounding box center [137, 18] width 40 height 20
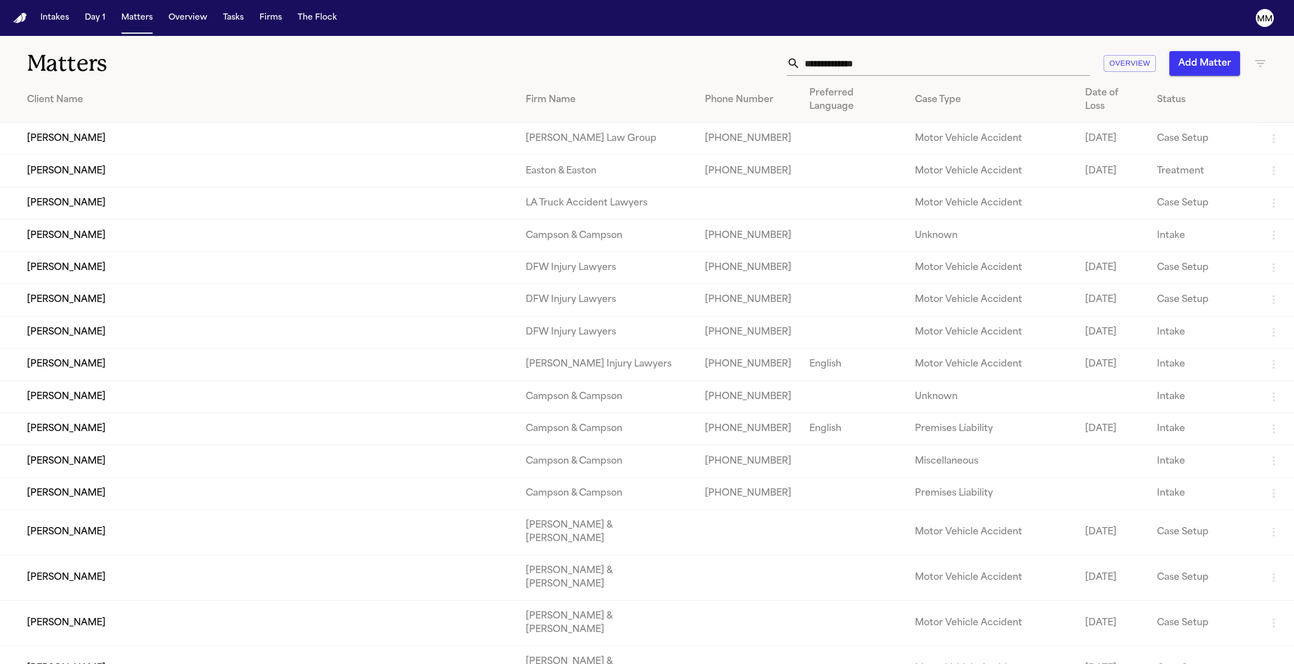
click at [124, 139] on td "[PERSON_NAME]" at bounding box center [258, 139] width 517 height 32
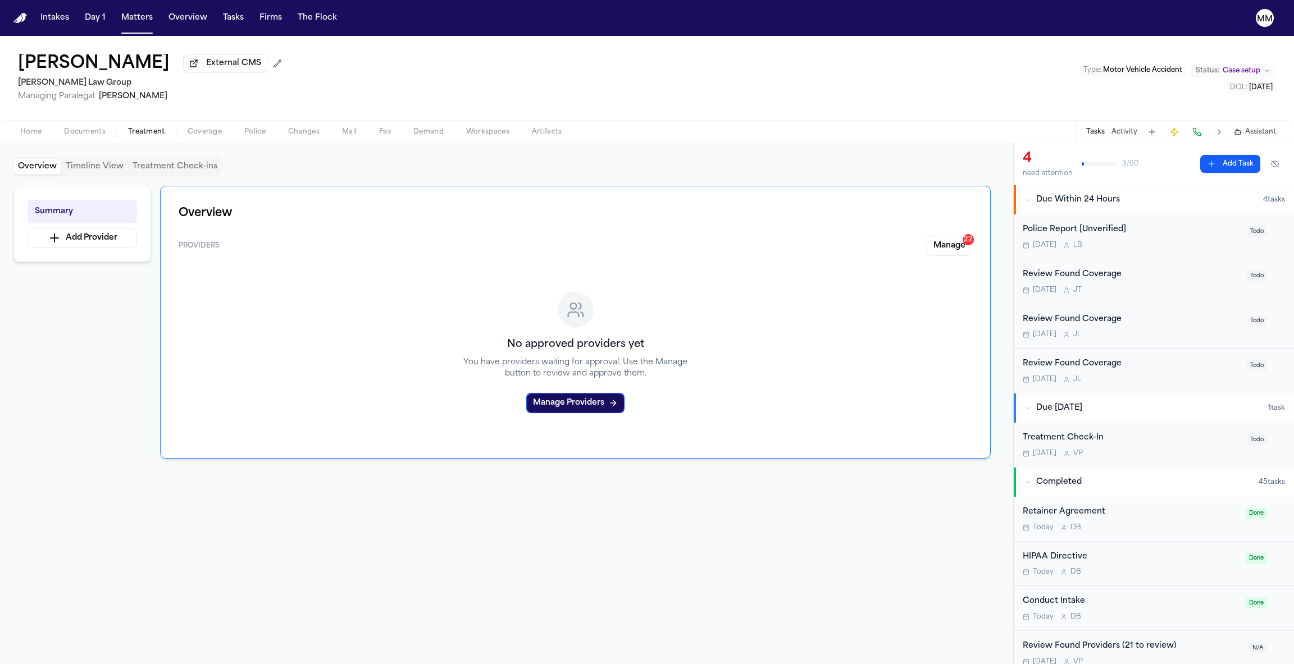
click at [162, 136] on span "Treatment" at bounding box center [146, 131] width 37 height 9
click at [196, 139] on span "button" at bounding box center [205, 138] width 48 height 1
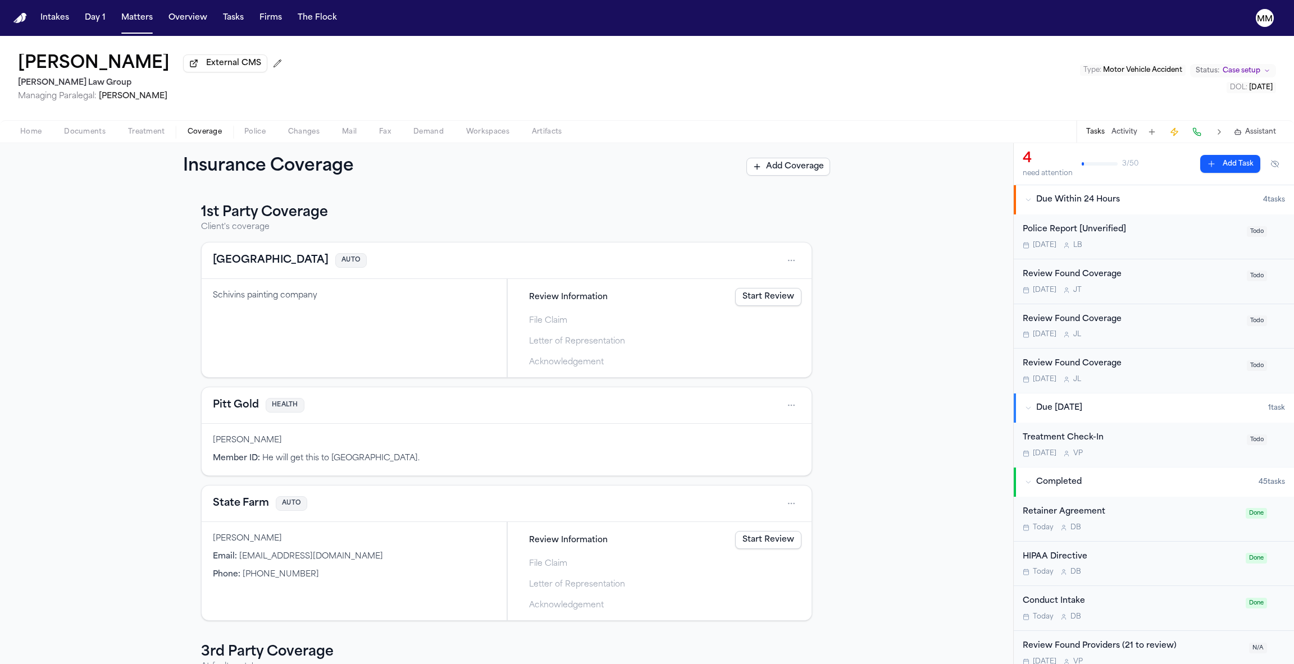
click at [243, 139] on span "button" at bounding box center [255, 138] width 35 height 1
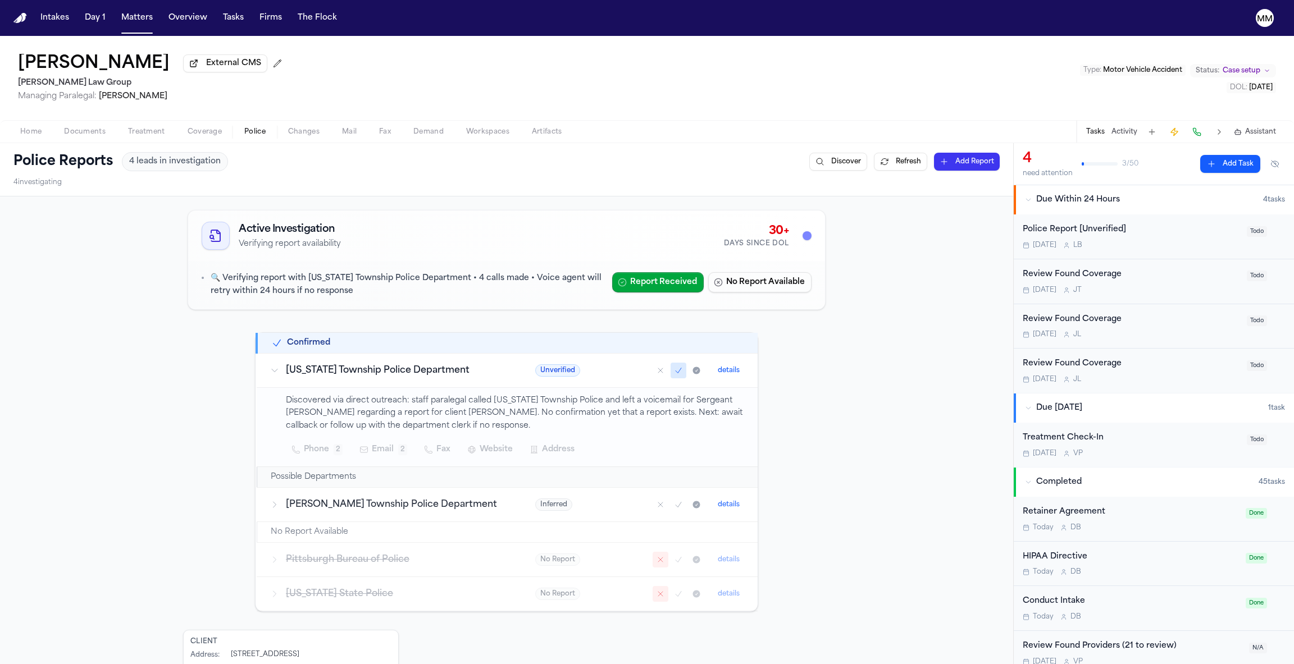
click at [304, 142] on div "Home Documents Treatment Coverage Police Changes Mail Fax Demand Workspaces Art…" at bounding box center [647, 131] width 1294 height 22
click at [307, 136] on span "Changes" at bounding box center [303, 131] width 31 height 9
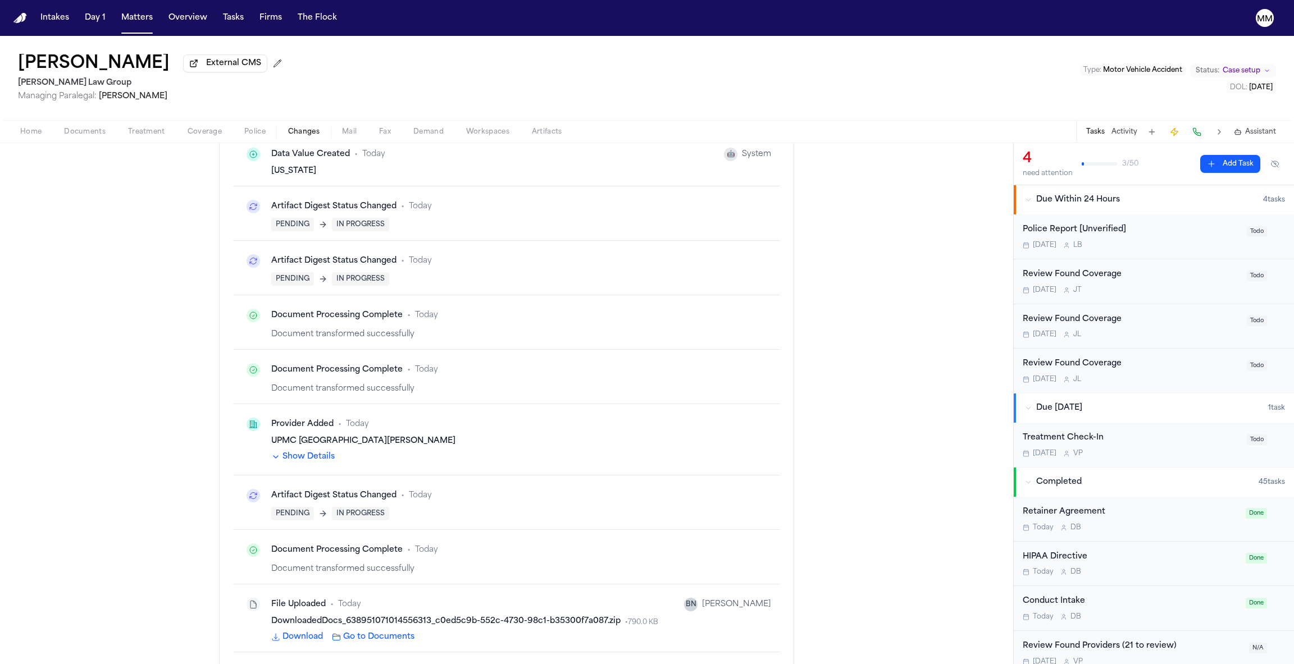
scroll to position [14082, 0]
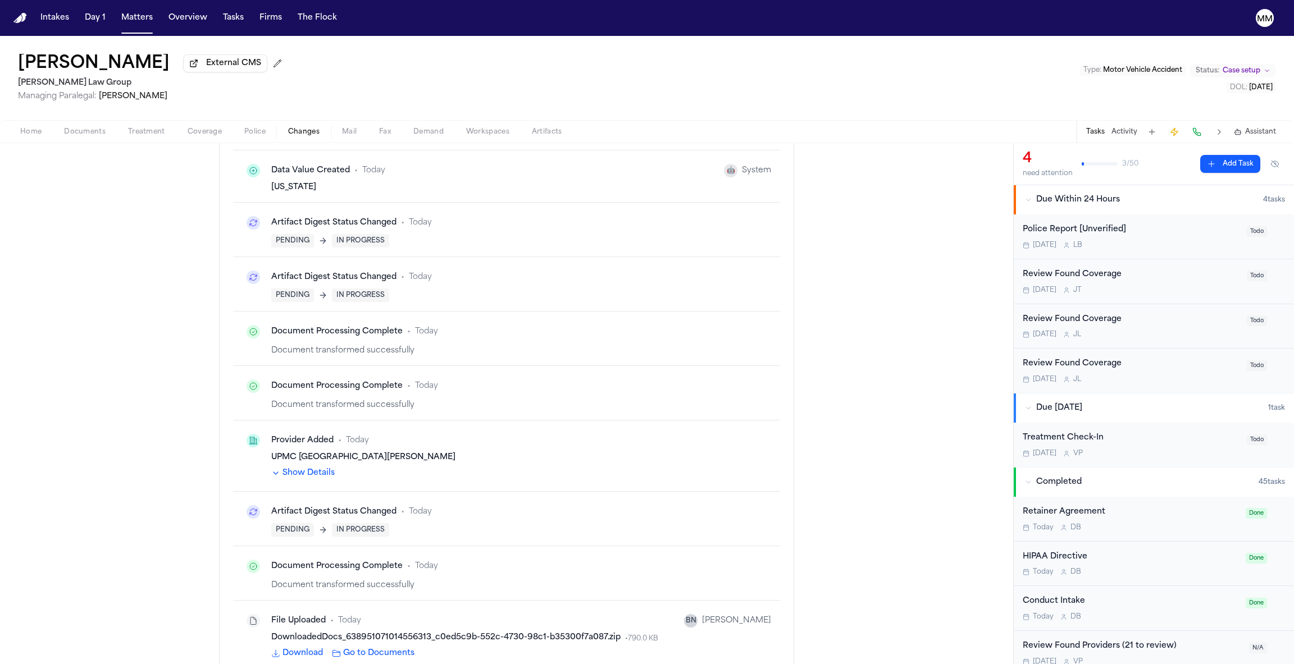
click at [357, 400] on div "Document transformed successfully" at bounding box center [521, 405] width 500 height 11
copy div "Document transformed successfully"
click at [339, 381] on div "Document Processing Complete" at bounding box center [336, 386] width 131 height 11
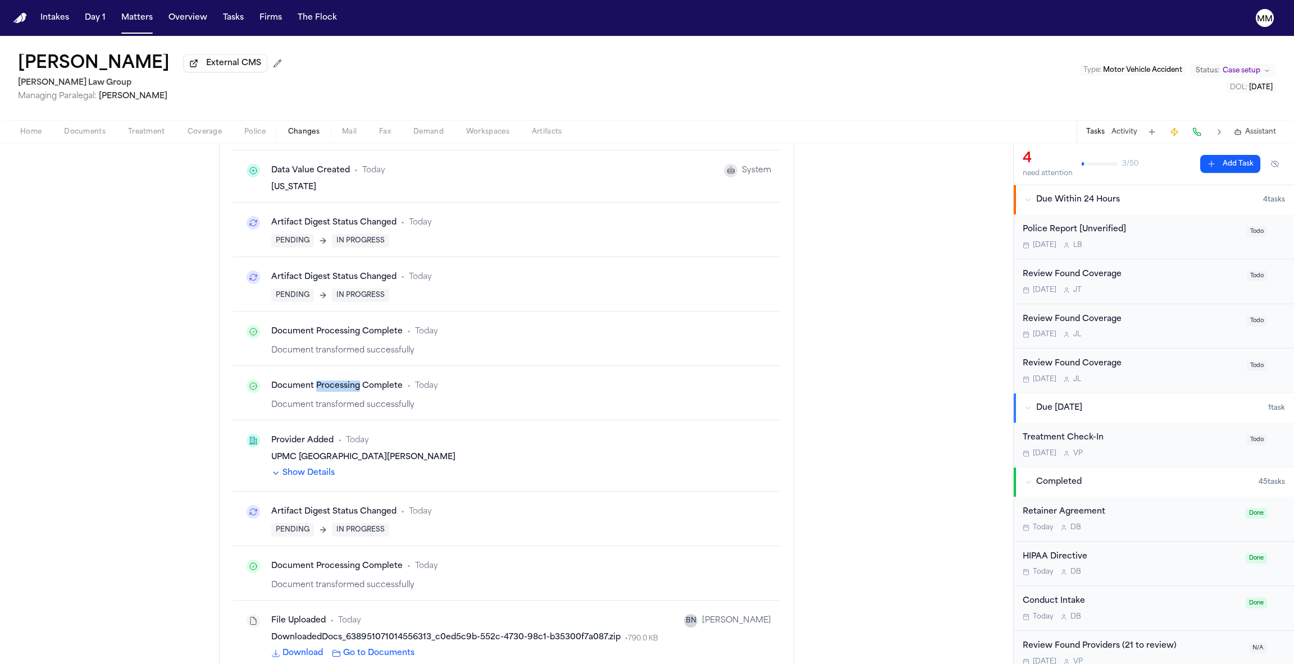
click at [339, 381] on div "Document Processing Complete" at bounding box center [336, 386] width 131 height 11
copy div "Document Processing Complete"
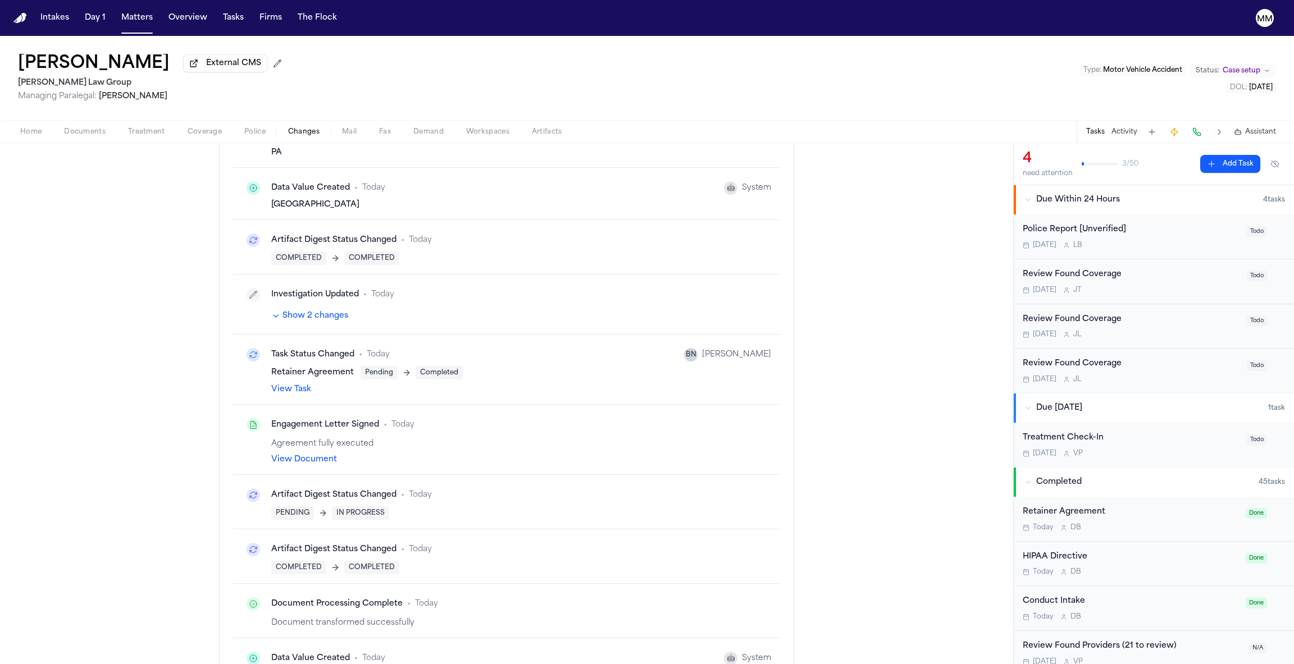
scroll to position [13545, 0]
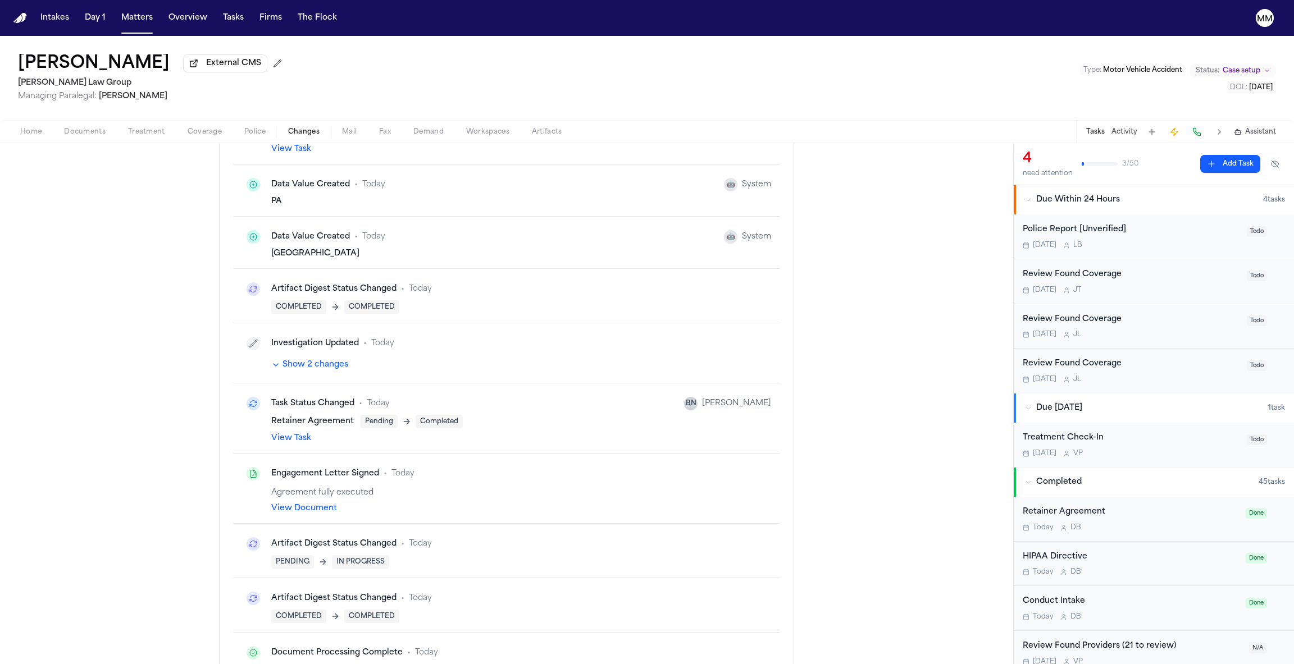
click at [316, 487] on div "Agreement fully executed" at bounding box center [521, 492] width 500 height 11
copy div "Agreement fully executed"
